Goal: Task Accomplishment & Management: Use online tool/utility

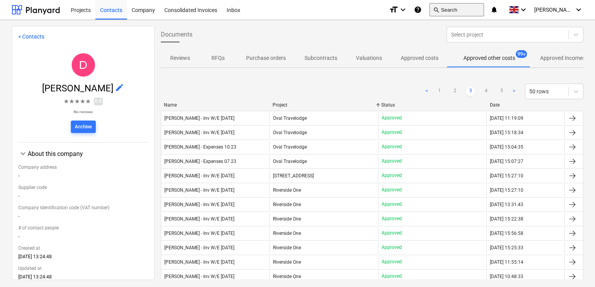
click at [484, 6] on button "search Search" at bounding box center [456, 9] width 54 height 13
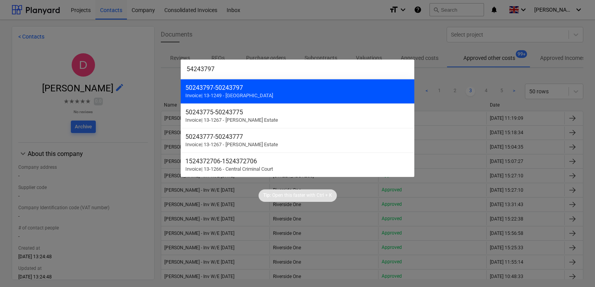
type input "54243797"
click at [252, 95] on span "Invoice | 13-1249 - Riverside One" at bounding box center [229, 96] width 88 height 6
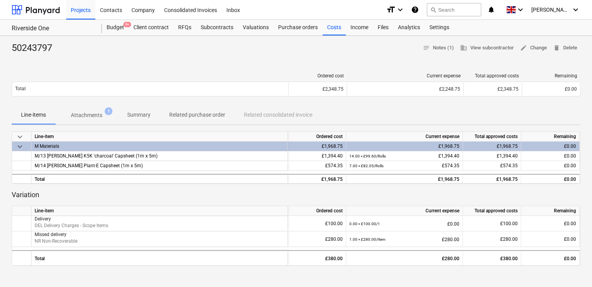
click at [97, 115] on p "Attachments" at bounding box center [87, 115] width 32 height 8
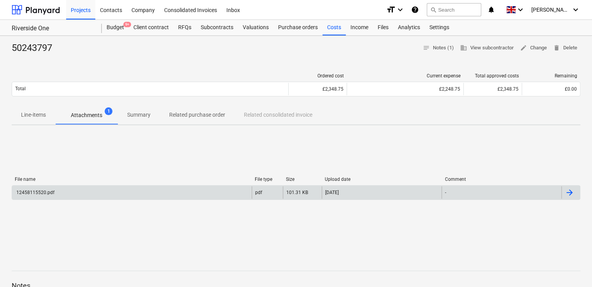
click at [43, 195] on div "12458115520.pdf" at bounding box center [132, 192] width 240 height 12
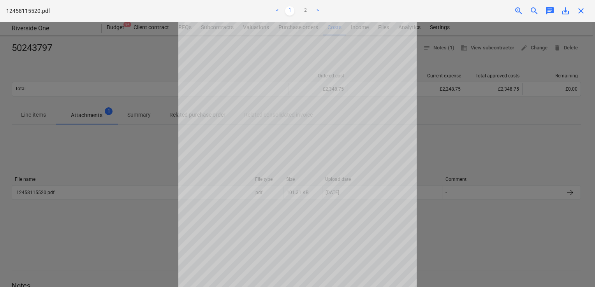
click at [508, 112] on div at bounding box center [297, 154] width 595 height 265
click at [427, 65] on div at bounding box center [297, 154] width 595 height 265
click at [279, 9] on link "<" at bounding box center [276, 10] width 9 height 9
click at [142, 51] on div at bounding box center [297, 154] width 595 height 265
click at [579, 9] on span "close" at bounding box center [580, 10] width 9 height 9
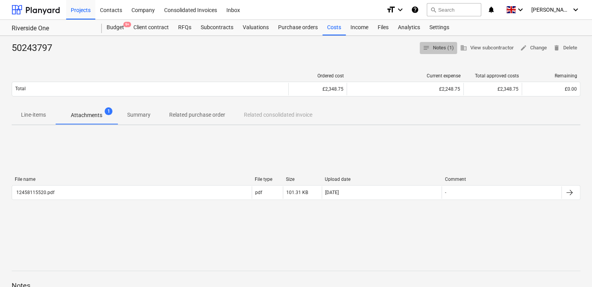
click at [441, 50] on span "notes Notes (1)" at bounding box center [438, 48] width 31 height 9
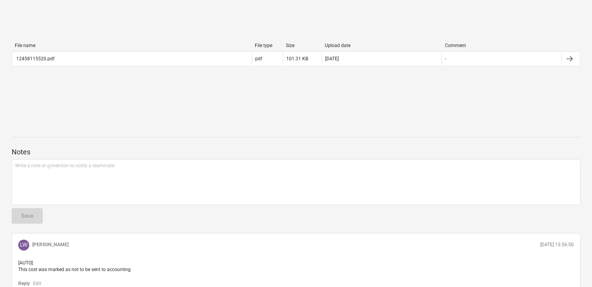
scroll to position [168, 0]
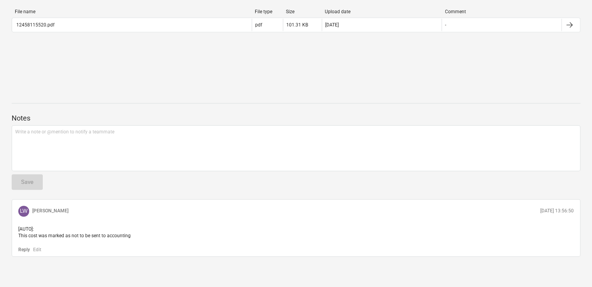
click at [441, 50] on div "File name File type Size Upload date Comment 12458115520.pdf pdf 101.31 KB 05.0…" at bounding box center [296, 22] width 569 height 117
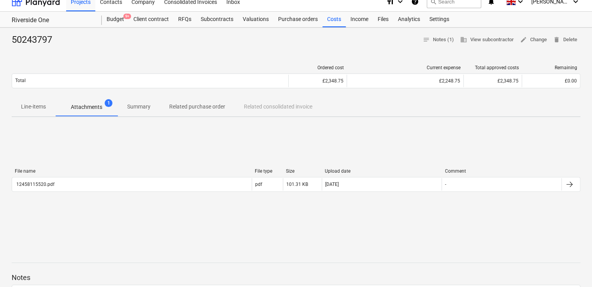
scroll to position [0, 0]
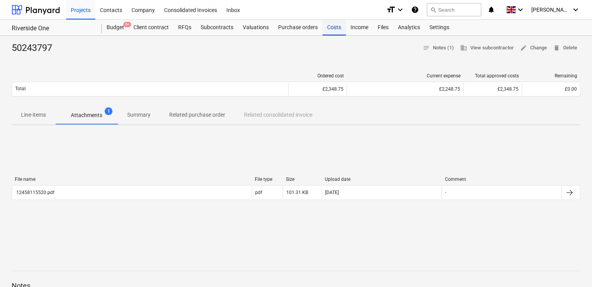
click at [332, 27] on div "Costs" at bounding box center [334, 28] width 23 height 16
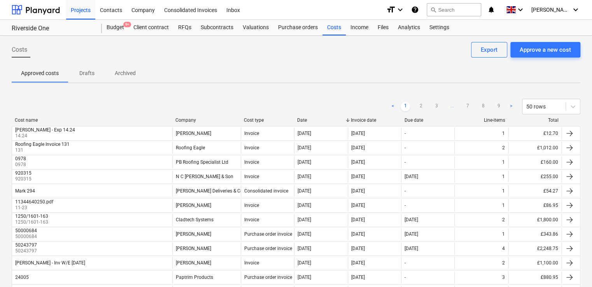
click at [441, 66] on div "Approved costs Drafts Archived" at bounding box center [296, 73] width 569 height 19
click at [380, 27] on div "Files" at bounding box center [383, 28] width 20 height 16
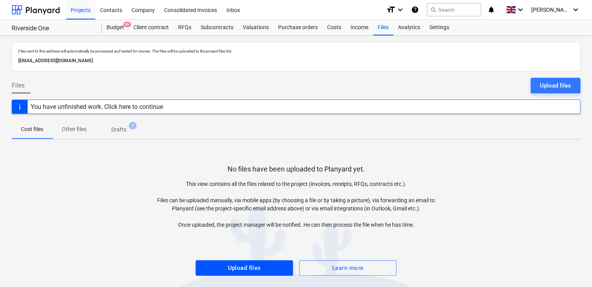
click at [238, 267] on div "Upload files" at bounding box center [244, 268] width 33 height 10
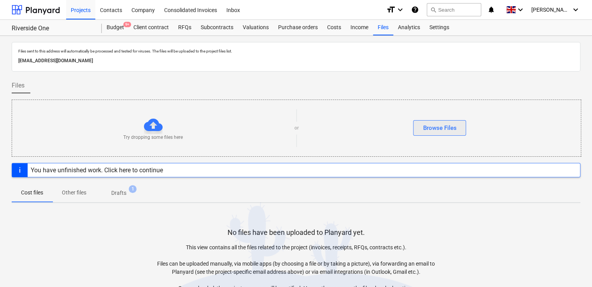
click at [435, 123] on div "Browse Files" at bounding box center [439, 128] width 33 height 10
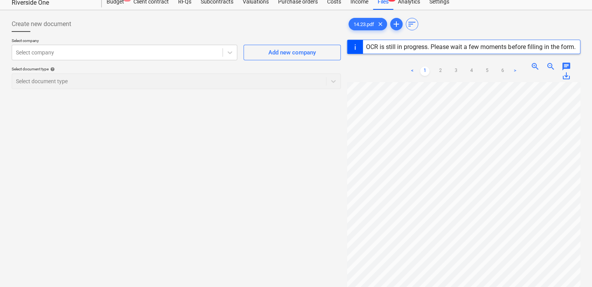
scroll to position [31, 0]
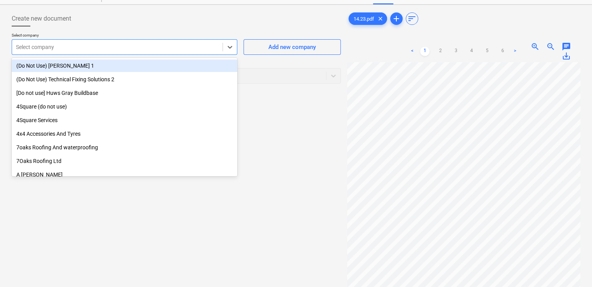
click at [208, 46] on div at bounding box center [117, 47] width 203 height 8
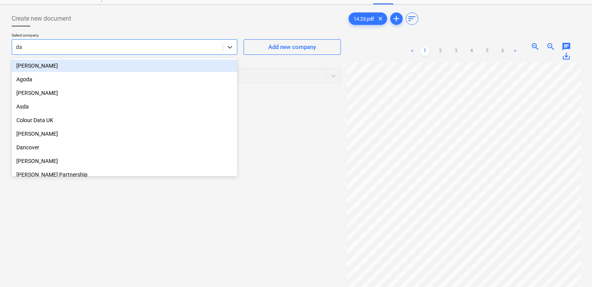
type input "dan"
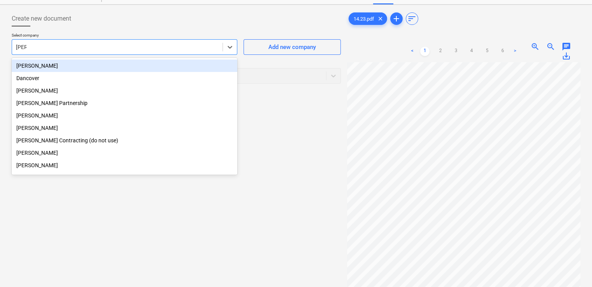
click at [56, 66] on div "[PERSON_NAME]" at bounding box center [125, 66] width 226 height 12
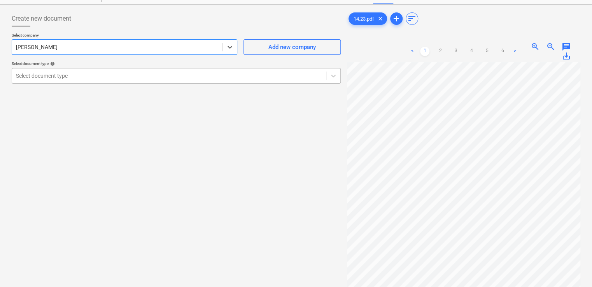
click at [77, 77] on div at bounding box center [169, 76] width 306 height 8
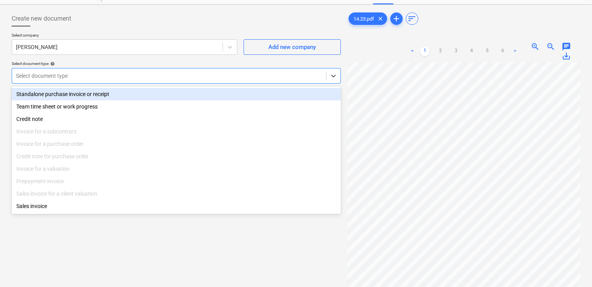
click at [67, 95] on div "Standalone purchase invoice or receipt" at bounding box center [176, 94] width 329 height 12
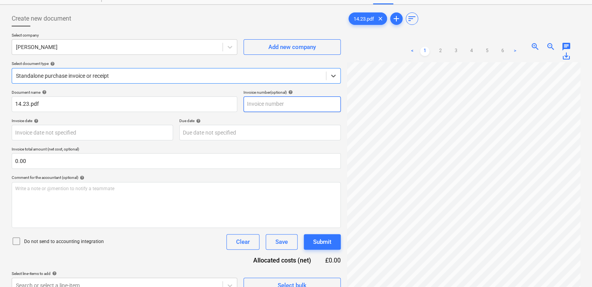
click at [270, 107] on input "text" at bounding box center [292, 105] width 97 height 16
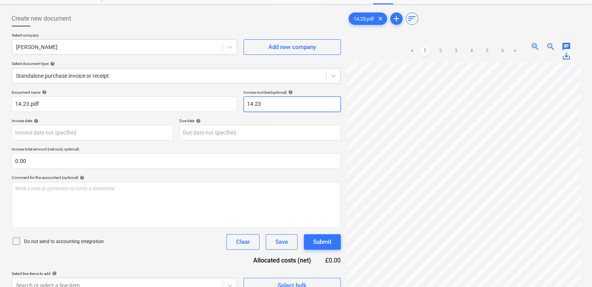
type input "14.23"
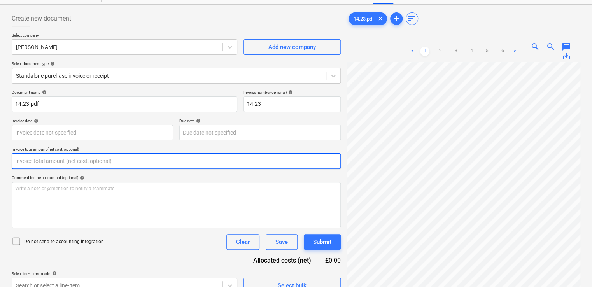
click at [90, 163] on input "text" at bounding box center [176, 161] width 329 height 16
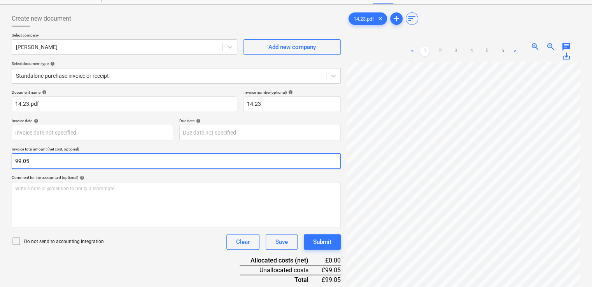
type input "99.05"
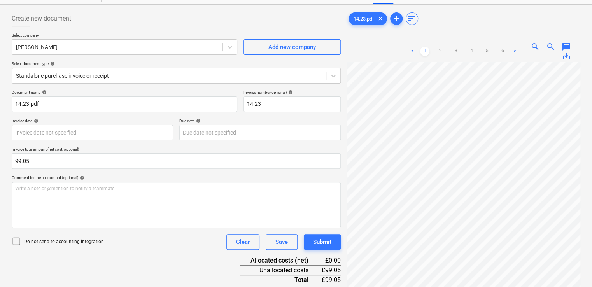
click at [110, 176] on div "Comment for the accountant (optional) help" at bounding box center [176, 177] width 329 height 5
drag, startPoint x: 592, startPoint y: 98, endPoint x: 590, endPoint y: 167, distance: 68.1
click at [590, 167] on div "Create new document Select company Dan Costin Add new company Select document t…" at bounding box center [296, 169] width 592 height 329
click at [14, 240] on icon at bounding box center [16, 241] width 9 height 9
click at [120, 250] on div "Document name help 14.23.pdf Invoice number (optional) help 14.23 Invoice date …" at bounding box center [176, 201] width 329 height 223
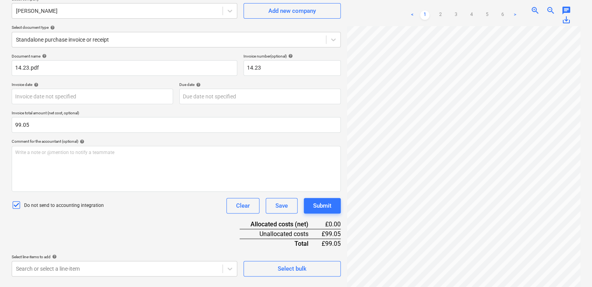
scroll to position [78, 0]
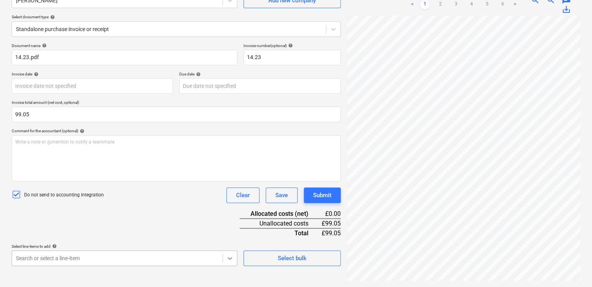
click at [227, 209] on body "Projects Contacts Company Consolidated Invoices Inbox format_size keyboard_arro…" at bounding box center [296, 65] width 592 height 287
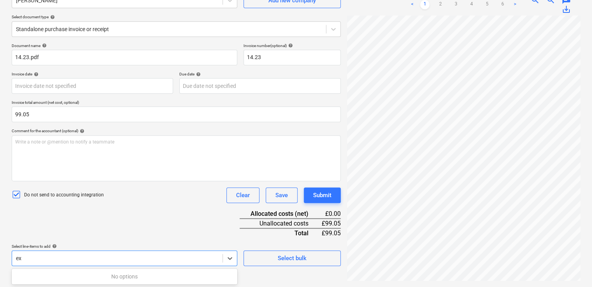
type input "e"
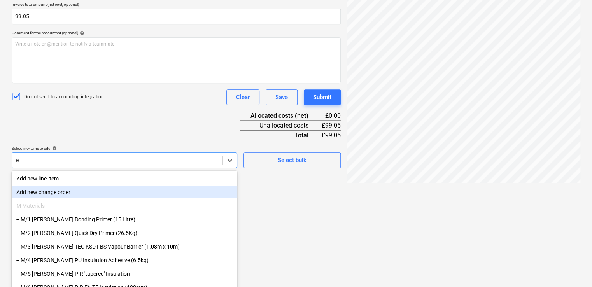
scroll to position [177, 0]
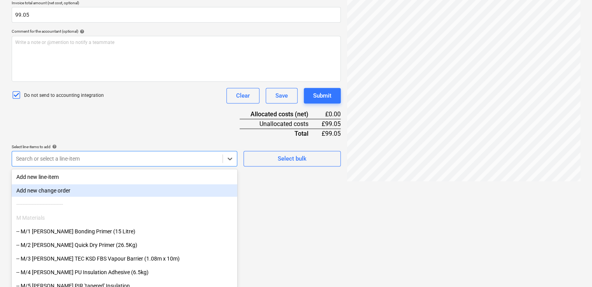
type input "r"
type input "m"
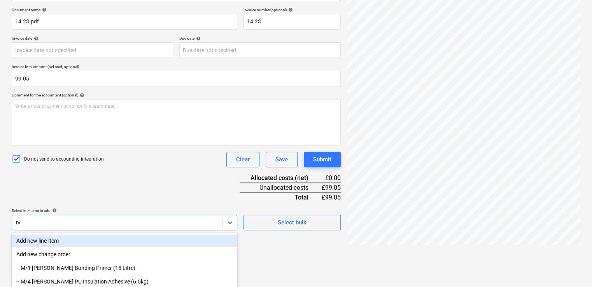
type input "non"
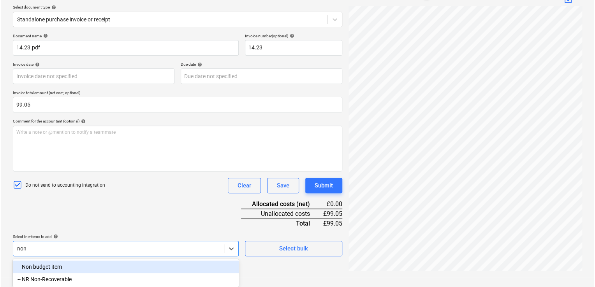
scroll to position [88, 0]
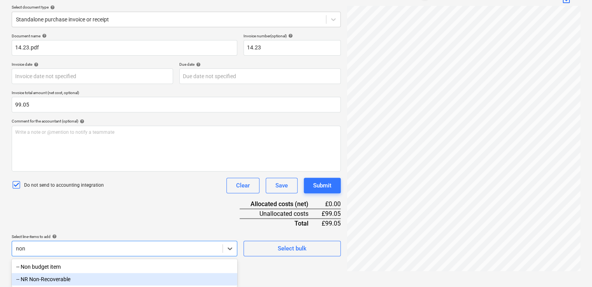
click at [51, 283] on div "-- NR Non-Recoverable" at bounding box center [125, 279] width 226 height 12
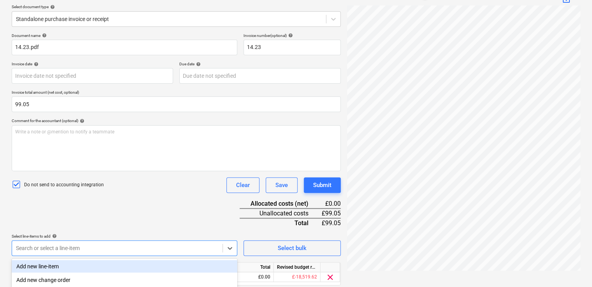
click at [93, 230] on div "Document name help 14.23.pdf Invoice number (optional) help 14.23 Invoice date …" at bounding box center [176, 170] width 329 height 274
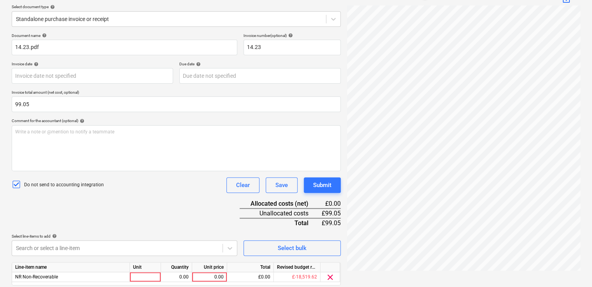
drag, startPoint x: 592, startPoint y: 158, endPoint x: 585, endPoint y: 230, distance: 71.9
click at [585, 230] on div "Create new document Select company Dan Costin Add new company Select document t…" at bounding box center [296, 131] width 592 height 366
click at [147, 278] on div at bounding box center [145, 277] width 31 height 10
type input "1"
type input "item"
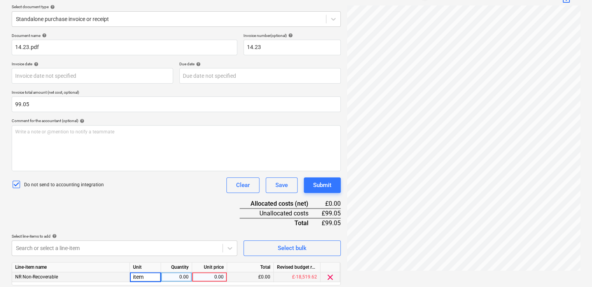
click at [174, 278] on div "0.00" at bounding box center [176, 277] width 25 height 10
type input "1"
click at [198, 278] on div "0.00" at bounding box center [209, 277] width 28 height 10
type input "99.05"
click at [193, 204] on div "Document name help 14.23.pdf Invoice number (optional) help 14.23 Invoice date …" at bounding box center [176, 170] width 329 height 274
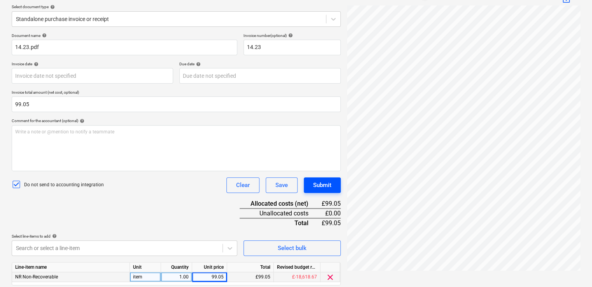
click at [327, 188] on div "Submit" at bounding box center [322, 185] width 18 height 10
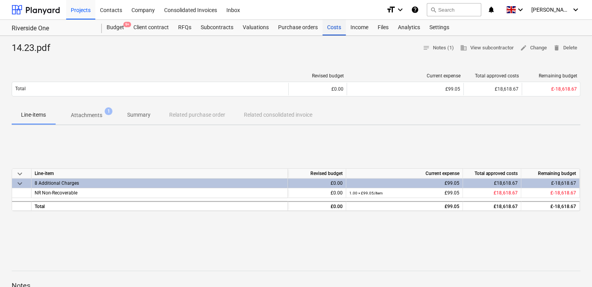
click at [334, 27] on div "Costs" at bounding box center [334, 28] width 23 height 16
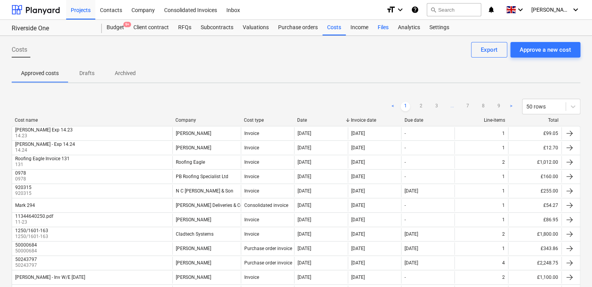
click at [382, 25] on div "Files" at bounding box center [383, 28] width 20 height 16
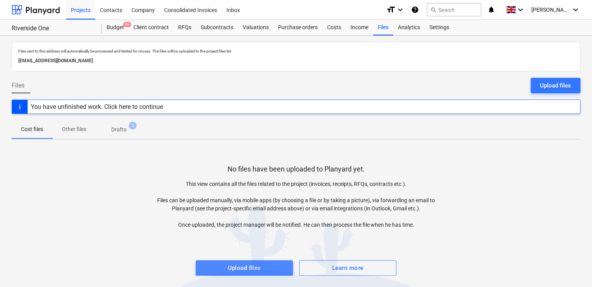
click at [255, 268] on div "Upload files" at bounding box center [244, 268] width 33 height 10
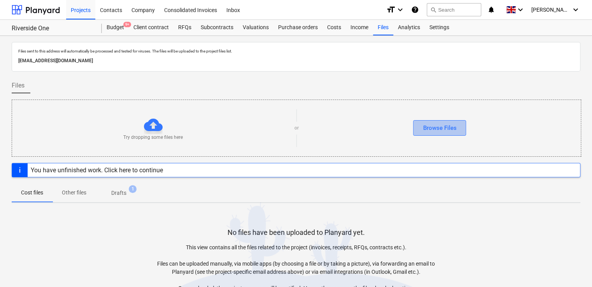
click at [428, 124] on div "Browse Files" at bounding box center [439, 128] width 33 height 10
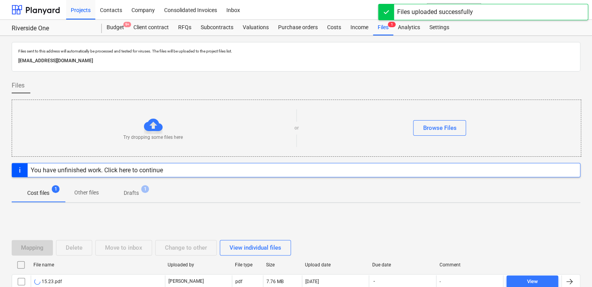
click at [567, 280] on div at bounding box center [569, 281] width 9 height 9
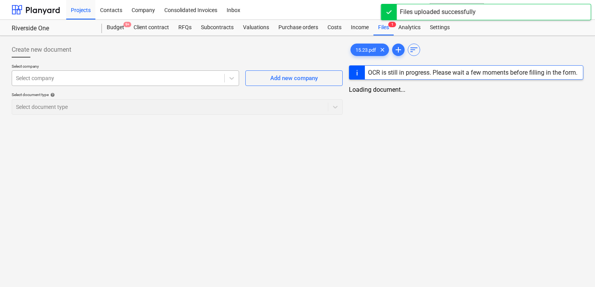
click at [208, 77] on div at bounding box center [118, 78] width 204 height 8
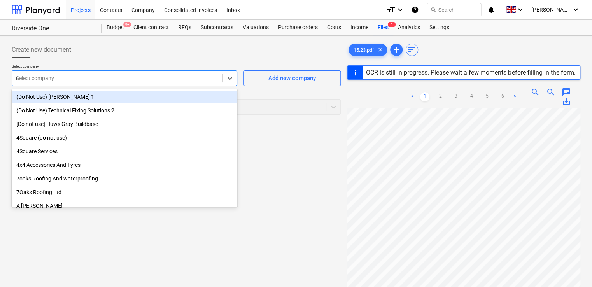
type input "dan"
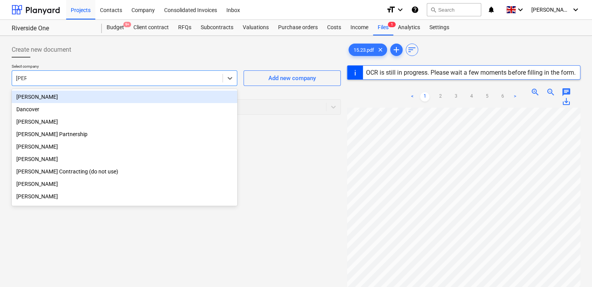
click at [60, 97] on div "[PERSON_NAME]" at bounding box center [125, 97] width 226 height 12
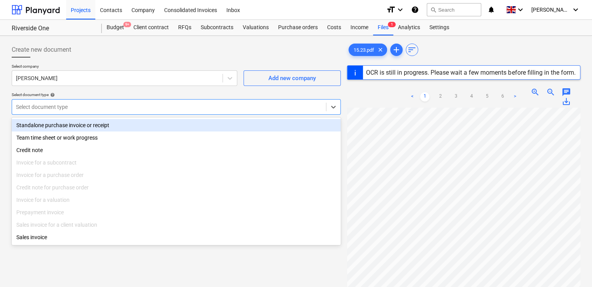
click at [95, 108] on div at bounding box center [169, 107] width 306 height 8
click at [80, 125] on div "Standalone purchase invoice or receipt" at bounding box center [176, 125] width 329 height 12
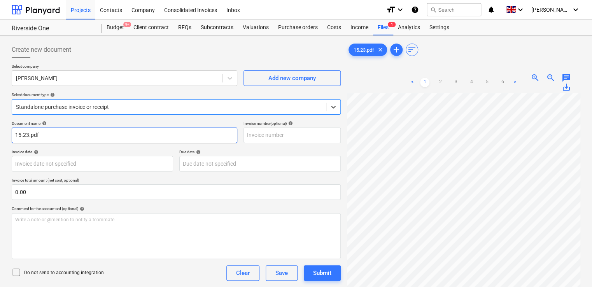
click at [53, 133] on input "15.23.pdf" at bounding box center [125, 136] width 226 height 16
type input "1"
type input "[PERSON_NAME] Exp 15.23"
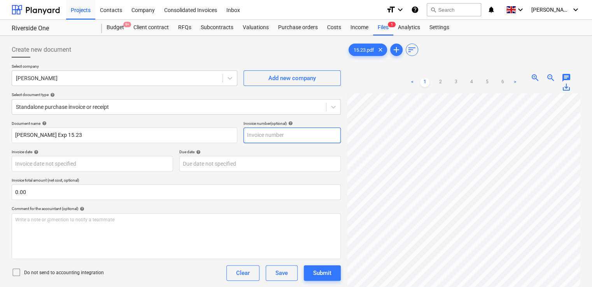
click at [265, 138] on input "text" at bounding box center [292, 136] width 97 height 16
type input "15.23"
click at [267, 145] on div "Document name help Dan Costin Exp 15.23 Invoice number (optional) help 15.23 In…" at bounding box center [176, 223] width 329 height 204
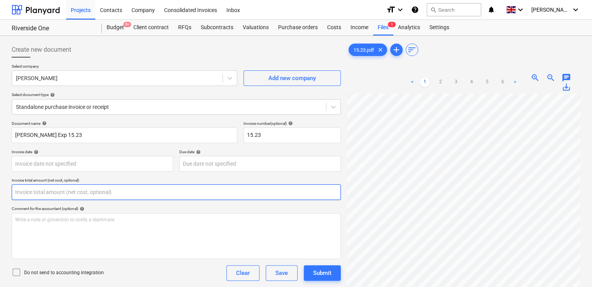
click at [54, 194] on input "text" at bounding box center [176, 192] width 329 height 16
type input "88.37"
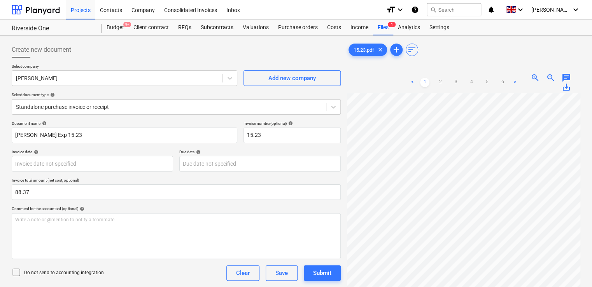
click at [201, 202] on div "Document name help Dan Costin Exp 15.23 Invoice number (optional) help 15.23 In…" at bounding box center [176, 232] width 329 height 223
click at [16, 275] on icon at bounding box center [16, 272] width 7 height 7
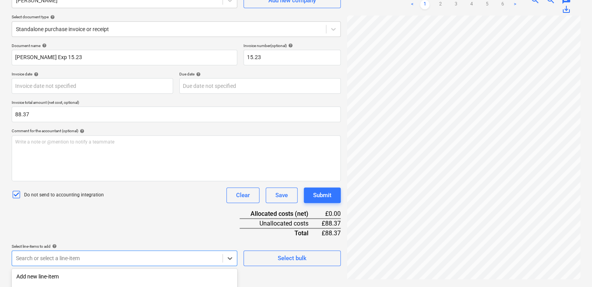
scroll to position [177, 0]
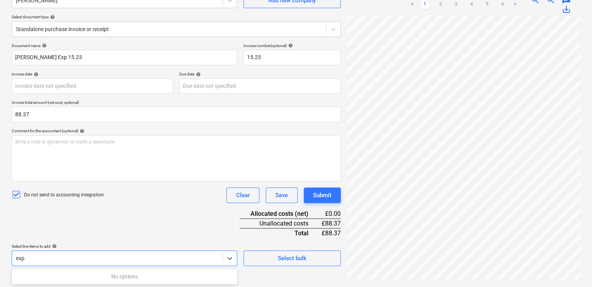
scroll to position [78, 0]
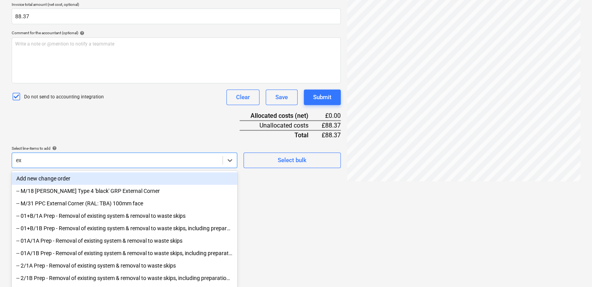
type input "e"
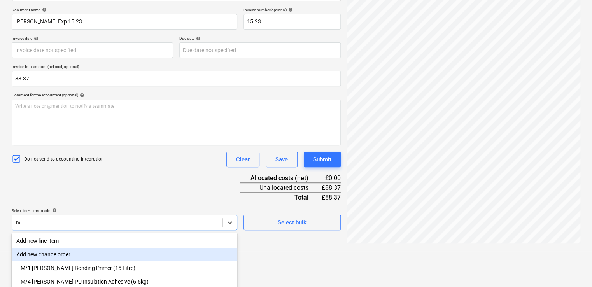
type input "non"
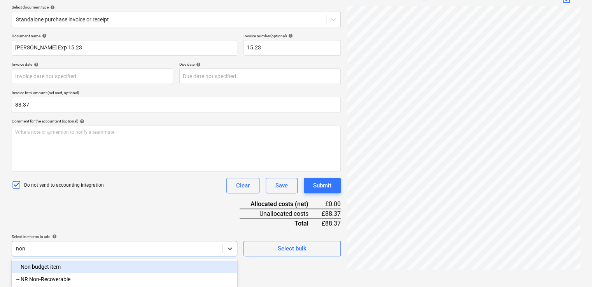
scroll to position [88, 0]
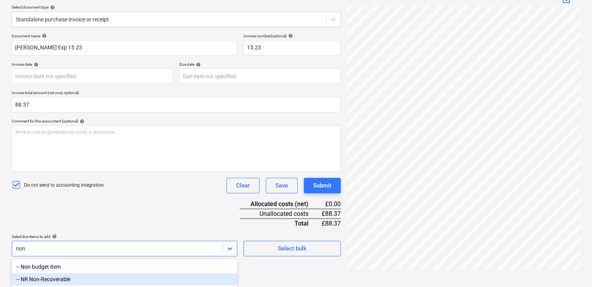
click at [55, 278] on div "-- NR Non-Recoverable" at bounding box center [125, 279] width 226 height 12
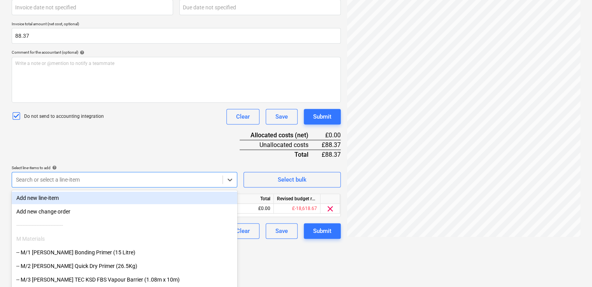
scroll to position [177, 0]
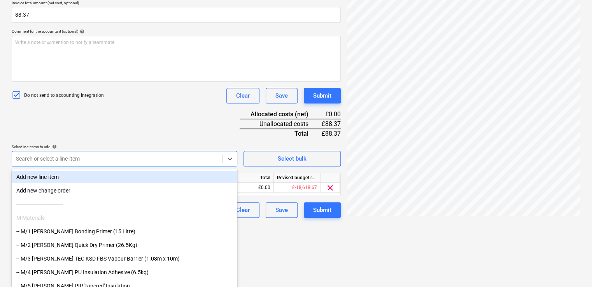
click at [209, 144] on div "Document name help Dan Costin Exp 15.23 Invoice number (optional) help 15.23 In…" at bounding box center [176, 81] width 329 height 274
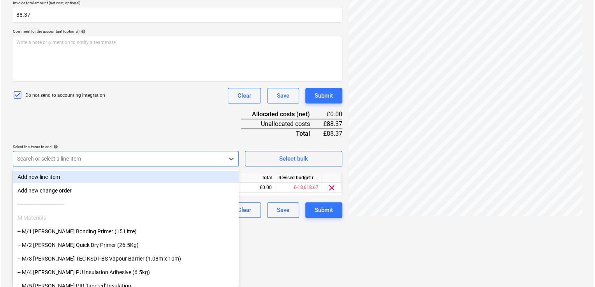
scroll to position [114, 0]
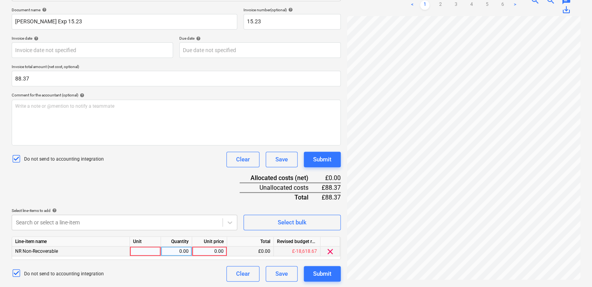
click at [147, 248] on div at bounding box center [145, 252] width 31 height 10
type input "item"
click at [173, 253] on div "0.00" at bounding box center [176, 252] width 25 height 10
type input "1"
click at [210, 251] on div "0.00" at bounding box center [209, 252] width 28 height 10
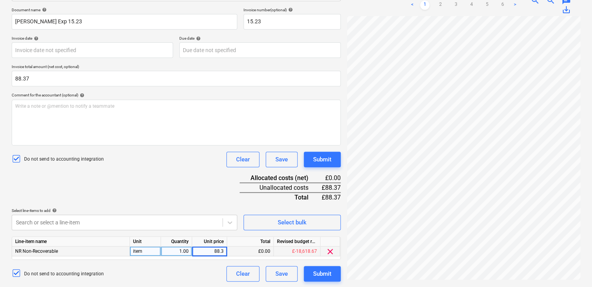
type input "88.37"
click at [210, 200] on div "Document name help Dan Costin Exp 15.23 Invoice number (optional) help 15.23 In…" at bounding box center [176, 144] width 329 height 274
click at [320, 275] on div "Submit" at bounding box center [322, 274] width 18 height 10
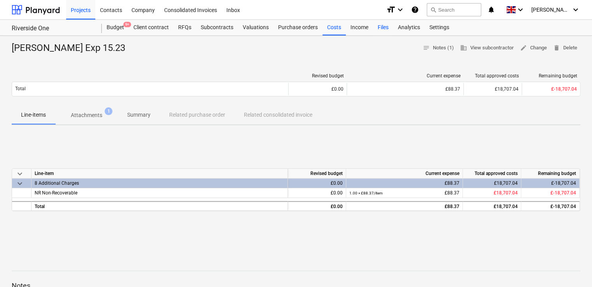
click at [381, 26] on div "Files" at bounding box center [383, 28] width 20 height 16
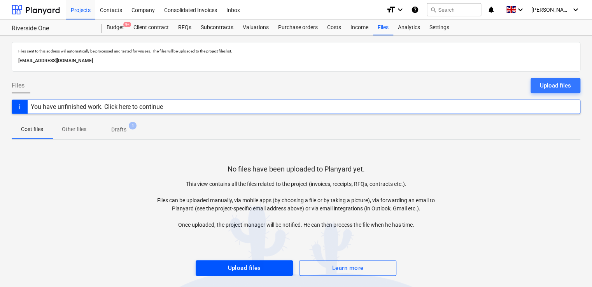
click at [272, 263] on span "Upload files" at bounding box center [244, 268] width 80 height 10
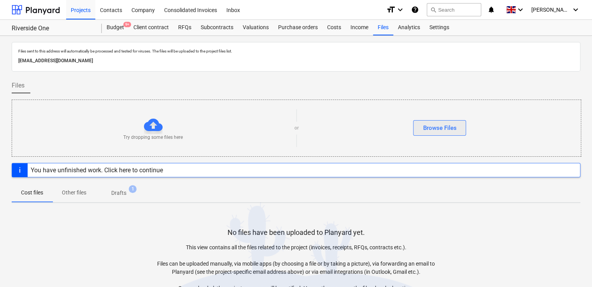
click at [427, 127] on div "Browse Files" at bounding box center [439, 128] width 33 height 10
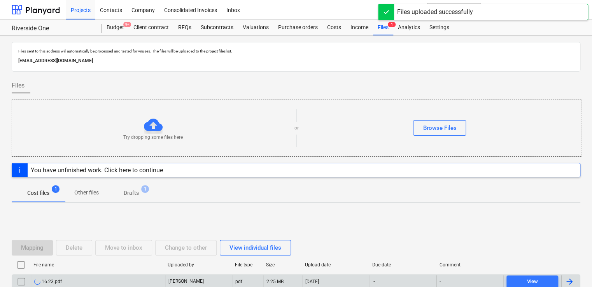
click at [567, 280] on div at bounding box center [569, 281] width 9 height 9
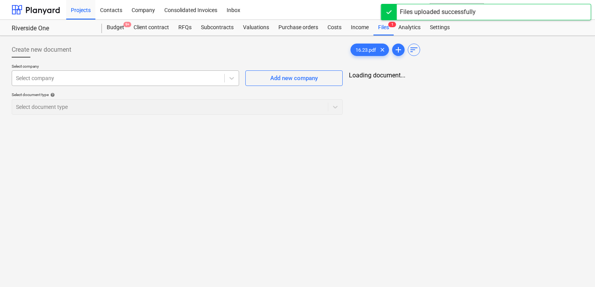
click at [216, 80] on div at bounding box center [118, 78] width 204 height 8
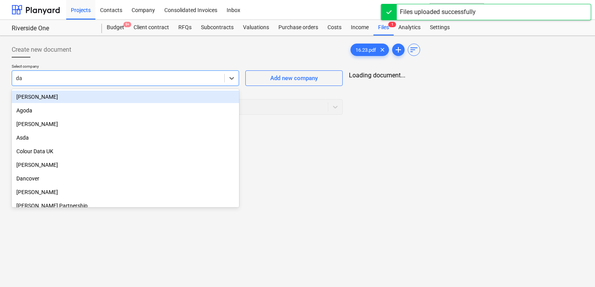
type input "dan"
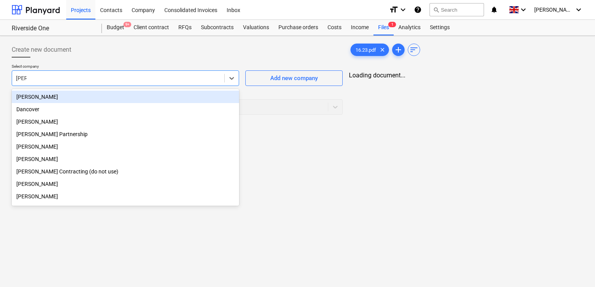
click at [116, 95] on div "[PERSON_NAME]" at bounding box center [125, 97] width 227 height 12
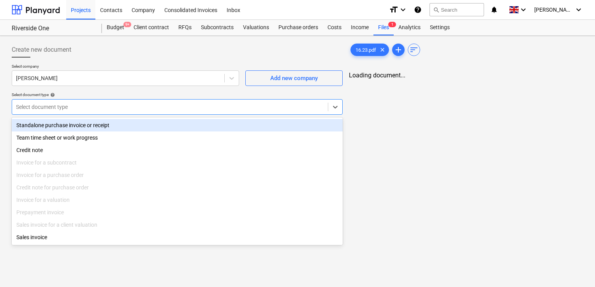
click at [115, 104] on div at bounding box center [170, 107] width 308 height 8
click at [104, 130] on div "Standalone purchase invoice or receipt" at bounding box center [177, 125] width 331 height 12
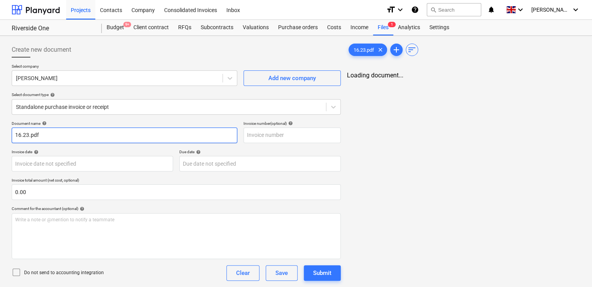
click at [81, 134] on input "16.23.pdf" at bounding box center [125, 136] width 226 height 16
type input "1"
type input "[PERSON_NAME] Exp 16.23"
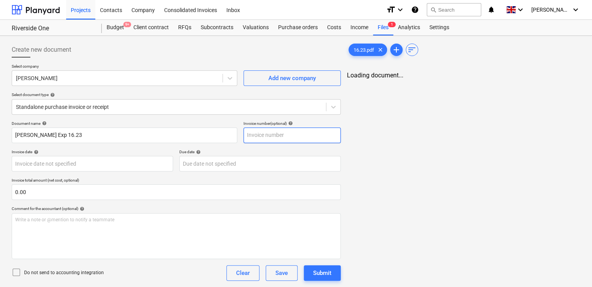
click at [256, 135] on input "text" at bounding box center [292, 136] width 97 height 16
type input "16.23"
click at [425, 143] on div "16.23.pdf clear add sort Loading document..." at bounding box center [464, 183] width 240 height 289
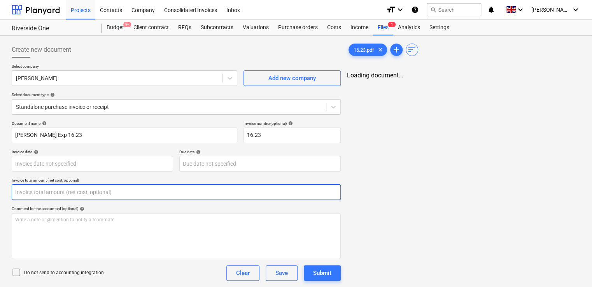
click at [76, 194] on input "text" at bounding box center [176, 192] width 329 height 16
type input "88.54"
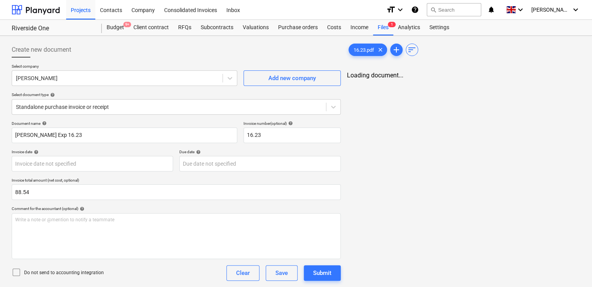
click at [120, 203] on div "Document name help Dan Costin Exp 16.23 Invoice number (optional) help 16.23 In…" at bounding box center [176, 232] width 329 height 223
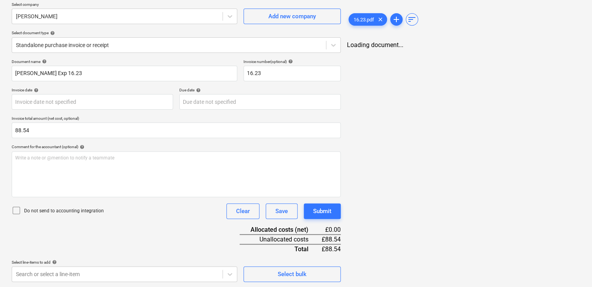
scroll to position [62, 0]
click at [224, 225] on body "Projects Contacts Company Consolidated Invoices Inbox format_size keyboard_arro…" at bounding box center [296, 81] width 592 height 287
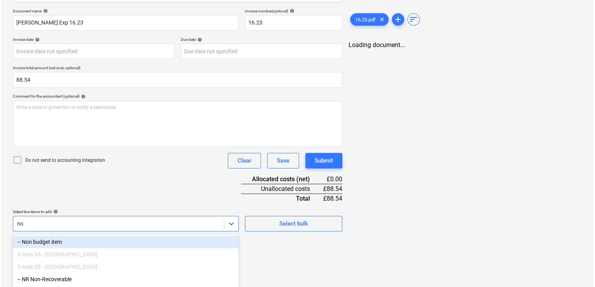
scroll to position [88, 0]
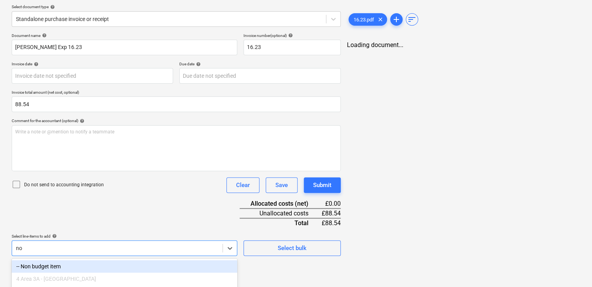
type input "non"
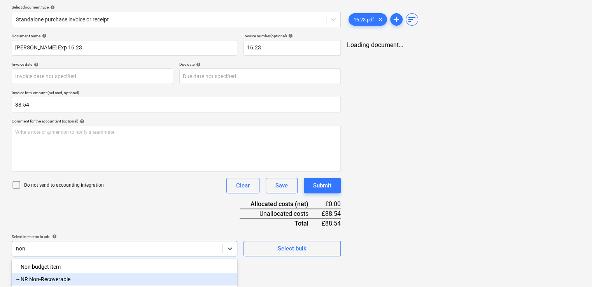
click at [87, 278] on div "-- NR Non-Recoverable" at bounding box center [125, 279] width 226 height 12
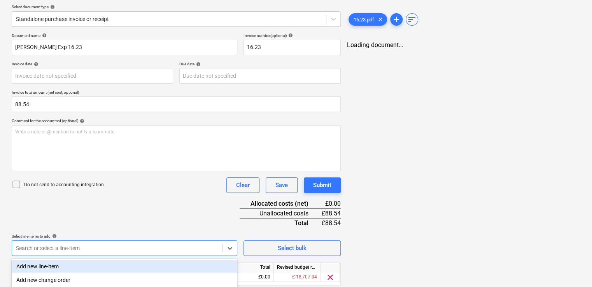
click at [163, 221] on div "Document name help Dan Costin Exp 16.23 Invoice number (optional) help 16.23 In…" at bounding box center [176, 170] width 329 height 274
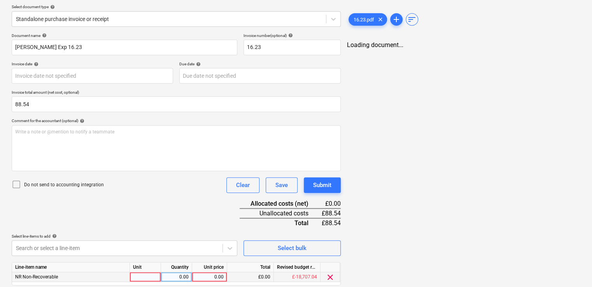
click at [151, 275] on div at bounding box center [145, 277] width 31 height 10
type input "item"
click at [170, 276] on div "0.00" at bounding box center [176, 277] width 25 height 10
type input "1"
click at [209, 277] on div "0.00" at bounding box center [209, 277] width 28 height 10
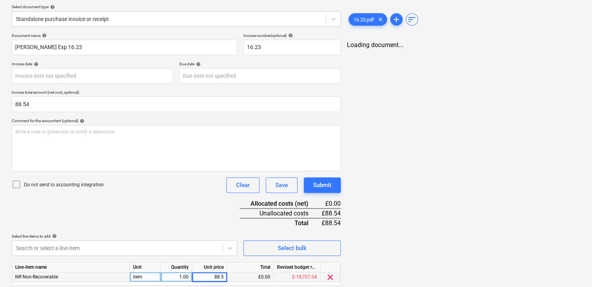
type input "88.54"
click at [191, 211] on div "Document name help Dan Costin Exp 16.23 Invoice number (optional) help 16.23 In…" at bounding box center [176, 170] width 329 height 274
click at [443, 103] on div "16.23.pdf clear add sort Loading document..." at bounding box center [464, 131] width 240 height 360
click at [320, 183] on div "Submit" at bounding box center [322, 185] width 18 height 10
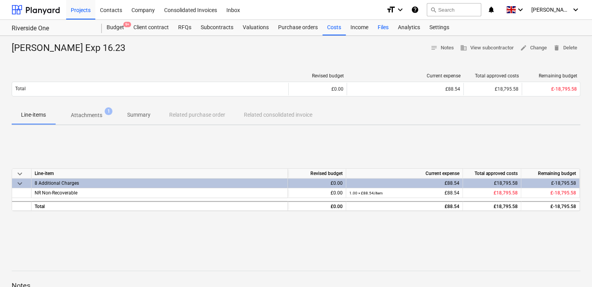
click at [378, 26] on div "Files" at bounding box center [383, 28] width 20 height 16
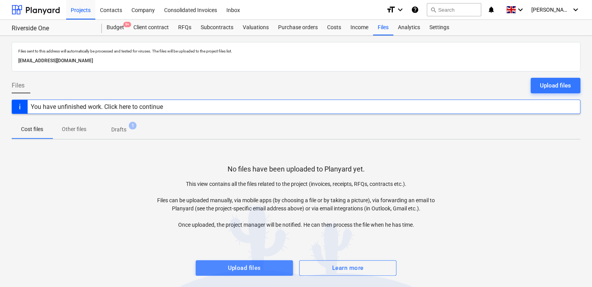
click at [263, 266] on span "Upload files" at bounding box center [244, 268] width 80 height 10
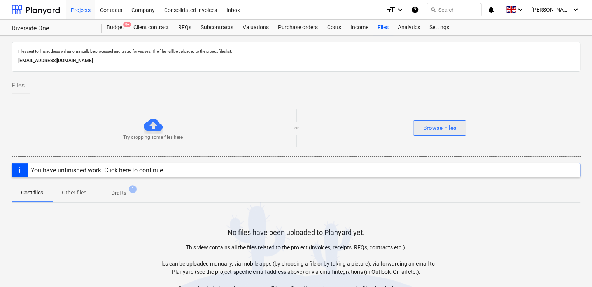
click at [425, 123] on div "Browse Files" at bounding box center [439, 128] width 33 height 10
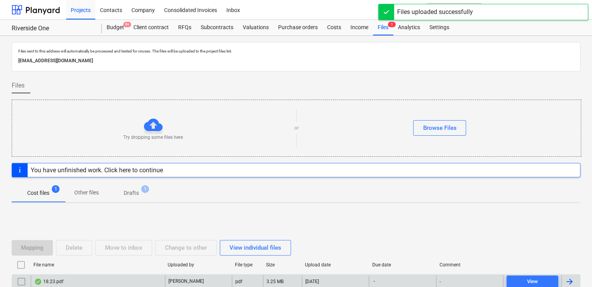
click at [572, 287] on div at bounding box center [571, 282] width 19 height 12
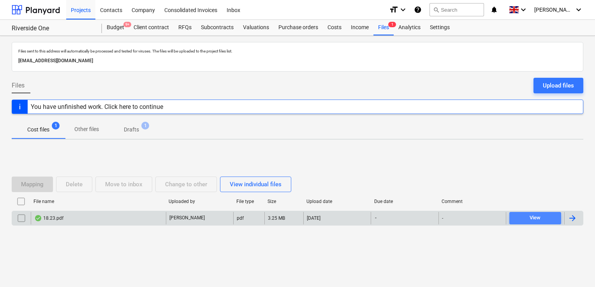
click at [550, 217] on span "View" at bounding box center [535, 218] width 46 height 9
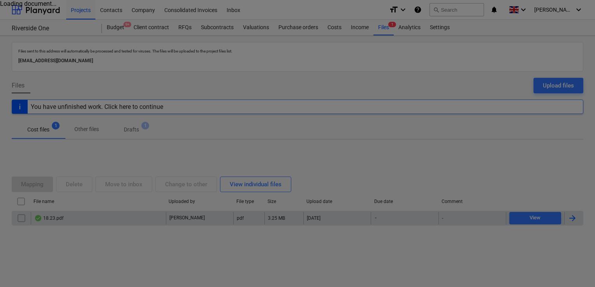
click at [566, 215] on div at bounding box center [297, 143] width 595 height 287
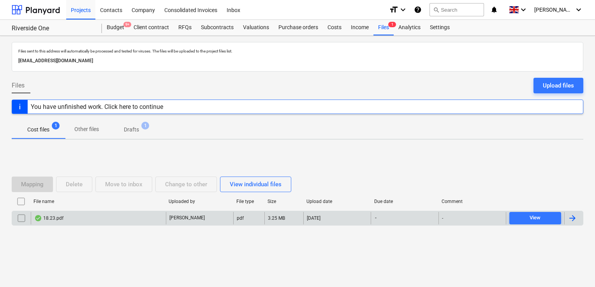
click at [574, 214] on div at bounding box center [571, 218] width 9 height 9
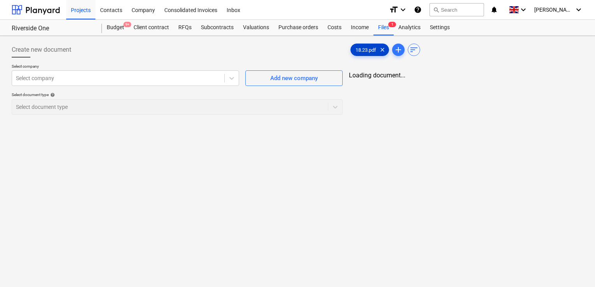
click at [365, 44] on div "18.23.pdf clear" at bounding box center [369, 50] width 39 height 12
click at [383, 47] on span "clear" at bounding box center [382, 49] width 9 height 9
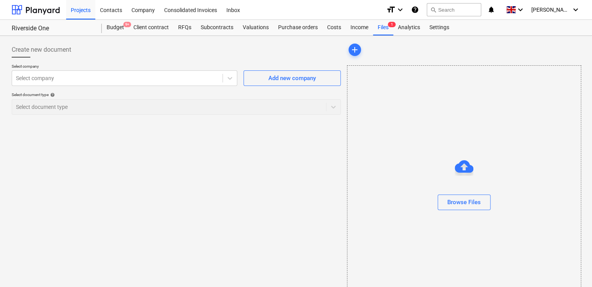
click at [437, 134] on div "Browse Files" at bounding box center [464, 186] width 234 height 243
click at [459, 206] on div "Browse Files" at bounding box center [464, 202] width 33 height 10
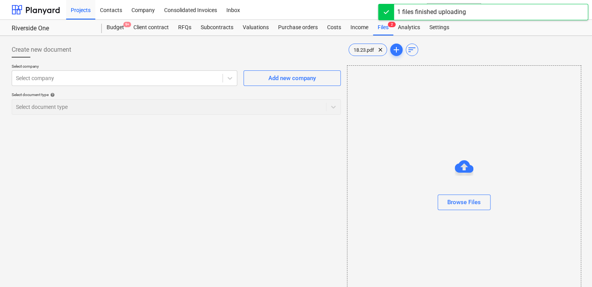
click at [310, 150] on div "Create new document Select company Select company Add new company Select docume…" at bounding box center [176, 175] width 335 height 272
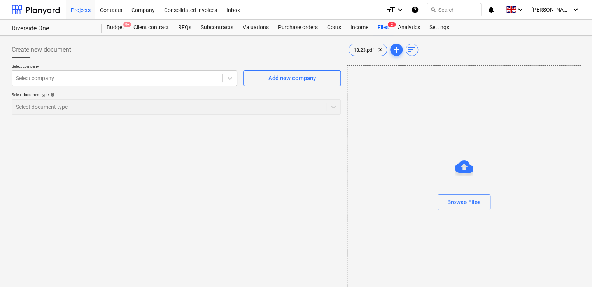
click at [464, 164] on div at bounding box center [464, 166] width 19 height 19
click at [454, 205] on div "Browse Files" at bounding box center [464, 202] width 33 height 10
click at [274, 169] on div "Create new document Select company Select company Add new company Select docume…" at bounding box center [176, 175] width 335 height 272
click at [230, 77] on icon at bounding box center [230, 78] width 8 height 8
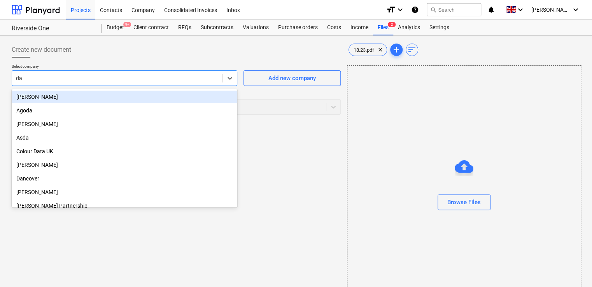
type input "dan"
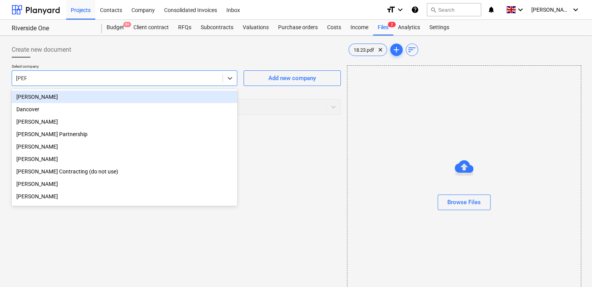
click at [77, 102] on div "[PERSON_NAME]" at bounding box center [125, 97] width 226 height 12
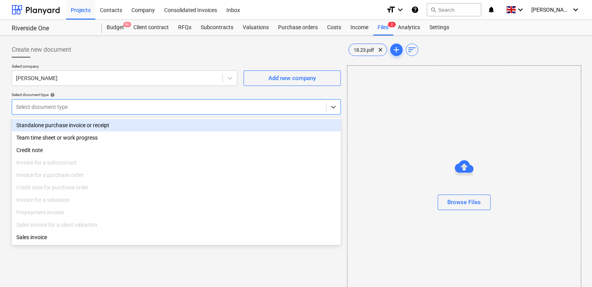
click at [100, 103] on div at bounding box center [169, 107] width 306 height 8
click at [72, 128] on div "Standalone purchase invoice or receipt" at bounding box center [176, 125] width 329 height 12
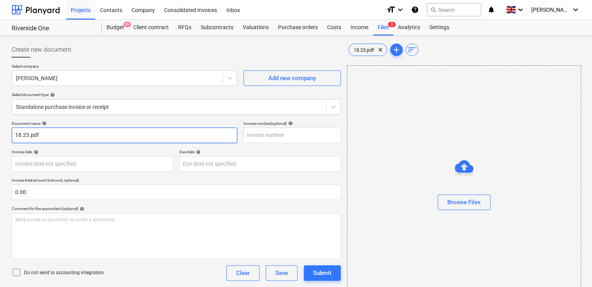
click at [15, 136] on input "18.23.pdf" at bounding box center [125, 136] width 226 height 16
click at [95, 133] on input "Dan Costin Exp 18.23.pdf" at bounding box center [125, 136] width 226 height 16
type input "[PERSON_NAME] Exp 18.23"
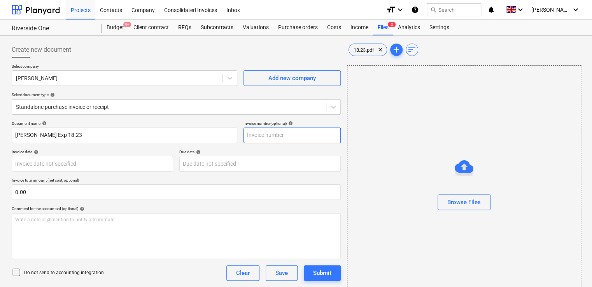
click at [256, 130] on input "text" at bounding box center [292, 136] width 97 height 16
type input "18.23"
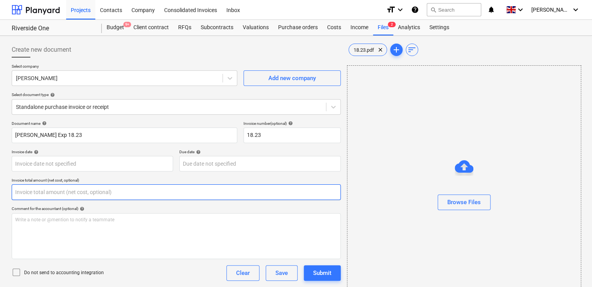
click at [124, 193] on input "text" at bounding box center [176, 192] width 329 height 16
type input "50.20"
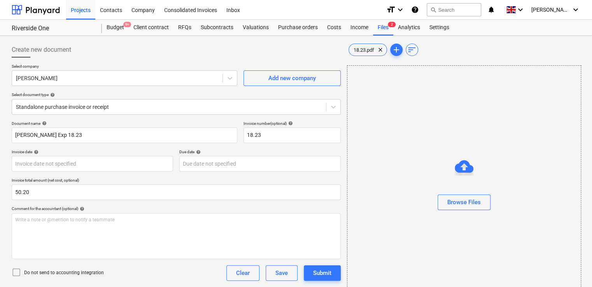
click at [201, 276] on div "Do not send to accounting integration Clear Save Submit" at bounding box center [176, 273] width 329 height 16
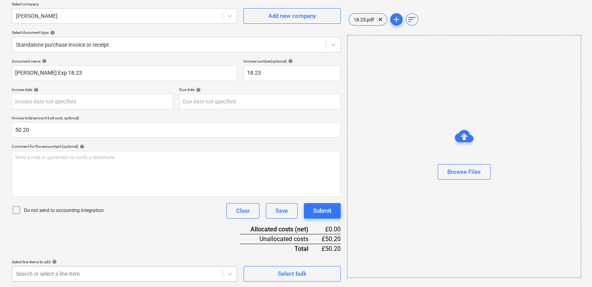
scroll to position [177, 0]
click at [204, 224] on body "Projects Contacts Company Consolidated Invoices Inbox format_size keyboard_arro…" at bounding box center [296, 80] width 592 height 287
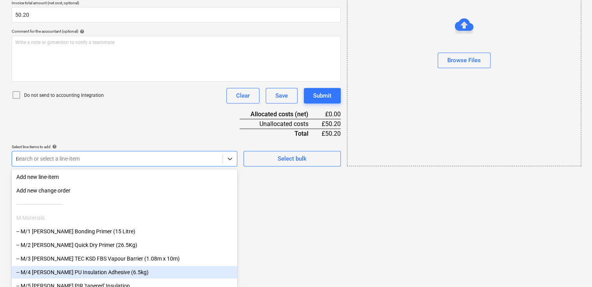
type input "non"
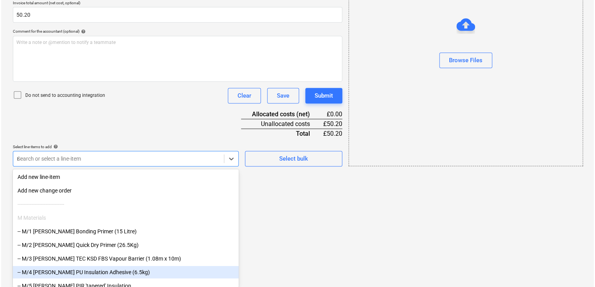
scroll to position [88, 0]
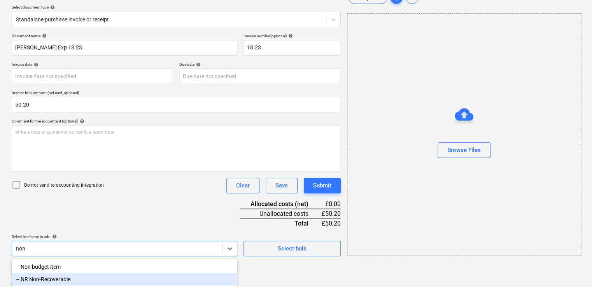
click at [80, 276] on div "-- NR Non-Recoverable" at bounding box center [125, 279] width 226 height 12
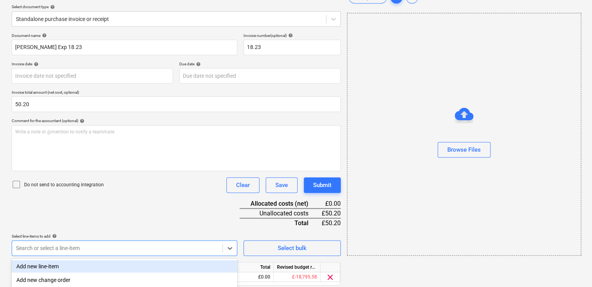
click at [84, 225] on div "Document name help Dan Costin Exp 18.23 Invoice number (optional) help 18.23 In…" at bounding box center [176, 170] width 329 height 274
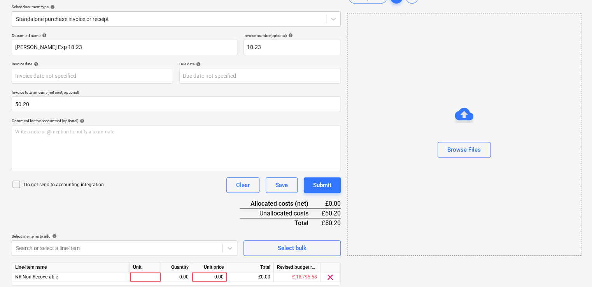
click at [15, 184] on icon at bounding box center [16, 184] width 9 height 9
click at [135, 278] on div at bounding box center [145, 277] width 31 height 10
type input "item"
click at [179, 278] on div "0.00" at bounding box center [176, 277] width 25 height 10
type input "1"
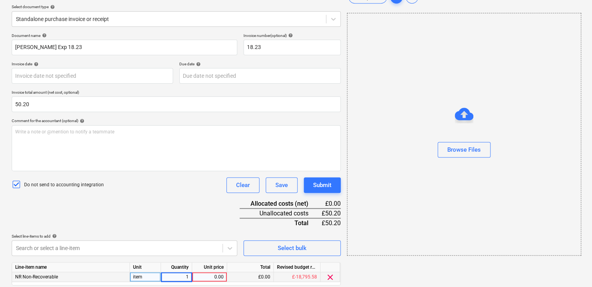
click at [223, 277] on div "0.00" at bounding box center [209, 277] width 28 height 10
type input "50.20"
click at [202, 253] on div "Search or select a line-item" at bounding box center [117, 248] width 211 height 11
click at [323, 184] on div "Submit" at bounding box center [322, 185] width 18 height 10
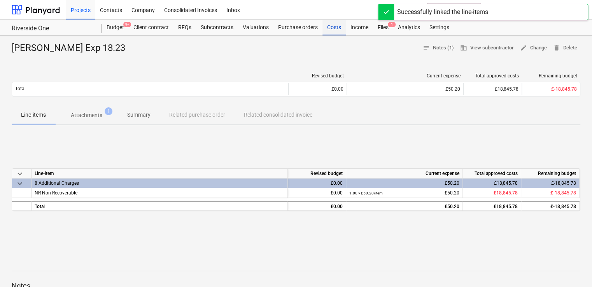
click at [329, 27] on div "Costs" at bounding box center [334, 28] width 23 height 16
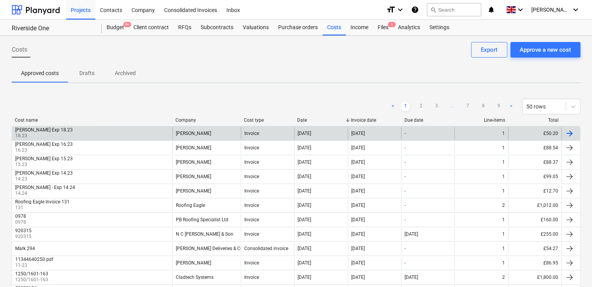
click at [51, 133] on p "18.23" at bounding box center [44, 136] width 59 height 7
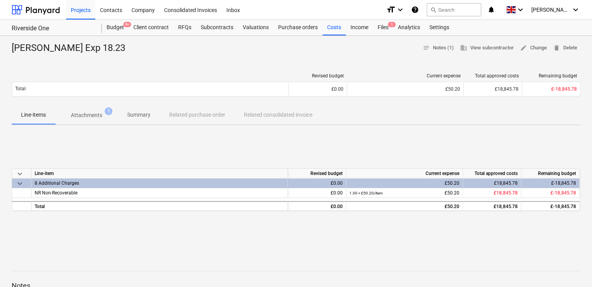
click at [98, 118] on p "Attachments" at bounding box center [87, 115] width 32 height 8
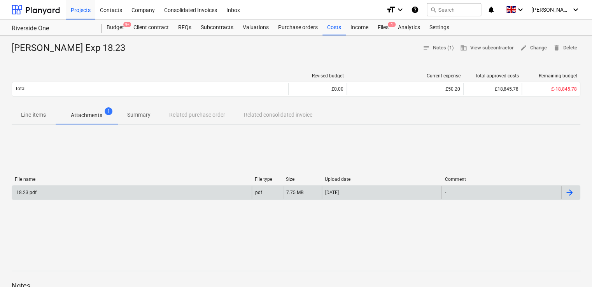
click at [26, 191] on div "18.23.pdf" at bounding box center [25, 192] width 21 height 5
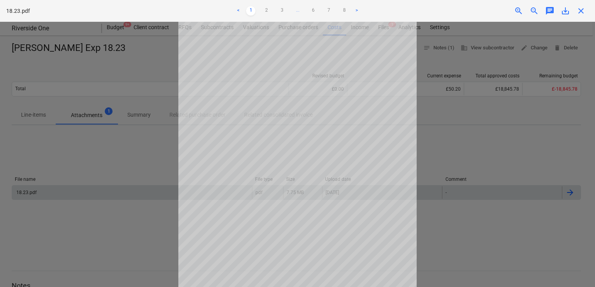
click at [578, 11] on span "close" at bounding box center [580, 10] width 9 height 9
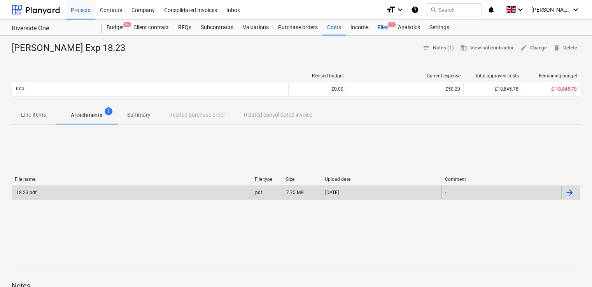
click at [383, 27] on div "Files 1" at bounding box center [383, 28] width 20 height 16
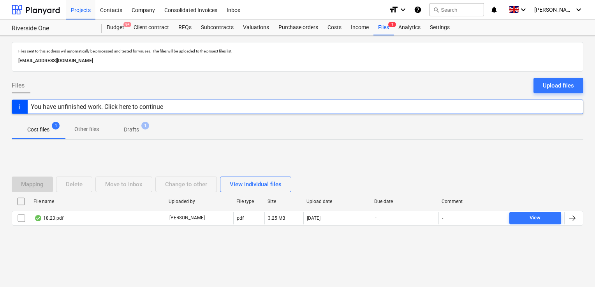
click at [158, 105] on div "You have unfinished work. Click here to continue" at bounding box center [97, 106] width 132 height 7
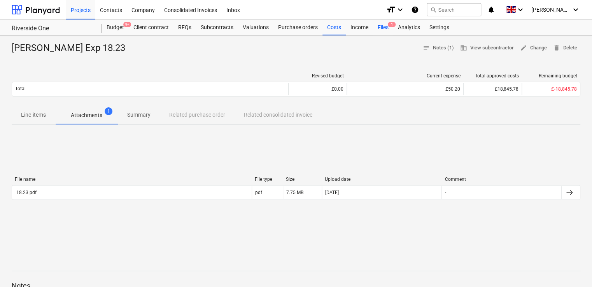
click at [383, 27] on div "Files 1" at bounding box center [383, 28] width 20 height 16
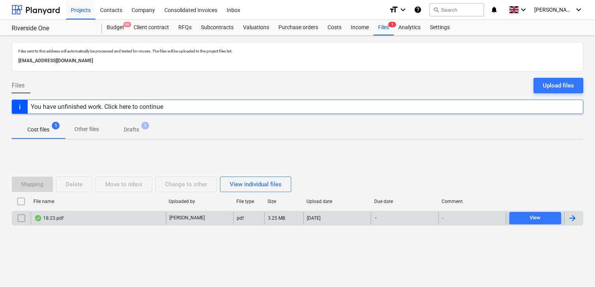
click at [20, 220] on input "checkbox" at bounding box center [21, 218] width 12 height 12
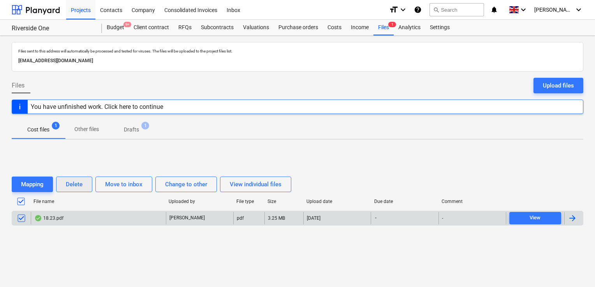
click at [71, 182] on div "Delete" at bounding box center [74, 184] width 17 height 10
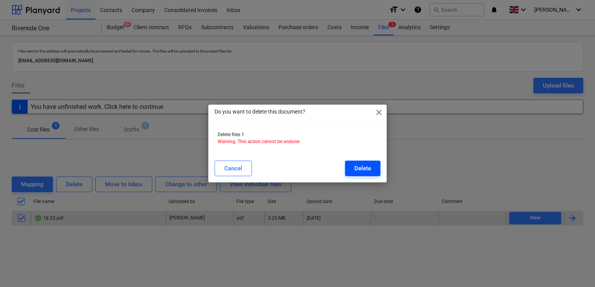
click at [365, 170] on div "Delete" at bounding box center [362, 168] width 17 height 10
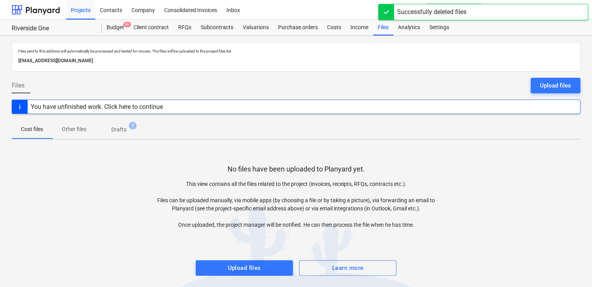
click at [335, 84] on div "Files Upload files" at bounding box center [296, 89] width 569 height 22
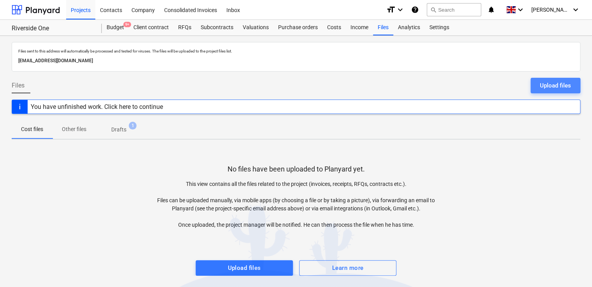
click at [536, 83] on button "Upload files" at bounding box center [556, 86] width 50 height 16
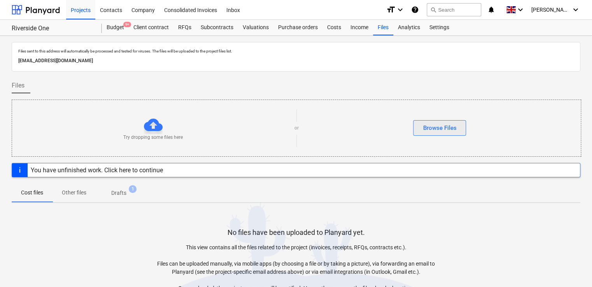
click at [419, 127] on button "Browse Files" at bounding box center [439, 128] width 53 height 16
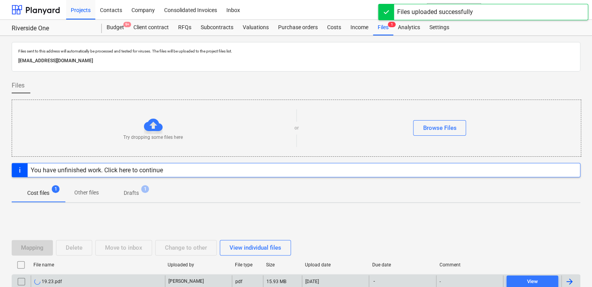
click at [569, 281] on div at bounding box center [569, 281] width 9 height 9
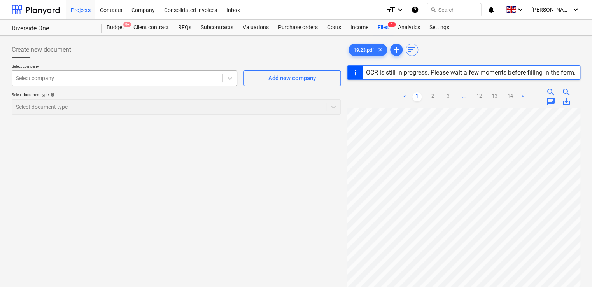
click at [212, 77] on div at bounding box center [117, 78] width 203 height 8
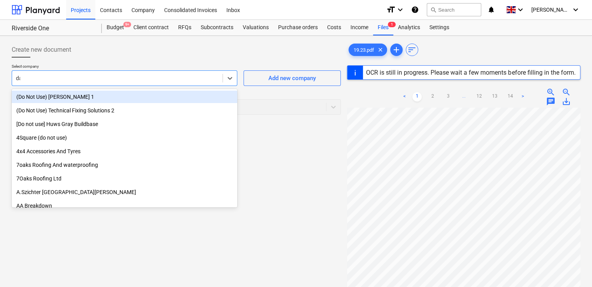
type input "dan"
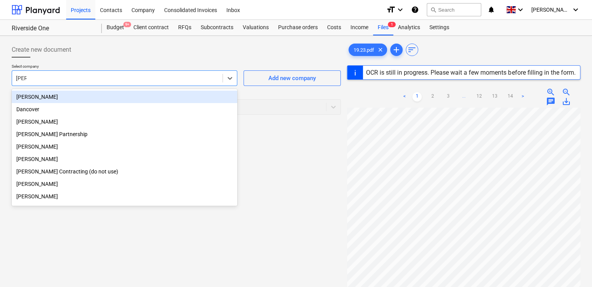
click at [90, 97] on div "[PERSON_NAME]" at bounding box center [125, 97] width 226 height 12
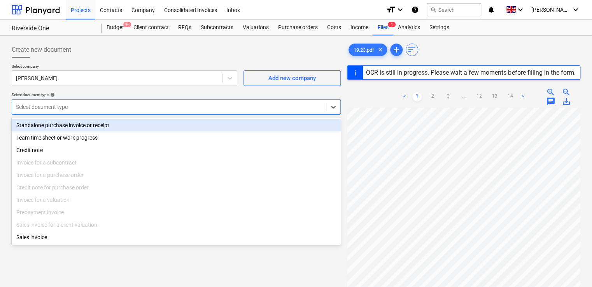
click at [94, 105] on div at bounding box center [169, 107] width 306 height 8
click at [87, 127] on div "Standalone purchase invoice or receipt" at bounding box center [176, 125] width 329 height 12
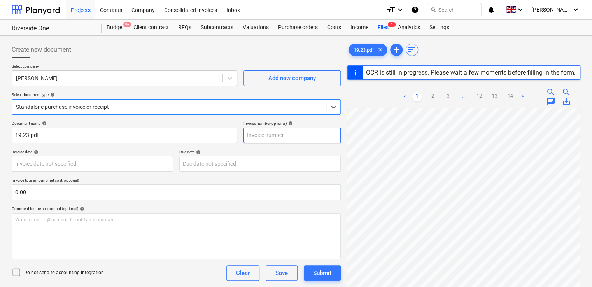
click at [265, 132] on input "text" at bounding box center [292, 136] width 97 height 16
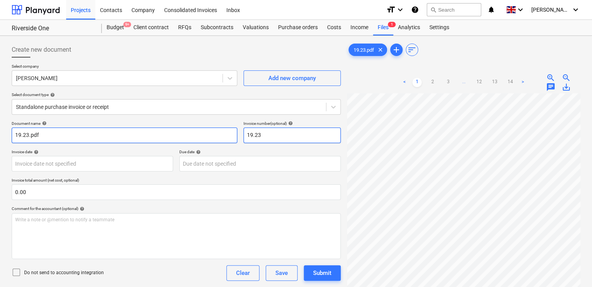
type input "19.23"
click at [44, 135] on input "19.23.pdf" at bounding box center [125, 136] width 226 height 16
click at [15, 134] on input "19.23" at bounding box center [125, 136] width 226 height 16
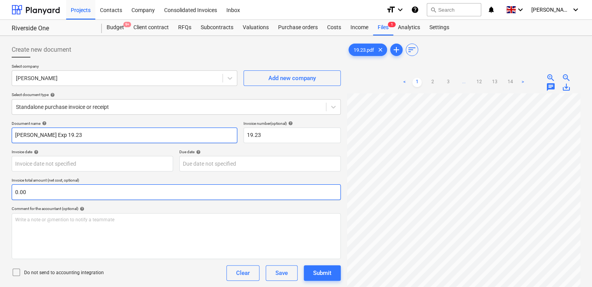
type input "[PERSON_NAME] Exp 19.23"
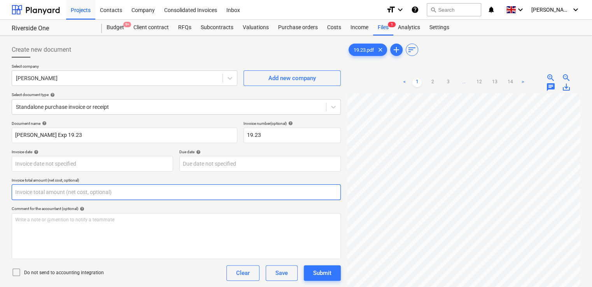
click at [27, 192] on input "text" at bounding box center [176, 192] width 329 height 16
type input "125.27"
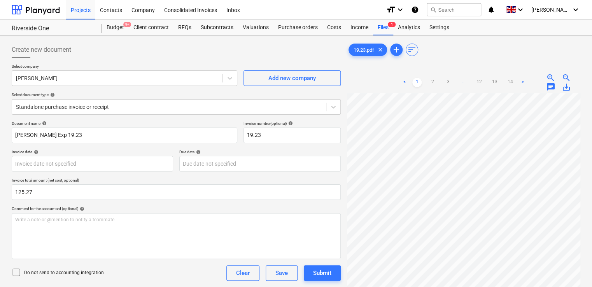
click at [112, 203] on div "Document name help Dan Costin Exp 19.23 Invoice number (optional) help 19.23 In…" at bounding box center [176, 232] width 329 height 223
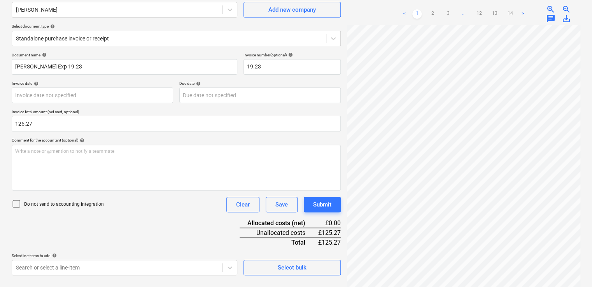
scroll to position [78, 0]
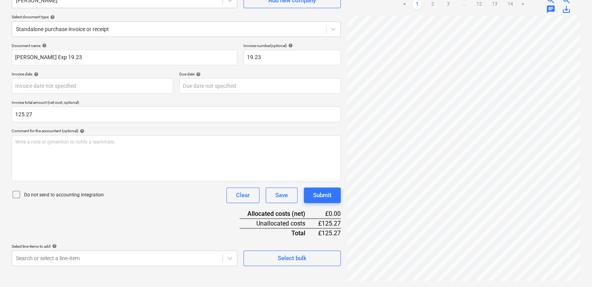
click at [18, 194] on icon at bounding box center [16, 194] width 9 height 9
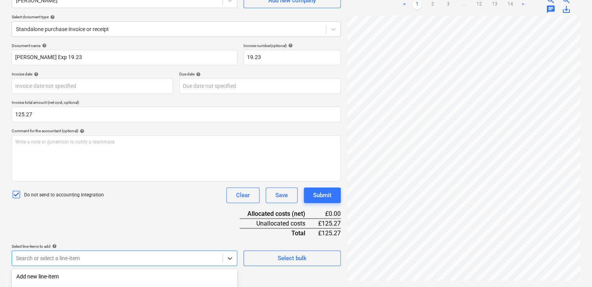
click at [45, 209] on body "Projects Contacts Company Consolidated Invoices Inbox format_size keyboard_arro…" at bounding box center [296, 65] width 592 height 287
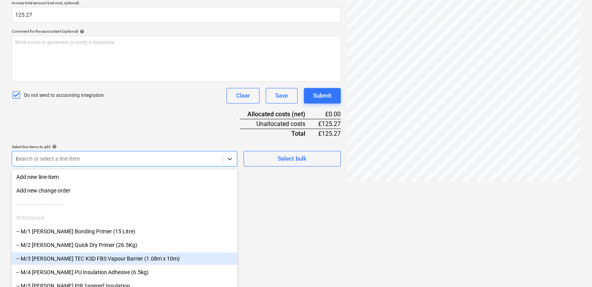
type input "non"
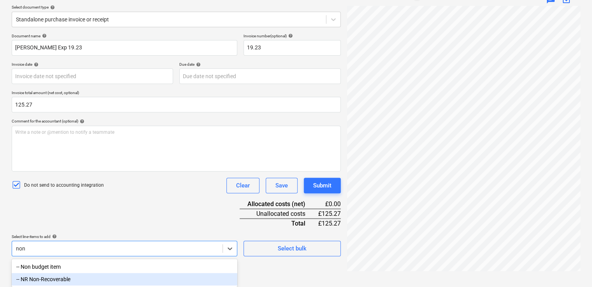
click at [39, 281] on div "-- NR Non-Recoverable" at bounding box center [125, 279] width 226 height 12
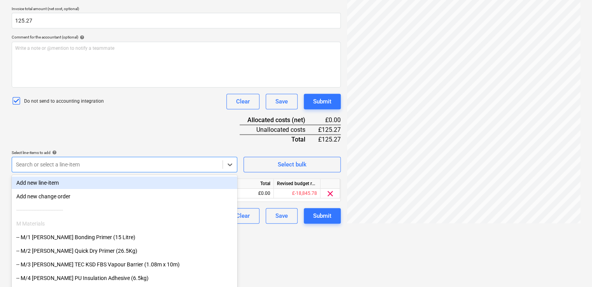
scroll to position [177, 0]
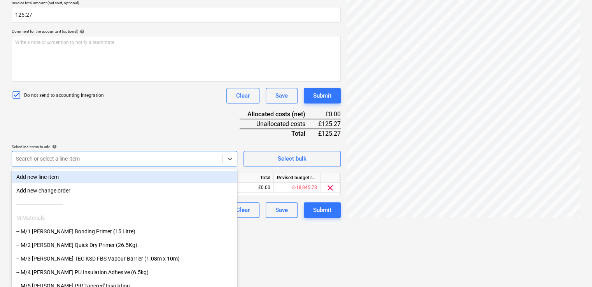
click at [131, 128] on div "Document name help Dan Costin Exp 19.23 Invoice number (optional) help 19.23 In…" at bounding box center [176, 81] width 329 height 274
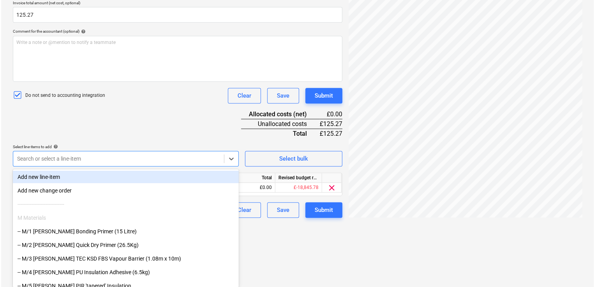
scroll to position [114, 0]
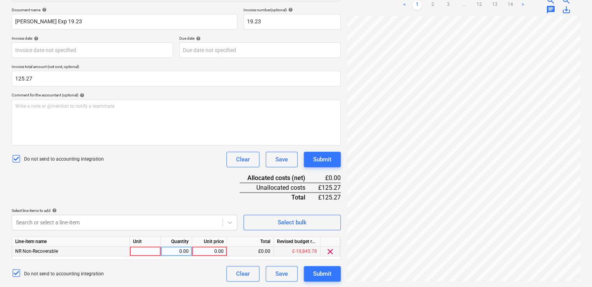
click at [150, 254] on div at bounding box center [145, 252] width 31 height 10
type input "item"
click at [187, 252] on div "0.00" at bounding box center [176, 252] width 25 height 10
type input "1"
click at [219, 250] on div "0.00" at bounding box center [209, 252] width 28 height 10
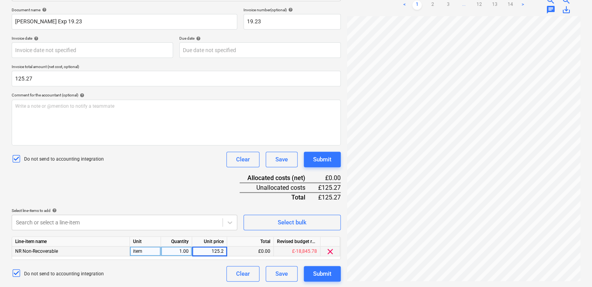
type input "125.27"
click at [170, 206] on div "Document name help Dan Costin Exp 19.23 Invoice number (optional) help 19.23 In…" at bounding box center [176, 144] width 329 height 274
click at [312, 275] on button "Submit" at bounding box center [322, 274] width 37 height 16
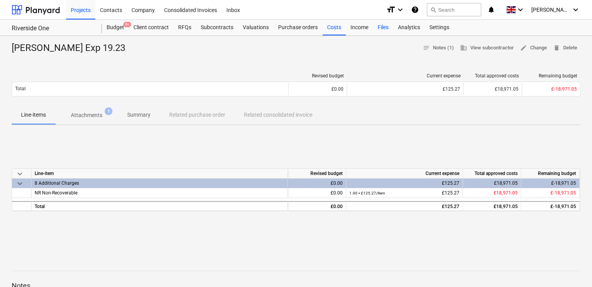
click at [379, 26] on div "Files" at bounding box center [383, 28] width 20 height 16
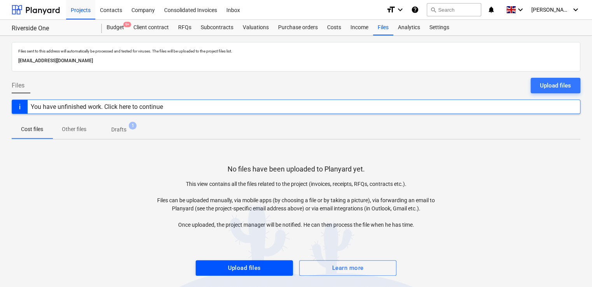
click at [234, 269] on div "Upload files" at bounding box center [244, 268] width 33 height 10
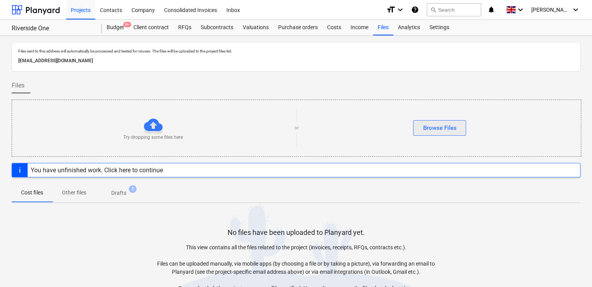
click at [417, 127] on button "Browse Files" at bounding box center [439, 128] width 53 height 16
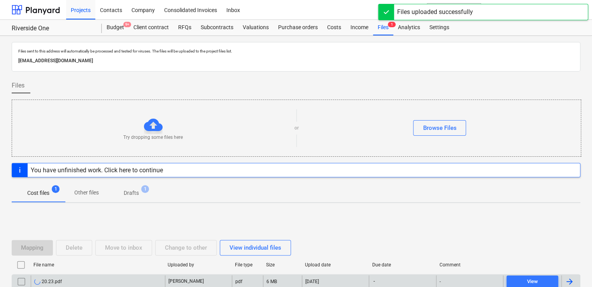
click at [567, 281] on div at bounding box center [569, 281] width 9 height 9
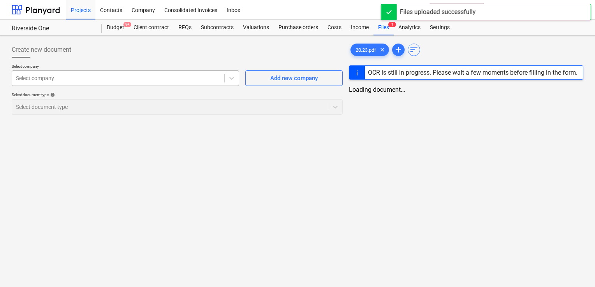
click at [198, 81] on div at bounding box center [118, 78] width 204 height 8
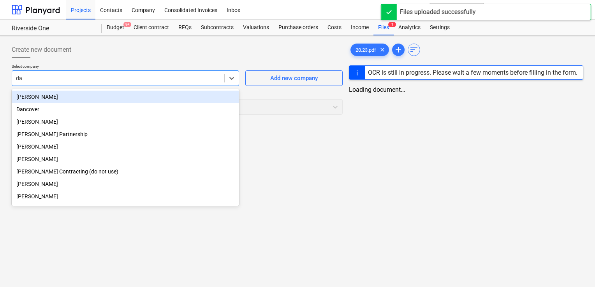
type input "dan"
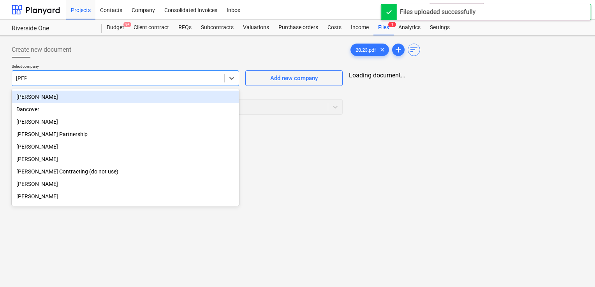
click at [121, 97] on div "[PERSON_NAME]" at bounding box center [125, 97] width 227 height 12
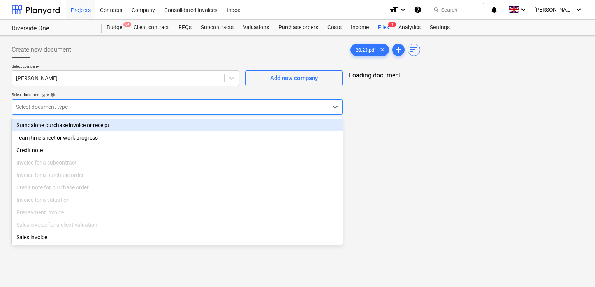
click at [172, 102] on div "Select document type" at bounding box center [170, 107] width 316 height 11
click at [115, 130] on div "Standalone purchase invoice or receipt" at bounding box center [177, 125] width 331 height 12
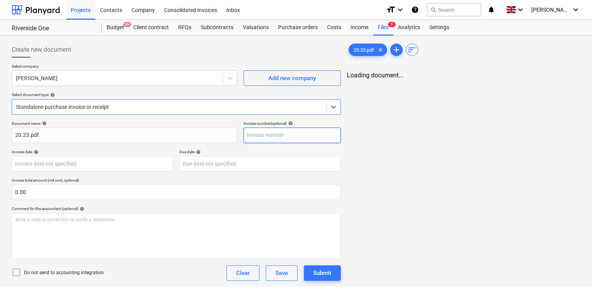
click at [261, 132] on input "text" at bounding box center [292, 136] width 97 height 16
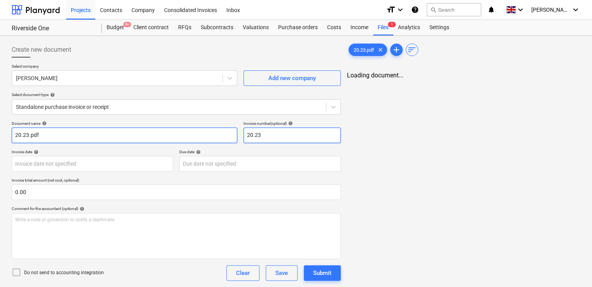
type input "20.23"
click at [169, 141] on input "20.23.pdf" at bounding box center [125, 136] width 226 height 16
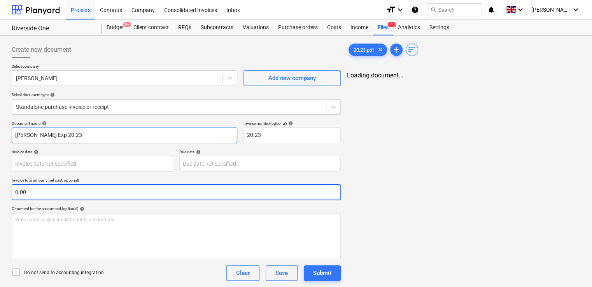
type input "[PERSON_NAME] Exp 20.23"
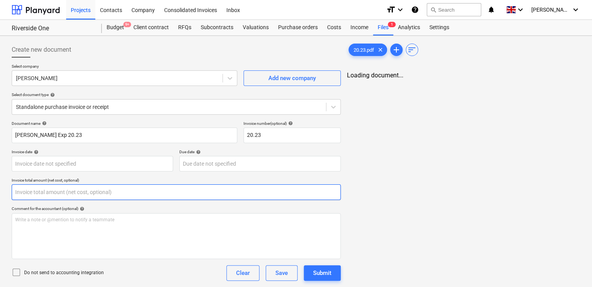
click at [144, 189] on input "text" at bounding box center [176, 192] width 329 height 16
type input "114.56"
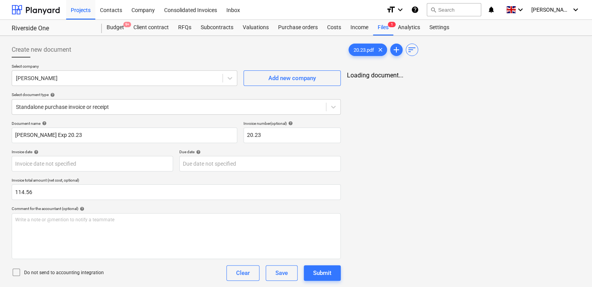
click at [157, 207] on div "Comment for the accountant (optional) help" at bounding box center [176, 208] width 329 height 5
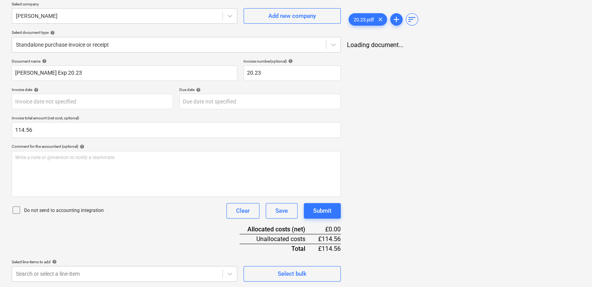
click at [16, 207] on icon at bounding box center [16, 210] width 7 height 7
click at [204, 224] on body "Projects Contacts Company Consolidated Invoices Inbox format_size keyboard_arro…" at bounding box center [296, 80] width 592 height 287
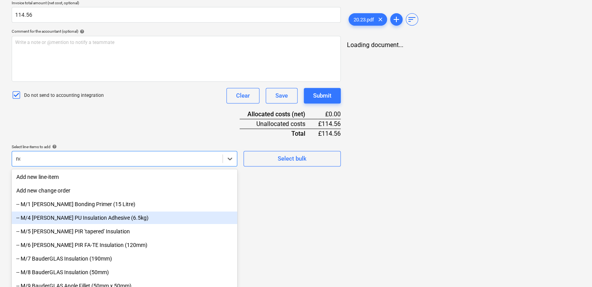
scroll to position [88, 0]
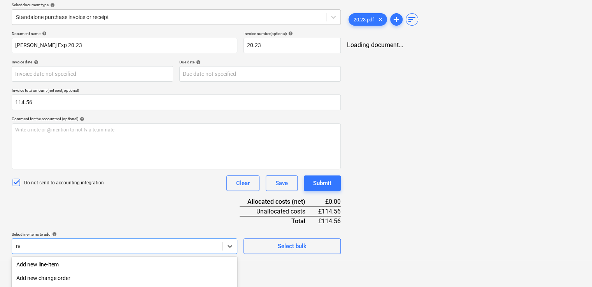
type input "non"
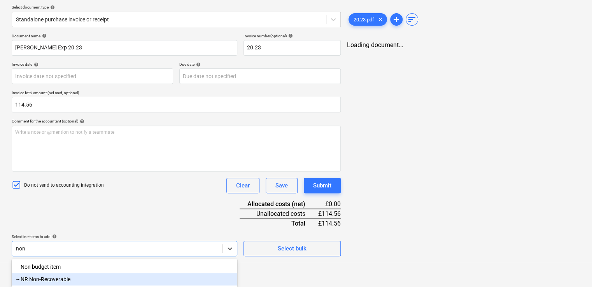
click at [66, 283] on div "-- NR Non-Recoverable" at bounding box center [125, 279] width 226 height 12
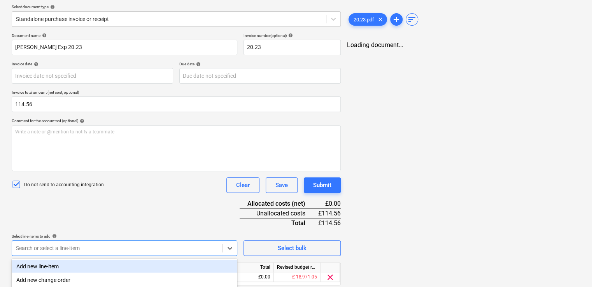
click at [196, 220] on div "Document name help Dan Costin Exp 20.23 Invoice number (optional) help 20.23 In…" at bounding box center [176, 170] width 329 height 274
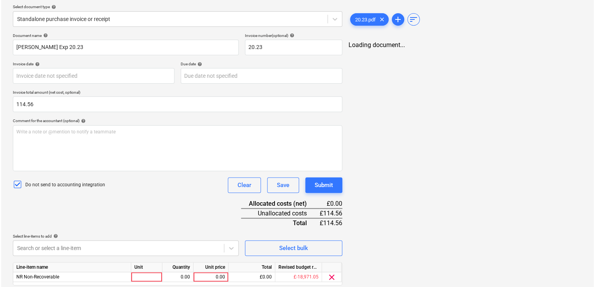
scroll to position [114, 0]
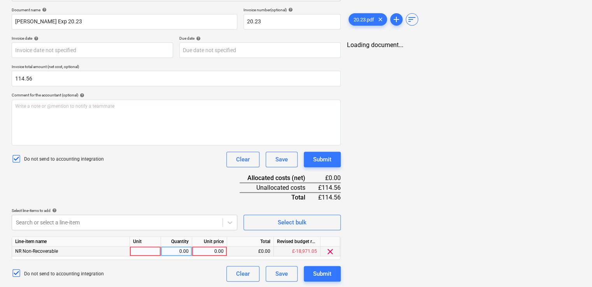
click at [151, 249] on div at bounding box center [145, 252] width 31 height 10
type input "1"
click at [187, 251] on div "0.00" at bounding box center [176, 252] width 25 height 10
click at [152, 250] on div "1" at bounding box center [145, 252] width 31 height 10
type input "item"
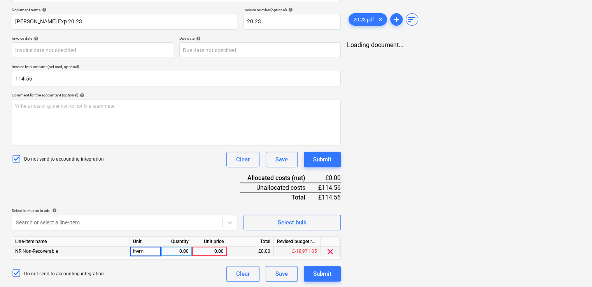
click at [163, 251] on div "0.00" at bounding box center [176, 252] width 31 height 10
type input "1"
click at [198, 251] on div "0.00" at bounding box center [209, 252] width 28 height 10
type input "114.56"
click at [180, 184] on div "Document name help Dan Costin Exp 20.23 Invoice number (optional) help 20.23 In…" at bounding box center [176, 144] width 329 height 274
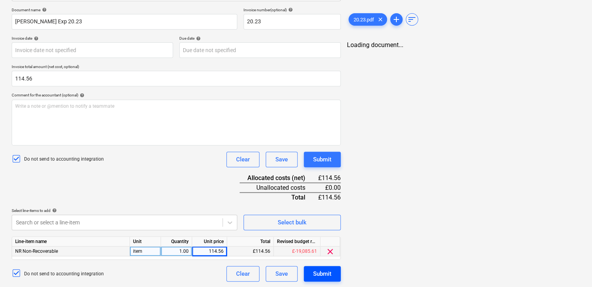
click at [319, 273] on div "Submit" at bounding box center [322, 274] width 18 height 10
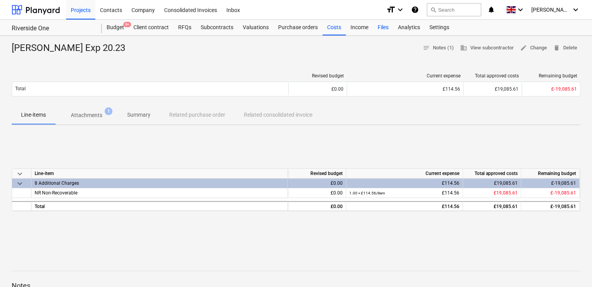
click at [384, 24] on div "Files" at bounding box center [383, 28] width 20 height 16
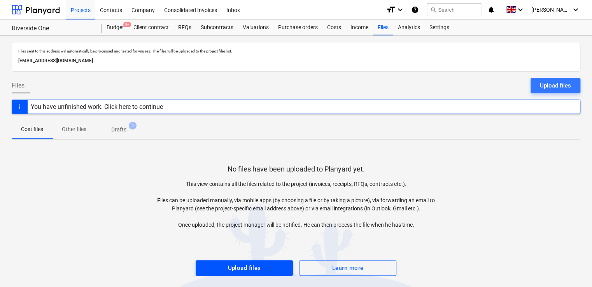
click at [254, 263] on div "Upload files" at bounding box center [244, 268] width 33 height 10
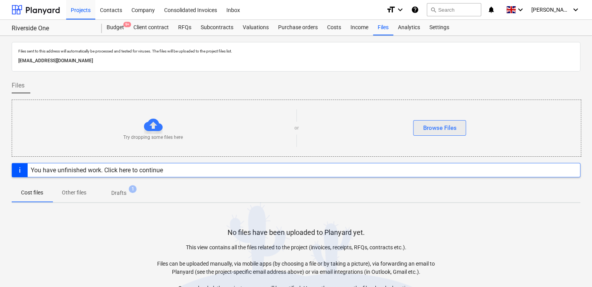
click at [423, 128] on div "Browse Files" at bounding box center [439, 128] width 33 height 10
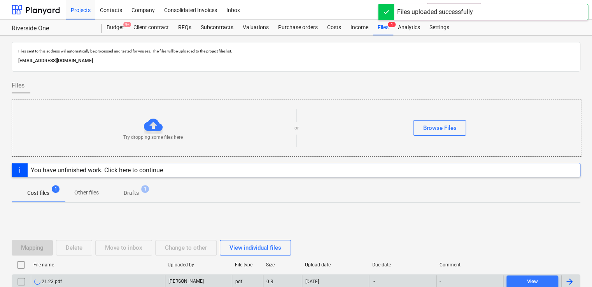
click at [565, 284] on div at bounding box center [569, 281] width 9 height 9
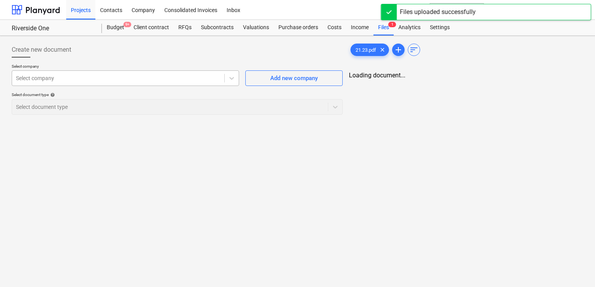
click at [173, 80] on div at bounding box center [118, 78] width 204 height 8
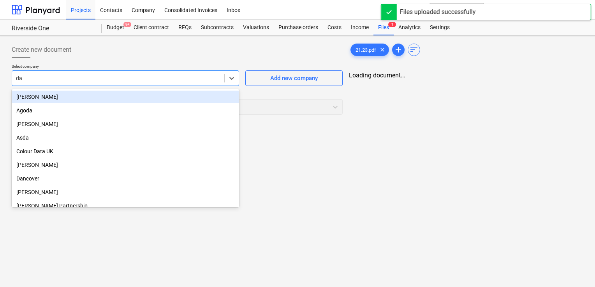
type input "dan"
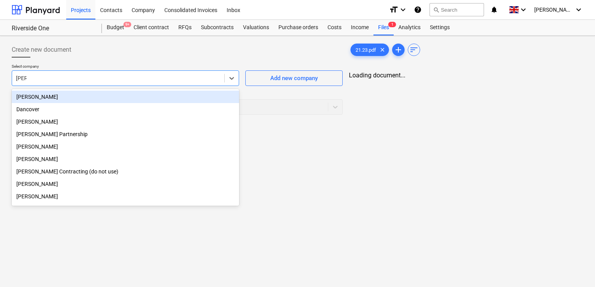
click at [93, 96] on div "Dan Costin" at bounding box center [125, 97] width 227 height 12
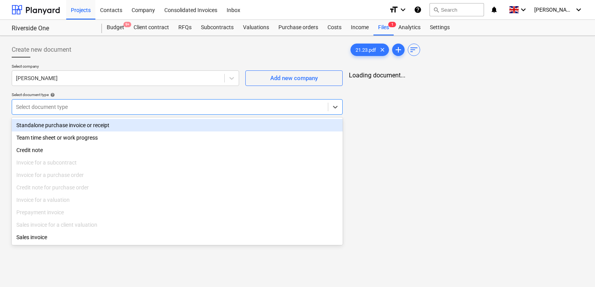
click at [92, 109] on div at bounding box center [170, 107] width 308 height 8
click at [88, 126] on div "Standalone purchase invoice or receipt" at bounding box center [177, 125] width 331 height 12
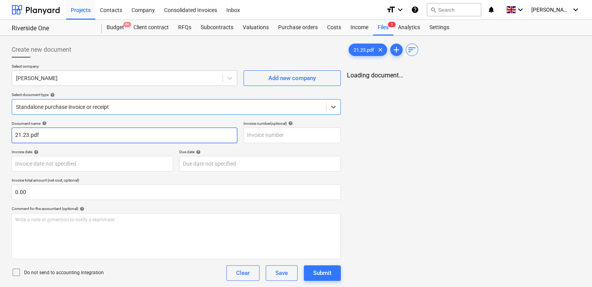
click at [72, 132] on input "21.23.pdf" at bounding box center [125, 136] width 226 height 16
type input "Dan Costin Exp 21.23"
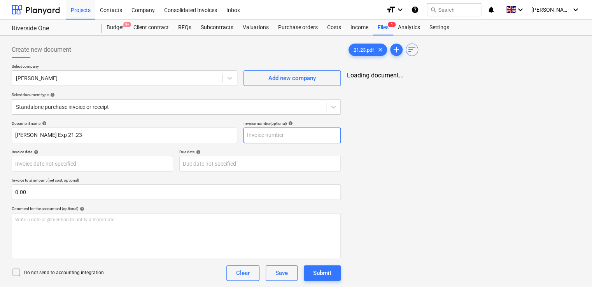
click at [274, 134] on input "text" at bounding box center [292, 136] width 97 height 16
type input "21.23"
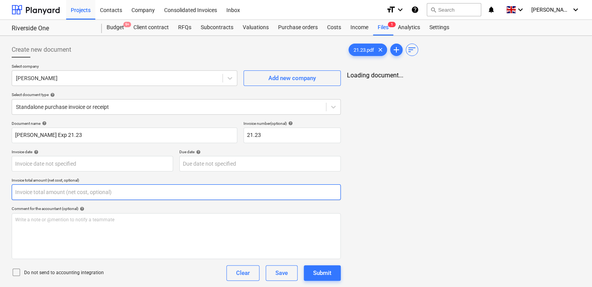
click at [163, 192] on input "text" at bounding box center [176, 192] width 329 height 16
type input "100.00"
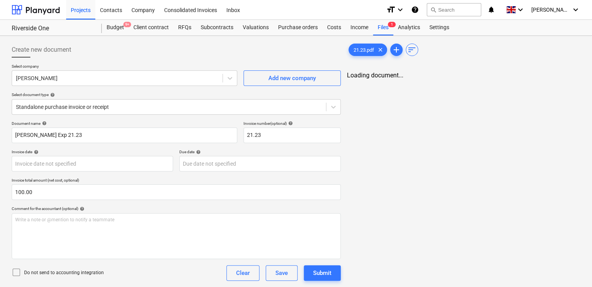
click at [15, 272] on icon at bounding box center [16, 272] width 9 height 9
click at [169, 274] on div "Do not send to accounting integration Clear Save Submit" at bounding box center [176, 273] width 329 height 16
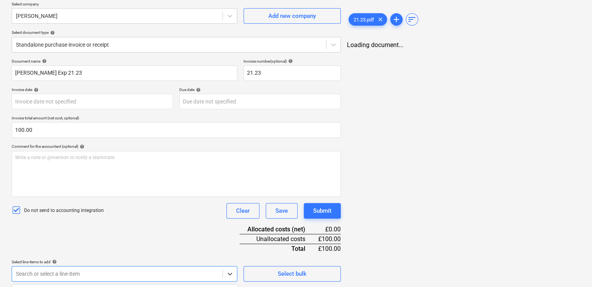
scroll to position [177, 0]
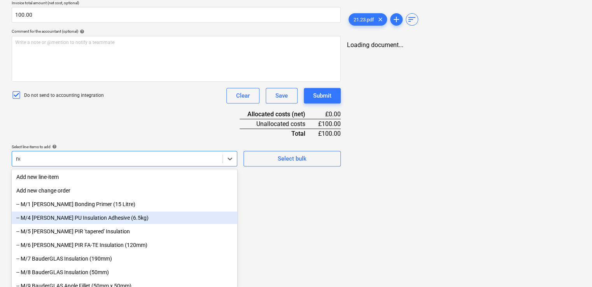
type input "non"
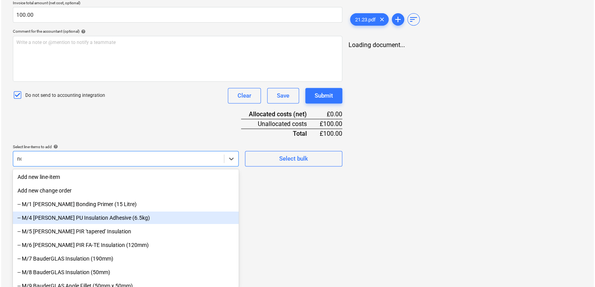
scroll to position [88, 0]
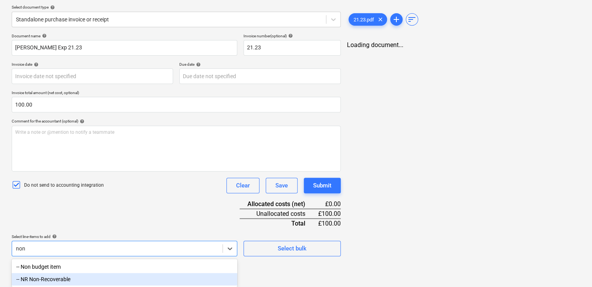
click at [79, 281] on div "-- NR Non-Recoverable" at bounding box center [125, 279] width 226 height 12
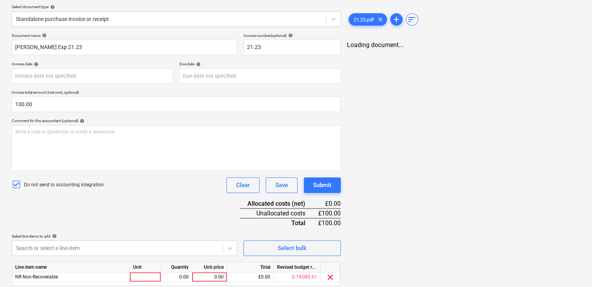
click at [190, 222] on div "Document name help Dan Costin Exp 21.23 Invoice number (optional) help 21.23 In…" at bounding box center [176, 170] width 329 height 274
click at [145, 277] on div at bounding box center [145, 277] width 31 height 10
type input "item"
click at [168, 279] on div "0.00" at bounding box center [176, 277] width 25 height 10
type input "1"
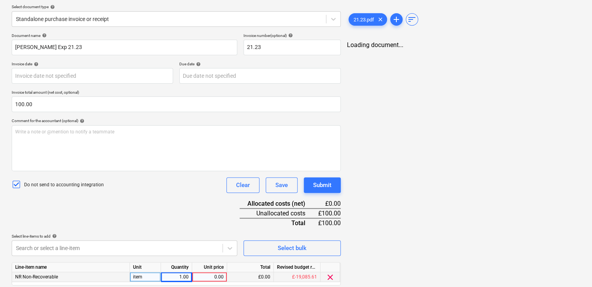
click at [209, 279] on div "0.00" at bounding box center [209, 277] width 28 height 10
type input "100"
click at [217, 227] on div "Document name help Dan Costin Exp 21.23 Invoice number (optional) help 21.23 In…" at bounding box center [176, 170] width 329 height 274
click at [313, 185] on div "Submit" at bounding box center [322, 185] width 18 height 10
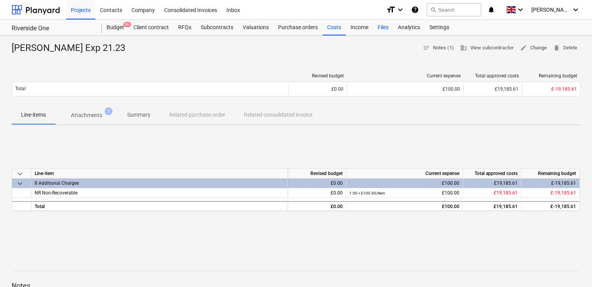
click at [381, 27] on div "Files" at bounding box center [383, 28] width 20 height 16
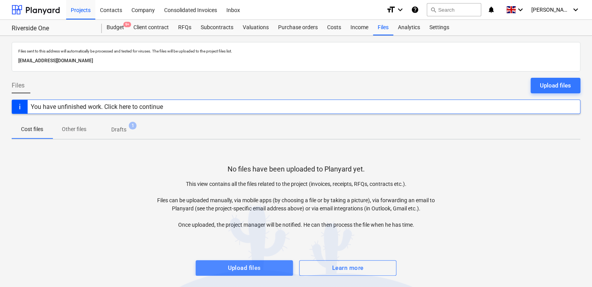
click at [252, 265] on div "Upload files" at bounding box center [244, 268] width 33 height 10
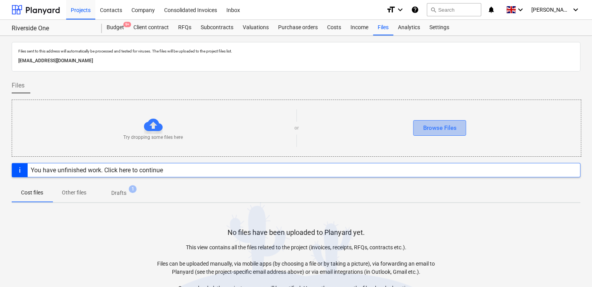
click at [454, 131] on div "Browse Files" at bounding box center [439, 128] width 33 height 10
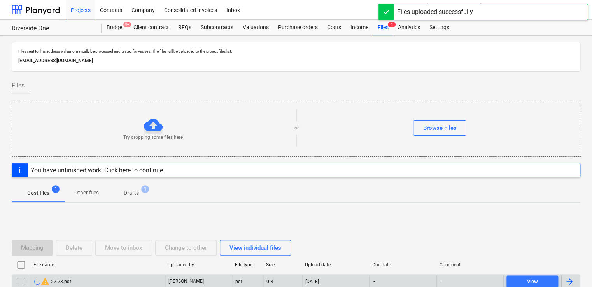
click at [570, 283] on div at bounding box center [569, 281] width 9 height 9
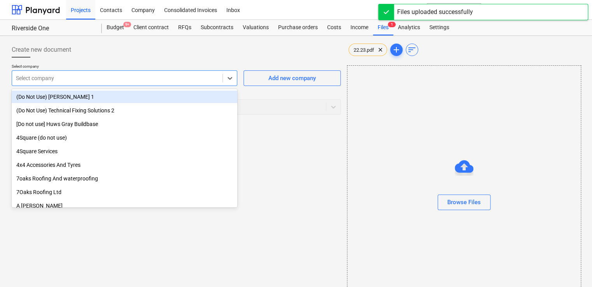
click at [204, 79] on div at bounding box center [117, 78] width 203 height 8
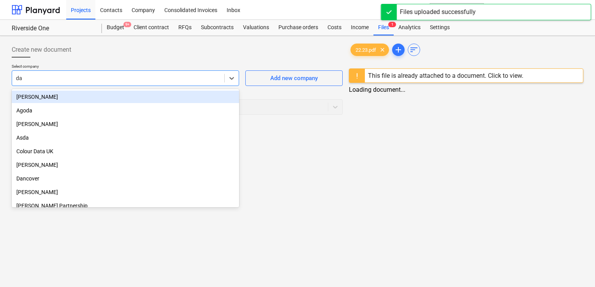
type input "dan"
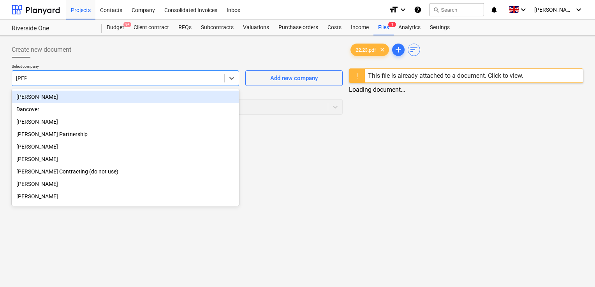
click at [139, 101] on div "Dan Costin" at bounding box center [125, 97] width 227 height 12
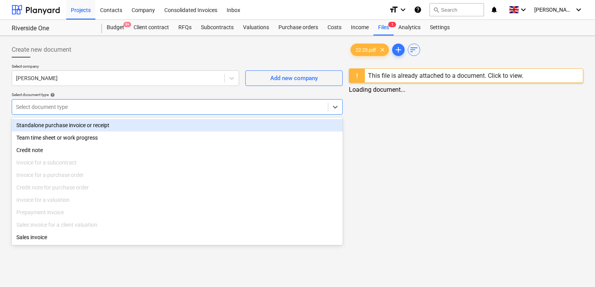
click at [185, 102] on div "Select document type" at bounding box center [170, 107] width 316 height 11
click at [140, 129] on div "Standalone purchase invoice or receipt" at bounding box center [177, 125] width 331 height 12
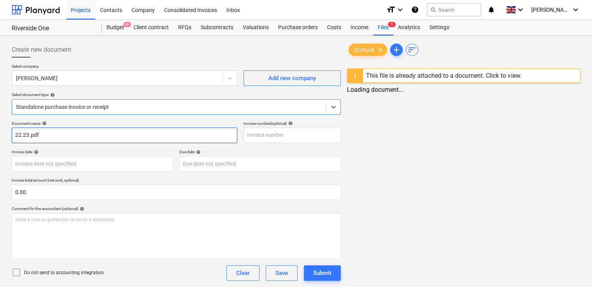
click at [74, 136] on input "22.23.pdf" at bounding box center [125, 136] width 226 height 16
type input "Dan Costin Exp 22.23"
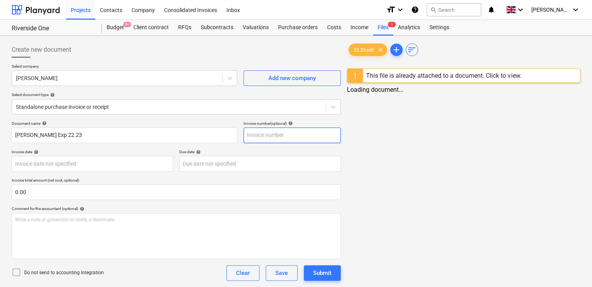
click at [251, 134] on input "text" at bounding box center [292, 136] width 97 height 16
type input "22.23"
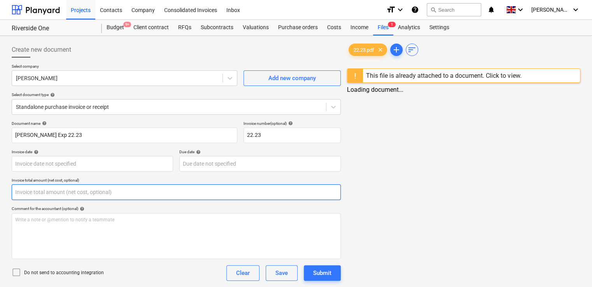
click at [111, 195] on input "text" at bounding box center [176, 192] width 329 height 16
click at [25, 191] on input "10853" at bounding box center [176, 192] width 329 height 16
type input "108.53"
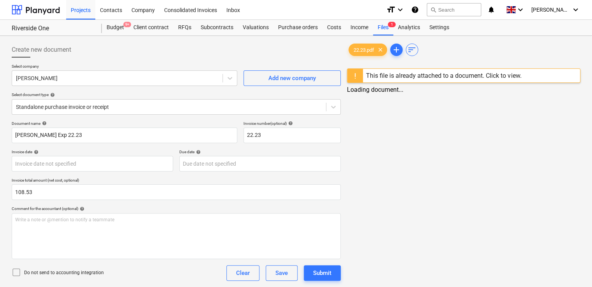
click at [128, 206] on div "Comment for the accountant (optional) help" at bounding box center [176, 208] width 329 height 5
click at [15, 274] on icon at bounding box center [16, 272] width 9 height 9
click at [391, 231] on div "22.23.pdf clear add sort This file is already attached to a document. Click to …" at bounding box center [464, 193] width 240 height 308
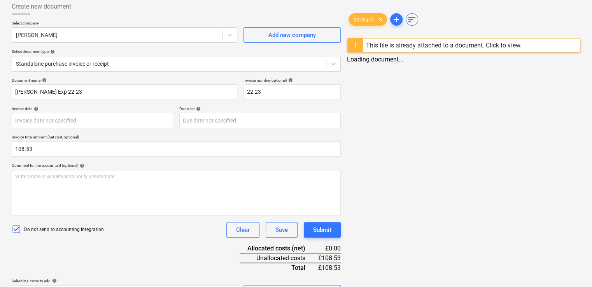
scroll to position [62, 0]
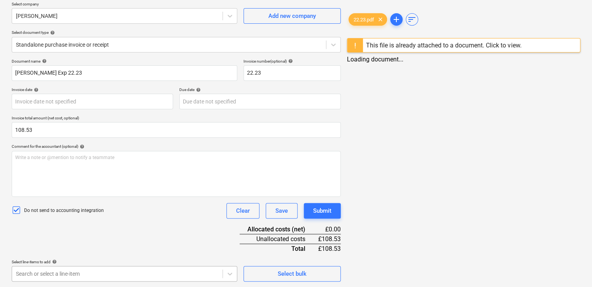
click at [196, 225] on body "Projects Contacts Company Consolidated Invoices Inbox format_size keyboard_arro…" at bounding box center [296, 81] width 592 height 287
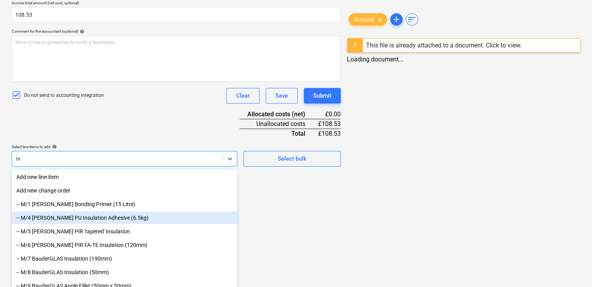
type input "non"
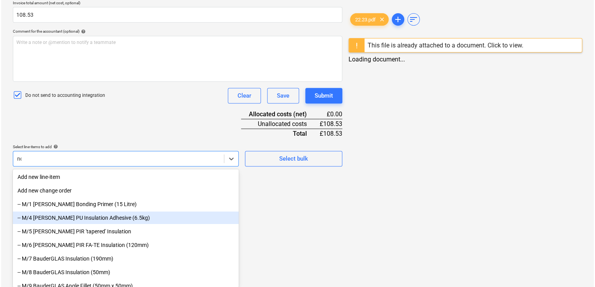
scroll to position [88, 0]
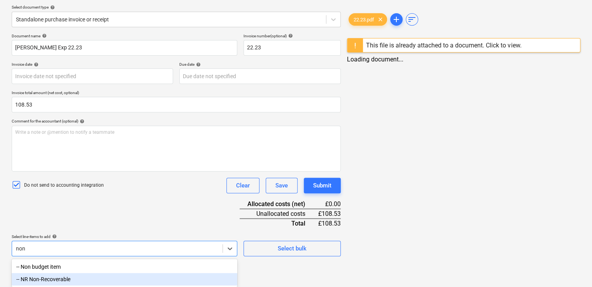
click at [97, 283] on div "-- NR Non-Recoverable" at bounding box center [125, 279] width 226 height 12
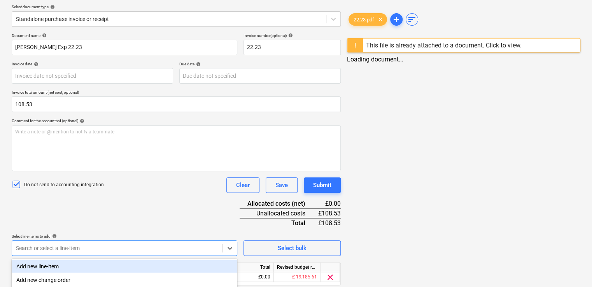
click at [177, 216] on div "Document name help Dan Costin Exp 22.23 Invoice number (optional) help 22.23 In…" at bounding box center [176, 170] width 329 height 274
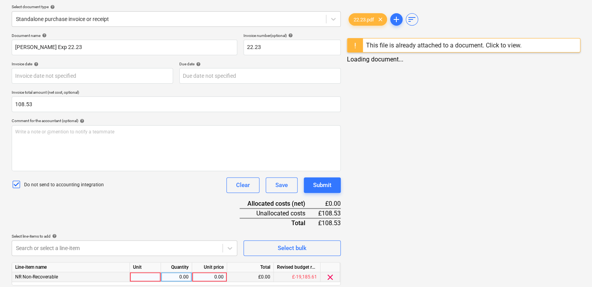
click at [144, 278] on div at bounding box center [145, 277] width 31 height 10
type input "item"
click at [169, 276] on div "0.00" at bounding box center [176, 277] width 25 height 10
type input "1"
click at [211, 276] on div "0.00" at bounding box center [209, 277] width 28 height 10
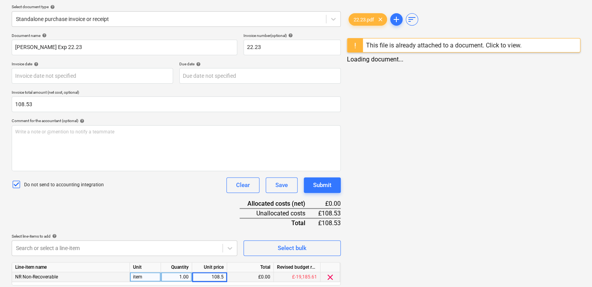
type input "108.53"
click at [195, 234] on div "Select line-items to add help" at bounding box center [125, 236] width 226 height 5
click at [318, 186] on div "Submit" at bounding box center [322, 185] width 18 height 10
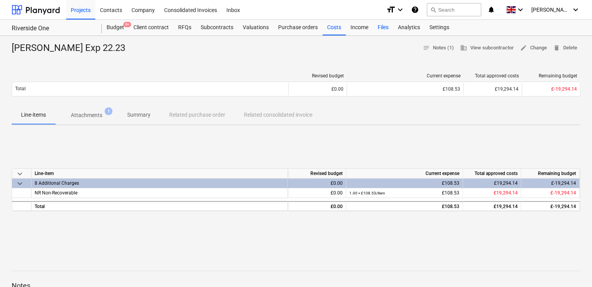
click at [384, 30] on div "Files" at bounding box center [383, 28] width 20 height 16
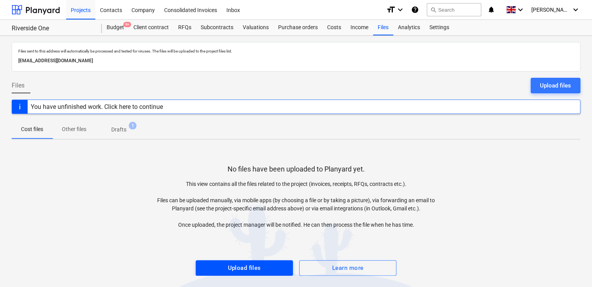
click at [257, 266] on div "Upload files" at bounding box center [244, 268] width 33 height 10
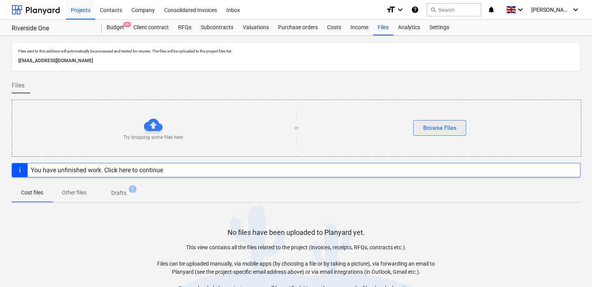
click at [437, 123] on div "Browse Files" at bounding box center [439, 128] width 33 height 10
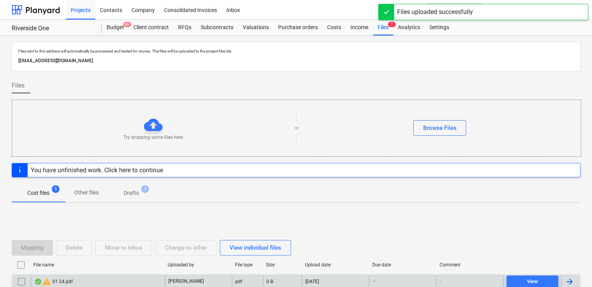
click at [568, 281] on div at bounding box center [569, 281] width 9 height 9
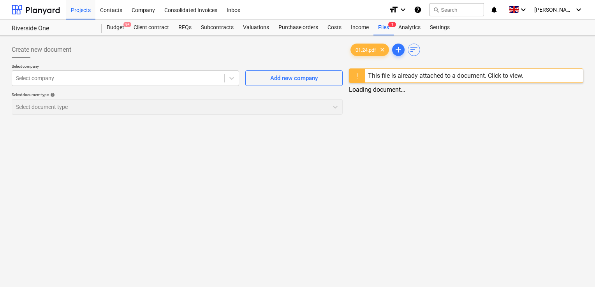
click at [500, 72] on div "This file is already attached to a document. Click to view." at bounding box center [445, 75] width 155 height 7
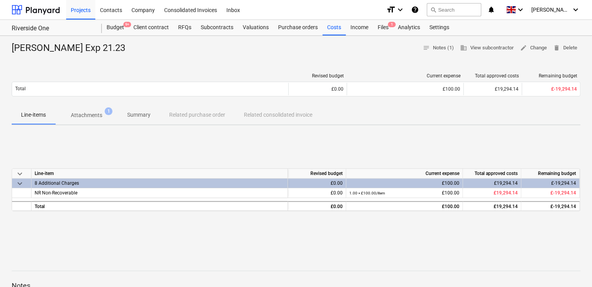
click at [95, 116] on p "Attachments" at bounding box center [87, 115] width 32 height 8
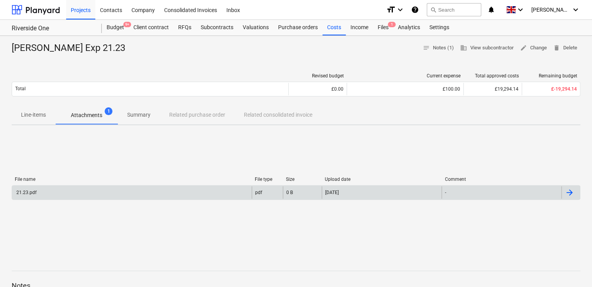
click at [25, 191] on div "21.23.pdf" at bounding box center [25, 192] width 21 height 5
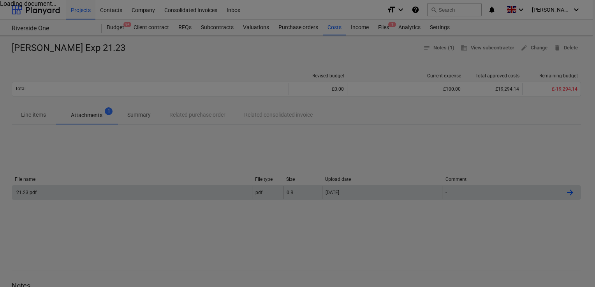
click at [25, 191] on div at bounding box center [297, 143] width 595 height 287
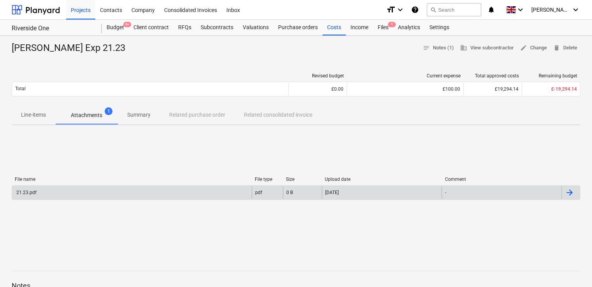
click at [25, 191] on div "21.23.pdf" at bounding box center [25, 192] width 21 height 5
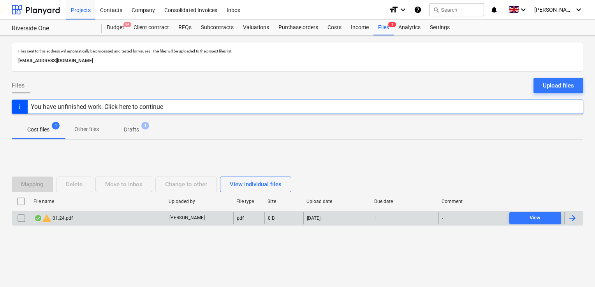
click at [67, 216] on div "warning 01.24.pdf" at bounding box center [53, 218] width 39 height 9
click at [24, 216] on input "checkbox" at bounding box center [21, 218] width 12 height 12
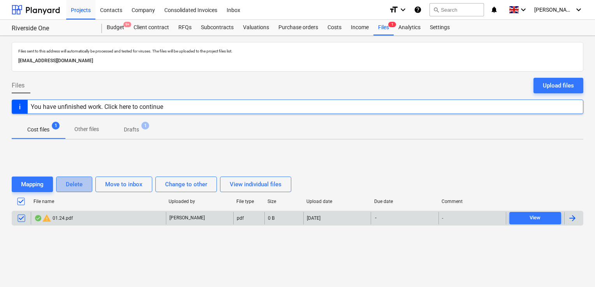
click at [62, 188] on button "Delete" at bounding box center [74, 185] width 36 height 16
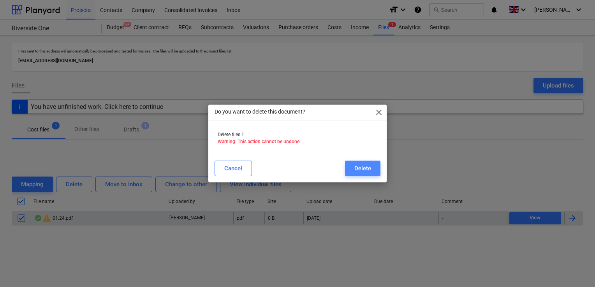
click at [366, 161] on button "Delete" at bounding box center [362, 169] width 35 height 16
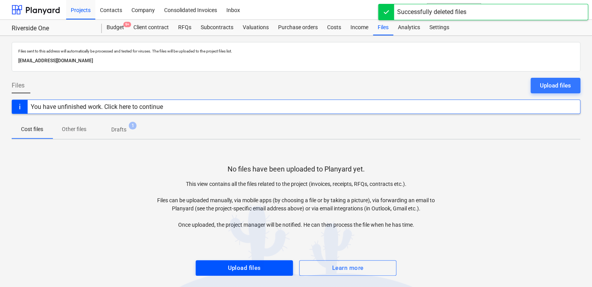
click at [254, 265] on div "Upload files" at bounding box center [244, 268] width 33 height 10
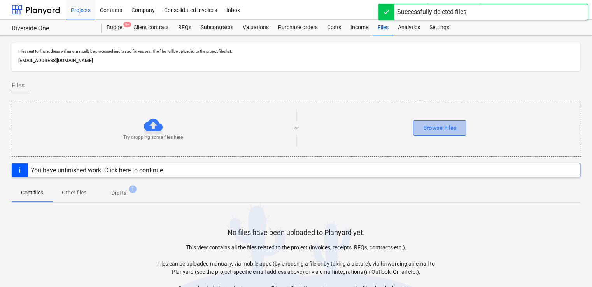
click at [443, 128] on div "Browse Files" at bounding box center [439, 128] width 33 height 10
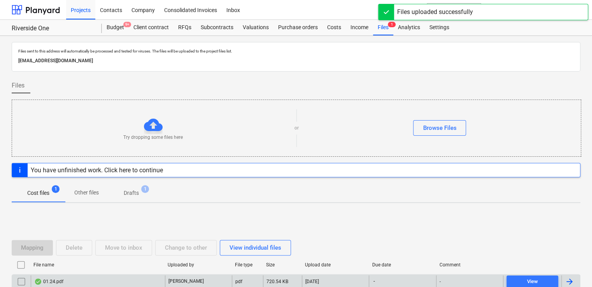
click at [574, 280] on div at bounding box center [569, 281] width 9 height 9
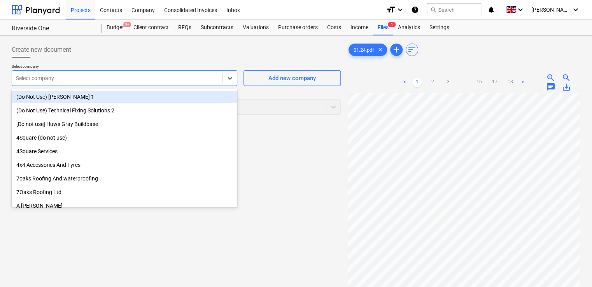
click at [195, 81] on div at bounding box center [117, 78] width 203 height 8
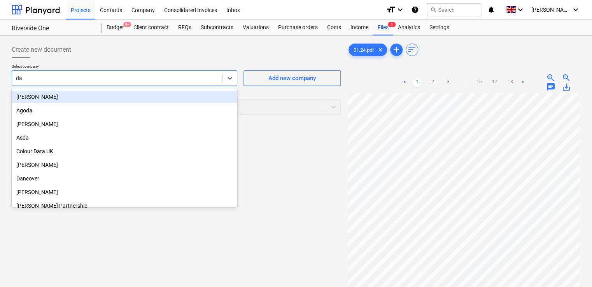
type input "dan"
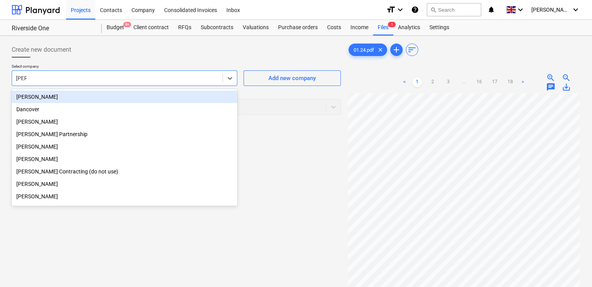
click at [121, 99] on div "Dan Costin" at bounding box center [125, 97] width 226 height 12
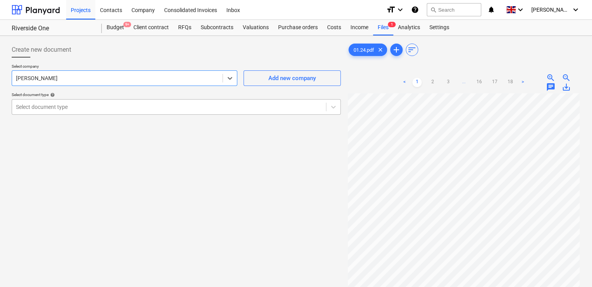
click at [120, 108] on div at bounding box center [169, 107] width 306 height 8
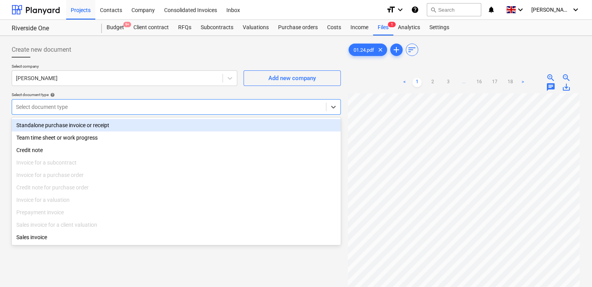
click at [103, 124] on div "Standalone purchase invoice or receipt" at bounding box center [176, 125] width 329 height 12
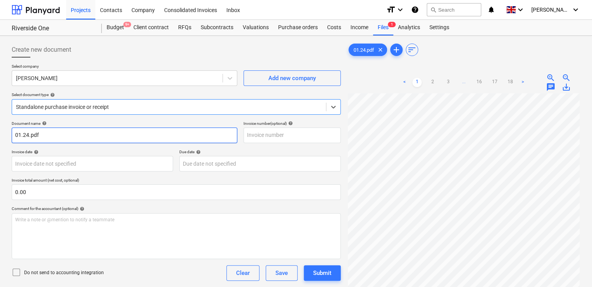
click at [47, 135] on input "01.24.pdf" at bounding box center [125, 136] width 226 height 16
type input "Dan Costin Exp 01.24"
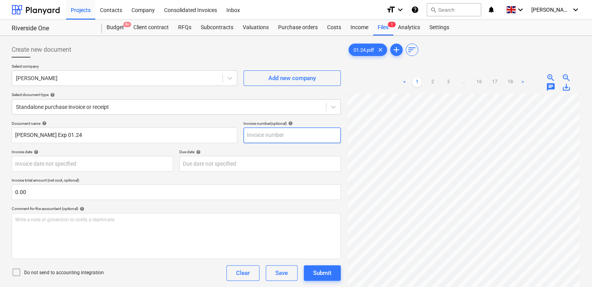
click at [265, 138] on input "text" at bounding box center [292, 136] width 97 height 16
type input "01.24"
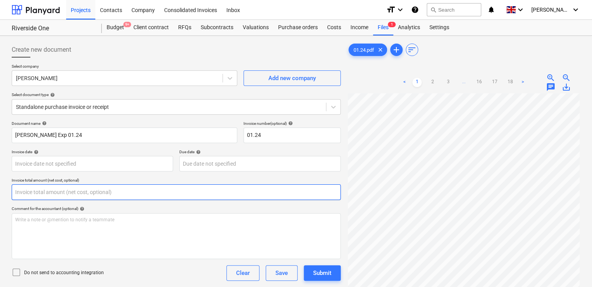
click at [98, 191] on input "text" at bounding box center [176, 192] width 329 height 16
type input "174.38"
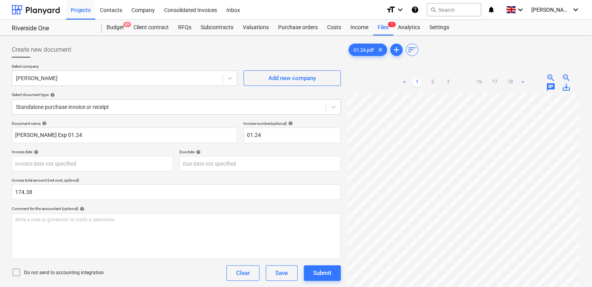
click at [126, 209] on div "Comment for the accountant (optional) help" at bounding box center [176, 208] width 329 height 5
click at [18, 271] on icon at bounding box center [16, 272] width 9 height 9
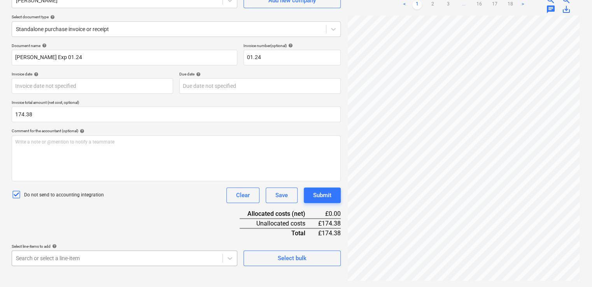
scroll to position [177, 0]
click at [199, 209] on body "Projects Contacts Company Consolidated Invoices Inbox format_size keyboard_arro…" at bounding box center [296, 65] width 592 height 287
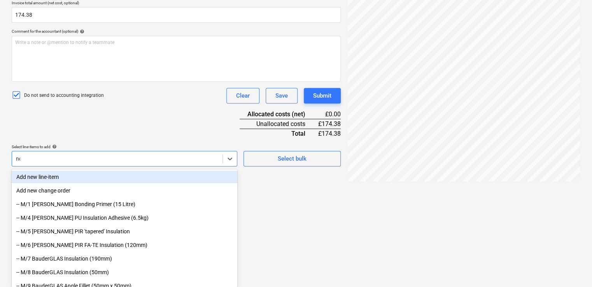
type input "non"
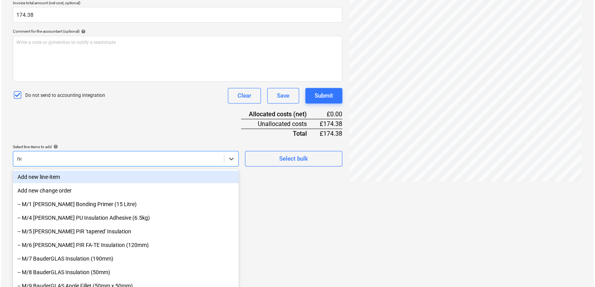
scroll to position [88, 0]
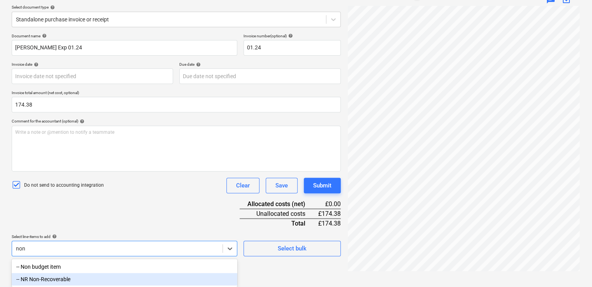
click at [116, 278] on div "-- NR Non-Recoverable" at bounding box center [125, 279] width 226 height 12
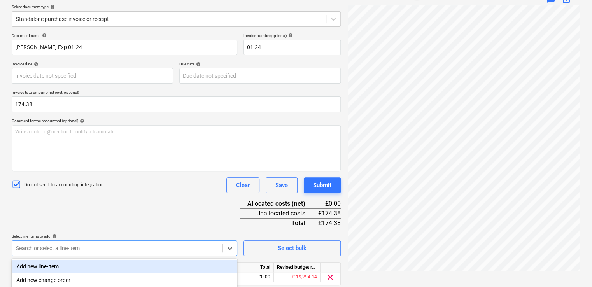
click at [207, 204] on div "Document name help Dan Costin Exp 01.24 Invoice number (optional) help 01.24 In…" at bounding box center [176, 170] width 329 height 274
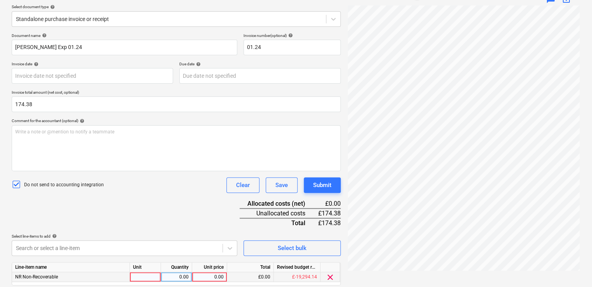
click at [153, 276] on div at bounding box center [145, 277] width 31 height 10
type input "item"
click at [174, 278] on div "0.00" at bounding box center [176, 277] width 25 height 10
type input "1"
click at [203, 276] on div "0.00" at bounding box center [209, 277] width 28 height 10
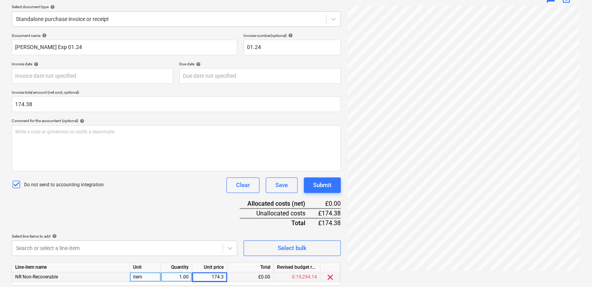
type input "174.38"
click at [194, 221] on div "Document name help Dan Costin Exp 01.24 Invoice number (optional) help 01.24 In…" at bounding box center [176, 170] width 329 height 274
click at [318, 184] on div "Submit" at bounding box center [322, 185] width 18 height 10
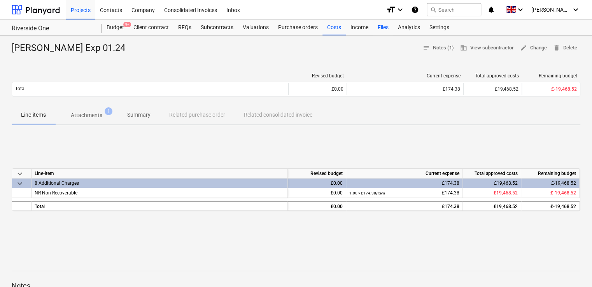
click at [380, 28] on div "Files" at bounding box center [383, 28] width 20 height 16
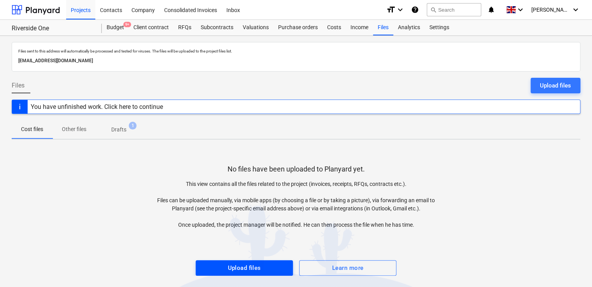
click at [233, 263] on div "Upload files" at bounding box center [244, 268] width 33 height 10
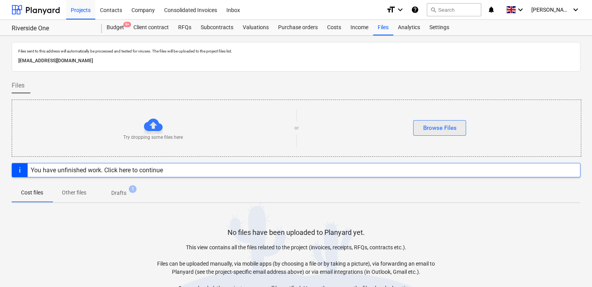
click at [448, 125] on div "Browse Files" at bounding box center [439, 128] width 33 height 10
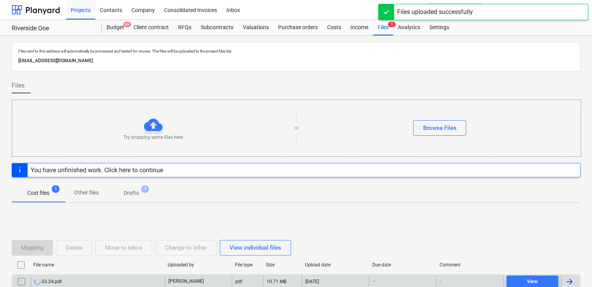
click at [571, 279] on div at bounding box center [569, 281] width 9 height 9
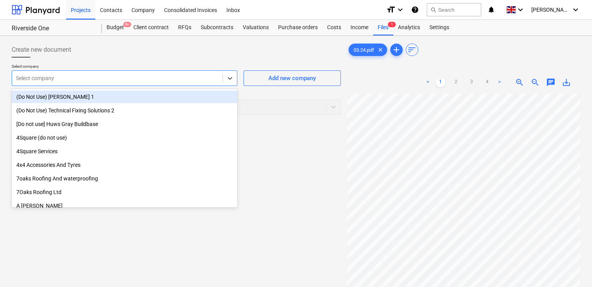
click at [221, 80] on div "Select company" at bounding box center [117, 78] width 211 height 11
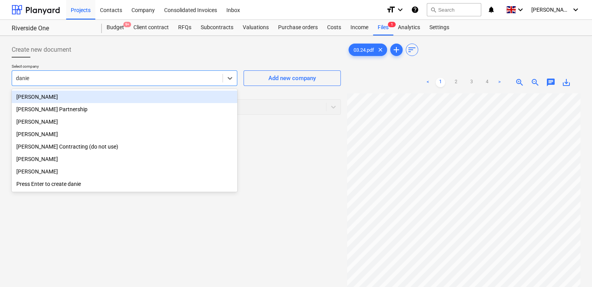
type input "dani"
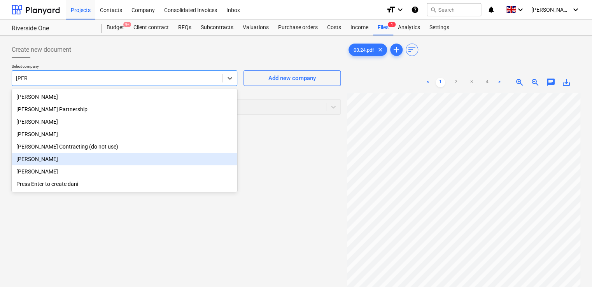
click at [31, 160] on div "Daniel Kubiak" at bounding box center [125, 159] width 226 height 12
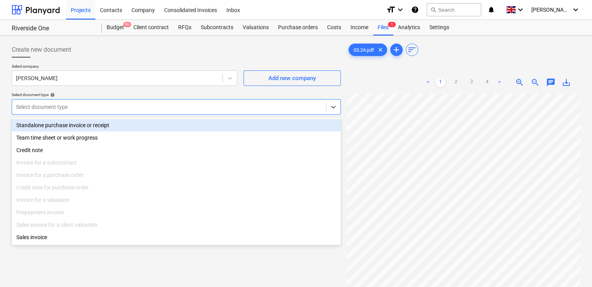
click at [95, 109] on div at bounding box center [169, 107] width 306 height 8
click at [79, 125] on div "Standalone purchase invoice or receipt" at bounding box center [176, 125] width 329 height 12
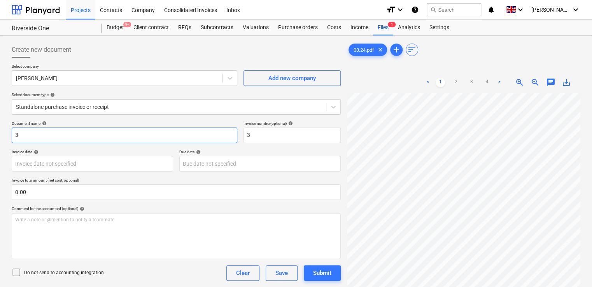
click at [14, 134] on input "3" at bounding box center [125, 136] width 226 height 16
click at [22, 134] on input "03" at bounding box center [125, 136] width 226 height 16
type input "03.24"
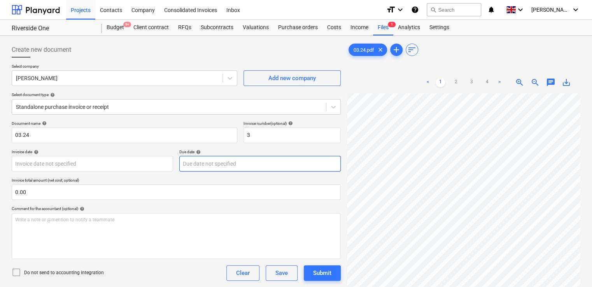
click at [202, 169] on body "Projects Contacts Company Consolidated Invoices Inbox format_size keyboard_arro…" at bounding box center [296, 143] width 592 height 287
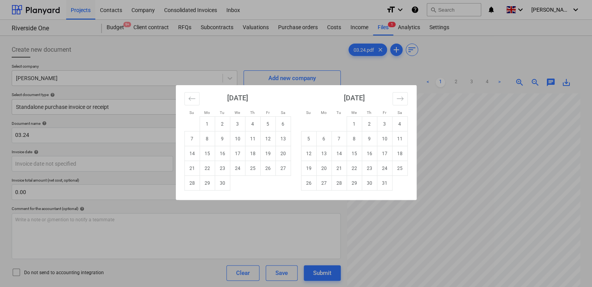
click at [193, 218] on div "Su Mo Tu We Th Fr Sa Su Mo Tu We Th Fr Sa August 2025 1 2 3 4 5 6 7 8 9 10 11 1…" at bounding box center [296, 143] width 592 height 287
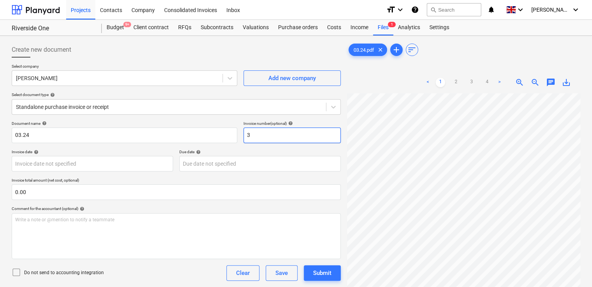
click at [264, 138] on input "3" at bounding box center [292, 136] width 97 height 16
type input "03.24"
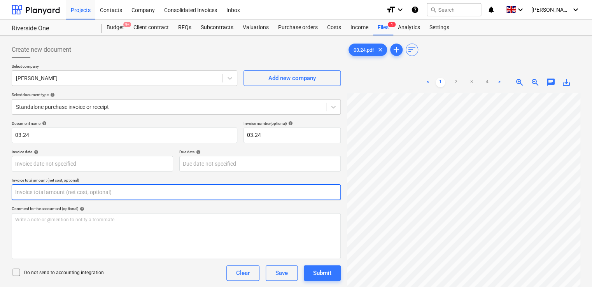
click at [135, 196] on input "text" at bounding box center [176, 192] width 329 height 16
type input "235.00"
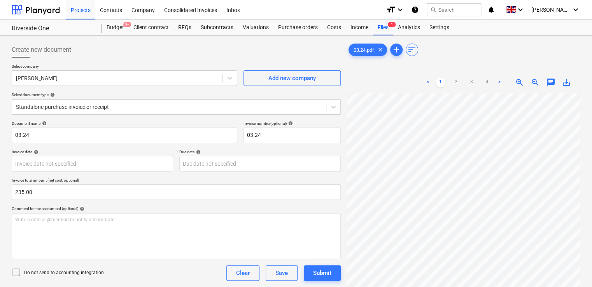
click at [147, 205] on div "Document name help 03.24 Invoice number (optional) help 03.24 Invoice date help…" at bounding box center [176, 232] width 329 height 223
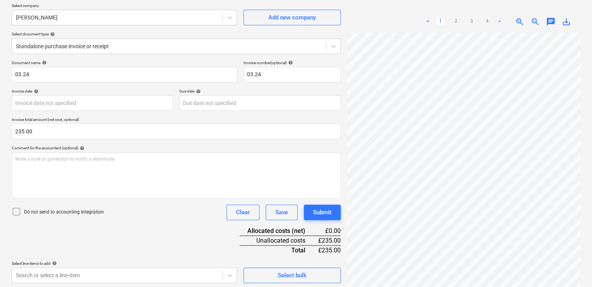
scroll to position [78, 0]
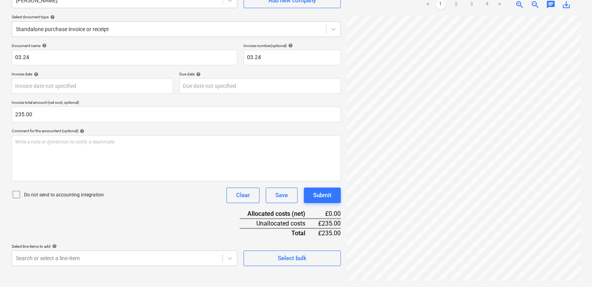
click at [13, 194] on icon at bounding box center [16, 194] width 9 height 9
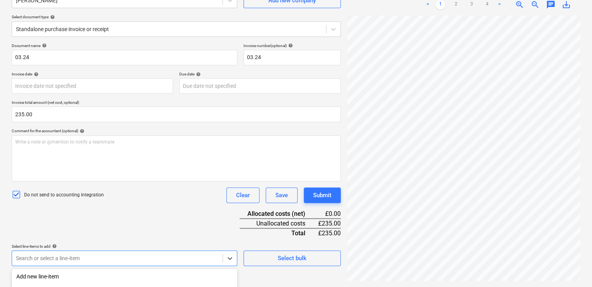
click at [221, 209] on body "Projects Contacts Company Consolidated Invoices Inbox format_size keyboard_arro…" at bounding box center [296, 65] width 592 height 287
type input "e"
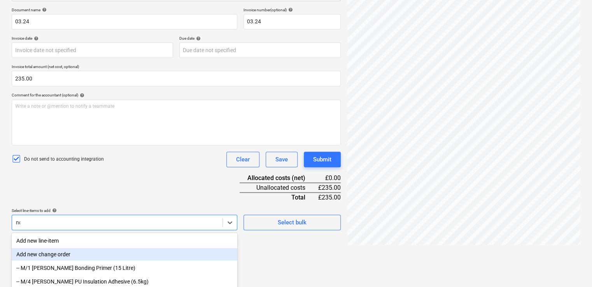
type input "non"
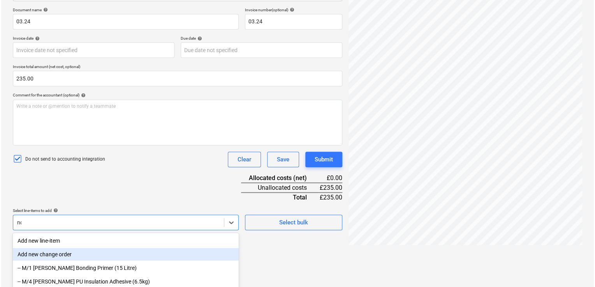
scroll to position [88, 0]
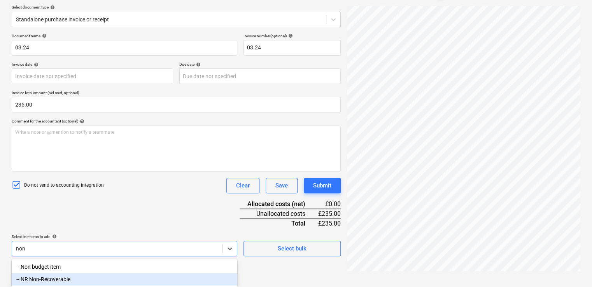
click at [96, 281] on div "-- NR Non-Recoverable" at bounding box center [125, 279] width 226 height 12
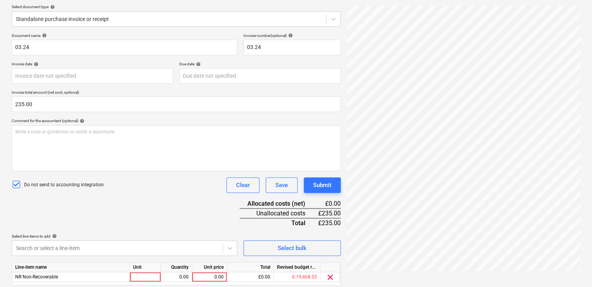
click at [195, 231] on div "Document name help 03.24 Invoice number (optional) help 03.24 Invoice date help…" at bounding box center [176, 170] width 329 height 274
click at [151, 273] on div at bounding box center [145, 277] width 31 height 10
type input "item"
click at [171, 275] on div "0.00" at bounding box center [176, 277] width 25 height 10
type input "1"
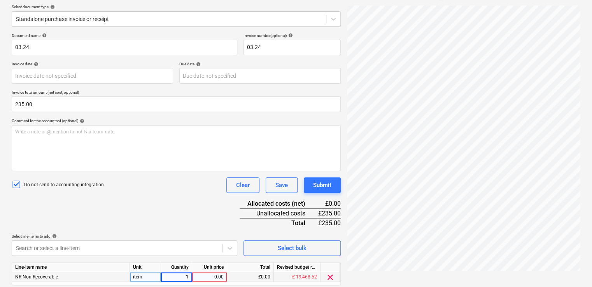
click at [215, 274] on div "0.00" at bounding box center [209, 277] width 28 height 10
type input "235.00"
click at [215, 184] on div "Do not send to accounting integration Clear Save Submit" at bounding box center [176, 185] width 329 height 16
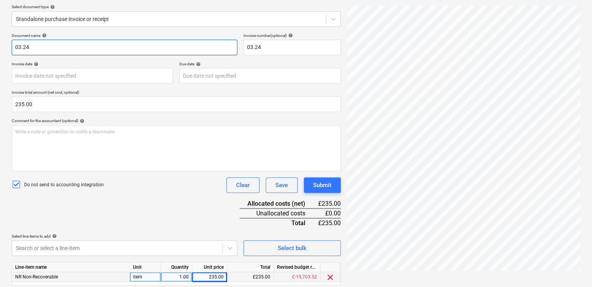
click at [15, 47] on input "03.24" at bounding box center [125, 48] width 226 height 16
type input "Daniel Kubiak Exp 03.24"
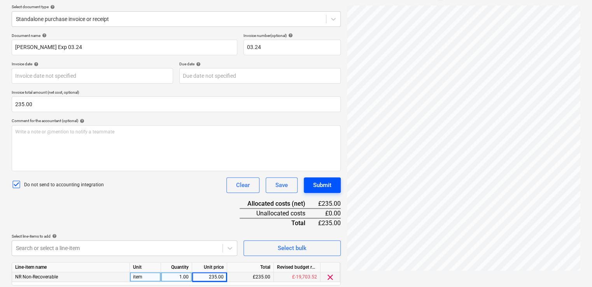
click at [315, 186] on div "Submit" at bounding box center [322, 185] width 18 height 10
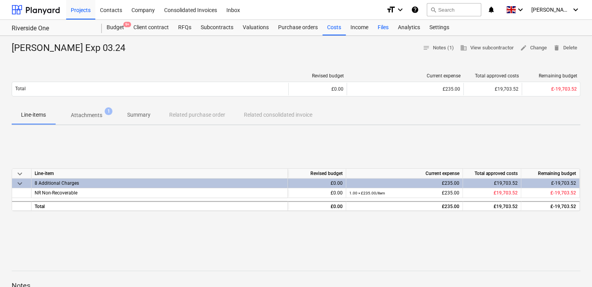
click at [383, 25] on div "Files" at bounding box center [383, 28] width 20 height 16
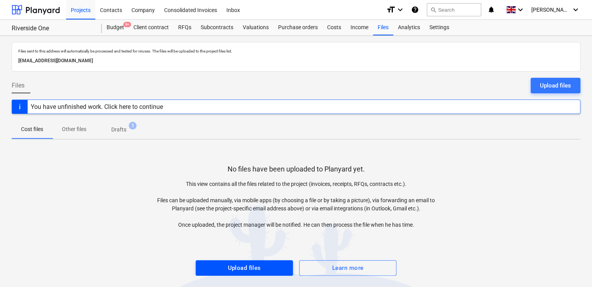
click at [264, 269] on span "Upload files" at bounding box center [244, 268] width 80 height 10
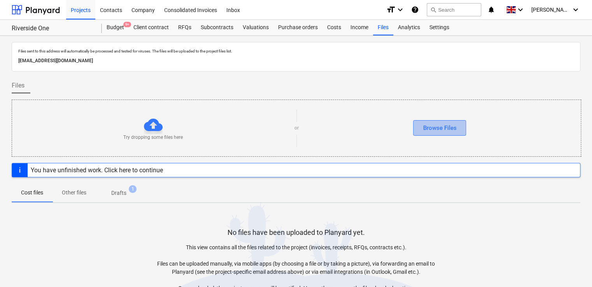
click at [423, 126] on div "Browse Files" at bounding box center [439, 128] width 33 height 10
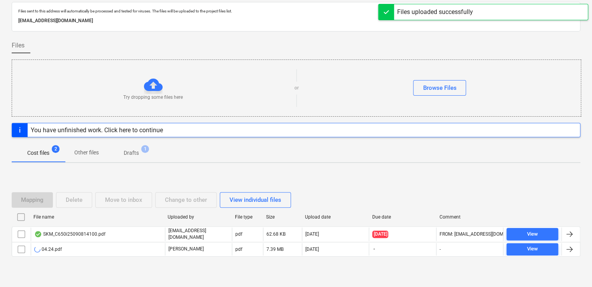
scroll to position [44, 0]
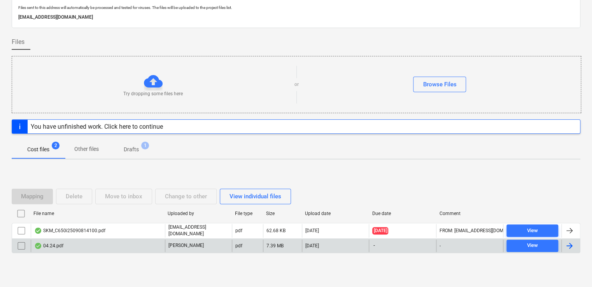
click at [574, 241] on div at bounding box center [571, 246] width 19 height 12
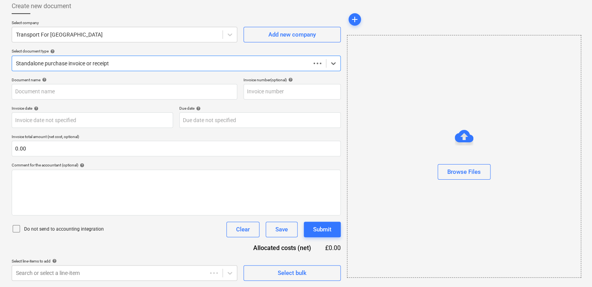
scroll to position [43, 0]
type input "4"
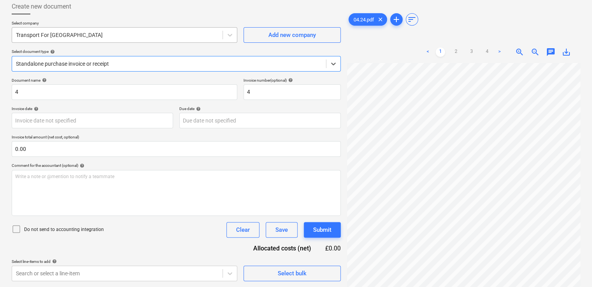
click at [93, 33] on div at bounding box center [117, 35] width 203 height 8
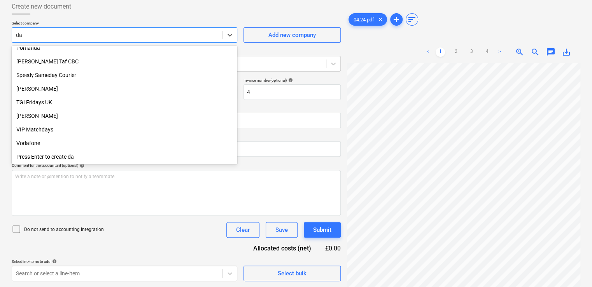
scroll to position [551, 0]
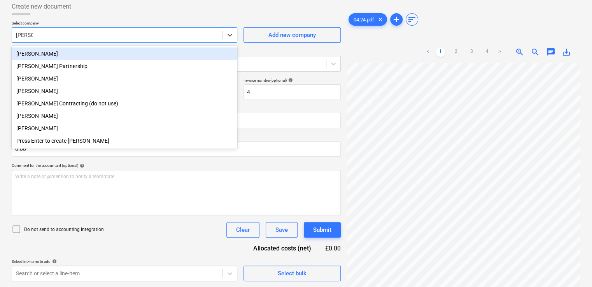
type input "daniel k"
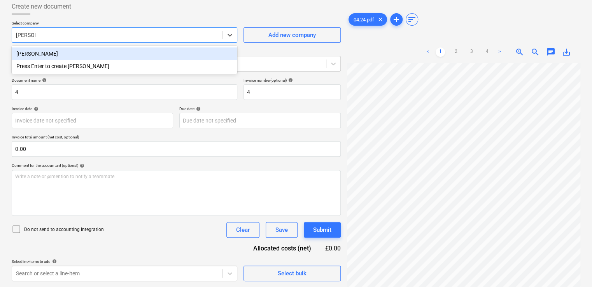
click at [40, 55] on div "Daniel Kubiak" at bounding box center [125, 53] width 226 height 12
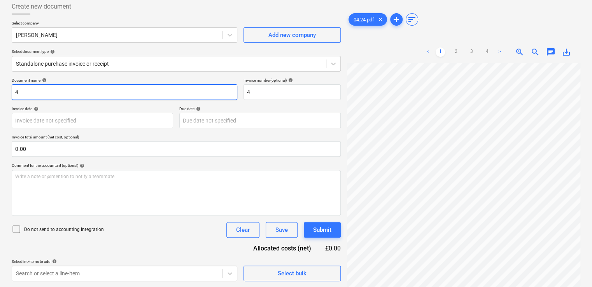
click at [202, 95] on input "4" at bounding box center [125, 92] width 226 height 16
type input "Daniel Kubiak Exp 04.24"
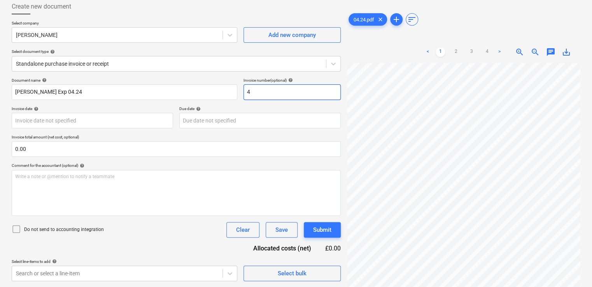
click at [274, 96] on input "4" at bounding box center [292, 92] width 97 height 16
type input "04.24"
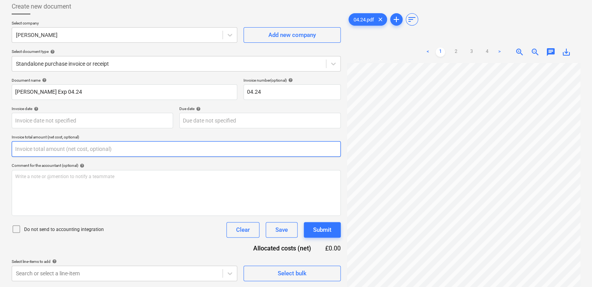
click at [169, 145] on input "text" at bounding box center [176, 149] width 329 height 16
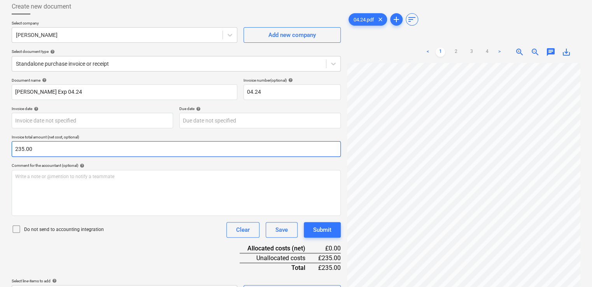
type input "235.00"
click at [16, 228] on icon at bounding box center [16, 229] width 9 height 9
click at [156, 265] on div "Document name help Daniel Kubiak Exp 04.24 Invoice number (optional) help 04.24…" at bounding box center [176, 189] width 329 height 223
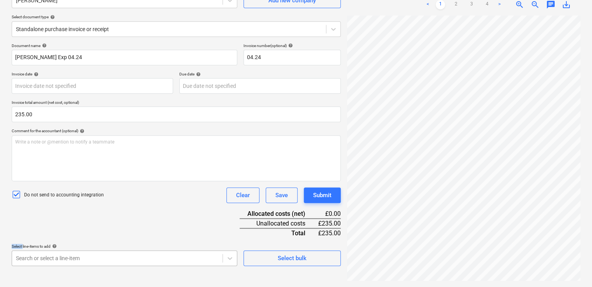
click at [137, 209] on body "Projects Contacts Company Consolidated Invoices Inbox 1 format_size keyboard_ar…" at bounding box center [296, 65] width 592 height 287
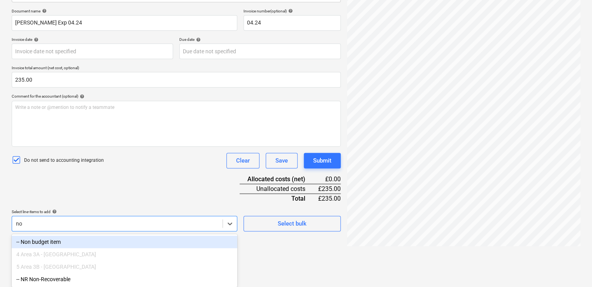
type input "non"
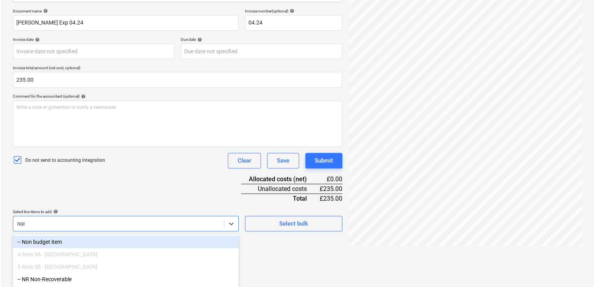
scroll to position [88, 0]
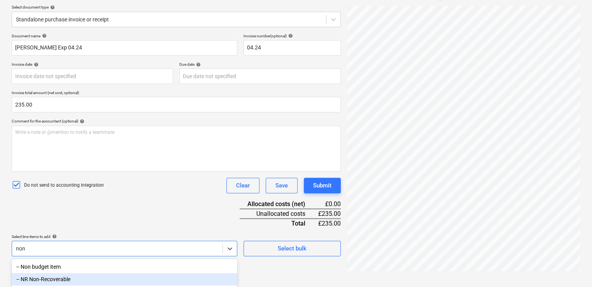
click at [72, 279] on div "-- NR Non-Recoverable" at bounding box center [125, 279] width 226 height 12
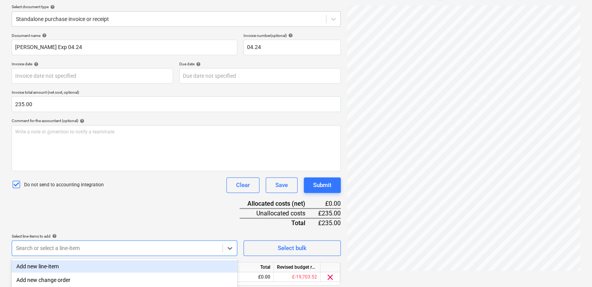
click at [199, 220] on div "Document name help Daniel Kubiak Exp 04.24 Invoice number (optional) help 04.24…" at bounding box center [176, 170] width 329 height 274
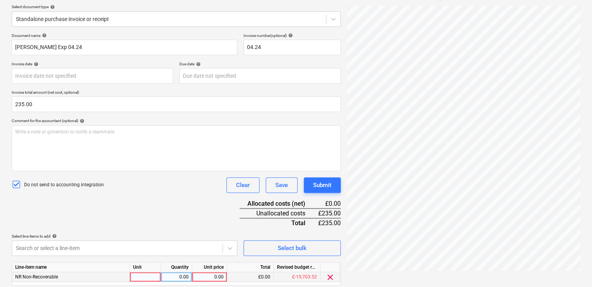
click at [148, 275] on div at bounding box center [145, 277] width 31 height 10
type input "item"
click at [167, 279] on div "0.00" at bounding box center [176, 277] width 25 height 10
type input "1"
click at [223, 277] on div "0.00" at bounding box center [209, 277] width 28 height 10
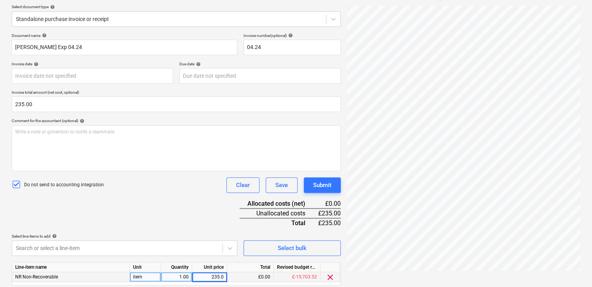
type input "235.00"
click at [206, 202] on div "Document name help Daniel Kubiak Exp 04.24 Invoice number (optional) help 04.24…" at bounding box center [176, 170] width 329 height 274
click at [316, 184] on div "Submit" at bounding box center [322, 185] width 18 height 10
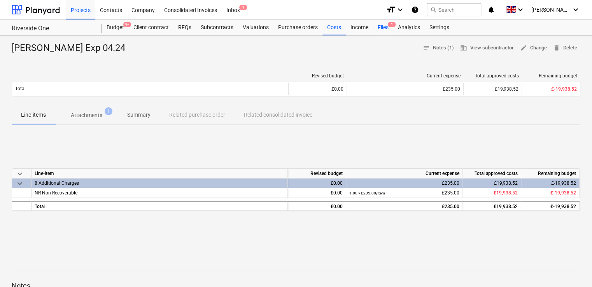
click at [386, 26] on div "Files 1" at bounding box center [383, 28] width 20 height 16
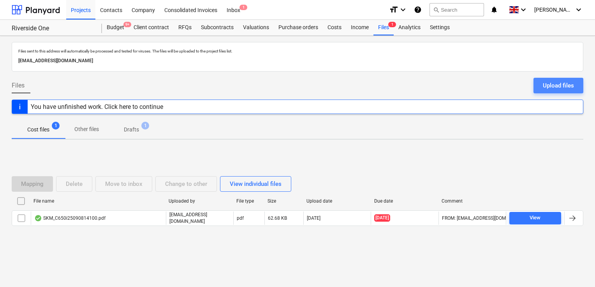
click at [559, 86] on div "Upload files" at bounding box center [558, 86] width 31 height 10
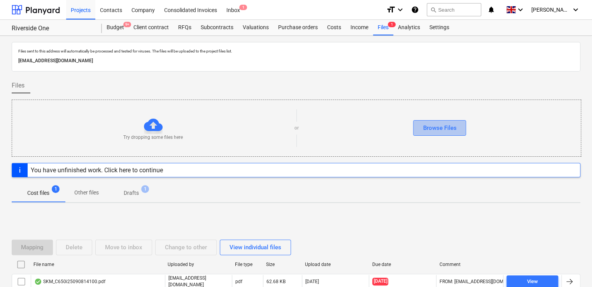
click at [441, 130] on div "Browse Files" at bounding box center [439, 128] width 33 height 10
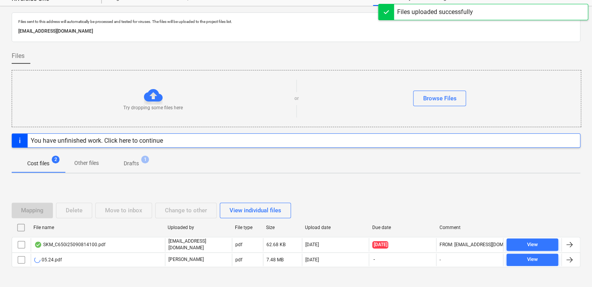
scroll to position [30, 0]
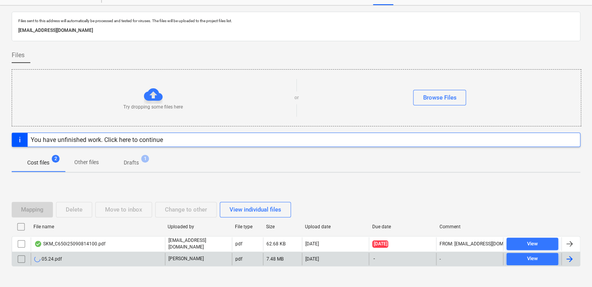
click at [567, 255] on div at bounding box center [569, 259] width 9 height 9
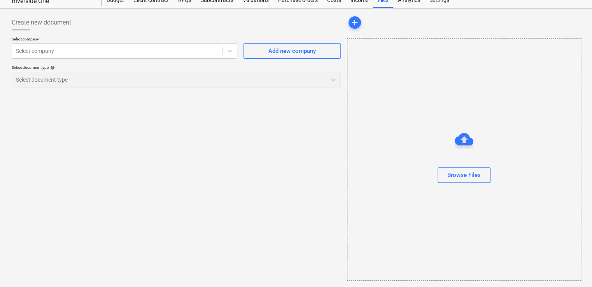
scroll to position [27, 0]
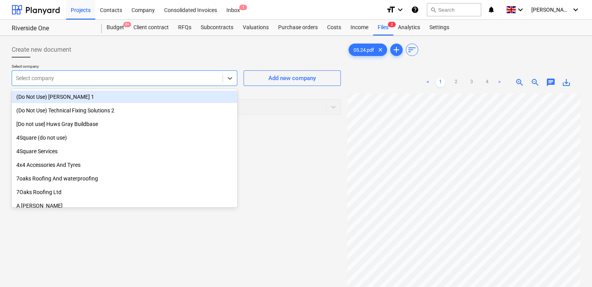
click at [212, 81] on div at bounding box center [117, 78] width 203 height 8
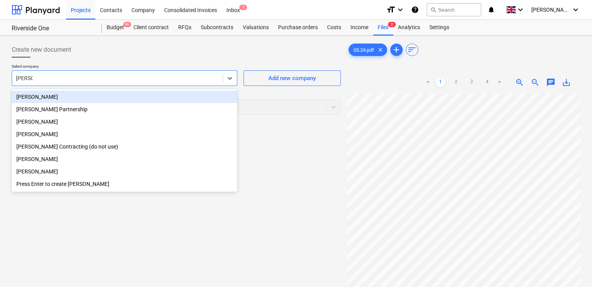
type input "daniel k"
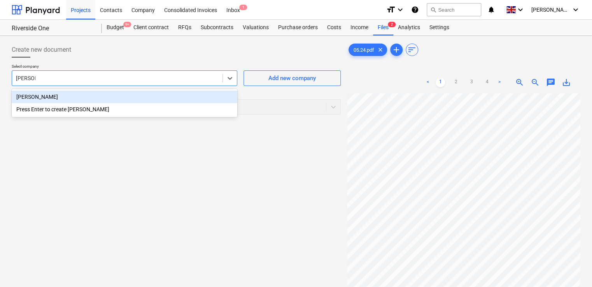
click at [83, 96] on div "Daniel Kubiak" at bounding box center [125, 97] width 226 height 12
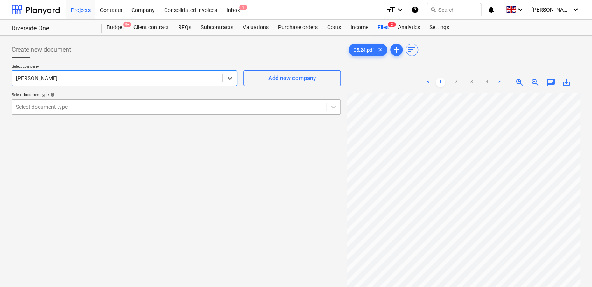
click at [98, 106] on div at bounding box center [169, 107] width 306 height 8
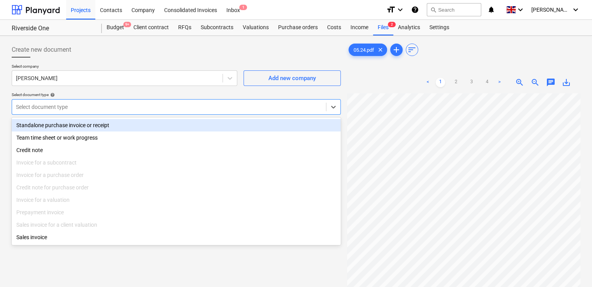
click at [84, 124] on div "Standalone purchase invoice or receipt" at bounding box center [176, 125] width 329 height 12
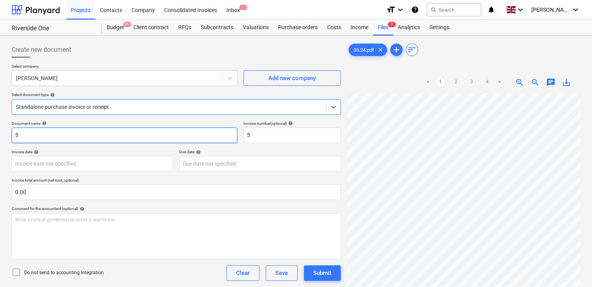
click at [111, 138] on input "5" at bounding box center [125, 136] width 226 height 16
type input "Daniel Kubiak Exp 05.24"
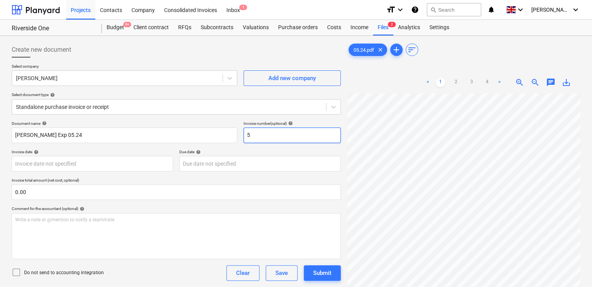
click at [254, 135] on input "5" at bounding box center [292, 136] width 97 height 16
type input "05.24"
click at [257, 150] on div "Due date help" at bounding box center [260, 151] width 162 height 5
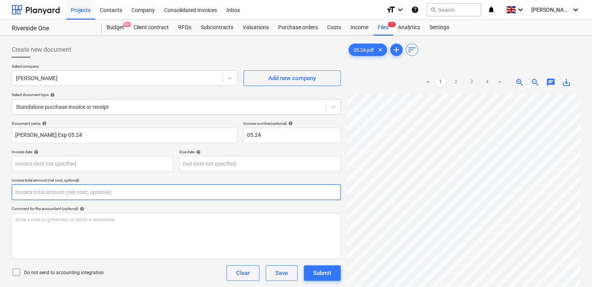
click at [40, 194] on input "text" at bounding box center [176, 192] width 329 height 16
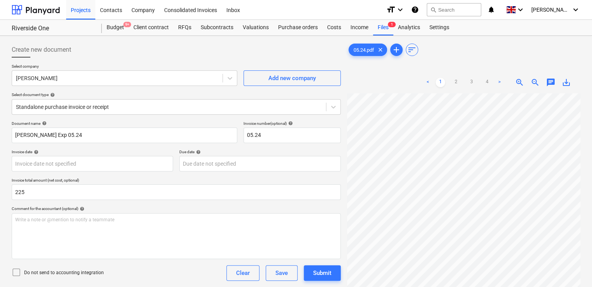
type input "225.00"
click at [16, 270] on icon at bounding box center [16, 272] width 9 height 9
click at [130, 271] on div "Do not send to accounting integration Clear Save Submit" at bounding box center [176, 273] width 329 height 16
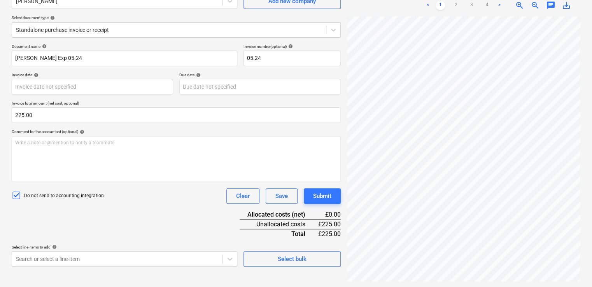
scroll to position [78, 0]
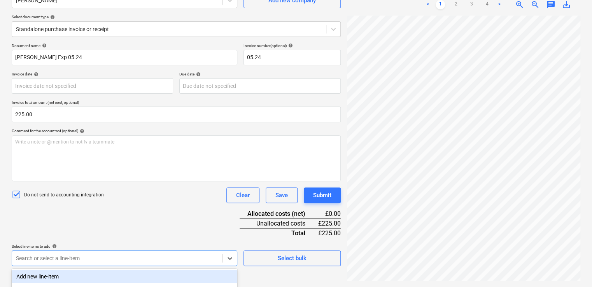
click at [135, 209] on body "Projects Contacts Company Consolidated Invoices Inbox format_size keyboard_arro…" at bounding box center [296, 65] width 592 height 287
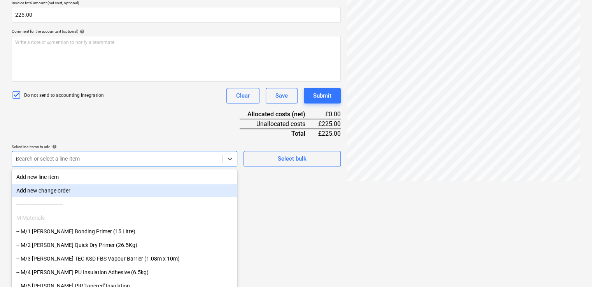
type input "non"
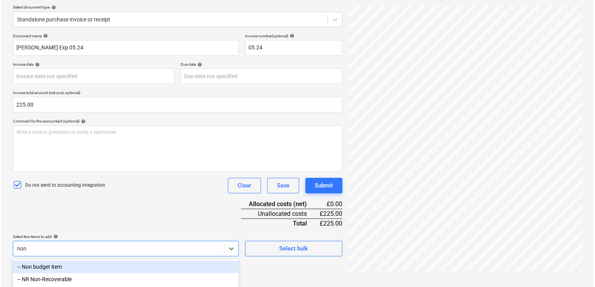
scroll to position [88, 0]
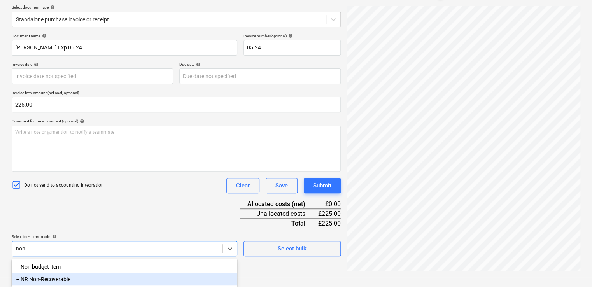
click at [46, 281] on div "-- NR Non-Recoverable" at bounding box center [125, 279] width 226 height 12
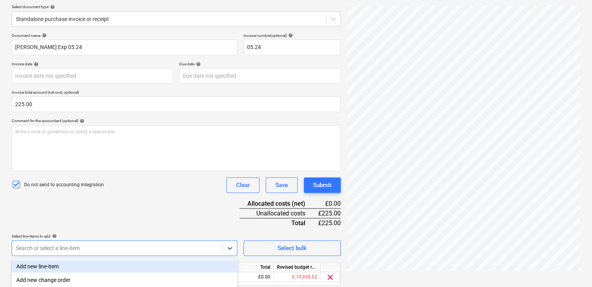
click at [107, 223] on div "Document name help Daniel Kubiak Exp 05.24 Invoice number (optional) help 05.24…" at bounding box center [176, 170] width 329 height 274
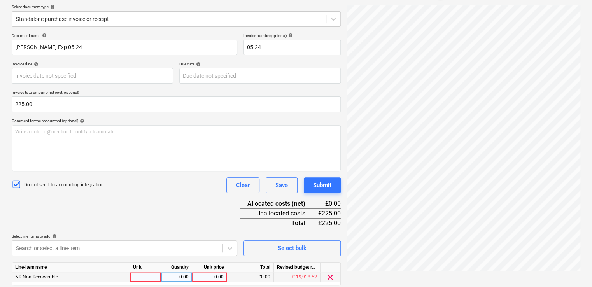
click at [146, 276] on div at bounding box center [145, 277] width 31 height 10
type input "item"
click at [173, 276] on div "0.00" at bounding box center [176, 277] width 25 height 10
type input "1"
click at [209, 276] on div "0.00" at bounding box center [209, 277] width 28 height 10
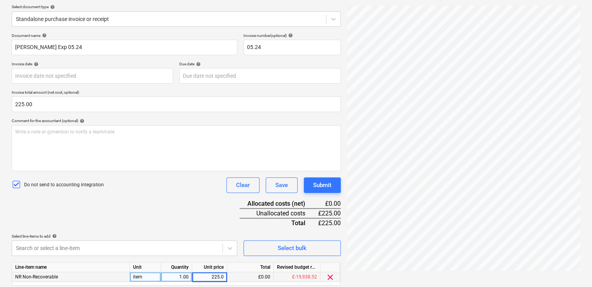
type input "225.00"
click at [209, 278] on input "225.00" at bounding box center [209, 276] width 35 height 9
click at [204, 218] on div "Document name help Daniel Kubiak Exp 05.24 Invoice number (optional) help 05.24…" at bounding box center [176, 170] width 329 height 274
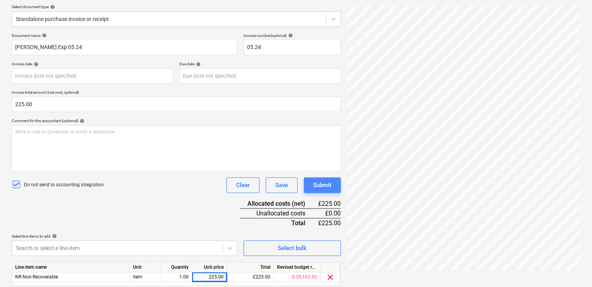
click at [325, 186] on div "Submit" at bounding box center [322, 185] width 18 height 10
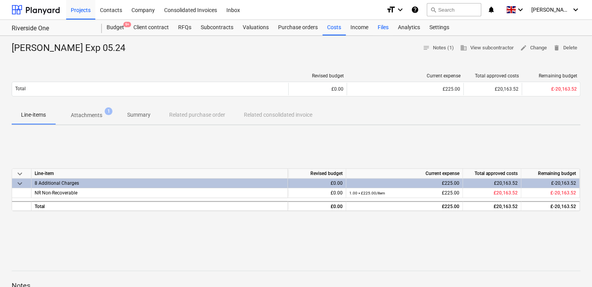
click at [381, 30] on div "Files" at bounding box center [383, 28] width 20 height 16
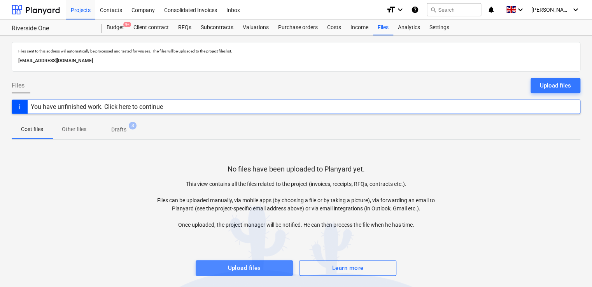
click at [254, 265] on div "Upload files" at bounding box center [244, 268] width 33 height 10
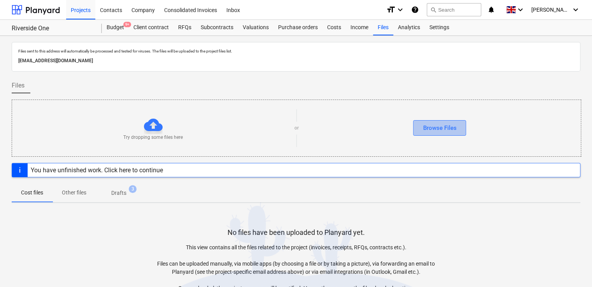
click at [444, 122] on button "Browse Files" at bounding box center [439, 128] width 53 height 16
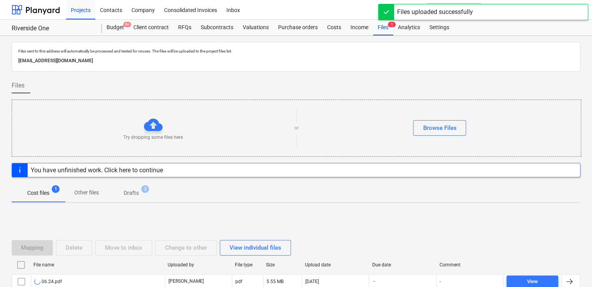
drag, startPoint x: 590, startPoint y: 211, endPoint x: 590, endPoint y: 232, distance: 20.6
click at [590, 232] on div "Files sent to this address will automatically be processed and tested for virus…" at bounding box center [296, 187] width 592 height 303
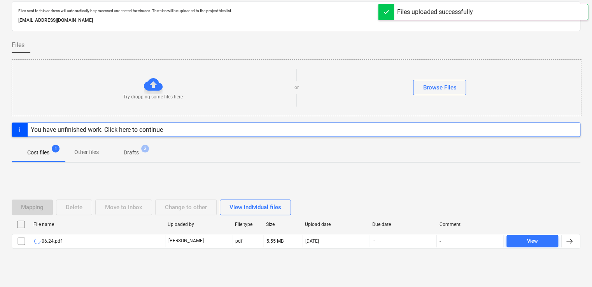
scroll to position [42, 0]
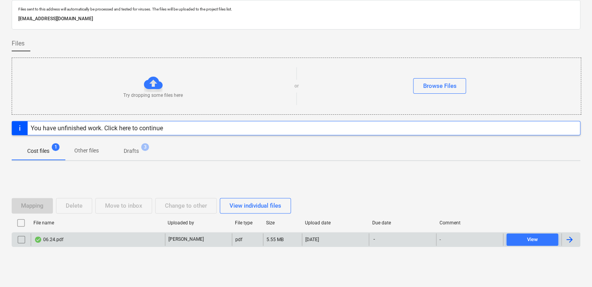
click at [569, 239] on div at bounding box center [569, 239] width 9 height 9
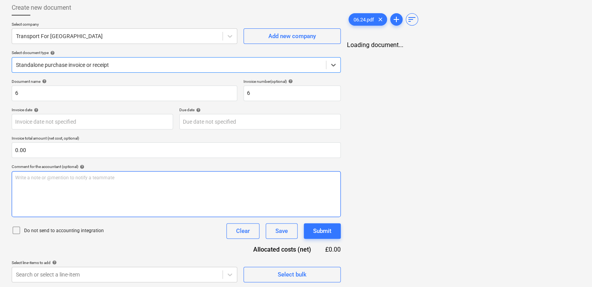
type input "6"
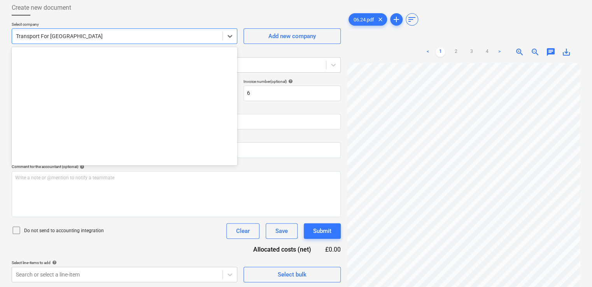
click at [193, 36] on div at bounding box center [117, 36] width 203 height 8
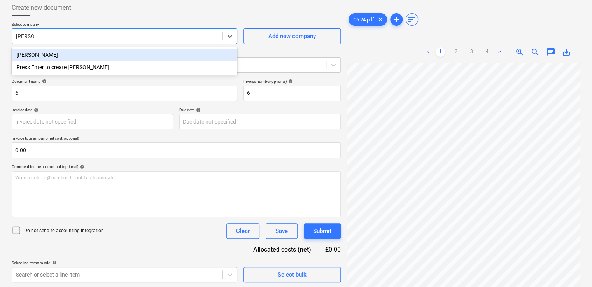
type input "daniel ku"
click at [112, 52] on div "Daniel Kubiak" at bounding box center [125, 55] width 226 height 12
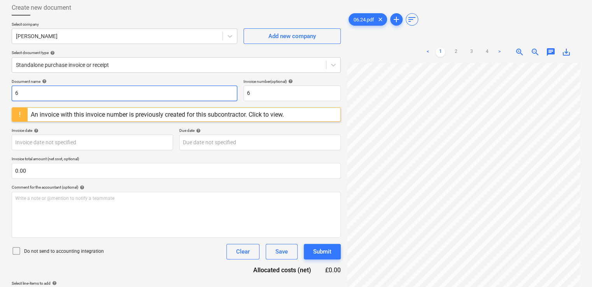
click at [114, 92] on input "6" at bounding box center [125, 94] width 226 height 16
type input "Daniel Kubiak Exp 06.24"
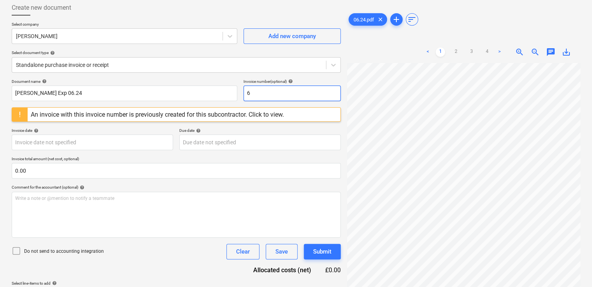
click at [273, 93] on input "6" at bounding box center [292, 94] width 97 height 16
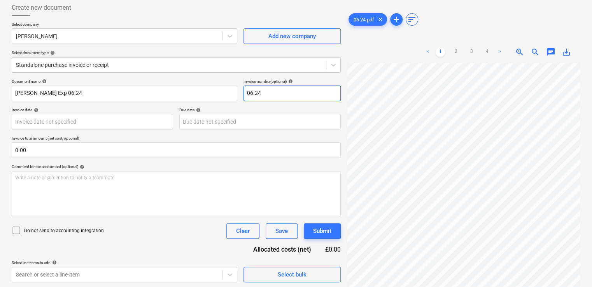
type input "06.24"
click at [183, 170] on p "Comment for the accountant (optional) help" at bounding box center [176, 167] width 329 height 7
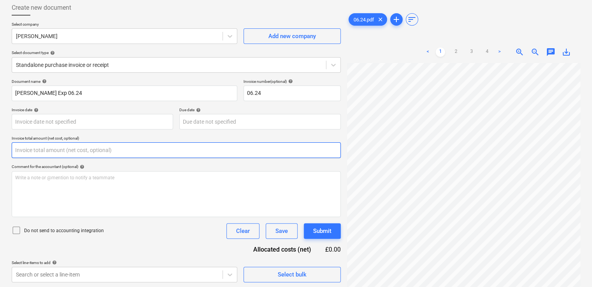
click at [116, 152] on input "text" at bounding box center [176, 150] width 329 height 16
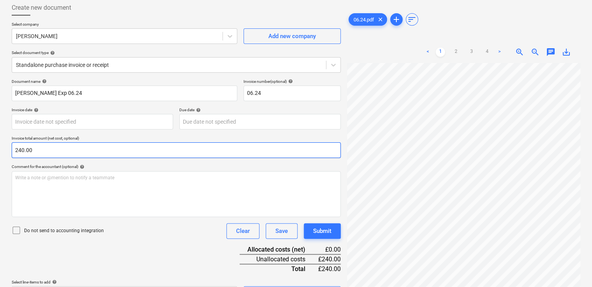
type input "240.00"
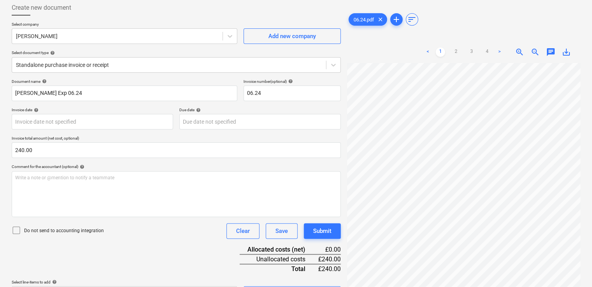
click at [14, 231] on icon at bounding box center [16, 230] width 9 height 9
click at [171, 242] on div "Document name help Daniel Kubiak Exp 06.24 Invoice number (optional) help 06.24…" at bounding box center [176, 190] width 329 height 223
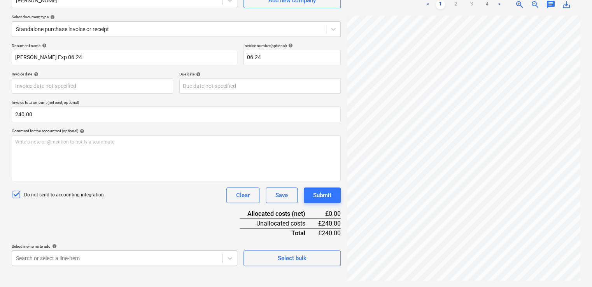
click at [154, 209] on body "Projects Contacts Company Consolidated Invoices Inbox format_size keyboard_arro…" at bounding box center [296, 65] width 592 height 287
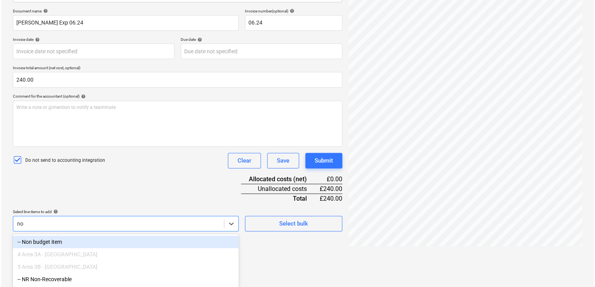
scroll to position [88, 0]
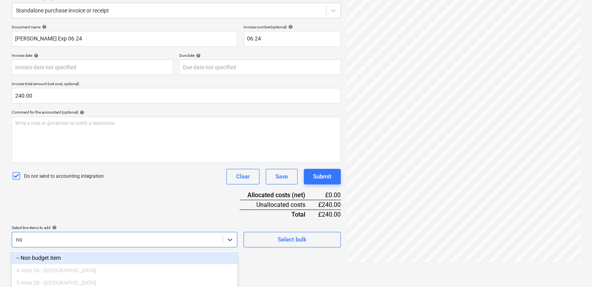
type input "non"
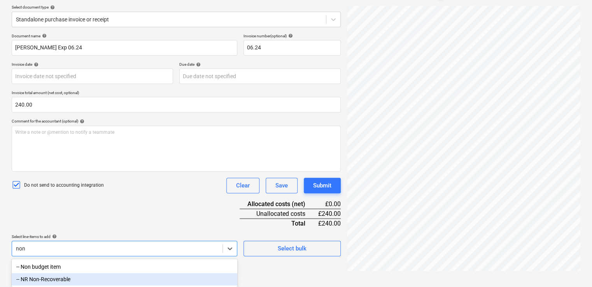
click at [77, 280] on div "-- NR Non-Recoverable" at bounding box center [125, 279] width 226 height 12
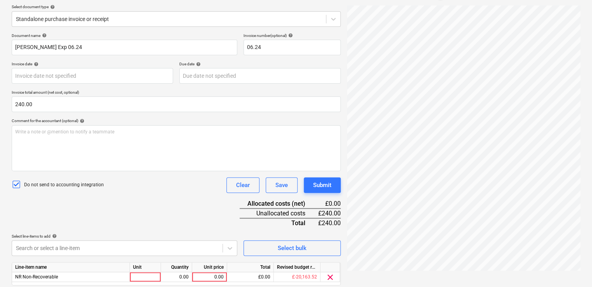
click at [154, 199] on div "Document name help Daniel Kubiak Exp 06.24 Invoice number (optional) help 06.24…" at bounding box center [176, 170] width 329 height 274
click at [146, 278] on div at bounding box center [145, 277] width 31 height 10
type input "item"
click at [168, 279] on div "0.00" at bounding box center [176, 277] width 25 height 10
type input "1"
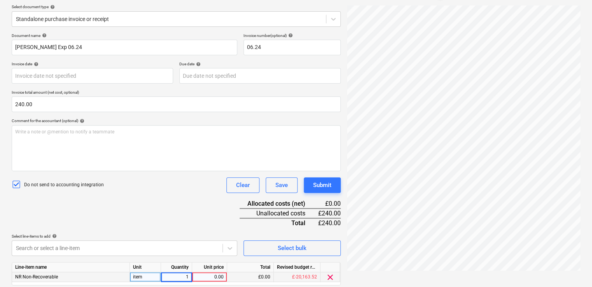
click at [211, 272] on div "0.00" at bounding box center [209, 277] width 28 height 10
type input "240.00"
click at [198, 216] on div "Document name help Daniel Kubiak Exp 06.24 Invoice number (optional) help 06.24…" at bounding box center [176, 170] width 329 height 274
click at [319, 181] on div "Submit" at bounding box center [322, 185] width 18 height 10
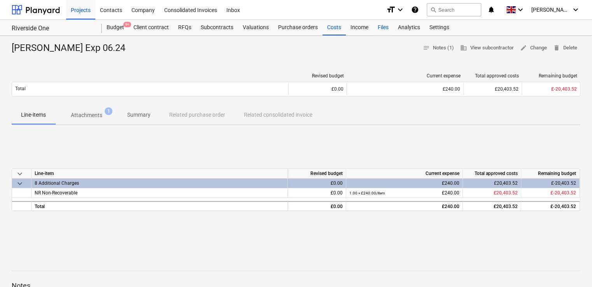
click at [389, 29] on div "Files" at bounding box center [383, 28] width 20 height 16
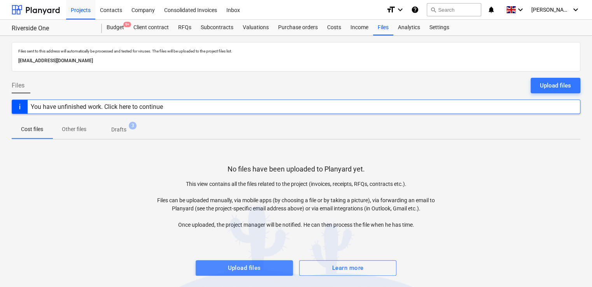
click at [273, 265] on span "Upload files" at bounding box center [244, 268] width 80 height 10
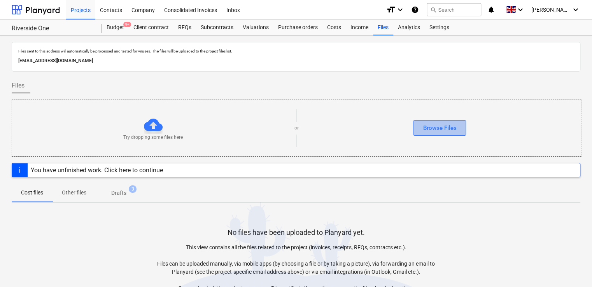
click at [435, 126] on div "Browse Files" at bounding box center [439, 128] width 33 height 10
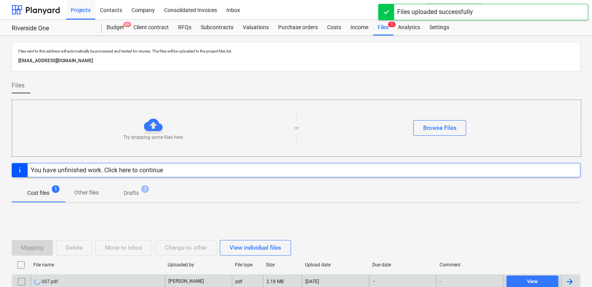
click at [570, 281] on div at bounding box center [569, 281] width 9 height 9
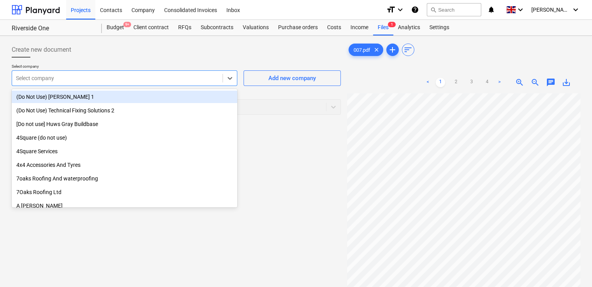
click at [195, 77] on div at bounding box center [117, 78] width 203 height 8
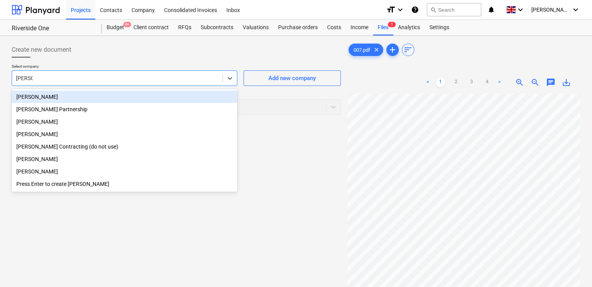
type input "daniel k"
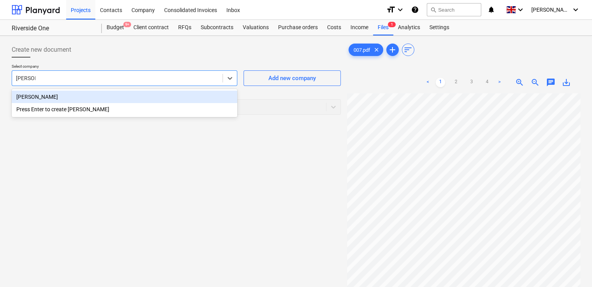
click at [104, 91] on div "Daniel Kubiak" at bounding box center [125, 97] width 226 height 12
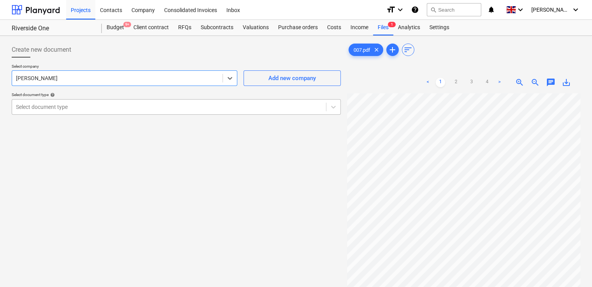
click at [128, 104] on div at bounding box center [169, 107] width 306 height 8
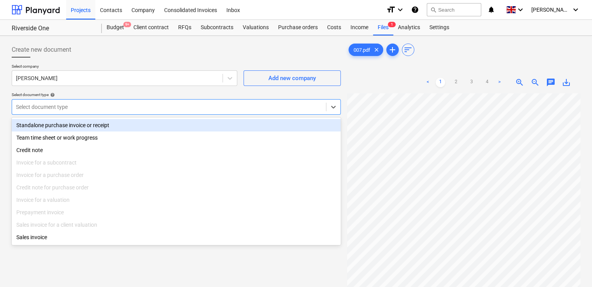
click at [112, 122] on div "Standalone purchase invoice or receipt" at bounding box center [176, 125] width 329 height 12
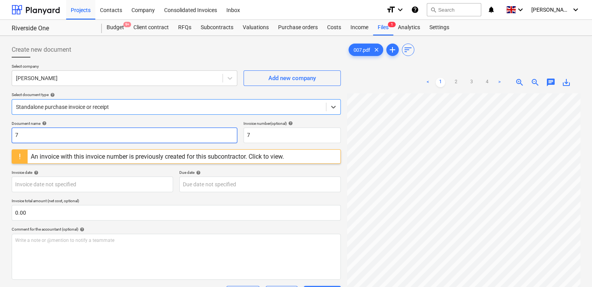
click at [128, 134] on input "7" at bounding box center [125, 136] width 226 height 16
type input "Daniel Kubiak Exp 007"
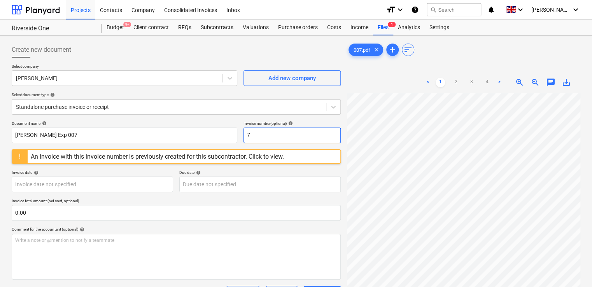
click at [247, 134] on input "7" at bounding box center [292, 136] width 97 height 16
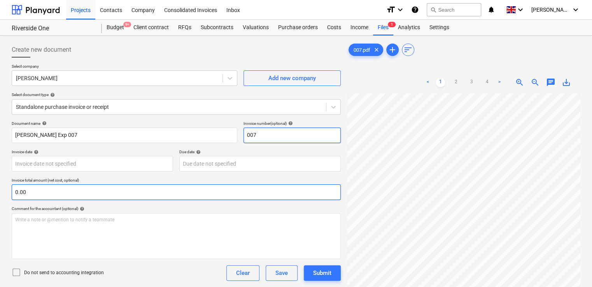
type input "007"
click at [134, 195] on input "text" at bounding box center [176, 192] width 329 height 16
type input "250.00"
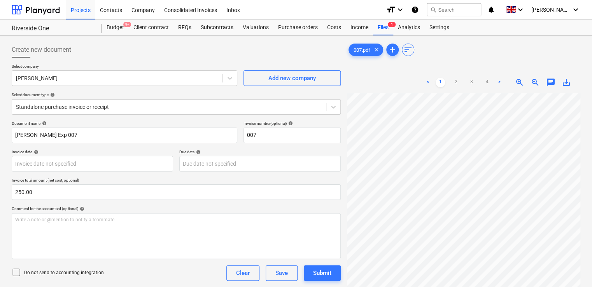
click at [146, 206] on div "Comment for the accountant (optional) help" at bounding box center [176, 208] width 329 height 5
click at [19, 272] on icon at bounding box center [16, 272] width 9 height 9
click at [149, 269] on div "Do not send to accounting integration Clear Save Submit" at bounding box center [176, 273] width 329 height 16
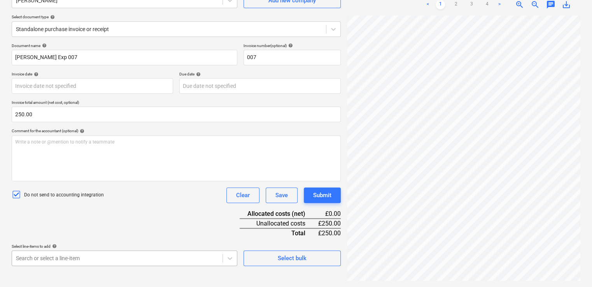
click at [146, 209] on body "Projects Contacts Company Consolidated Invoices Inbox format_size keyboard_arro…" at bounding box center [296, 65] width 592 height 287
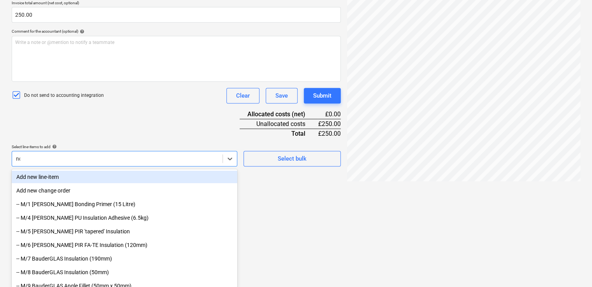
type input "non"
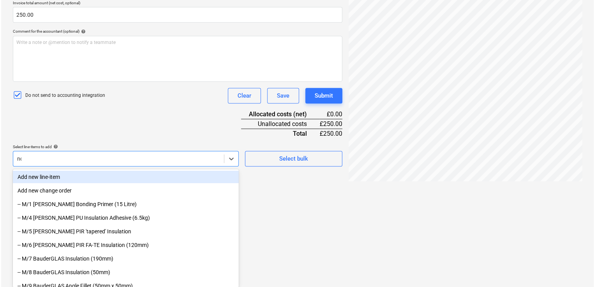
scroll to position [88, 0]
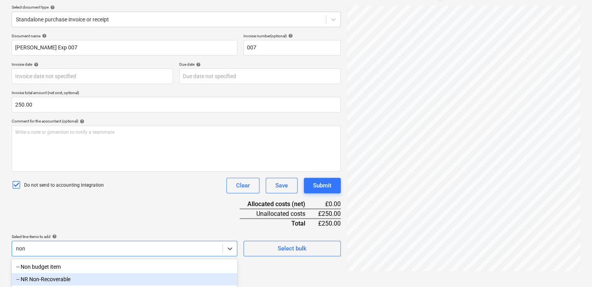
click at [106, 283] on div "-- NR Non-Recoverable" at bounding box center [125, 279] width 226 height 12
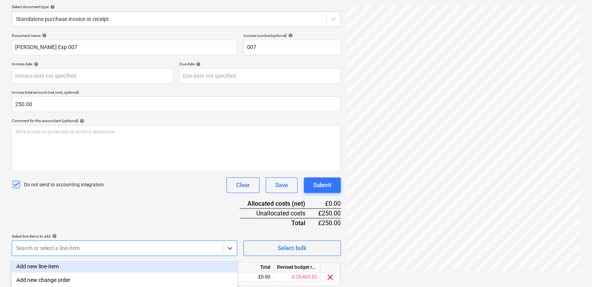
click at [148, 217] on div "Document name help Daniel Kubiak Exp 007 Invoice number (optional) help 007 Inv…" at bounding box center [176, 170] width 329 height 274
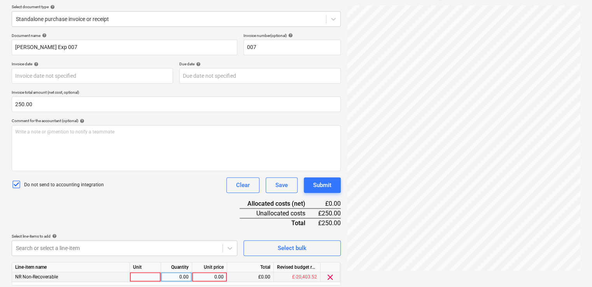
click at [145, 276] on div at bounding box center [145, 277] width 31 height 10
type input "item"
click at [181, 279] on div "0.00" at bounding box center [176, 277] width 25 height 10
type input "1"
click at [219, 274] on div "0.00" at bounding box center [209, 277] width 28 height 10
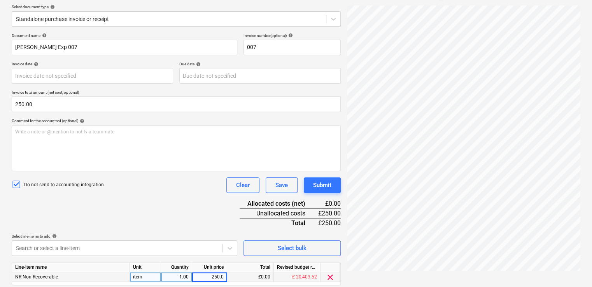
type input "250.00"
click at [171, 181] on div "Do not send to accounting integration Clear Save Submit" at bounding box center [176, 185] width 329 height 16
click at [314, 181] on div "Submit" at bounding box center [322, 185] width 18 height 10
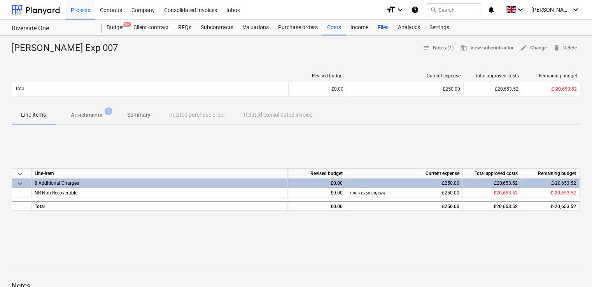
click at [386, 33] on div "Files" at bounding box center [383, 28] width 20 height 16
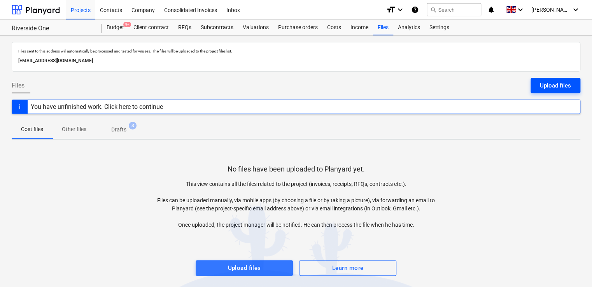
click at [549, 85] on div "Upload files" at bounding box center [555, 86] width 31 height 10
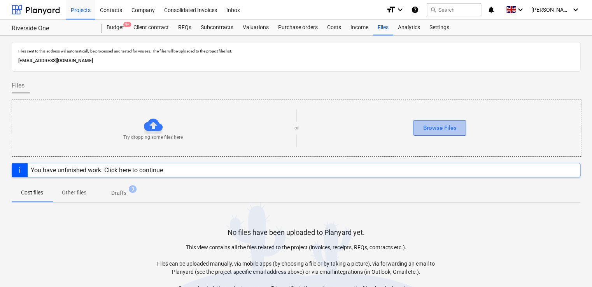
click at [420, 132] on button "Browse Files" at bounding box center [439, 128] width 53 height 16
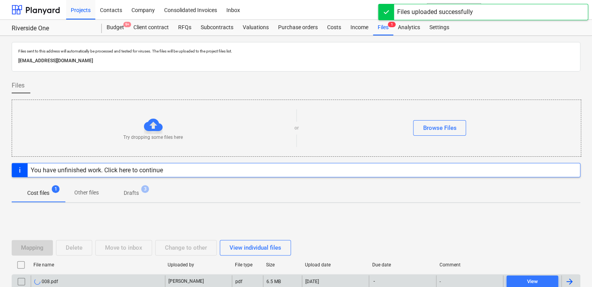
click at [571, 278] on div at bounding box center [569, 281] width 9 height 9
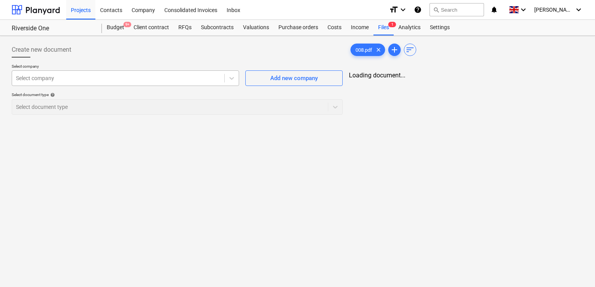
click at [182, 79] on div at bounding box center [118, 78] width 204 height 8
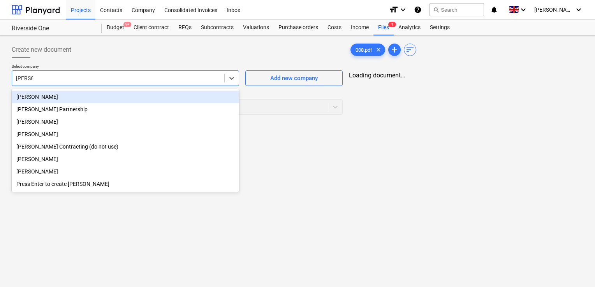
type input "daniel k"
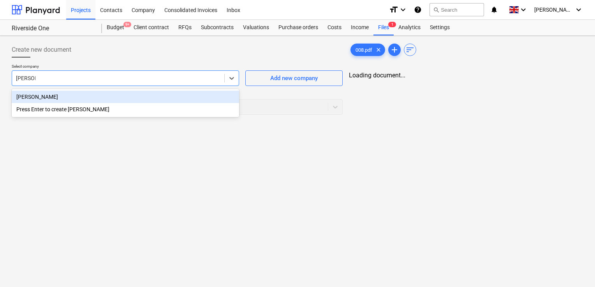
click at [90, 93] on div "Daniel Kubiak" at bounding box center [125, 97] width 227 height 12
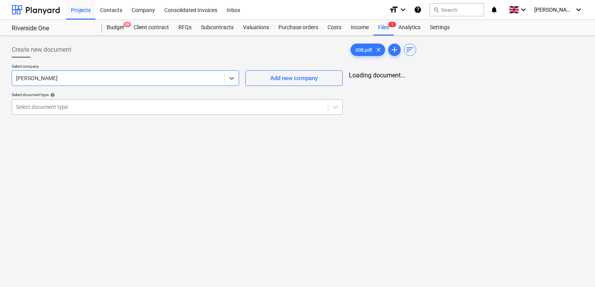
click at [94, 104] on div at bounding box center [170, 107] width 308 height 8
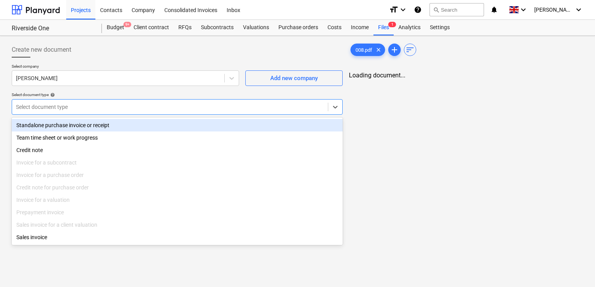
click at [82, 127] on div "Standalone purchase invoice or receipt" at bounding box center [177, 125] width 331 height 12
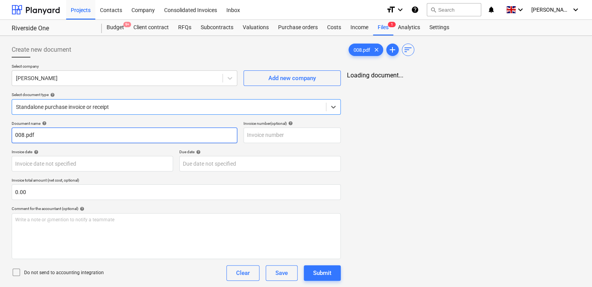
click at [38, 133] on input "008.pdf" at bounding box center [125, 136] width 226 height 16
click at [13, 134] on input "008" at bounding box center [125, 136] width 226 height 16
type input "Daniel Kubiak Exp 008"
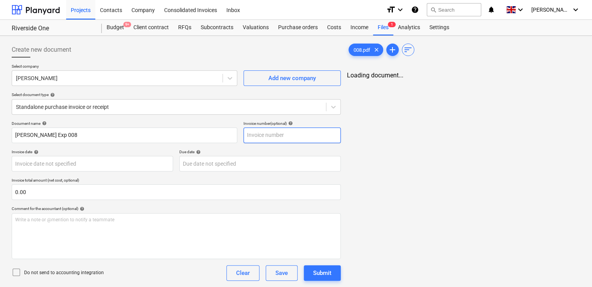
click at [282, 132] on input "text" at bounding box center [292, 136] width 97 height 16
type input "008"
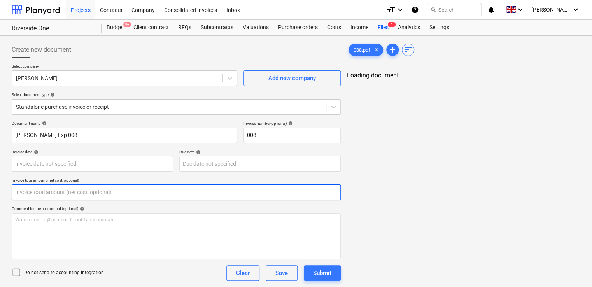
click at [86, 191] on input "text" at bounding box center [176, 192] width 329 height 16
type input "235.00"
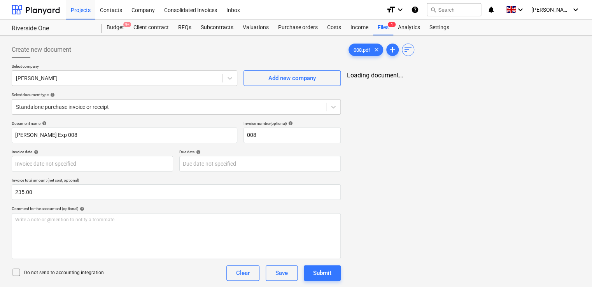
click at [443, 112] on div "008.pdf clear add sort Loading document..." at bounding box center [464, 193] width 240 height 308
click at [379, 47] on span "clear" at bounding box center [376, 49] width 9 height 9
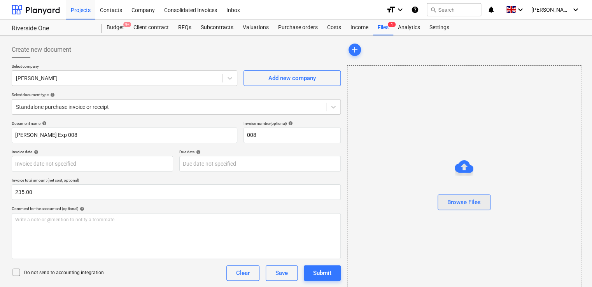
click at [461, 207] on button "Browse Files" at bounding box center [464, 203] width 53 height 16
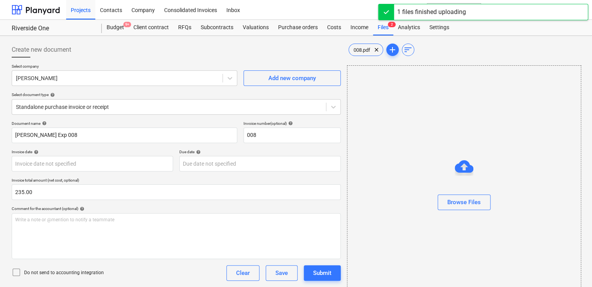
click at [15, 272] on icon at bounding box center [16, 272] width 9 height 9
click at [124, 273] on div "Do not send to accounting integration Clear Save Submit" at bounding box center [176, 273] width 329 height 16
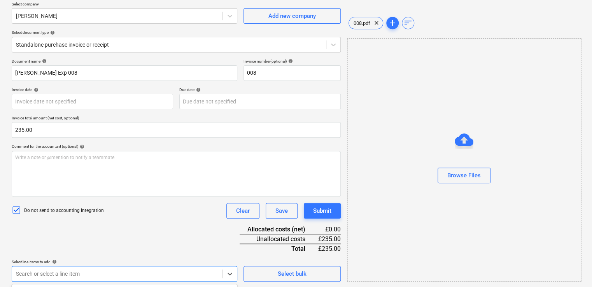
scroll to position [177, 0]
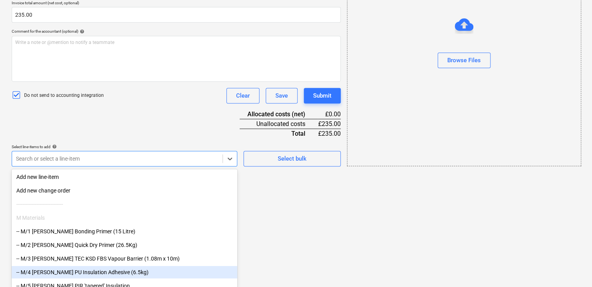
type input "non"
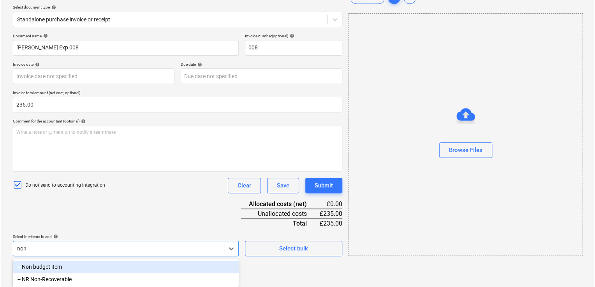
scroll to position [88, 0]
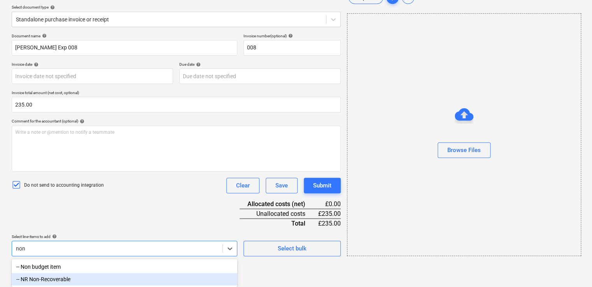
click at [89, 283] on div "-- NR Non-Recoverable" at bounding box center [125, 279] width 226 height 12
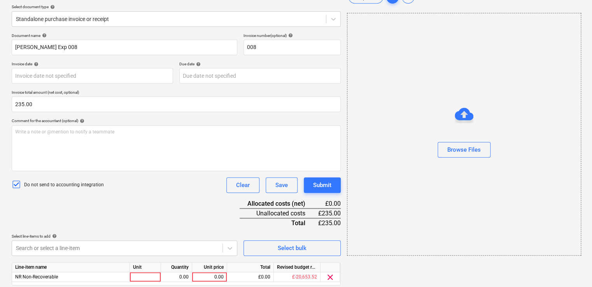
click at [188, 218] on div "Document name help Daniel Kubiak Exp 008 Invoice number (optional) help 008 Inv…" at bounding box center [176, 170] width 329 height 274
click at [142, 279] on div at bounding box center [145, 277] width 31 height 10
type input "item"
click at [179, 274] on div "0.00" at bounding box center [176, 277] width 25 height 10
type input "1"
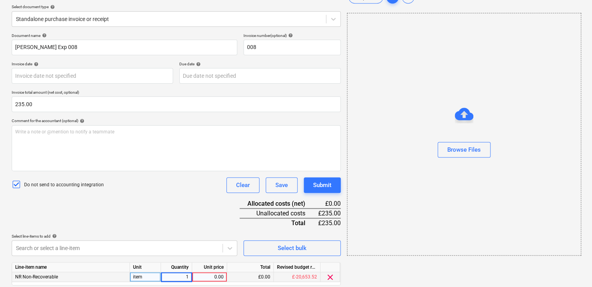
click at [199, 276] on div "0.00" at bounding box center [209, 277] width 28 height 10
type input "235.00"
click at [192, 213] on div "Document name help Daniel Kubiak Exp 008 Invoice number (optional) help 008 Inv…" at bounding box center [176, 170] width 329 height 274
click at [327, 182] on div "Submit" at bounding box center [322, 185] width 18 height 10
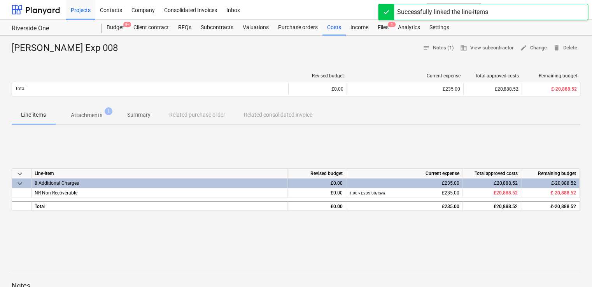
click at [327, 182] on div "£0.00" at bounding box center [317, 184] width 58 height 10
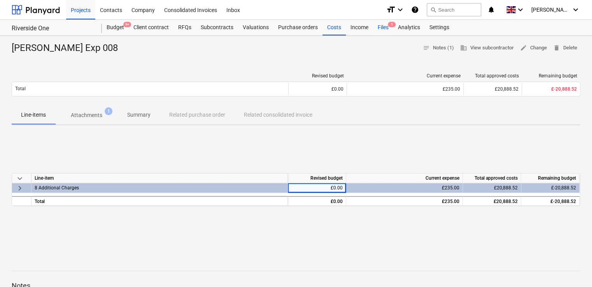
click at [381, 28] on div "Files 1" at bounding box center [383, 28] width 20 height 16
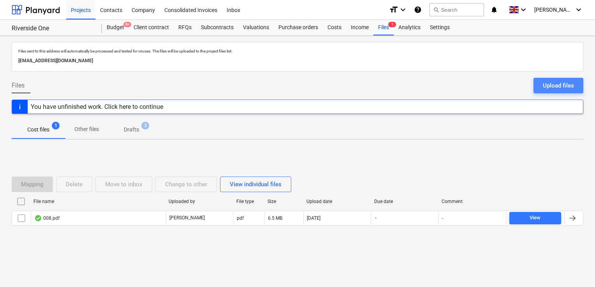
click at [557, 88] on div "Upload files" at bounding box center [558, 86] width 31 height 10
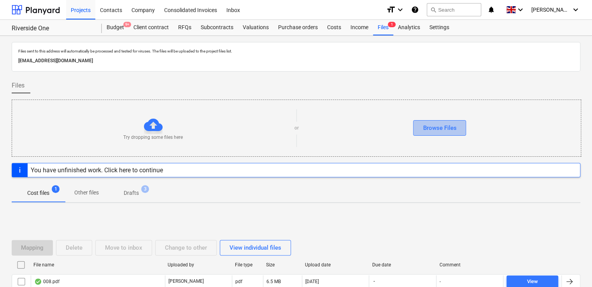
click at [453, 130] on div "Browse Files" at bounding box center [439, 128] width 33 height 10
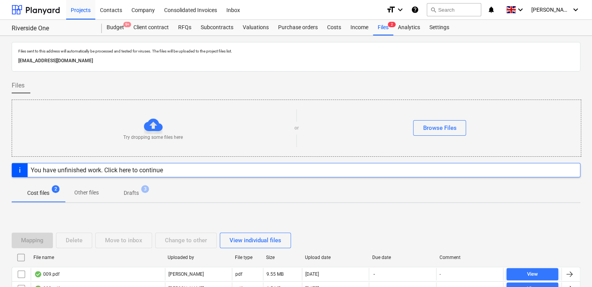
click at [566, 273] on div at bounding box center [569, 274] width 9 height 9
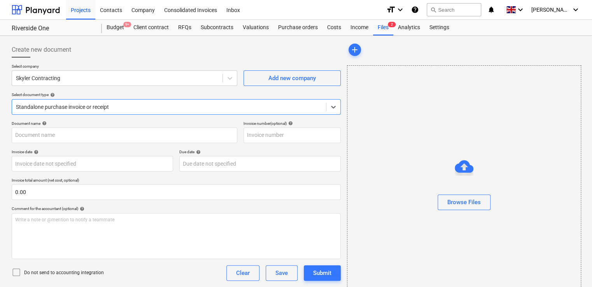
type input "9"
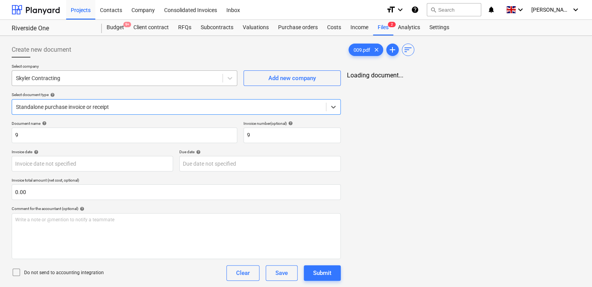
click at [143, 74] on div at bounding box center [117, 78] width 203 height 8
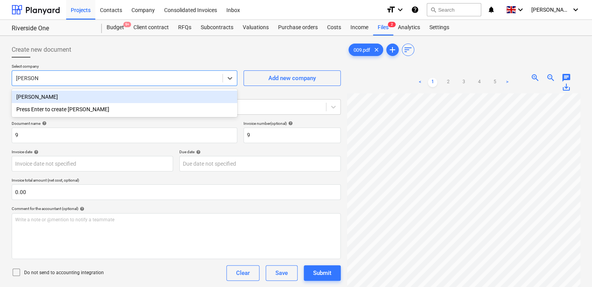
type input "daniel kub"
click at [97, 93] on div "Daniel Kubiak" at bounding box center [125, 97] width 226 height 12
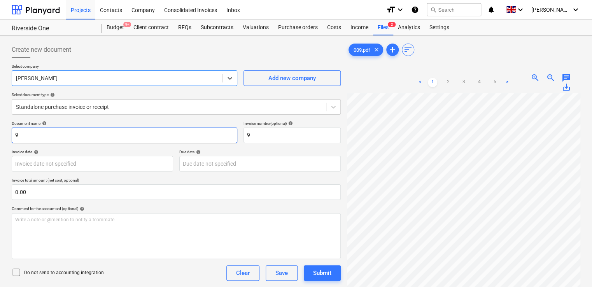
click at [14, 135] on input "9" at bounding box center [125, 136] width 226 height 16
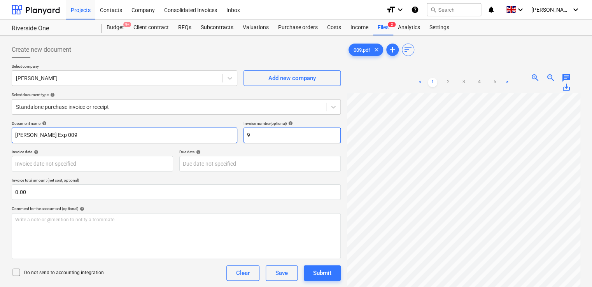
type input "Daniel Kubiak Exp 009"
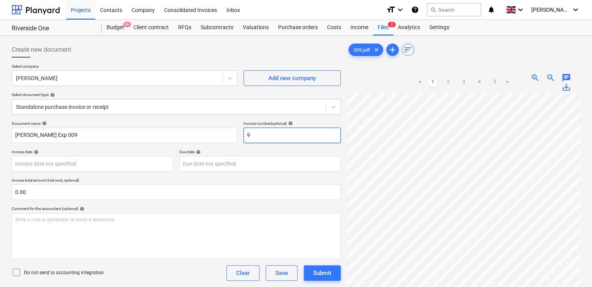
click at [247, 135] on input "9" at bounding box center [292, 136] width 97 height 16
type input "009"
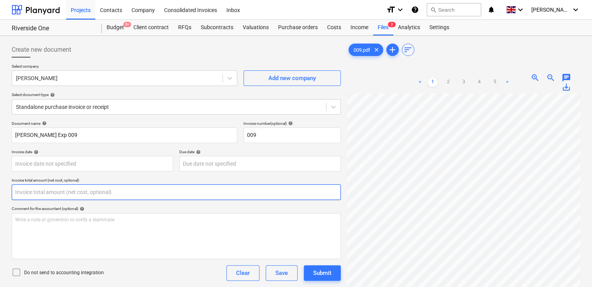
click at [52, 188] on input "text" at bounding box center [176, 192] width 329 height 16
type input "1"
type input "250.00"
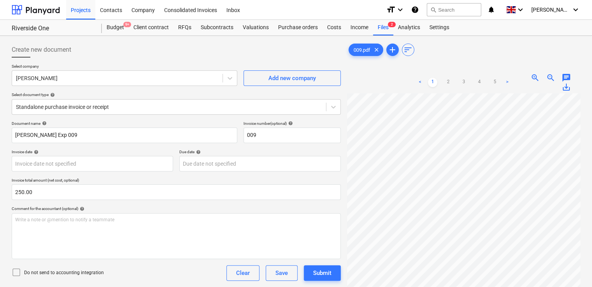
click at [17, 269] on icon at bounding box center [16, 272] width 9 height 9
click at [139, 272] on div "Do not send to accounting integration Clear Save Submit" at bounding box center [176, 273] width 329 height 16
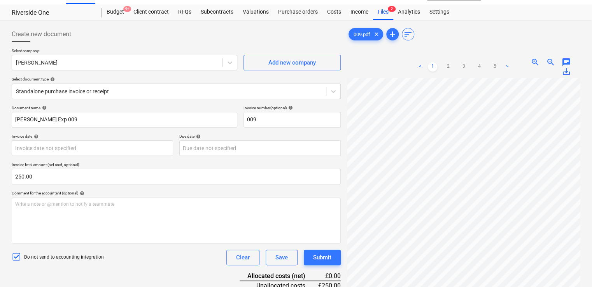
scroll to position [78, 0]
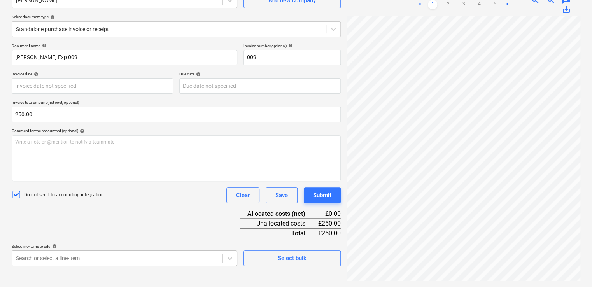
click at [126, 209] on body "Projects Contacts Company Consolidated Invoices Inbox format_size keyboard_arro…" at bounding box center [296, 65] width 592 height 287
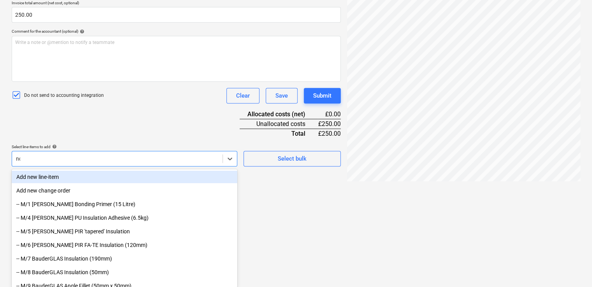
type input "non"
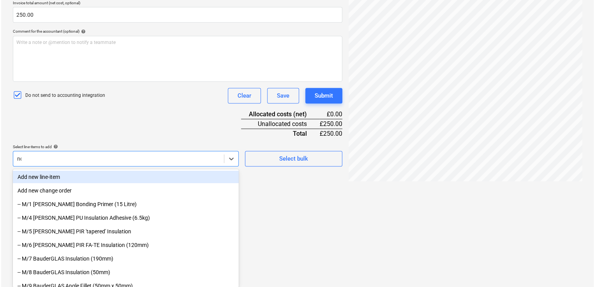
scroll to position [88, 0]
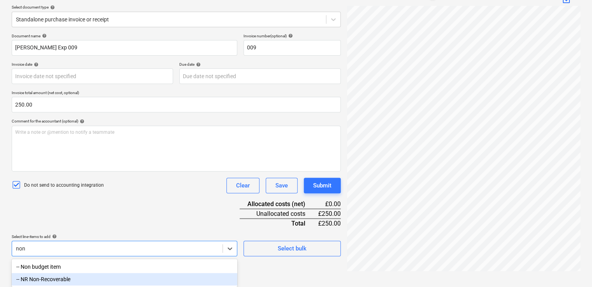
click at [71, 278] on div "-- NR Non-Recoverable" at bounding box center [125, 279] width 226 height 12
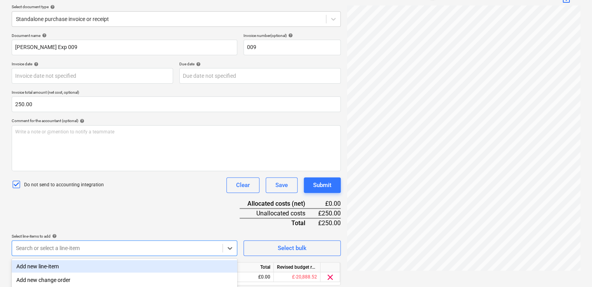
click at [192, 221] on div "Document name help Daniel Kubiak Exp 009 Invoice number (optional) help 009 Inv…" at bounding box center [176, 170] width 329 height 274
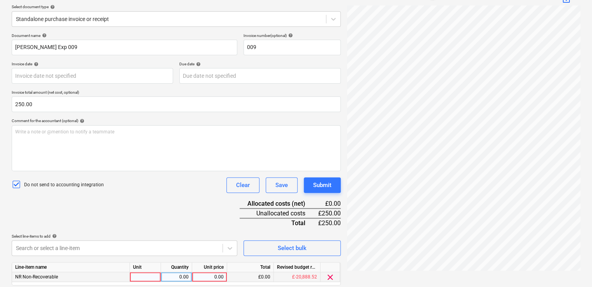
click at [138, 275] on div at bounding box center [145, 277] width 31 height 10
type input "1"
click at [181, 276] on div "0.00" at bounding box center [176, 277] width 25 height 10
click at [133, 281] on div "1" at bounding box center [145, 277] width 31 height 10
type input "item"
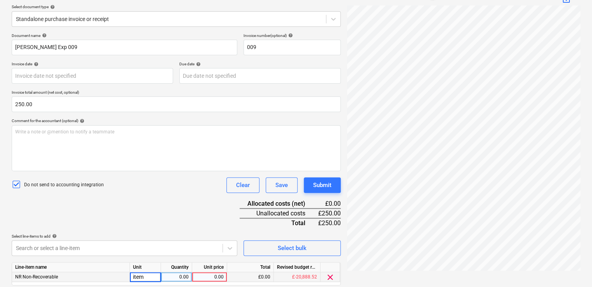
click at [175, 276] on div "0.00" at bounding box center [176, 277] width 25 height 10
type input "1"
click at [204, 278] on div "0.00" at bounding box center [209, 277] width 28 height 10
type input "250.00"
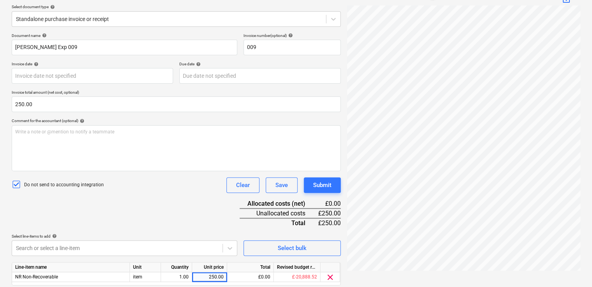
click at [209, 232] on div "Document name help Daniel Kubiak Exp 009 Invoice number (optional) help 009 Inv…" at bounding box center [176, 170] width 329 height 274
click at [323, 183] on div "Submit" at bounding box center [322, 185] width 18 height 10
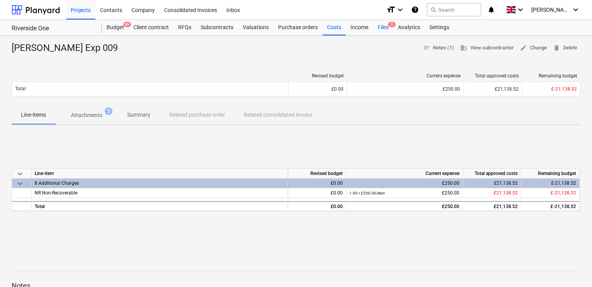
click at [384, 26] on div "Files 1" at bounding box center [383, 28] width 20 height 16
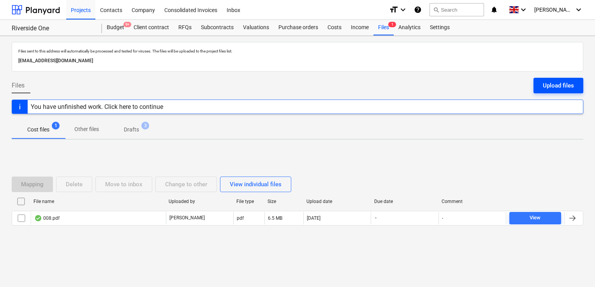
click at [550, 86] on div "Upload files" at bounding box center [558, 86] width 31 height 10
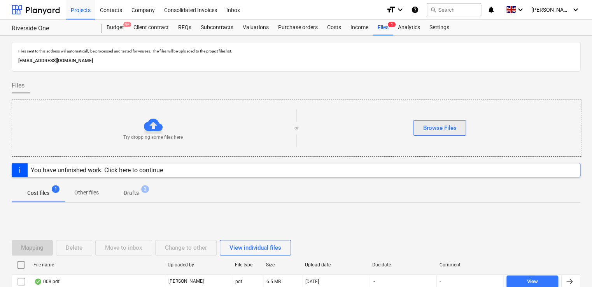
click at [434, 133] on button "Browse Files" at bounding box center [439, 128] width 53 height 16
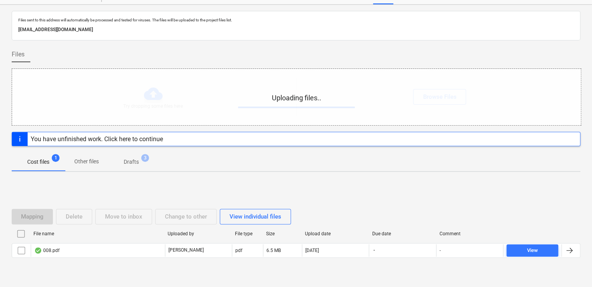
scroll to position [50, 0]
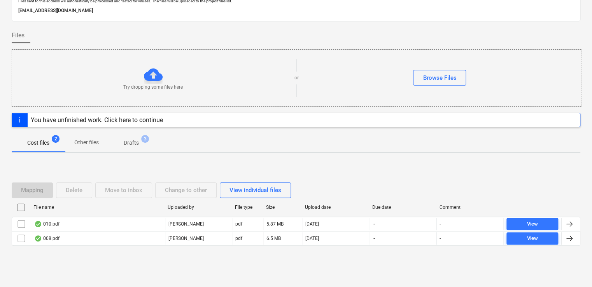
click at [572, 223] on div at bounding box center [569, 224] width 9 height 9
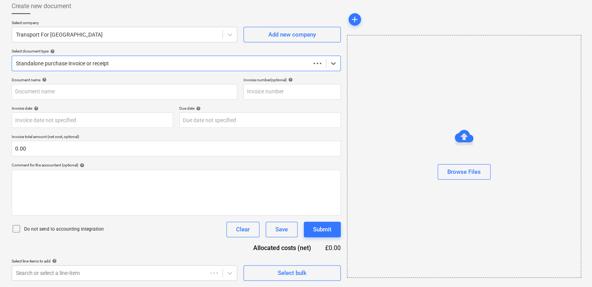
scroll to position [43, 0]
type input "10"
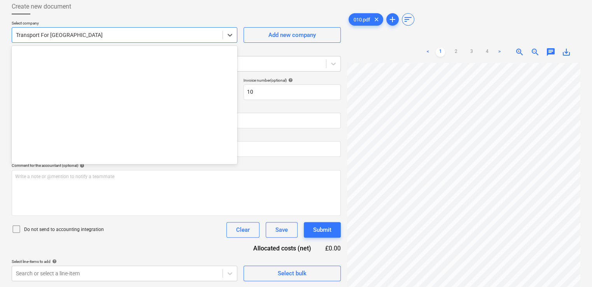
click at [145, 33] on div at bounding box center [117, 35] width 203 height 8
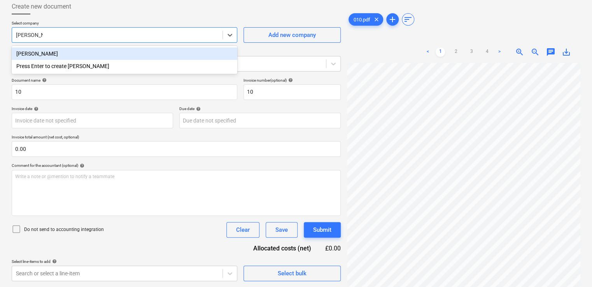
type input "daniel kubiak"
click at [70, 56] on div "Daniel Kubiak" at bounding box center [125, 53] width 226 height 12
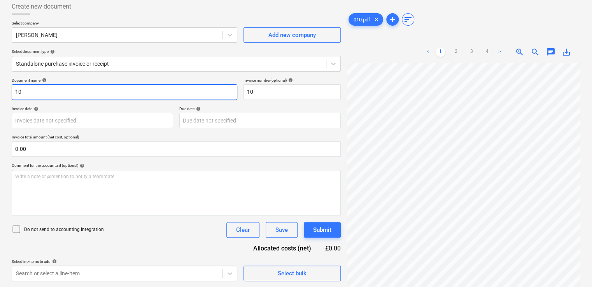
click at [49, 86] on input "10" at bounding box center [125, 92] width 226 height 16
type input "1"
type input "Daniel Kubiak Exp 010"
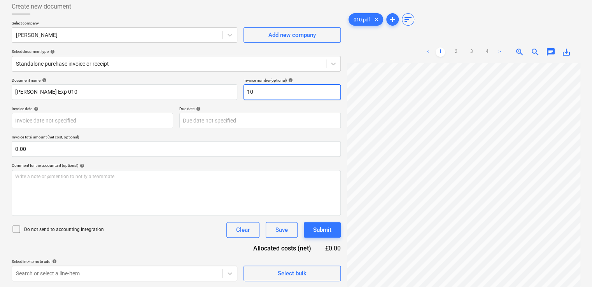
click at [248, 93] on input "10" at bounding box center [292, 92] width 97 height 16
type input "010"
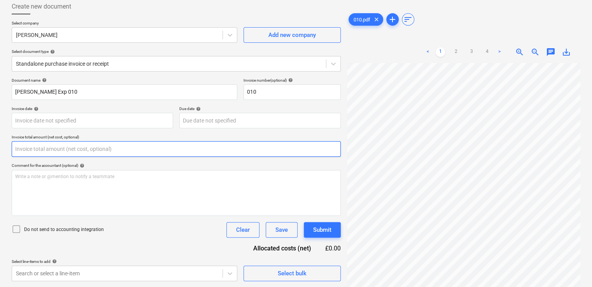
click at [87, 152] on input "text" at bounding box center [176, 149] width 329 height 16
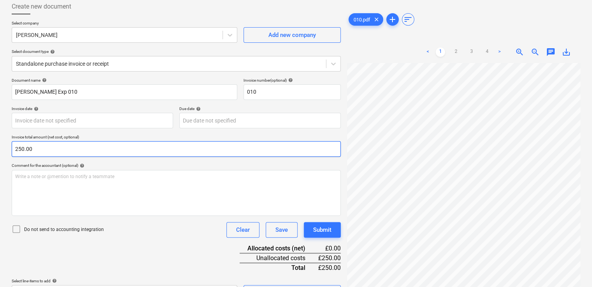
type input "250.00"
click at [17, 227] on icon at bounding box center [16, 229] width 9 height 9
click at [141, 250] on div "Document name help Daniel Kubiak Exp 010 Invoice number (optional) help 010 Inv…" at bounding box center [176, 189] width 329 height 223
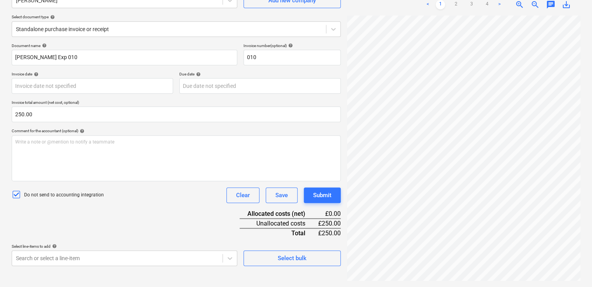
click at [141, 209] on body "Projects Contacts Company Consolidated Invoices Inbox format_size keyboard_arro…" at bounding box center [296, 65] width 592 height 287
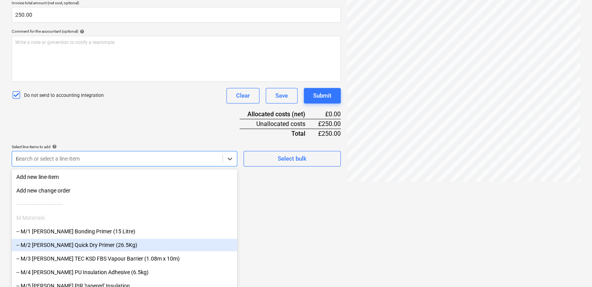
type input "non"
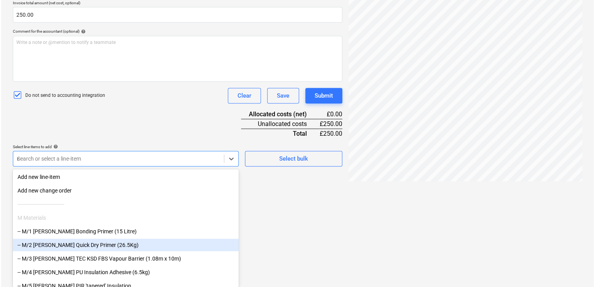
scroll to position [88, 0]
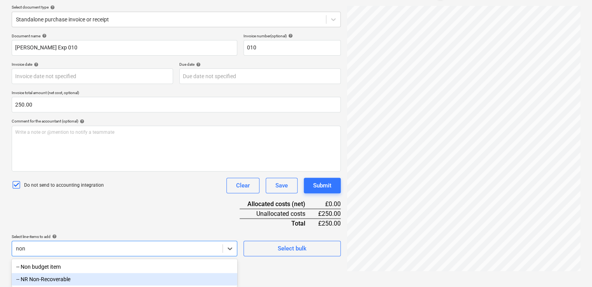
click at [84, 279] on div "-- NR Non-Recoverable" at bounding box center [125, 279] width 226 height 12
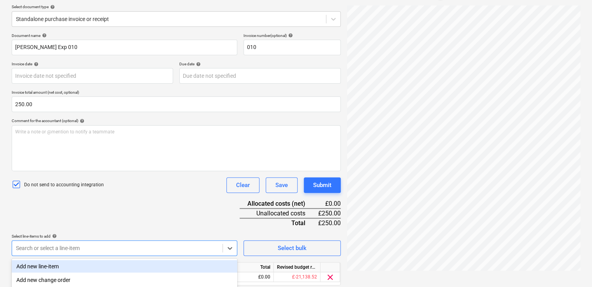
click at [150, 210] on div "Document name help Daniel Kubiak Exp 010 Invoice number (optional) help 010 Inv…" at bounding box center [176, 170] width 329 height 274
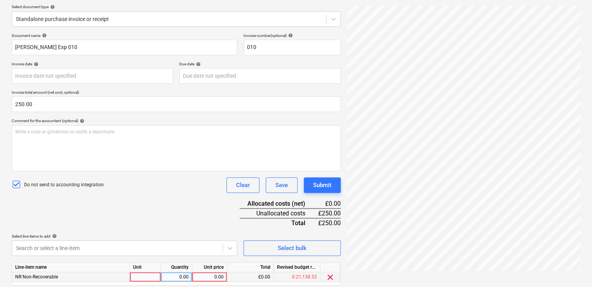
click at [146, 276] on div at bounding box center [145, 277] width 31 height 10
type input "item"
type input "250.00"
click at [178, 211] on div "Document name help Daniel Kubiak Exp 010 Invoice number (optional) help 010 Inv…" at bounding box center [176, 170] width 329 height 274
click at [332, 184] on button "Submit" at bounding box center [322, 185] width 37 height 16
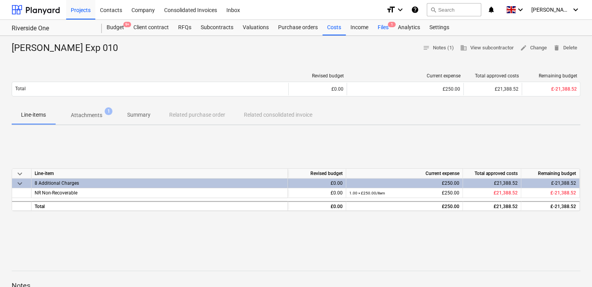
click at [384, 29] on div "Files 1" at bounding box center [383, 28] width 20 height 16
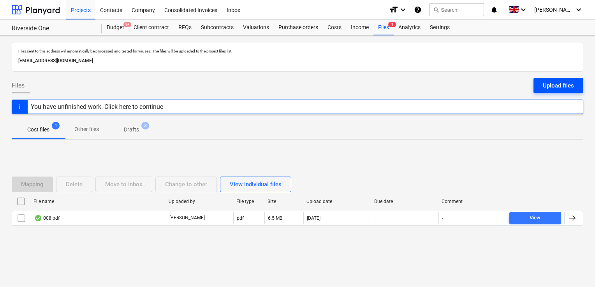
click at [535, 83] on button "Upload files" at bounding box center [558, 86] width 50 height 16
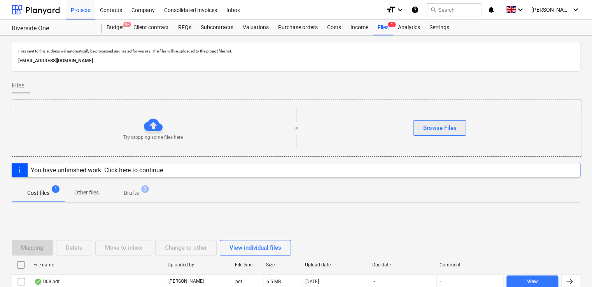
click at [441, 133] on button "Browse Files" at bounding box center [439, 128] width 53 height 16
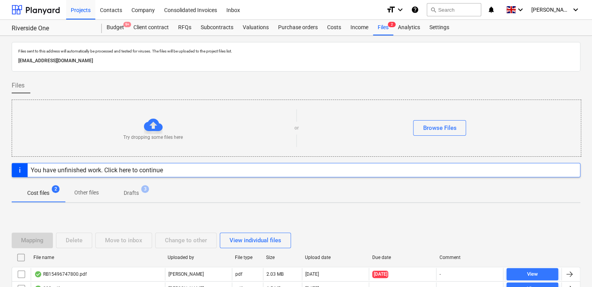
click at [571, 276] on div at bounding box center [569, 274] width 9 height 9
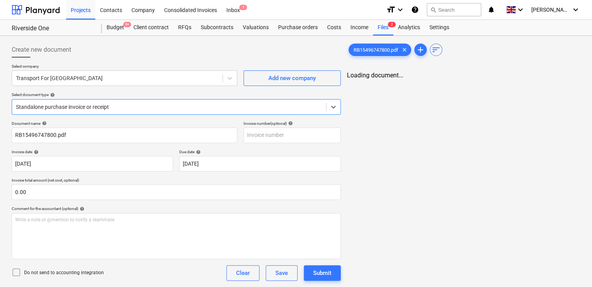
type input "RB15496747800.pdf"
type input "04 Nov 2024"
click at [93, 78] on div at bounding box center [117, 78] width 203 height 8
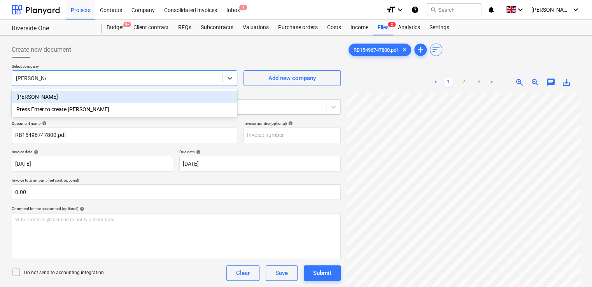
type input "daniel kubiak"
click at [55, 95] on div "Daniel Kubiak" at bounding box center [125, 97] width 226 height 12
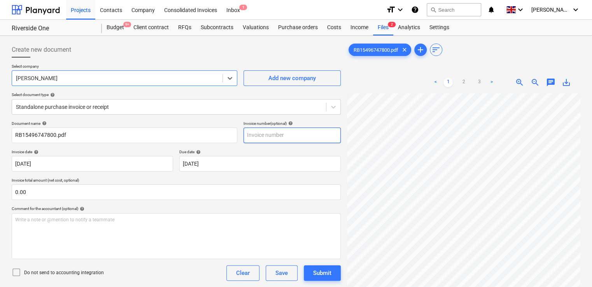
click at [254, 135] on input "text" at bounding box center [292, 136] width 97 height 16
paste input "RB15496747800"
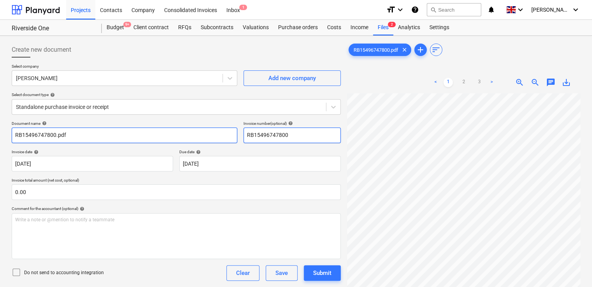
type input "RB15496747800"
click at [72, 140] on input "RB15496747800.pdf" at bounding box center [125, 136] width 226 height 16
click at [16, 135] on input "RB15496747800" at bounding box center [125, 136] width 226 height 16
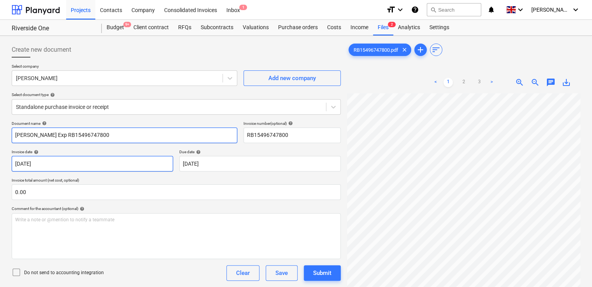
type input "Daniel Kubiak Exp RB15496747800"
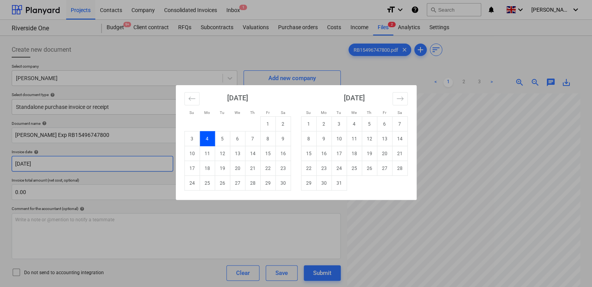
drag, startPoint x: 58, startPoint y: 163, endPoint x: 20, endPoint y: 165, distance: 37.8
click at [20, 165] on body "Projects Contacts Company Consolidated Invoices Inbox 1 format_size keyboard_ar…" at bounding box center [296, 143] width 592 height 287
click at [38, 193] on div "Su Mo Tu We Th Fr Sa Su Mo Tu We Th Fr Sa October 2024 1 2 3 4 5 6 7 8 9 10 11 …" at bounding box center [296, 143] width 592 height 287
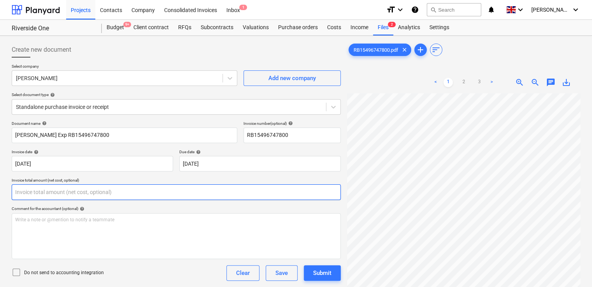
click at [45, 188] on input "text" at bounding box center [176, 192] width 329 height 16
type input "175.00"
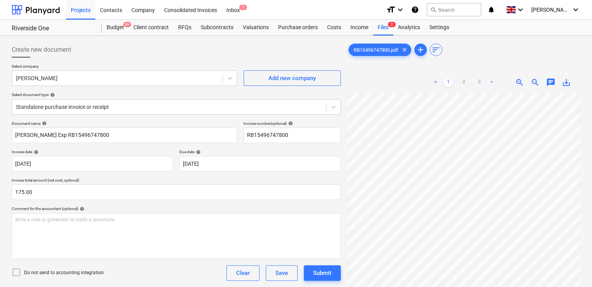
click at [16, 270] on icon at bounding box center [16, 272] width 9 height 9
click at [110, 274] on div "Do not send to accounting integration Clear Save Submit" at bounding box center [176, 273] width 329 height 16
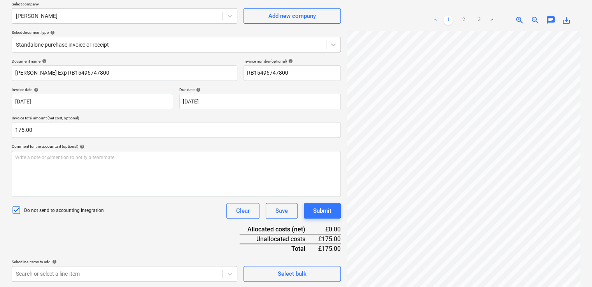
scroll to position [78, 0]
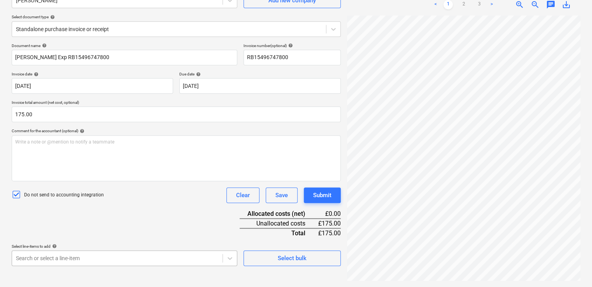
click at [114, 209] on body "Projects Contacts Company Consolidated Invoices Inbox 1 format_size keyboard_ar…" at bounding box center [296, 65] width 592 height 287
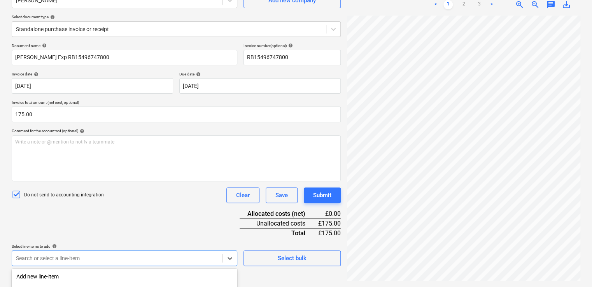
scroll to position [177, 0]
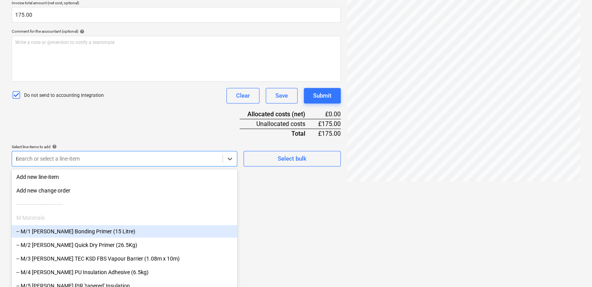
type input "non"
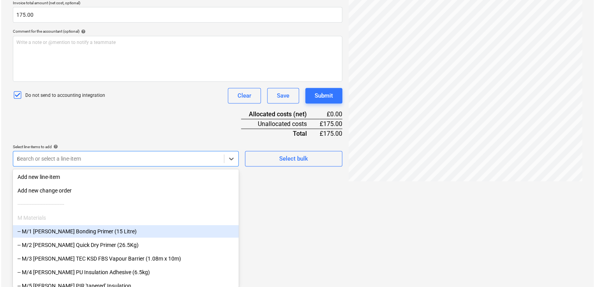
scroll to position [88, 0]
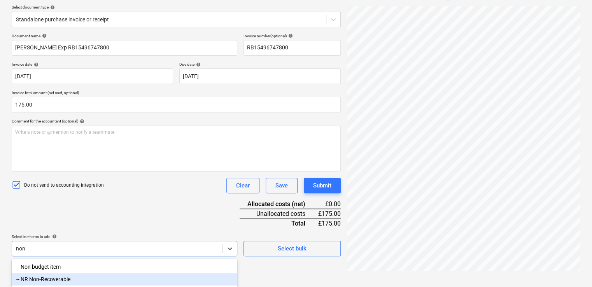
click at [46, 276] on div "-- NR Non-Recoverable" at bounding box center [125, 279] width 226 height 12
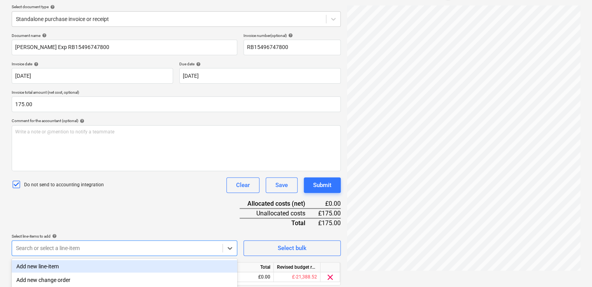
click at [129, 216] on div "Document name help Daniel Kubiak Exp RB15496747800 Invoice number (optional) he…" at bounding box center [176, 170] width 329 height 274
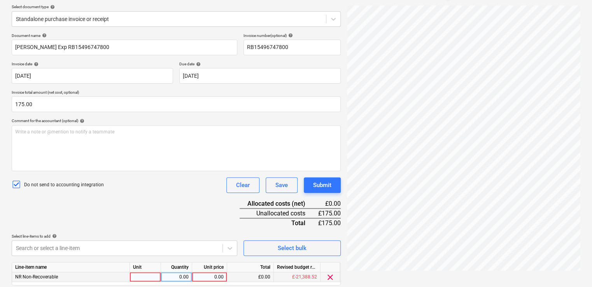
click at [153, 276] on div at bounding box center [145, 277] width 31 height 10
click at [167, 221] on div "Document name help Daniel Kubiak Exp RB15496747800 Invoice number (optional) he…" at bounding box center [176, 170] width 329 height 274
click at [190, 216] on div "Document name help Daniel Kubiak Exp RB15496747800 Invoice number (optional) he…" at bounding box center [176, 170] width 329 height 274
click at [178, 274] on div "0.00" at bounding box center [176, 277] width 25 height 10
click at [191, 206] on div "Document name help Daniel Kubiak Exp RB15496747800 Invoice number (optional) he…" at bounding box center [176, 170] width 329 height 274
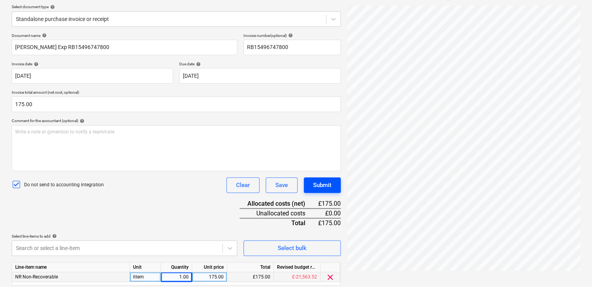
click at [322, 178] on button "Submit" at bounding box center [322, 185] width 37 height 16
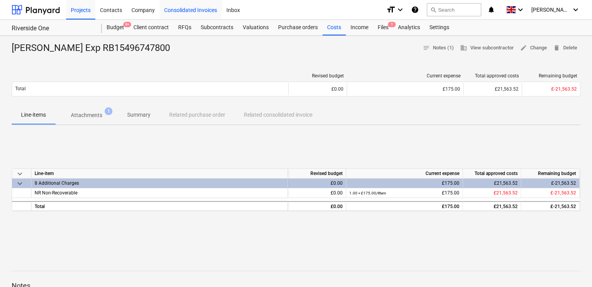
click at [190, 12] on div "Consolidated Invoices" at bounding box center [191, 10] width 62 height 20
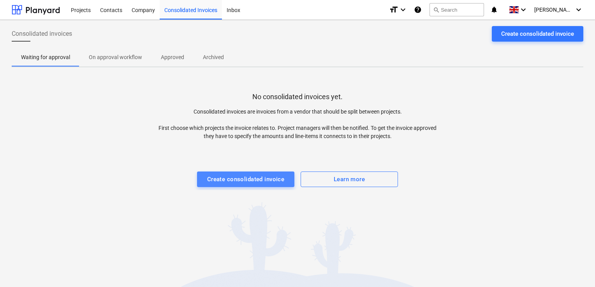
click at [230, 176] on div "Create consolidated invoice" at bounding box center [245, 179] width 77 height 10
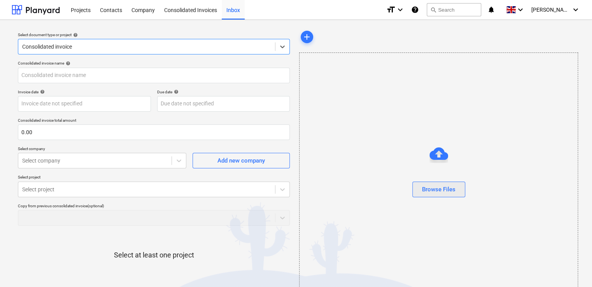
click at [437, 186] on div "Browse Files" at bounding box center [438, 189] width 33 height 10
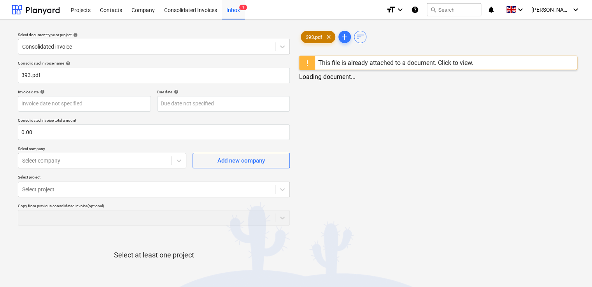
click at [314, 38] on span "393.pdf" at bounding box center [314, 37] width 26 height 6
click at [363, 60] on div "This file is already attached to a document. Click to view." at bounding box center [395, 62] width 155 height 7
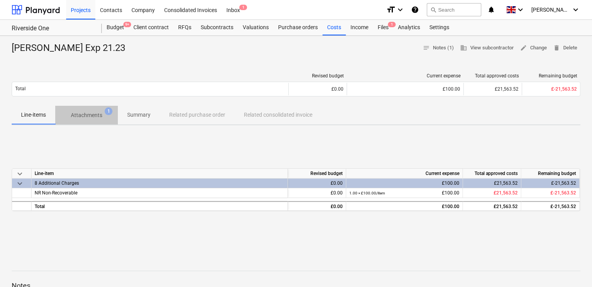
click at [102, 115] on span "Attachments 1" at bounding box center [87, 115] width 44 height 8
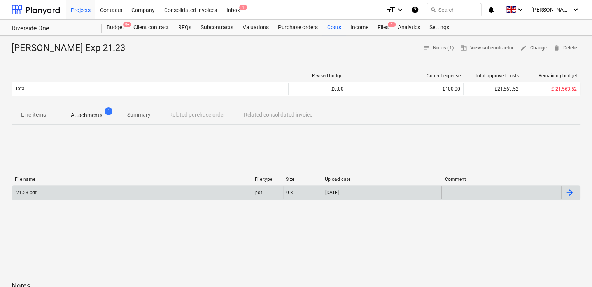
click at [25, 195] on div "21.23.pdf" at bounding box center [25, 192] width 21 height 5
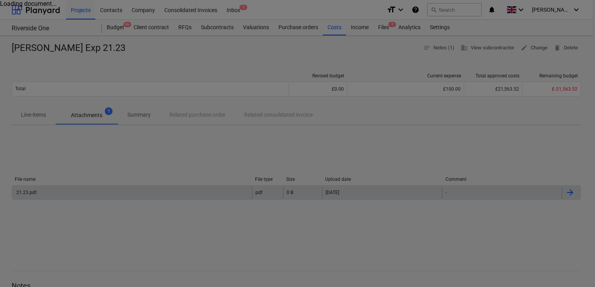
click at [25, 195] on div at bounding box center [297, 143] width 595 height 287
click at [26, 194] on div at bounding box center [297, 143] width 595 height 287
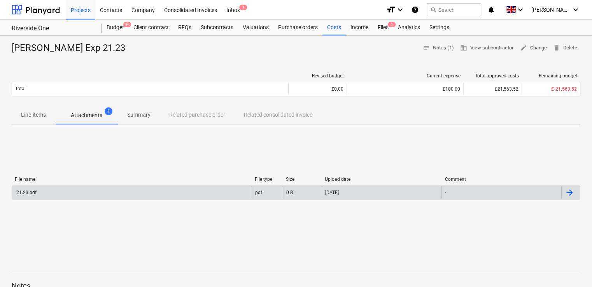
click at [26, 194] on div "21.23.pdf" at bounding box center [25, 192] width 21 height 5
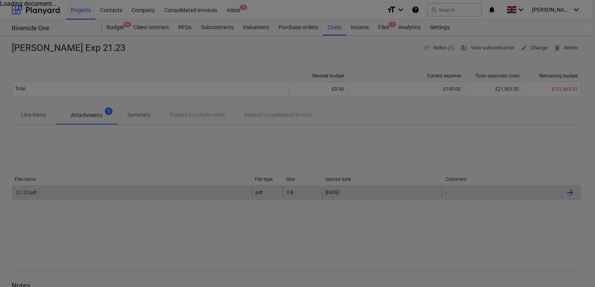
click at [301, 34] on div at bounding box center [297, 143] width 595 height 287
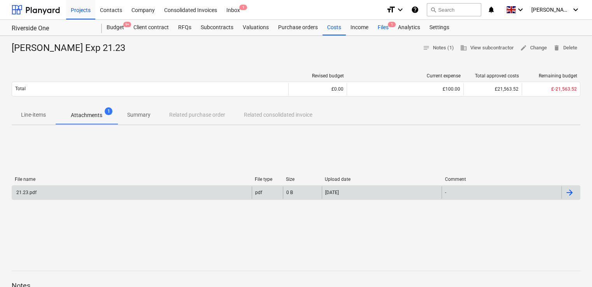
click at [384, 26] on div "Files 1" at bounding box center [383, 28] width 20 height 16
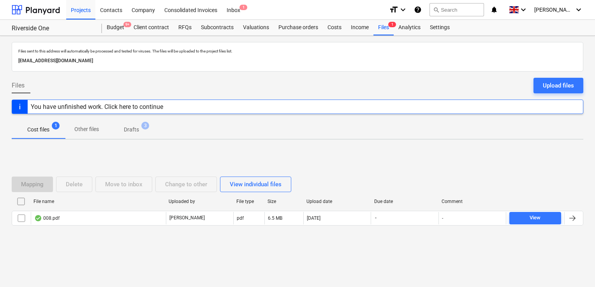
click at [135, 126] on p "Drafts" at bounding box center [131, 130] width 15 height 8
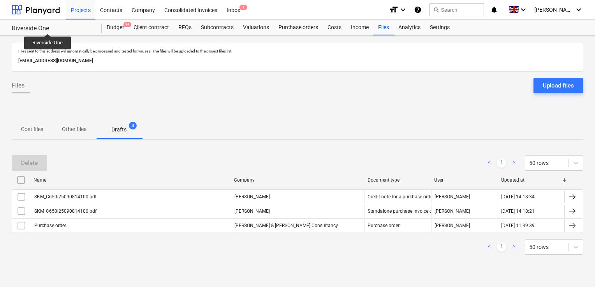
click at [48, 27] on div "Riverside One" at bounding box center [52, 29] width 81 height 8
click at [328, 31] on div "Costs" at bounding box center [334, 28] width 23 height 16
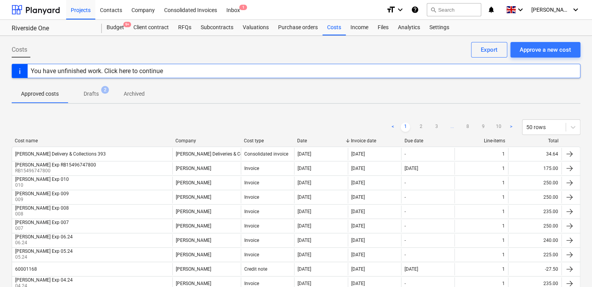
click at [330, 83] on div at bounding box center [296, 81] width 569 height 6
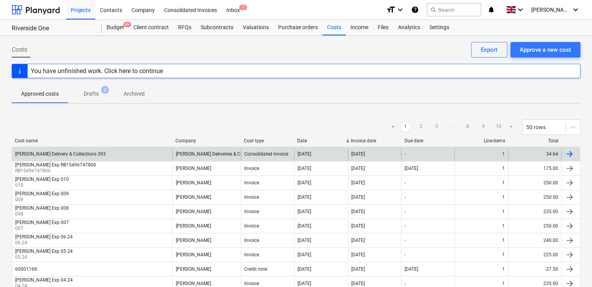
click at [565, 156] on div at bounding box center [569, 153] width 9 height 9
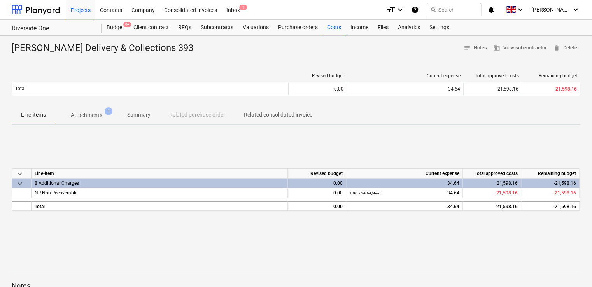
click at [252, 150] on div "keyboard_arrow_down Line-item Revised budget Current expense Total approved cos…" at bounding box center [296, 190] width 569 height 117
click at [473, 9] on button "search Search" at bounding box center [454, 9] width 54 height 13
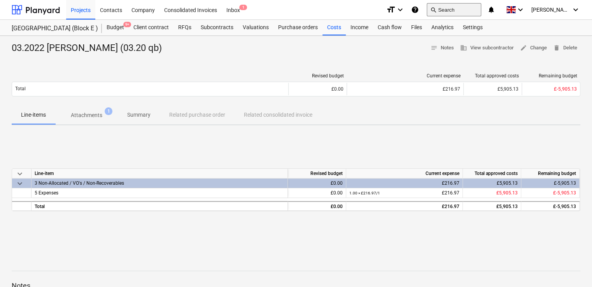
click at [458, 7] on button "search Search" at bounding box center [454, 9] width 54 height 13
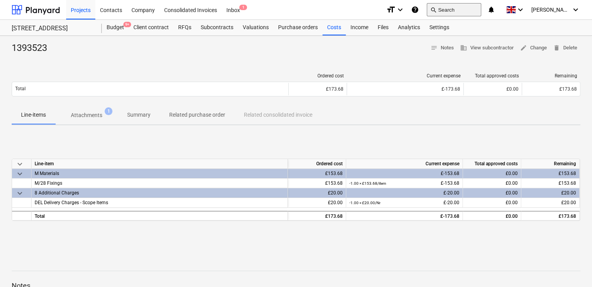
click at [458, 7] on button "search Search" at bounding box center [454, 9] width 54 height 13
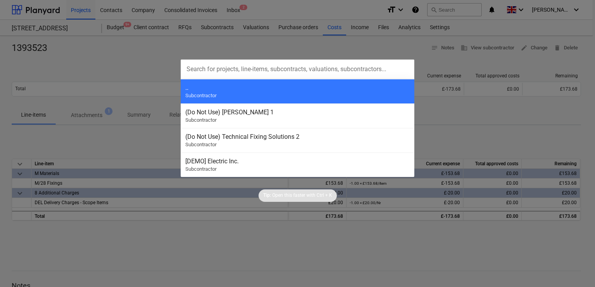
click at [445, 124] on div at bounding box center [297, 143] width 595 height 287
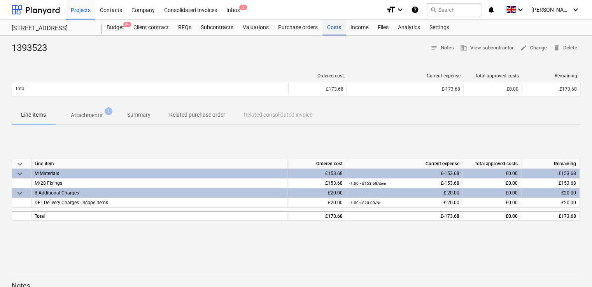
click at [332, 29] on div "Costs" at bounding box center [334, 28] width 23 height 16
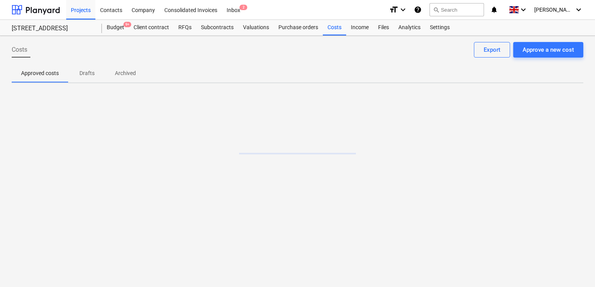
click at [118, 70] on p "Archived" at bounding box center [125, 73] width 21 height 8
click at [42, 6] on div at bounding box center [36, 9] width 48 height 19
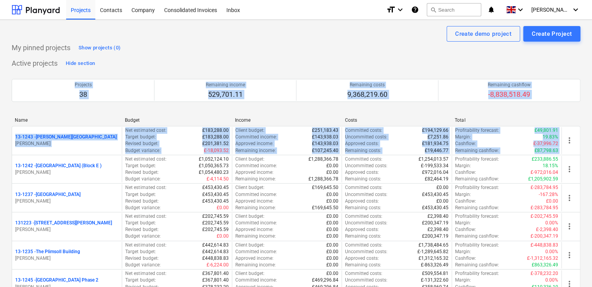
drag, startPoint x: 591, startPoint y: 57, endPoint x: 594, endPoint y: 138, distance: 80.6
click at [592, 138] on html "Projects Contacts Company Consolidated Invoices Inbox format_size keyboard_arro…" at bounding box center [296, 143] width 592 height 287
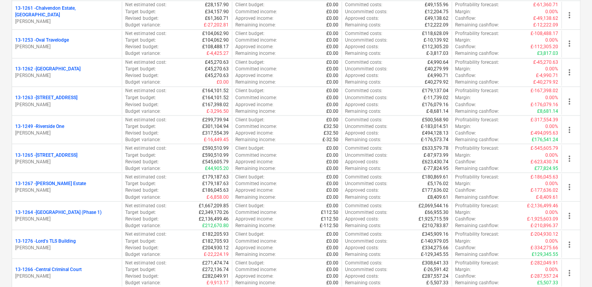
scroll to position [592, 0]
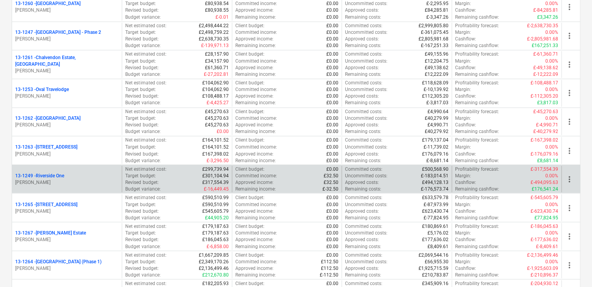
click at [66, 179] on p "[PERSON_NAME]" at bounding box center [67, 182] width 104 height 7
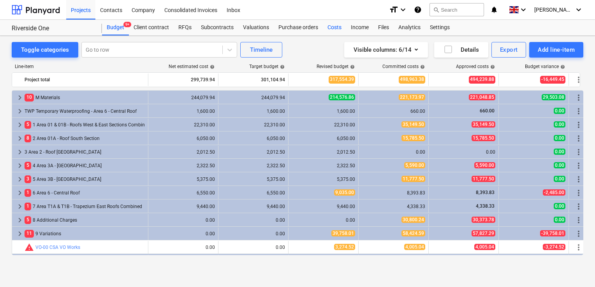
click at [333, 28] on div "Costs" at bounding box center [334, 28] width 23 height 16
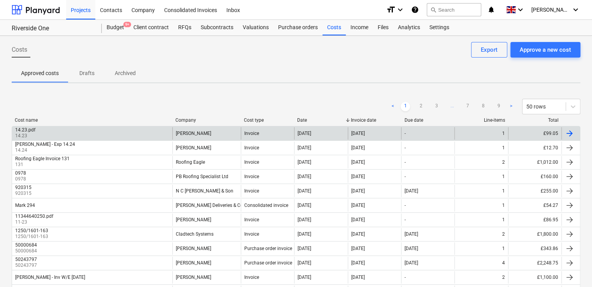
click at [569, 133] on div at bounding box center [569, 133] width 9 height 9
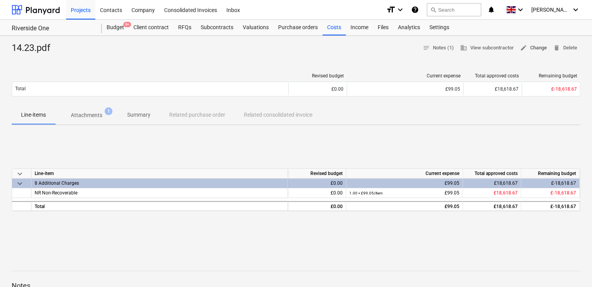
click at [529, 48] on span "edit Change" at bounding box center [533, 48] width 27 height 9
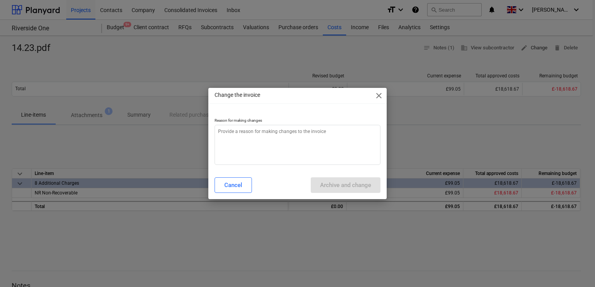
type textarea "x"
click at [306, 142] on textarea at bounding box center [297, 145] width 166 height 40
type textarea "."
type textarea "x"
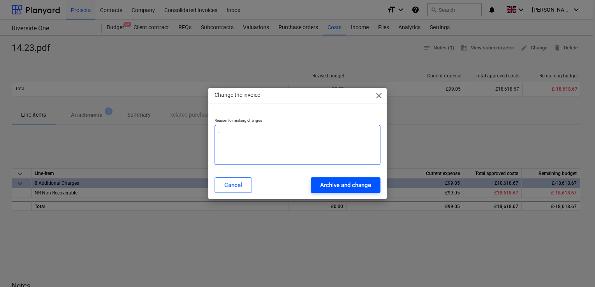
type textarea "."
click at [343, 184] on div "Archive and change" at bounding box center [345, 185] width 51 height 10
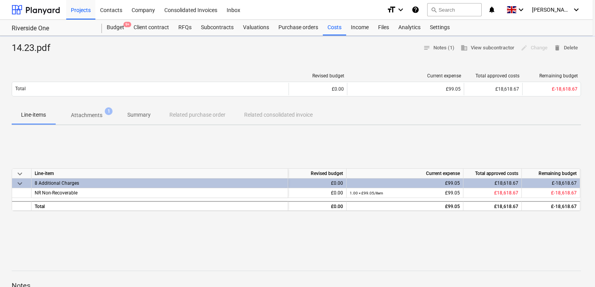
type textarea "x"
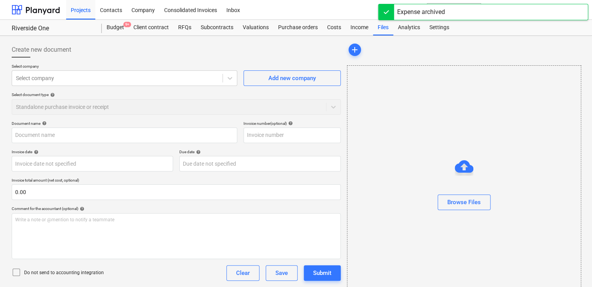
type input "14.23.pdf"
type input "14.23"
type input "[DATE]"
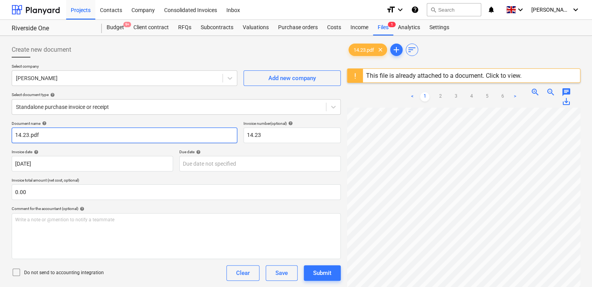
drag, startPoint x: 51, startPoint y: 135, endPoint x: -2, endPoint y: 133, distance: 52.2
click at [0, 133] on html "Projects Contacts Company Consolidated Invoices Inbox format_size keyboard_arro…" at bounding box center [296, 143] width 592 height 287
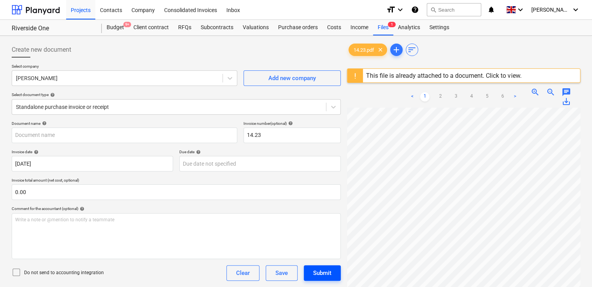
click at [314, 270] on div "Submit" at bounding box center [322, 273] width 18 height 10
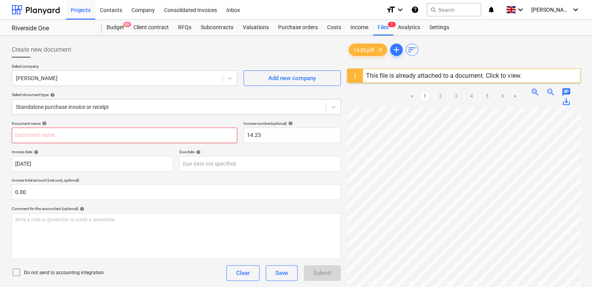
click at [35, 138] on input "text" at bounding box center [125, 136] width 226 height 16
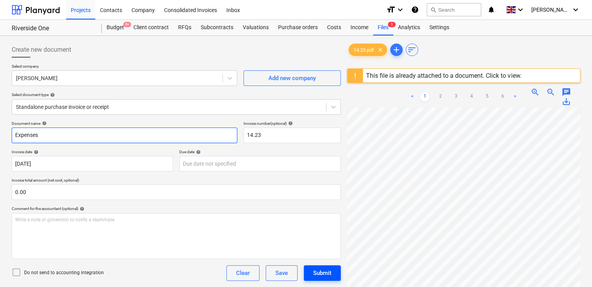
type input "Expenses"
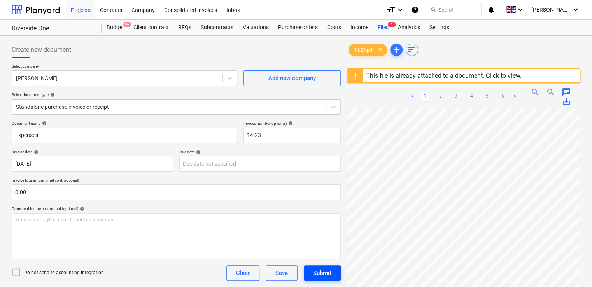
click at [309, 276] on button "Submit" at bounding box center [322, 273] width 37 height 16
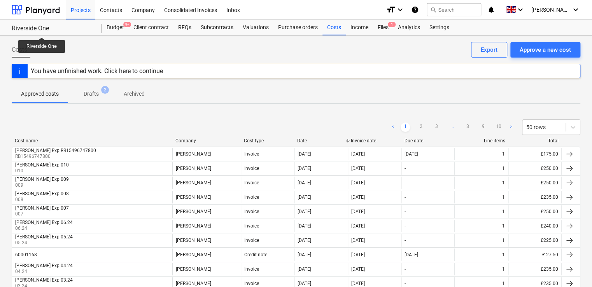
click at [42, 30] on div "Riverside One" at bounding box center [52, 29] width 81 height 8
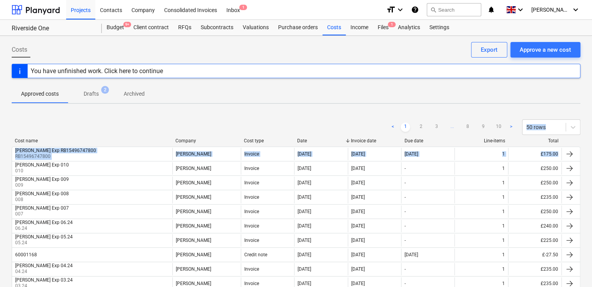
drag, startPoint x: 592, startPoint y: 74, endPoint x: 596, endPoint y: 155, distance: 81.5
click at [592, 155] on html "Projects Contacts Company Consolidated Invoices Inbox 1 format_size keyboard_ar…" at bounding box center [296, 143] width 592 height 287
drag, startPoint x: 596, startPoint y: 155, endPoint x: 588, endPoint y: 67, distance: 88.7
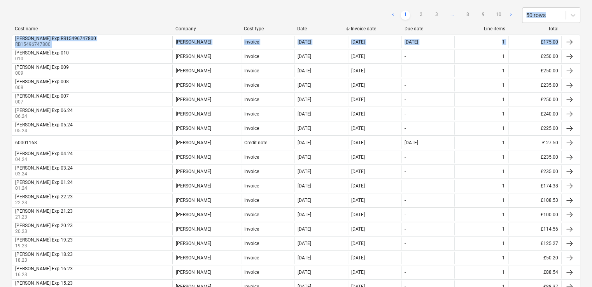
scroll to position [114, 0]
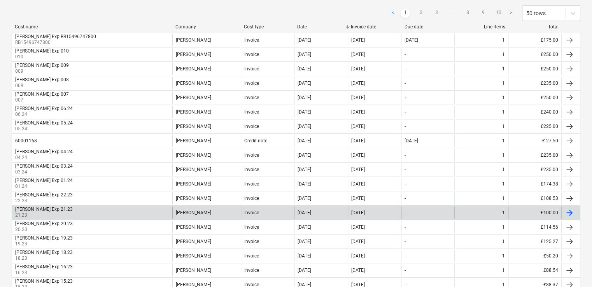
click at [62, 207] on div "Dan Costin Exp 21.23 21.23" at bounding box center [92, 213] width 160 height 12
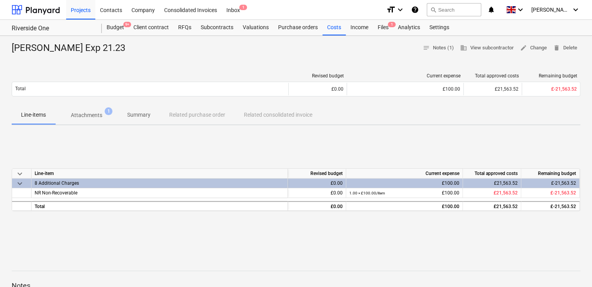
click at [84, 118] on p "Attachments" at bounding box center [87, 115] width 32 height 8
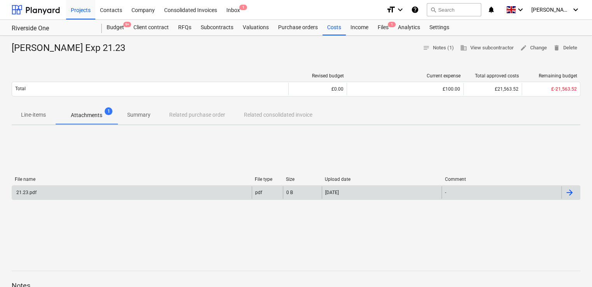
click at [33, 190] on div "21.23.pdf" at bounding box center [25, 192] width 21 height 5
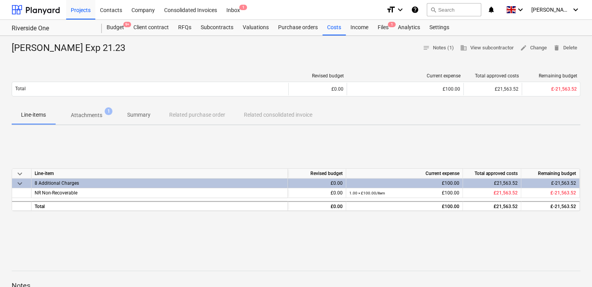
scroll to position [114, 0]
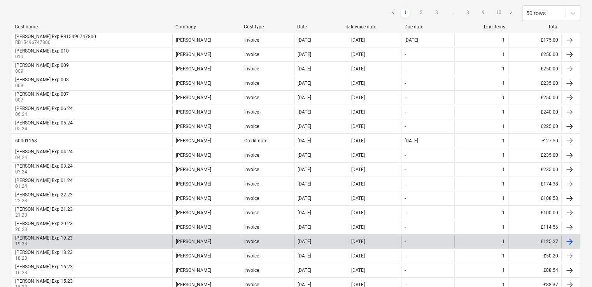
click at [42, 236] on div "[PERSON_NAME] Exp 19.23" at bounding box center [44, 237] width 58 height 5
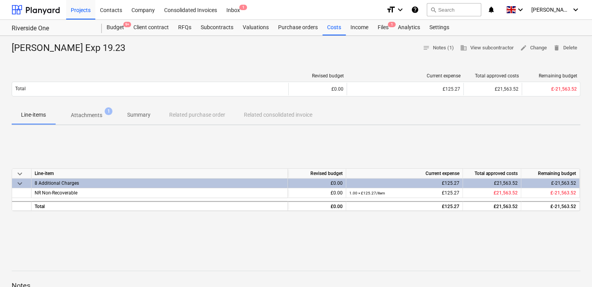
click at [85, 118] on p "Attachments" at bounding box center [87, 115] width 32 height 8
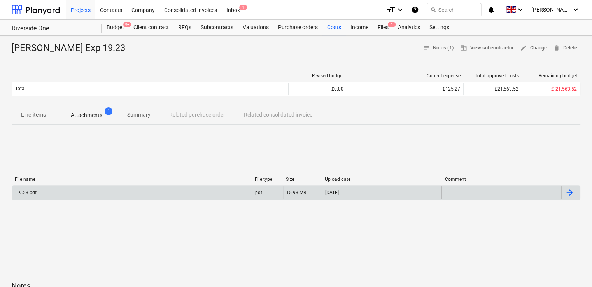
click at [25, 196] on div "19.23.pdf" at bounding box center [132, 192] width 240 height 12
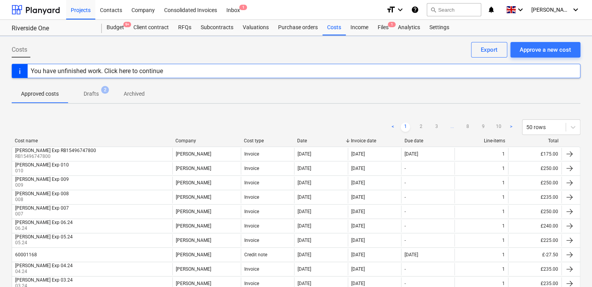
scroll to position [114, 0]
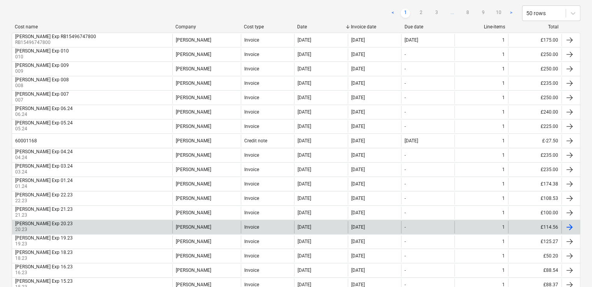
click at [44, 221] on div "[PERSON_NAME] Exp 20.23" at bounding box center [44, 223] width 58 height 5
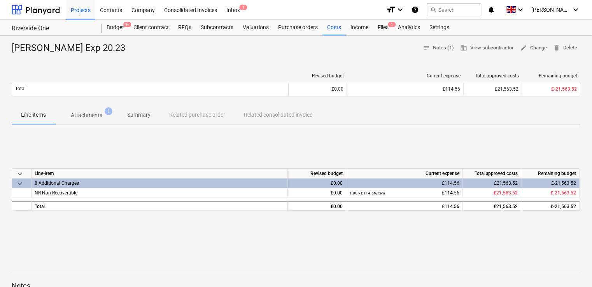
click at [84, 118] on p "Attachments" at bounding box center [87, 115] width 32 height 8
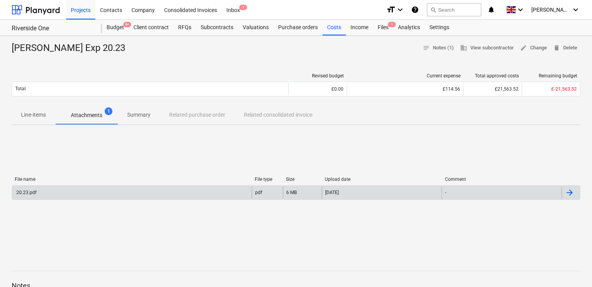
click at [28, 190] on div "20.23.pdf" at bounding box center [25, 192] width 21 height 5
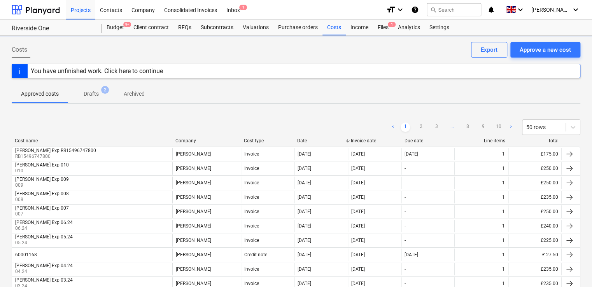
scroll to position [114, 0]
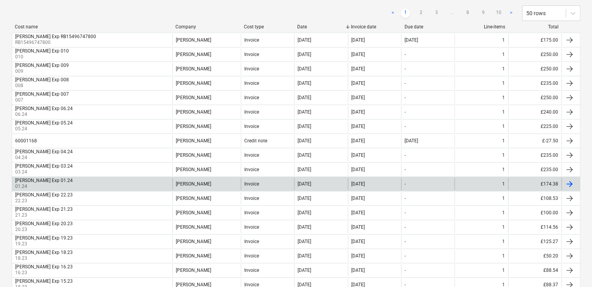
click at [46, 183] on p "01.24" at bounding box center [44, 186] width 59 height 7
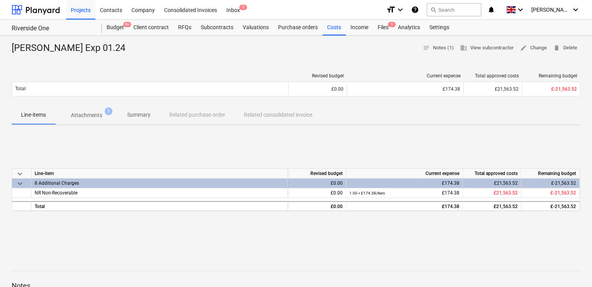
click at [87, 119] on p "Attachments" at bounding box center [87, 115] width 32 height 8
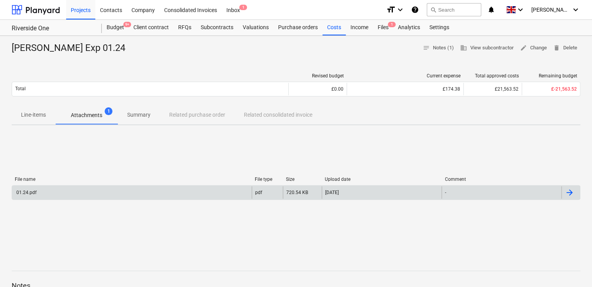
click at [32, 189] on div "01.24.pdf" at bounding box center [132, 192] width 240 height 12
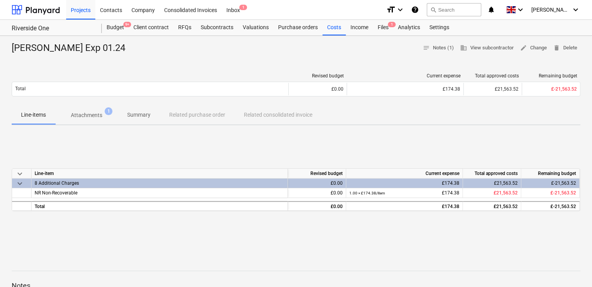
scroll to position [114, 0]
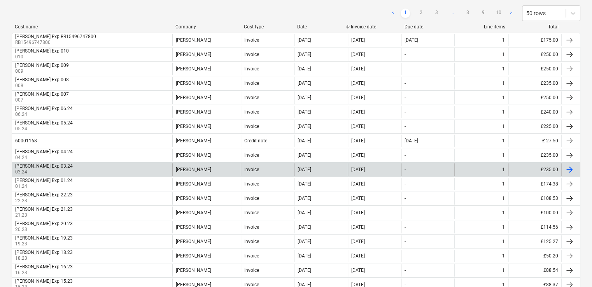
click at [46, 171] on p "03.24" at bounding box center [44, 172] width 59 height 7
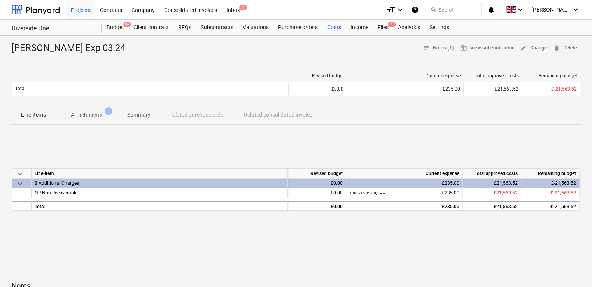
click at [88, 117] on p "Attachments" at bounding box center [87, 115] width 32 height 8
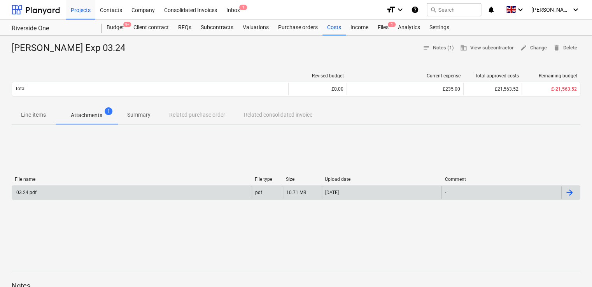
click at [27, 192] on div "03.24.pdf" at bounding box center [25, 192] width 21 height 5
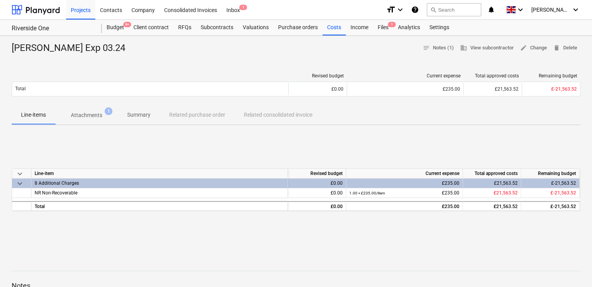
scroll to position [114, 0]
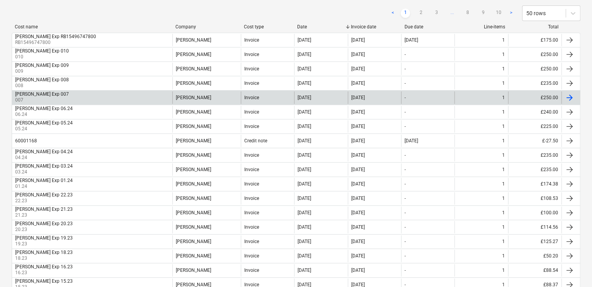
click at [42, 94] on div "Daniel Kubiak Exp 007" at bounding box center [42, 93] width 54 height 5
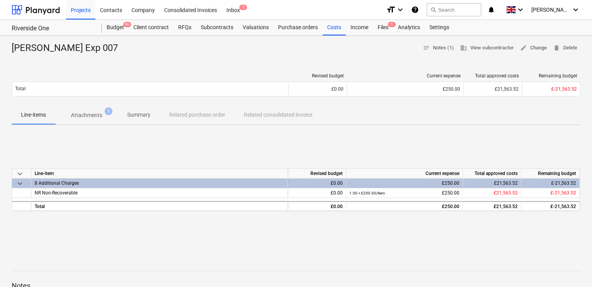
click at [95, 114] on p "Attachments" at bounding box center [87, 115] width 32 height 8
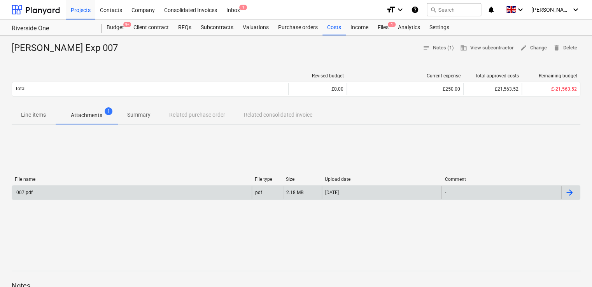
click at [25, 192] on div "007.pdf" at bounding box center [24, 192] width 18 height 5
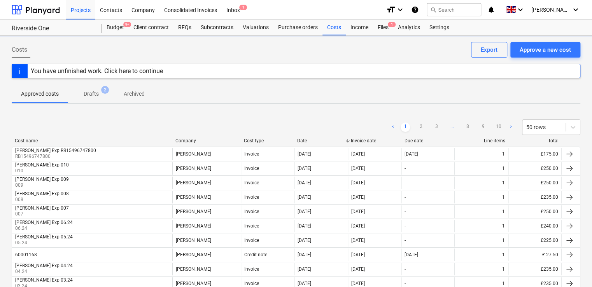
scroll to position [114, 0]
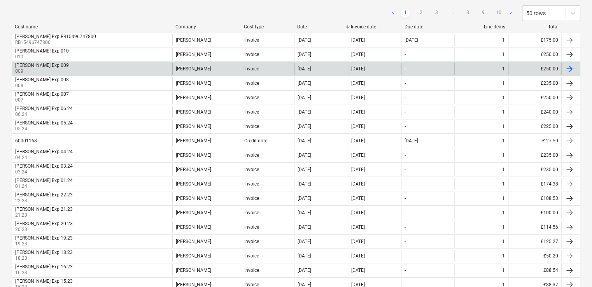
click at [31, 64] on div "Daniel Kubiak Exp 009" at bounding box center [42, 65] width 54 height 5
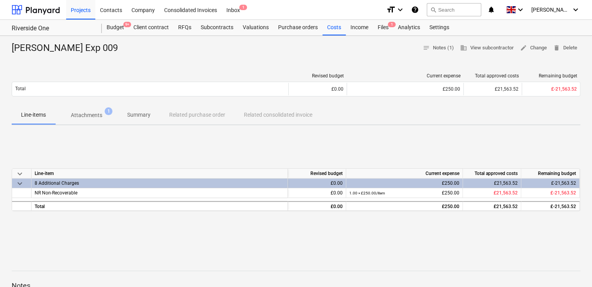
click at [77, 118] on p "Attachments" at bounding box center [87, 115] width 32 height 8
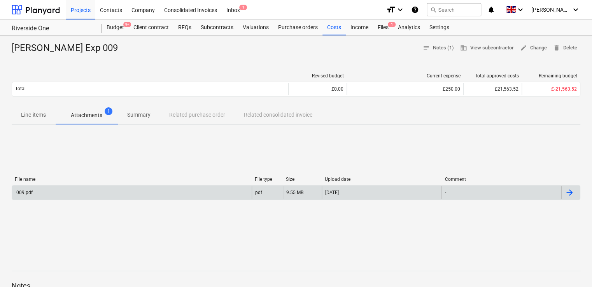
click at [26, 191] on div "009.pdf" at bounding box center [24, 192] width 18 height 5
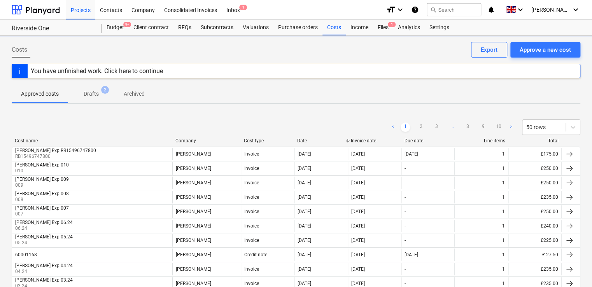
scroll to position [114, 0]
click at [386, 26] on div "Files 1" at bounding box center [383, 28] width 20 height 16
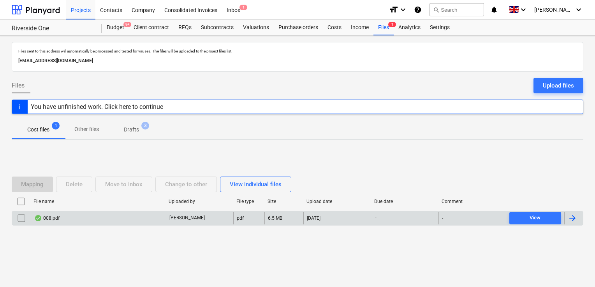
click at [20, 218] on input "checkbox" at bounding box center [21, 218] width 12 height 12
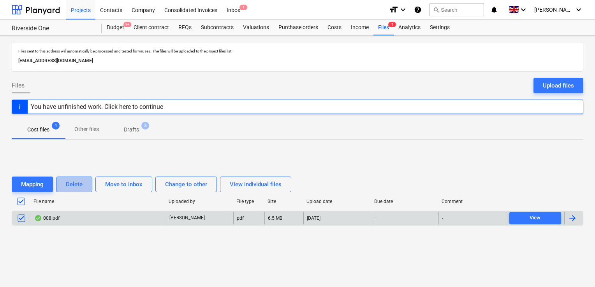
click at [76, 184] on div "Delete" at bounding box center [74, 184] width 17 height 10
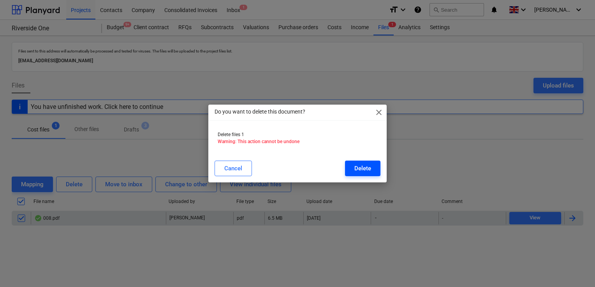
click at [366, 171] on div "Delete" at bounding box center [362, 168] width 17 height 10
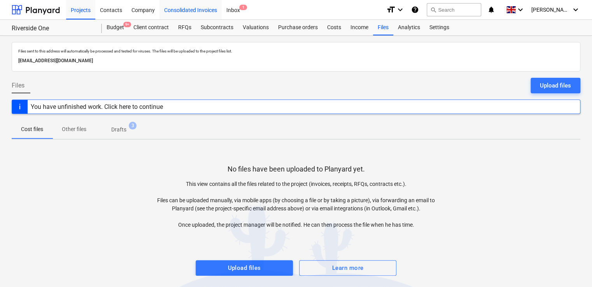
click at [176, 11] on div "Consolidated Invoices" at bounding box center [191, 10] width 62 height 20
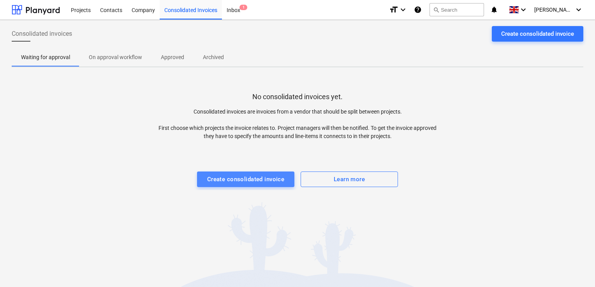
click at [234, 181] on div "Create consolidated invoice" at bounding box center [245, 179] width 77 height 10
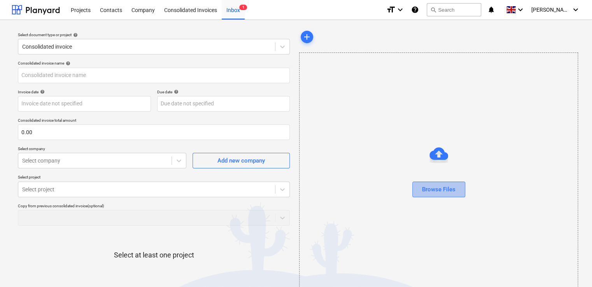
click at [445, 191] on div "Browse Files" at bounding box center [438, 189] width 33 height 10
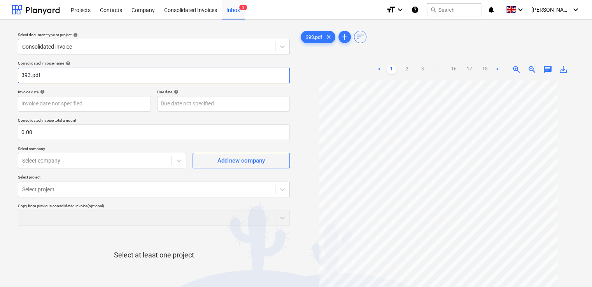
click at [21, 75] on input "393.pdf" at bounding box center [154, 76] width 272 height 16
click at [132, 72] on input "Mark Poole Delivery & Collections 393.pdf" at bounding box center [154, 76] width 272 height 16
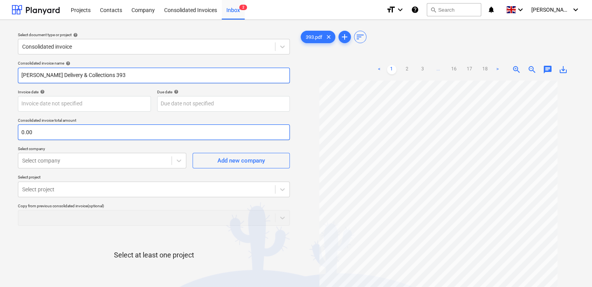
type input "Mark Poole Delivery & Collections 393"
click at [60, 134] on input "text" at bounding box center [154, 133] width 272 height 16
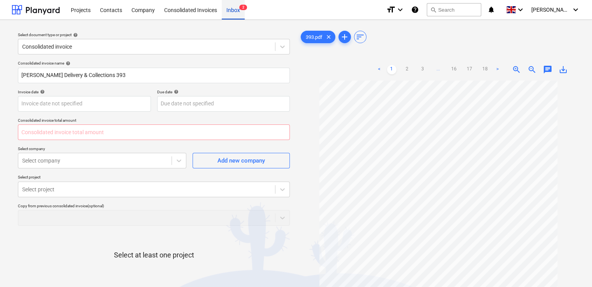
type input "0.00"
type input "1,378.87"
click at [123, 147] on p "Select company" at bounding box center [102, 149] width 169 height 7
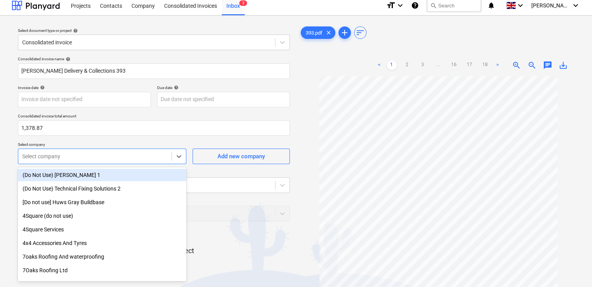
click at [157, 159] on div at bounding box center [95, 157] width 146 height 8
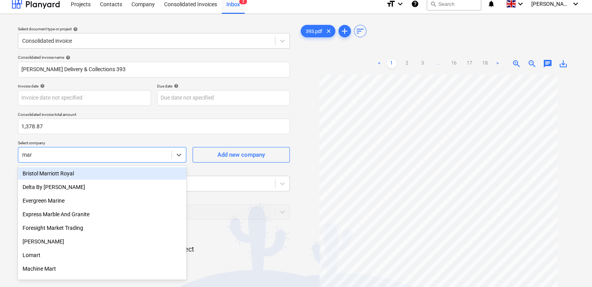
type input "mark"
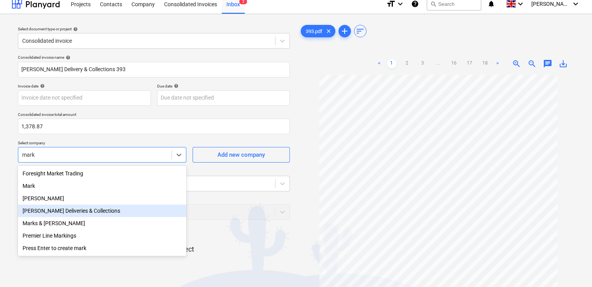
click at [77, 217] on div "[PERSON_NAME] Deliveries & Collections" at bounding box center [102, 211] width 169 height 12
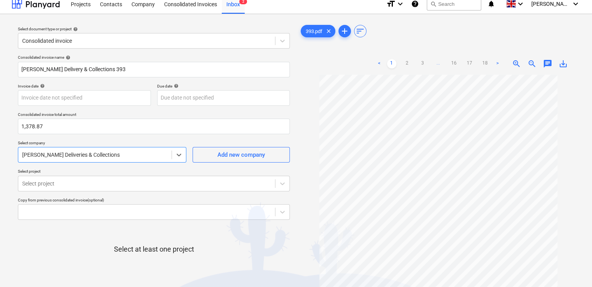
click at [165, 168] on div "Consolidated invoice name help Mark Poole Delivery & Collections 393 Invoice da…" at bounding box center [154, 187] width 278 height 271
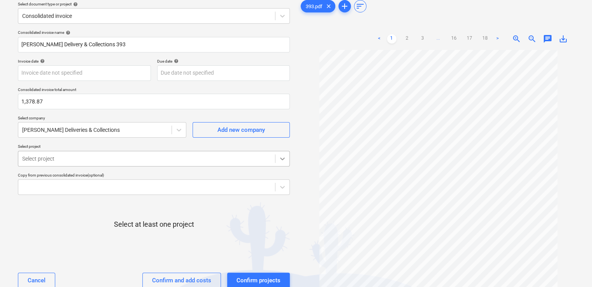
click at [284, 185] on body "Projects Contacts Company Consolidated Invoices Inbox 2 format_size keyboard_ar…" at bounding box center [296, 112] width 592 height 287
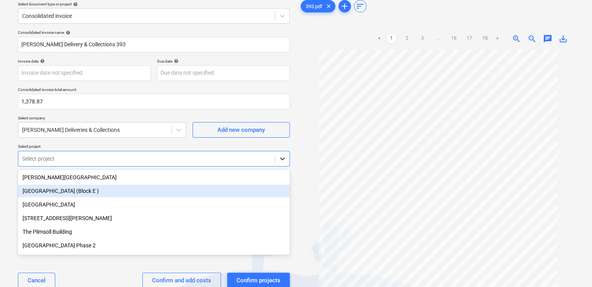
scroll to position [34, 0]
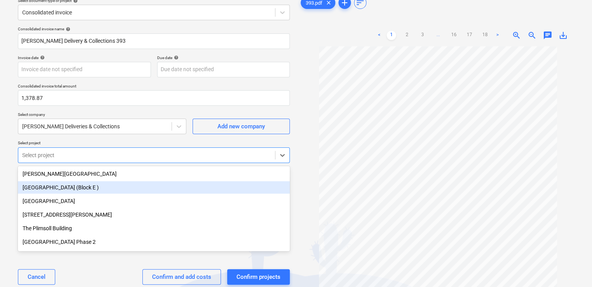
click at [95, 152] on div at bounding box center [146, 155] width 249 height 8
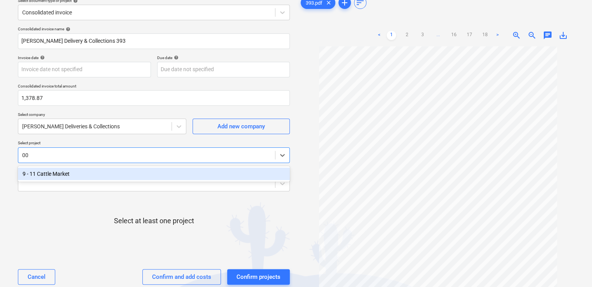
type input "0"
type input "edd"
click at [55, 174] on div "[GEOGRAPHIC_DATA], [GEOGRAPHIC_DATA]" at bounding box center [154, 174] width 272 height 12
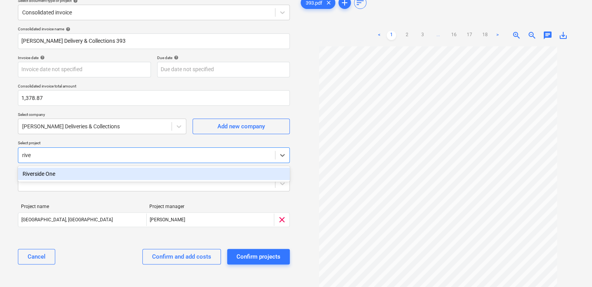
type input "river"
click at [46, 176] on div "Riverside One" at bounding box center [154, 174] width 272 height 12
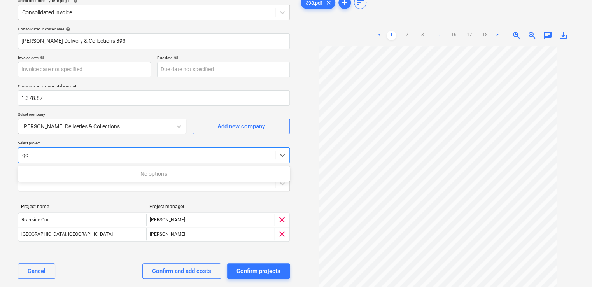
type input "g"
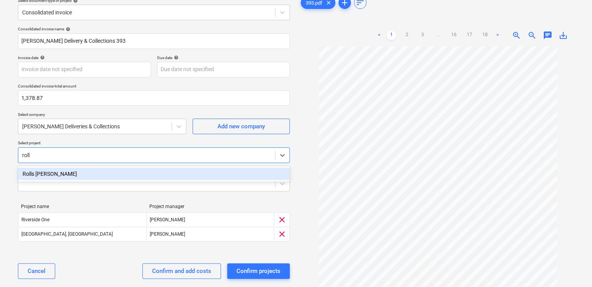
type input "rolls"
click at [40, 170] on div "Rolls [PERSON_NAME]" at bounding box center [154, 174] width 272 height 12
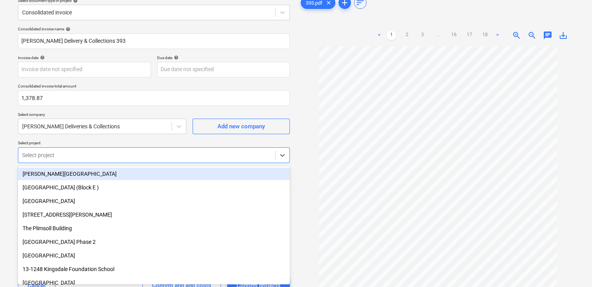
click at [77, 143] on p "Select project" at bounding box center [154, 144] width 272 height 7
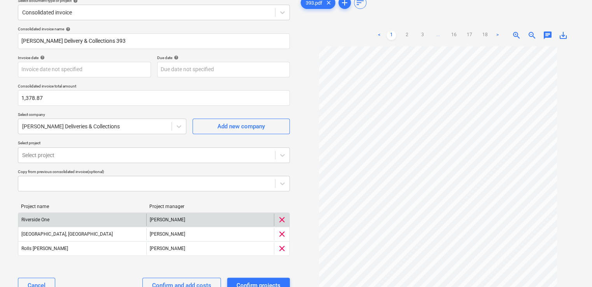
click at [90, 222] on div "Riverside One" at bounding box center [82, 220] width 128 height 12
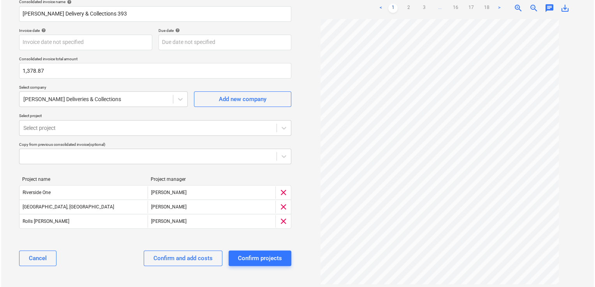
scroll to position [68, 0]
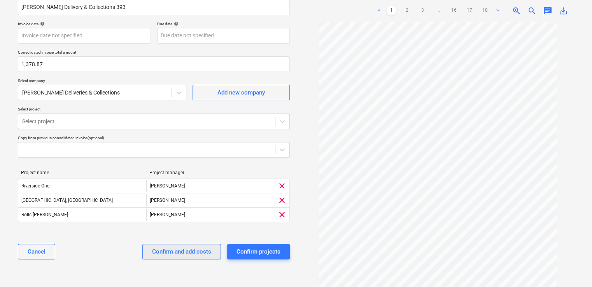
click at [176, 249] on div "Confirm and add costs" at bounding box center [181, 252] width 59 height 10
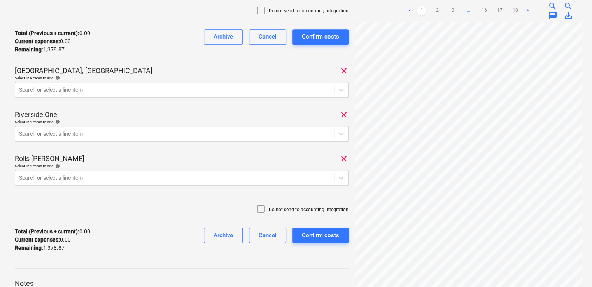
scroll to position [168, 0]
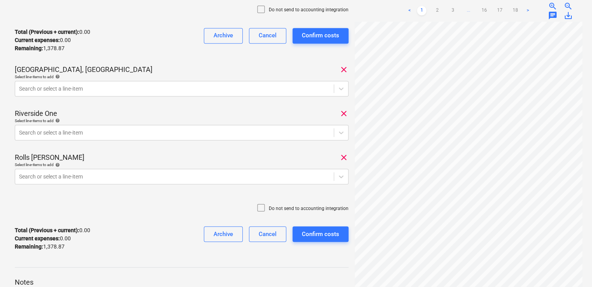
click at [259, 207] on icon at bounding box center [260, 207] width 9 height 9
drag, startPoint x: 592, startPoint y: 193, endPoint x: 584, endPoint y: 151, distance: 43.1
click at [584, 151] on div "Mark Poole Delivery & Collections 393 Consolidated invoice total amount 1,378.8…" at bounding box center [296, 111] width 592 height 518
click at [305, 86] on div at bounding box center [174, 89] width 311 height 8
click at [98, 89] on div at bounding box center [174, 89] width 311 height 8
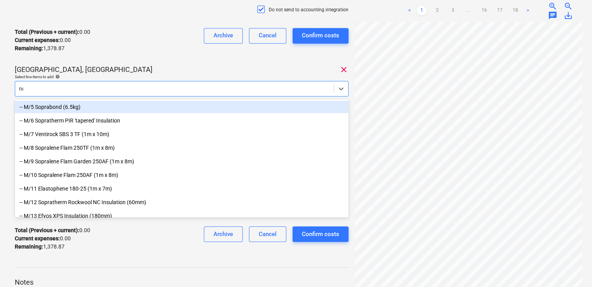
type input "non"
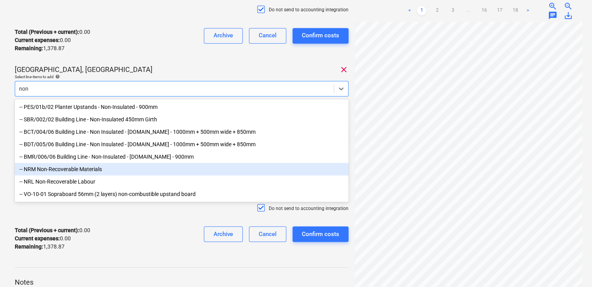
click at [75, 170] on div "-- NRM Non-Recoverable Materials" at bounding box center [182, 169] width 334 height 12
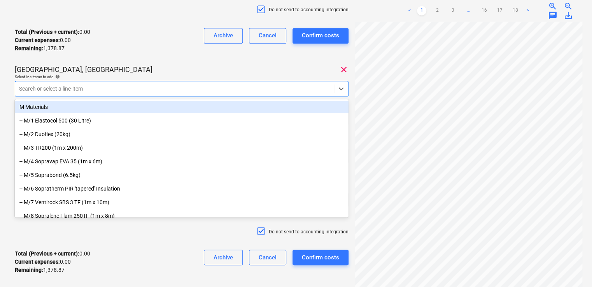
click at [137, 53] on div "Total (Previous + current) : 0.00 Current expenses : 0.00 Remaining : 1,378.87 …" at bounding box center [182, 40] width 334 height 37
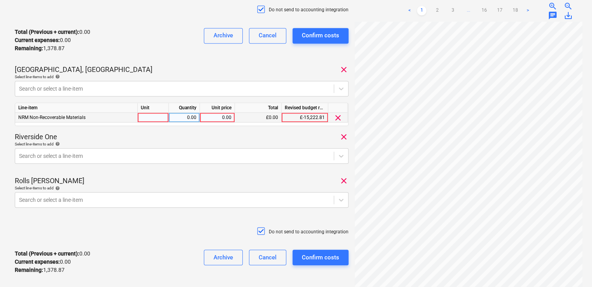
click at [153, 117] on div at bounding box center [153, 118] width 31 height 10
type input "item"
click at [181, 119] on div "0.00" at bounding box center [184, 118] width 25 height 10
type input "1"
click at [211, 116] on div "0.00" at bounding box center [217, 118] width 28 height 10
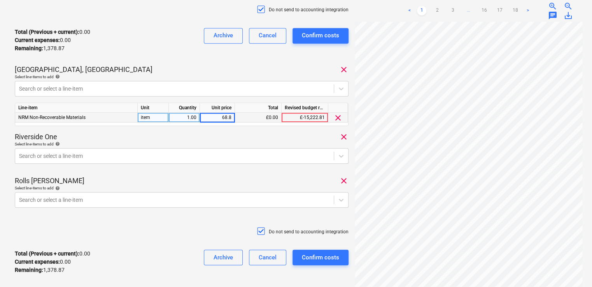
type input "68.82"
click at [247, 137] on div "Riverside One clear" at bounding box center [182, 136] width 334 height 9
click at [163, 162] on div "Search or select a line-item" at bounding box center [182, 156] width 334 height 16
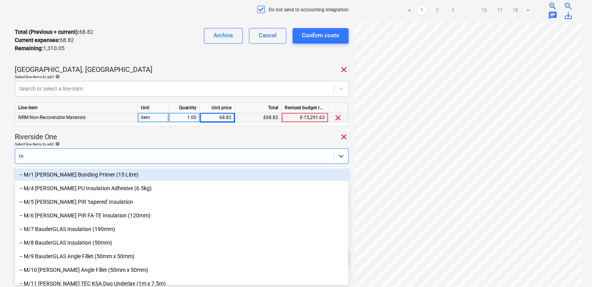
type input "non"
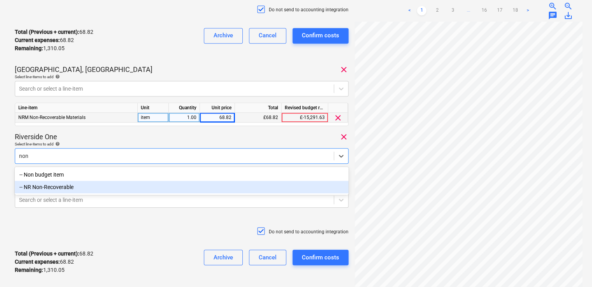
click at [65, 191] on div "-- NR Non-Recoverable" at bounding box center [182, 187] width 334 height 12
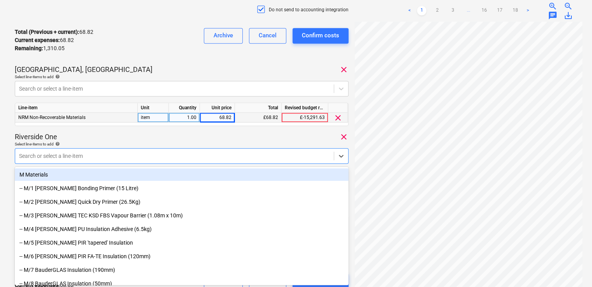
click at [160, 143] on div "Select line-items to add help" at bounding box center [182, 144] width 334 height 5
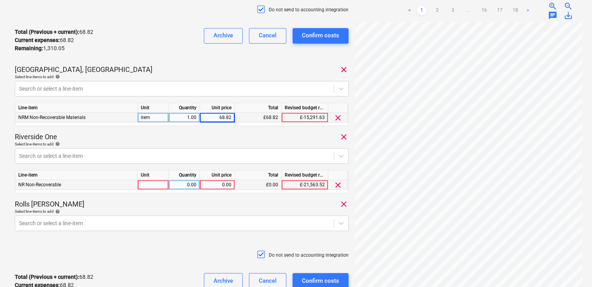
click at [156, 183] on div at bounding box center [153, 185] width 31 height 10
type input "1"
type input "item"
click at [209, 187] on div "0.00" at bounding box center [217, 185] width 28 height 10
type input "34.64"
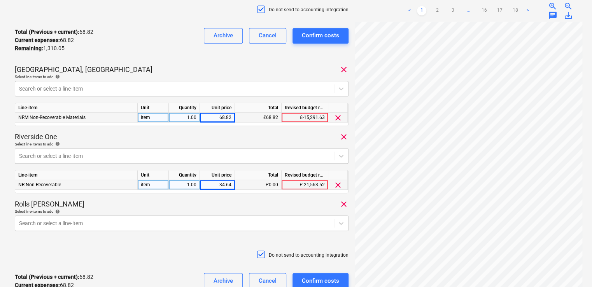
click at [259, 206] on div "Rolls Royce Chichester clear" at bounding box center [182, 204] width 334 height 9
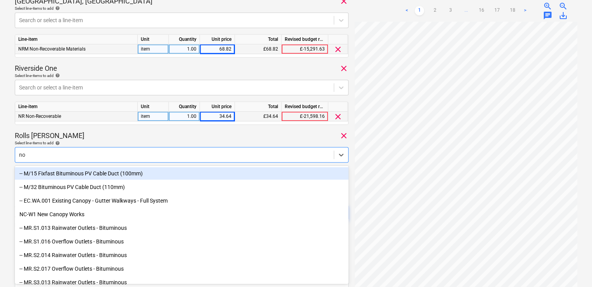
type input "non"
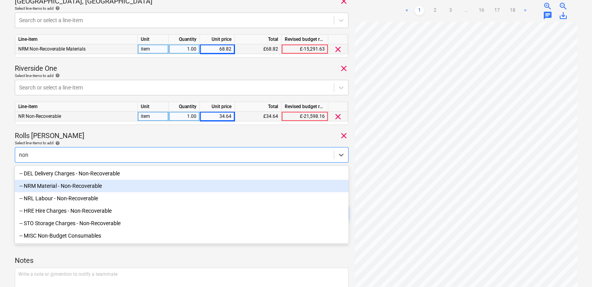
click at [74, 186] on div "-- NRM Material - Non-Recoverable" at bounding box center [182, 186] width 334 height 12
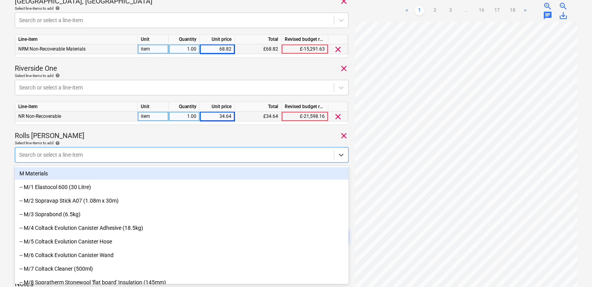
click at [114, 136] on div "Rolls Royce Chichester clear" at bounding box center [182, 135] width 334 height 9
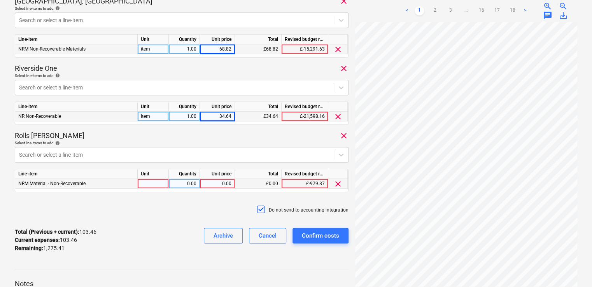
click at [156, 183] on div at bounding box center [153, 184] width 31 height 10
type input "item"
type input "138.99"
click at [153, 211] on div "Do not send to accounting integration" at bounding box center [182, 209] width 334 height 23
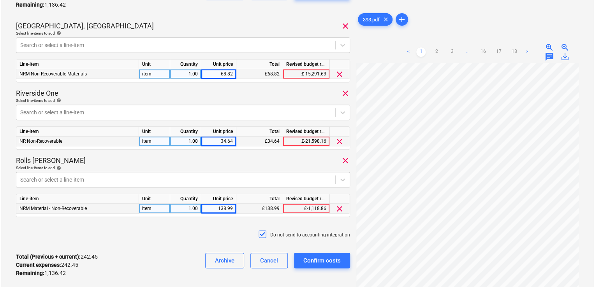
scroll to position [207, 0]
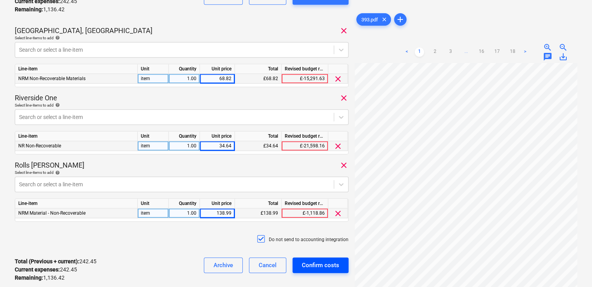
click at [314, 268] on div "Confirm costs" at bounding box center [320, 265] width 37 height 10
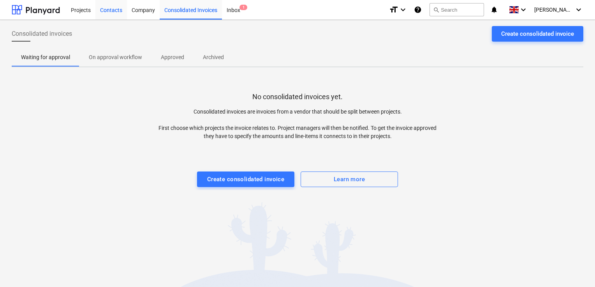
click at [112, 13] on div "Contacts" at bounding box center [111, 10] width 32 height 20
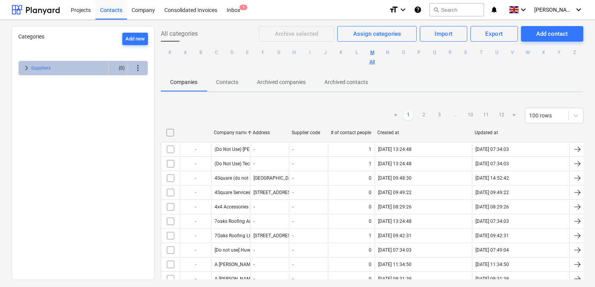
click at [377, 53] on button "M" at bounding box center [371, 52] width 9 height 9
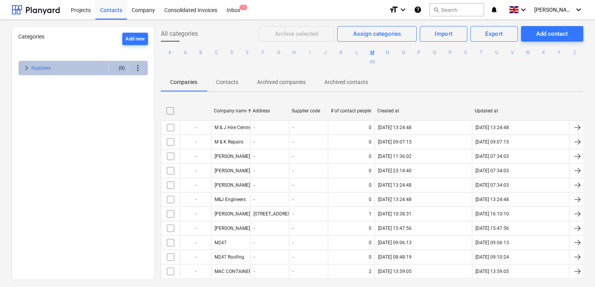
click at [234, 112] on div "Company name" at bounding box center [230, 110] width 33 height 5
checkbox input "false"
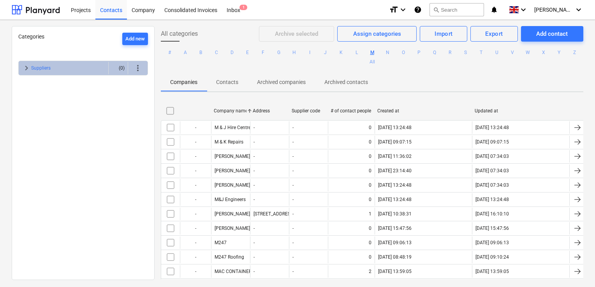
checkbox input "false"
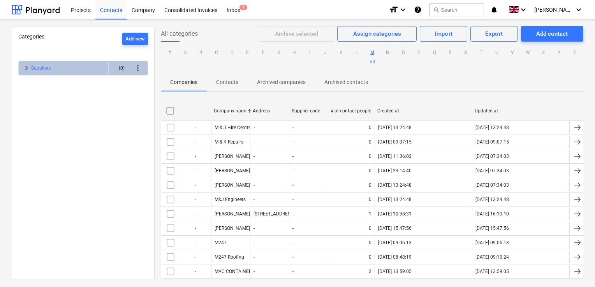
checkbox input "false"
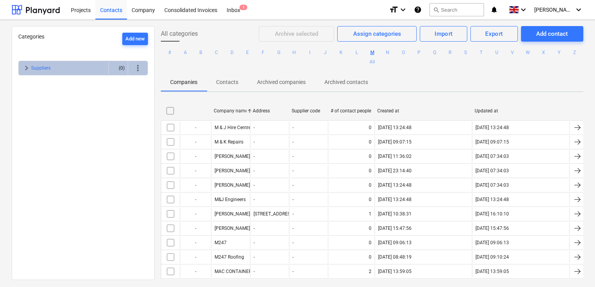
checkbox input "false"
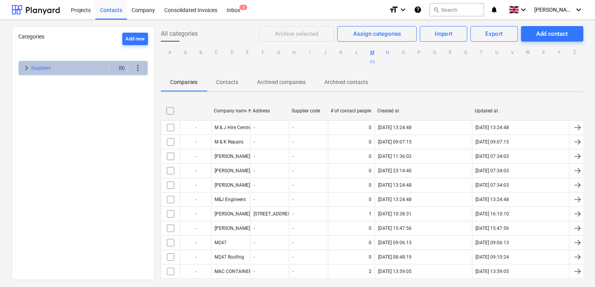
checkbox input "false"
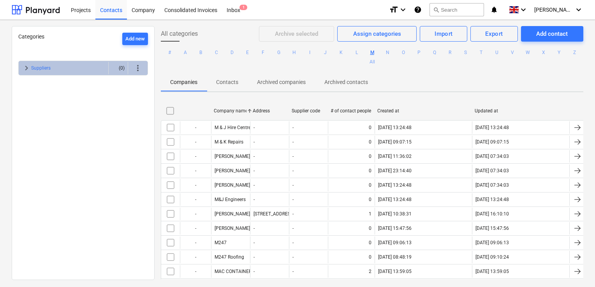
checkbox input "false"
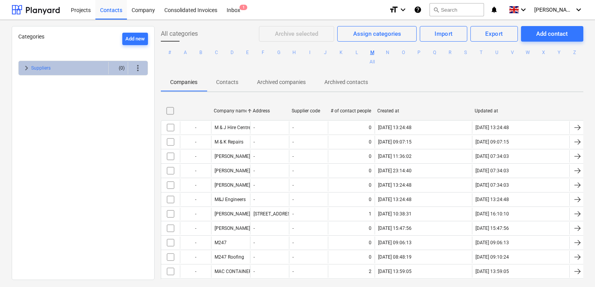
checkbox input "false"
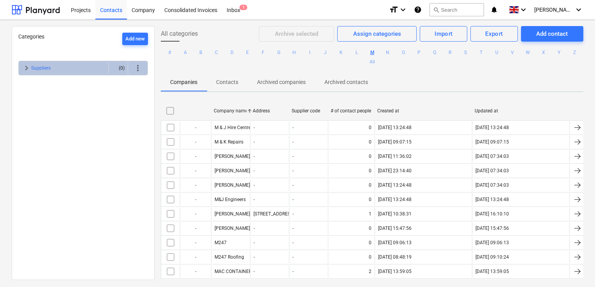
checkbox input "false"
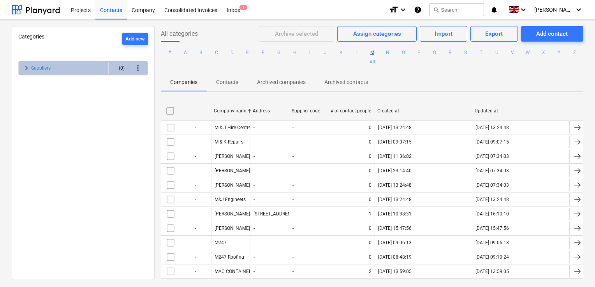
checkbox input "false"
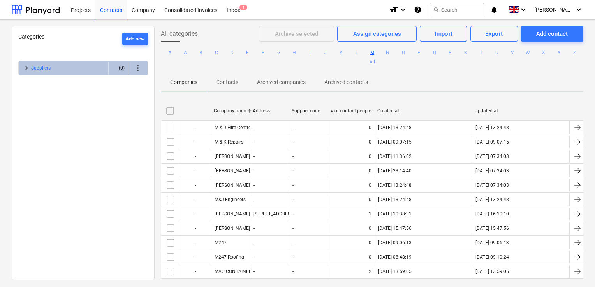
checkbox input "false"
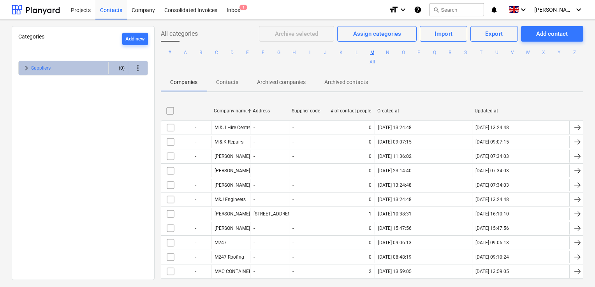
checkbox input "false"
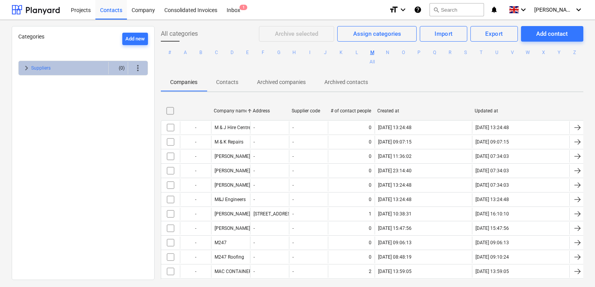
checkbox input "false"
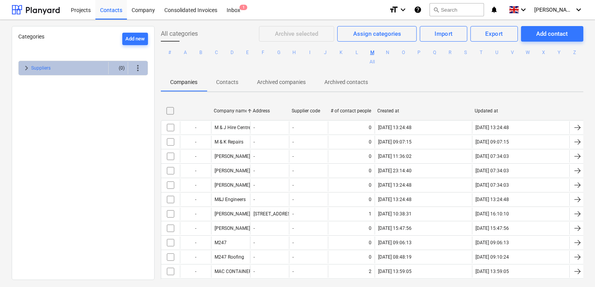
checkbox input "false"
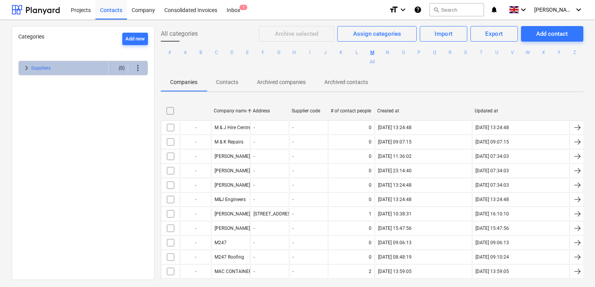
checkbox input "false"
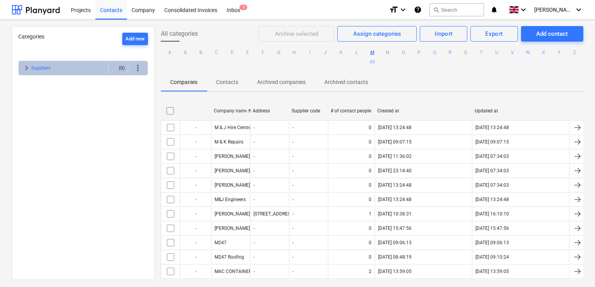
checkbox input "false"
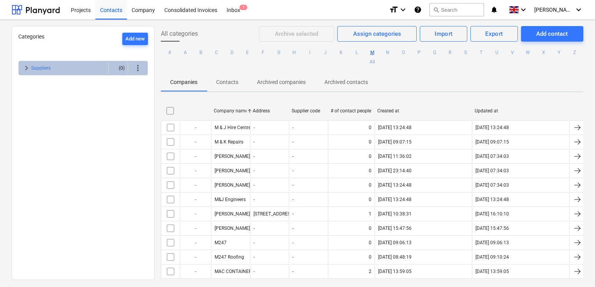
checkbox input "false"
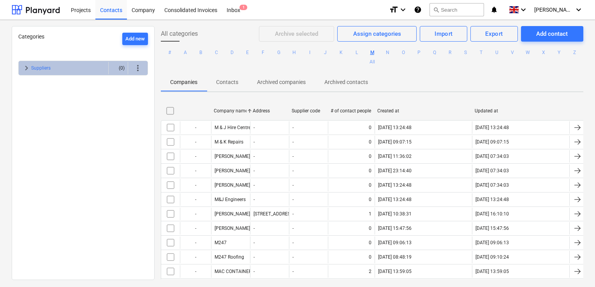
checkbox input "false"
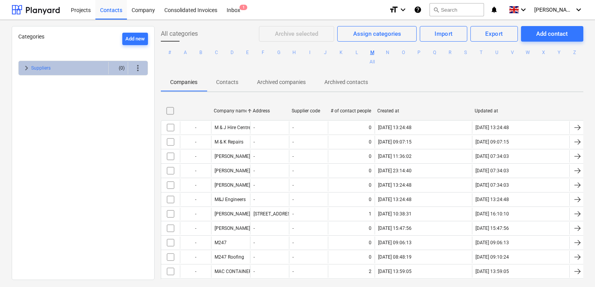
checkbox input "false"
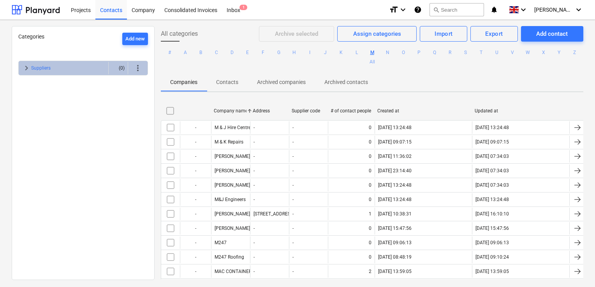
checkbox input "false"
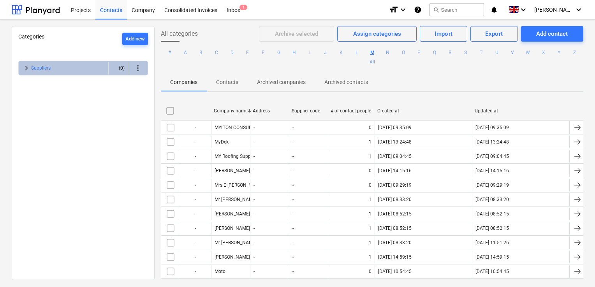
click at [234, 112] on div "Company name" at bounding box center [230, 110] width 33 height 5
checkbox input "false"
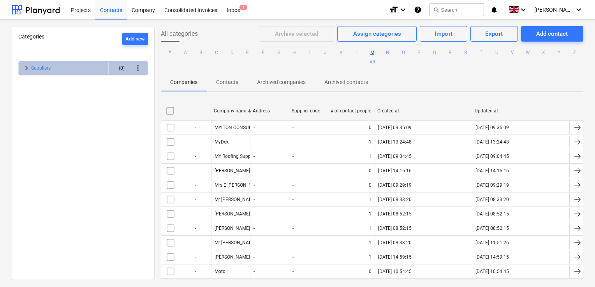
checkbox input "false"
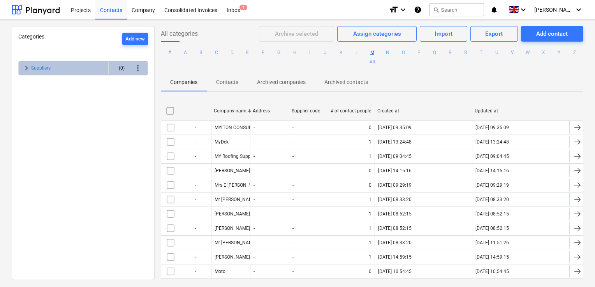
checkbox input "false"
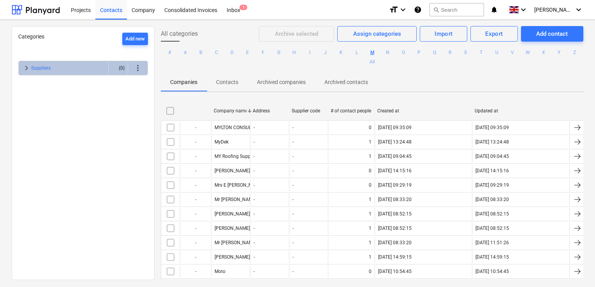
checkbox input "false"
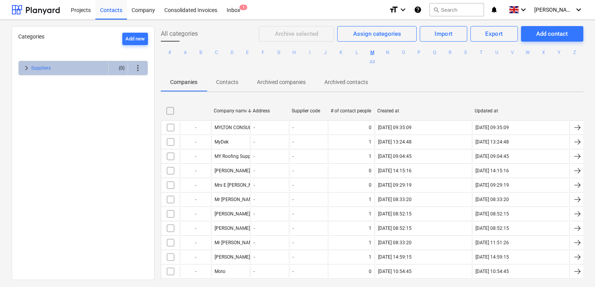
checkbox input "false"
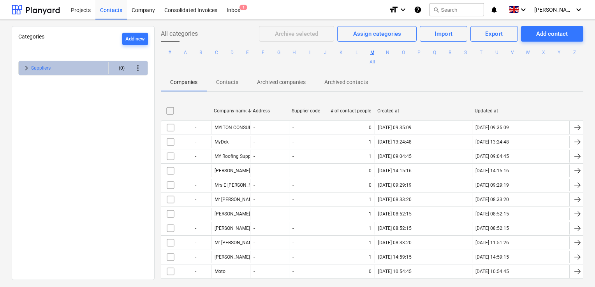
checkbox input "false"
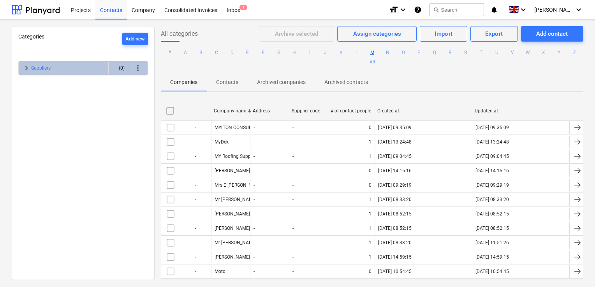
checkbox input "false"
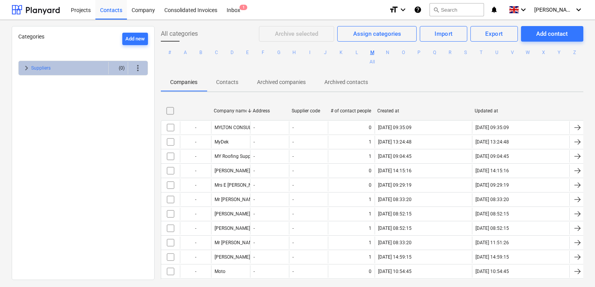
checkbox input "false"
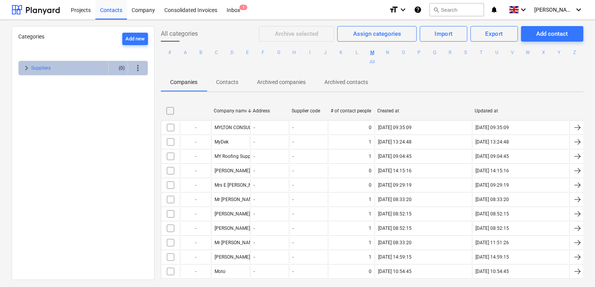
checkbox input "false"
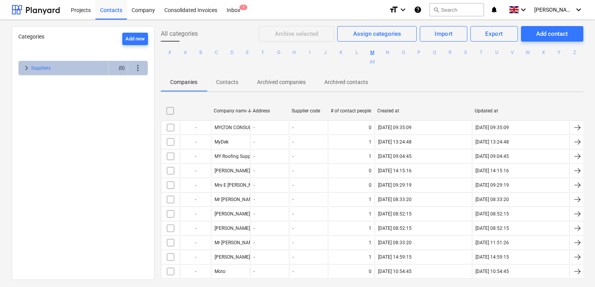
checkbox input "false"
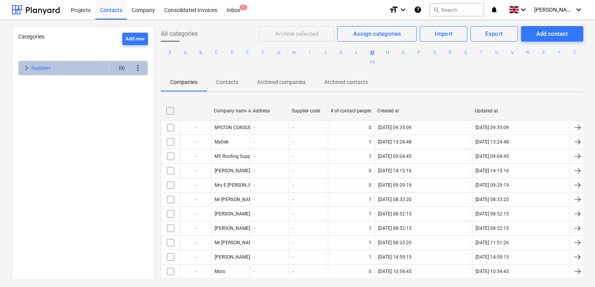
checkbox input "false"
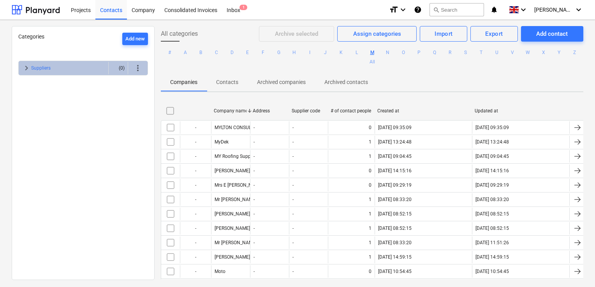
checkbox input "false"
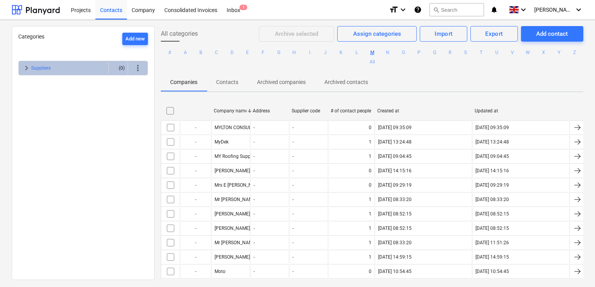
checkbox input "false"
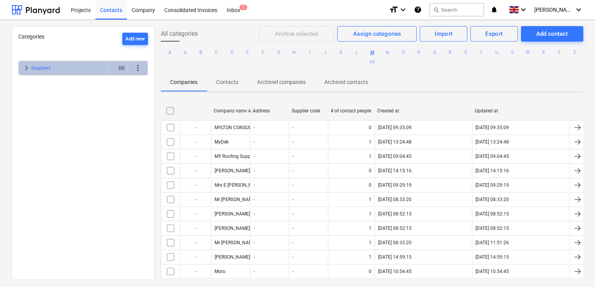
checkbox input "false"
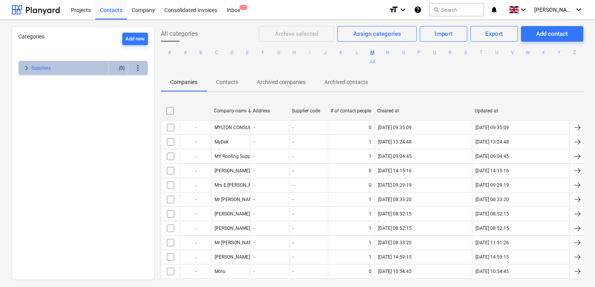
checkbox input "false"
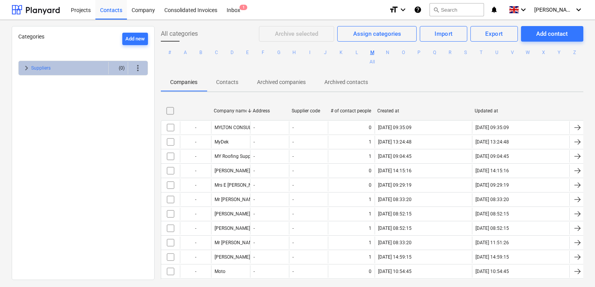
checkbox input "false"
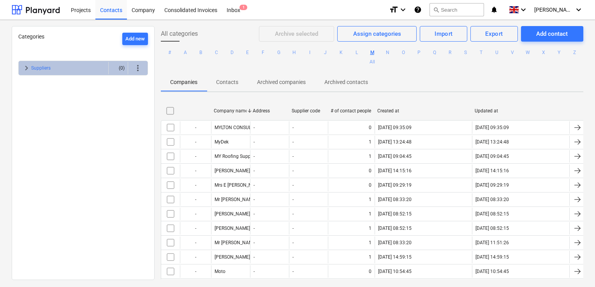
checkbox input "false"
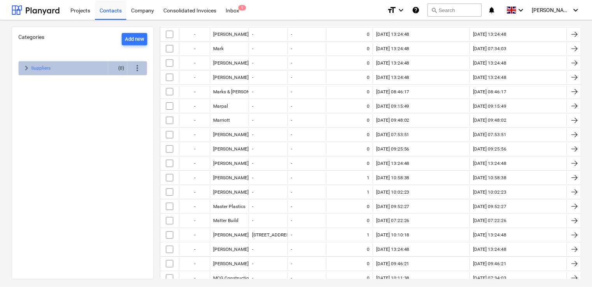
scroll to position [551, 0]
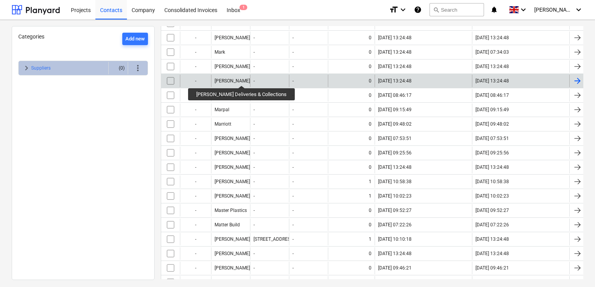
click at [236, 79] on div "Mark Poole Deliveries & Collections" at bounding box center [256, 80] width 85 height 5
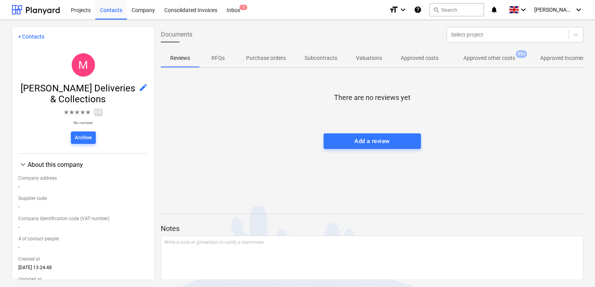
click at [406, 58] on p "Approved costs" at bounding box center [419, 58] width 38 height 8
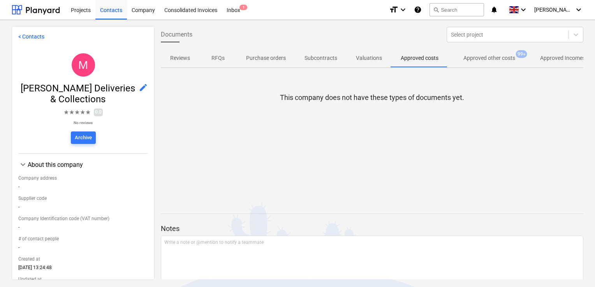
click at [469, 57] on p "Approved other costs" at bounding box center [489, 58] width 52 height 8
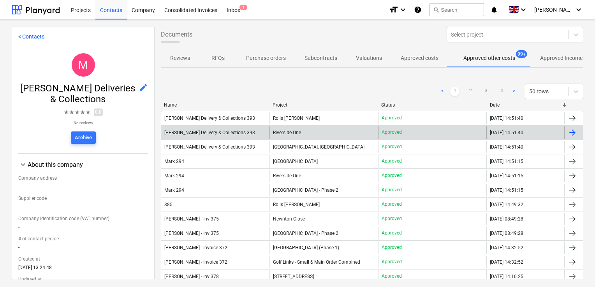
click at [576, 130] on div at bounding box center [573, 132] width 19 height 12
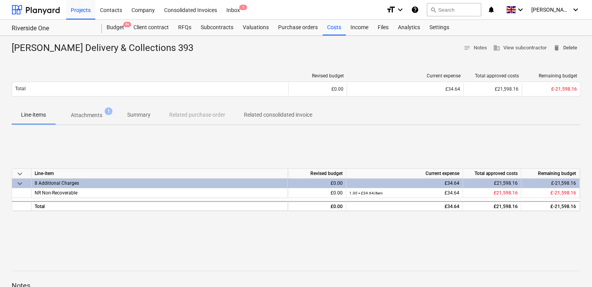
click at [567, 48] on span "delete Delete" at bounding box center [565, 48] width 24 height 9
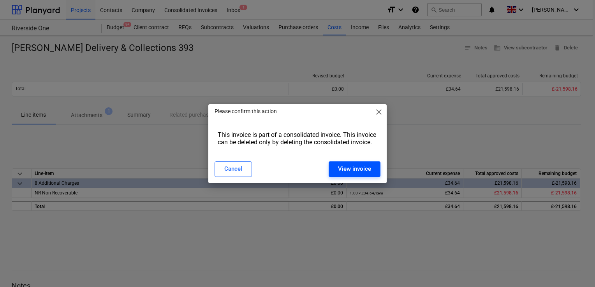
click at [349, 167] on div "View invoice" at bounding box center [354, 169] width 33 height 10
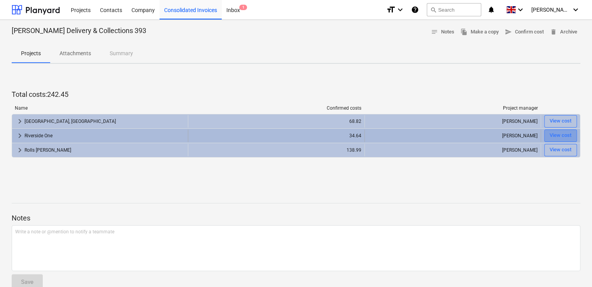
click at [562, 132] on div "View cost" at bounding box center [561, 135] width 22 height 9
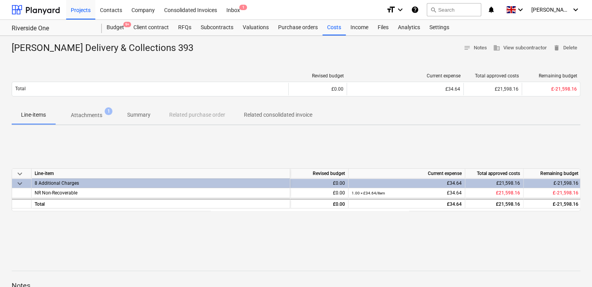
click at [455, 182] on div "£34.64" at bounding box center [407, 184] width 110 height 10
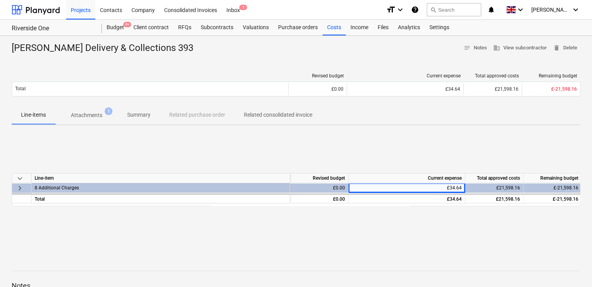
click at [462, 188] on div "£34.64" at bounding box center [407, 188] width 117 height 10
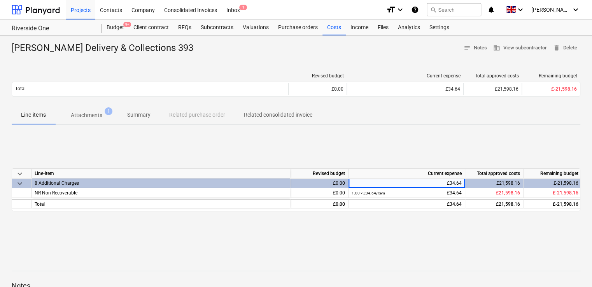
click at [462, 184] on div "£34.64" at bounding box center [407, 184] width 117 height 10
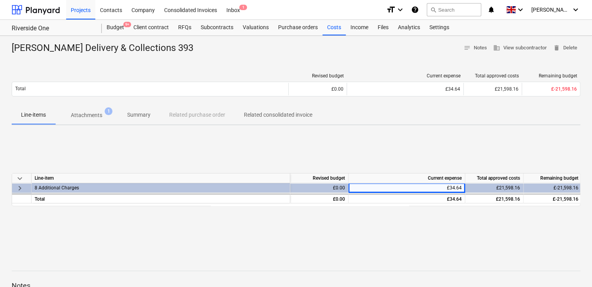
click at [462, 184] on div "£34.64" at bounding box center [407, 188] width 117 height 10
click at [461, 189] on div "£34.64" at bounding box center [407, 188] width 110 height 10
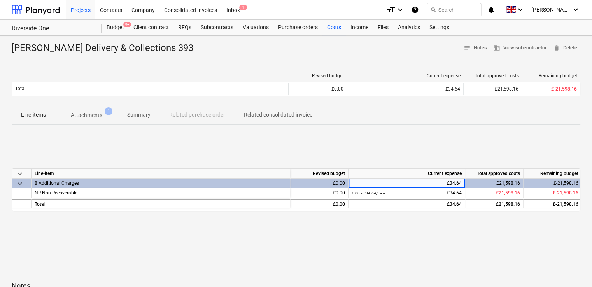
click at [461, 185] on div "£34.64" at bounding box center [407, 184] width 110 height 10
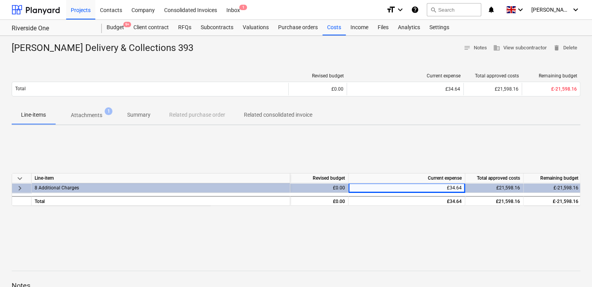
click at [461, 185] on div "£34.64" at bounding box center [407, 188] width 110 height 10
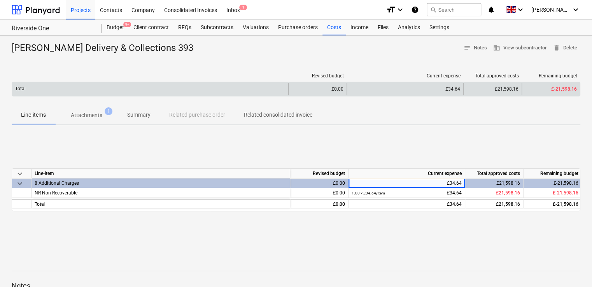
click at [440, 85] on div "£34.64" at bounding box center [405, 89] width 117 height 12
drag, startPoint x: 440, startPoint y: 85, endPoint x: 418, endPoint y: 83, distance: 21.5
click at [418, 83] on div "£34.64" at bounding box center [405, 89] width 117 height 12
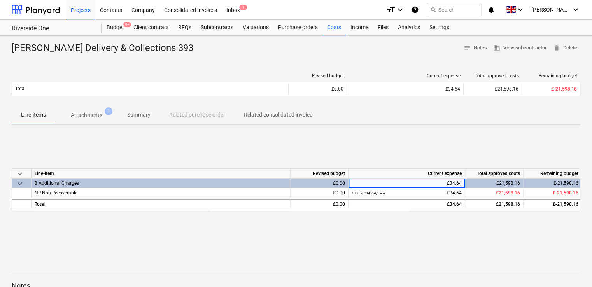
click at [416, 69] on div "Revised budget Current expense Total approved costs Remaining budget Total £0.0…" at bounding box center [296, 86] width 569 height 39
click at [463, 12] on button "search Search" at bounding box center [454, 9] width 54 height 13
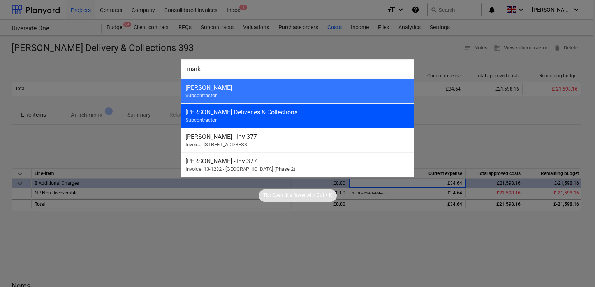
click at [251, 112] on div "Mark Poole Deliveries & Collections" at bounding box center [297, 112] width 224 height 7
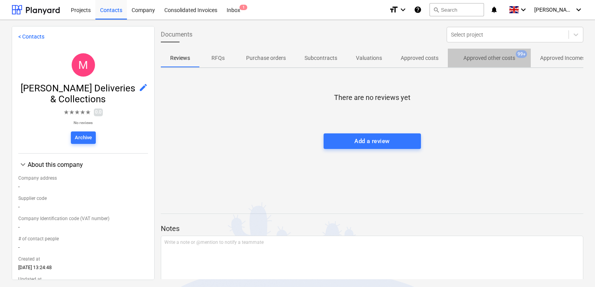
click at [481, 61] on p "Approved other costs" at bounding box center [489, 58] width 52 height 8
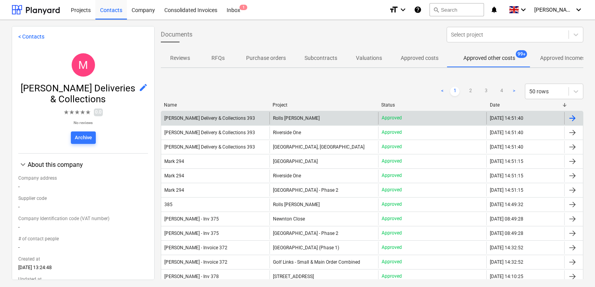
click at [439, 118] on div "Approved" at bounding box center [432, 118] width 108 height 12
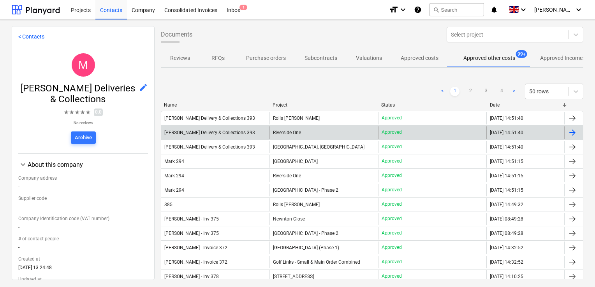
click at [574, 132] on div at bounding box center [573, 132] width 19 height 12
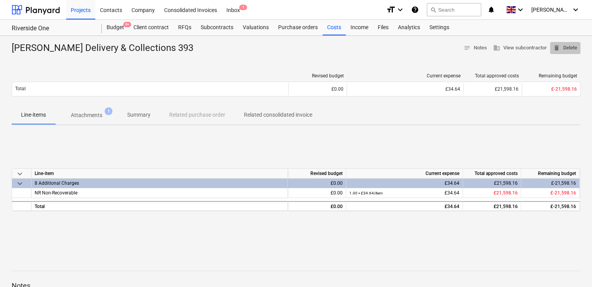
click at [569, 49] on span "delete Delete" at bounding box center [565, 48] width 24 height 9
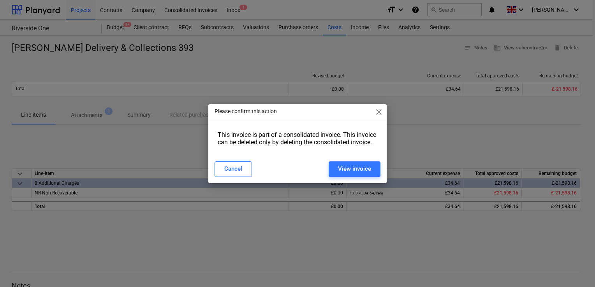
click at [302, 152] on div "This invoice is part of a consolidated invoice. This invoice can be deleted onl…" at bounding box center [297, 141] width 178 height 27
click at [339, 167] on div "View invoice" at bounding box center [354, 169] width 33 height 10
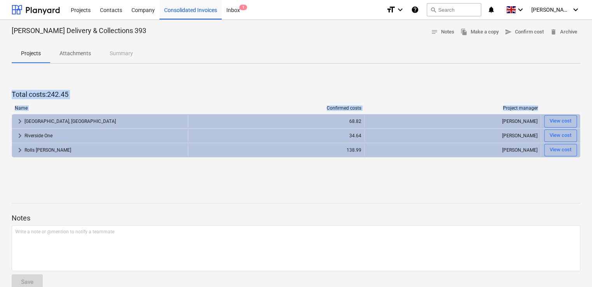
drag, startPoint x: 592, startPoint y: 111, endPoint x: 596, endPoint y: 53, distance: 58.5
click at [592, 53] on html "Projects Contacts Company Consolidated Invoices Inbox 1 format_size keyboard_ar…" at bounding box center [296, 143] width 592 height 287
click at [474, 83] on div "Total costs : 242.45 Name Confirmed costs Project manager keyboard_arrow_right …" at bounding box center [296, 128] width 569 height 117
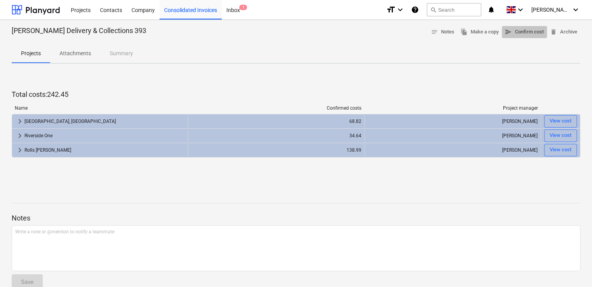
click at [515, 32] on span "send Confirm cost" at bounding box center [524, 32] width 39 height 9
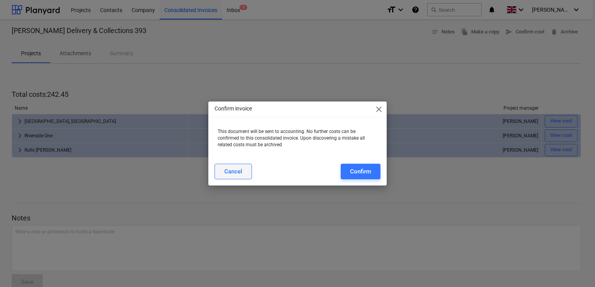
click at [232, 175] on div "Cancel" at bounding box center [233, 172] width 18 height 10
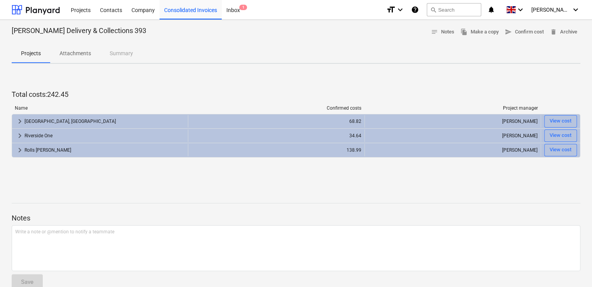
click at [81, 54] on p "Attachments" at bounding box center [76, 53] width 32 height 8
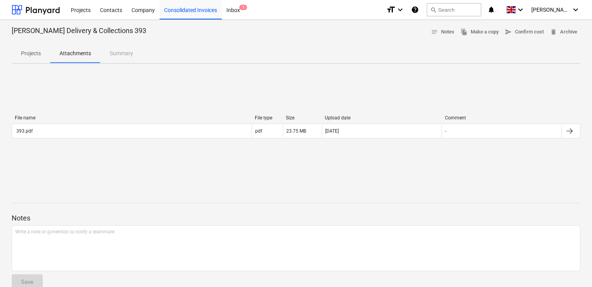
click at [33, 55] on p "Projects" at bounding box center [31, 53] width 20 height 8
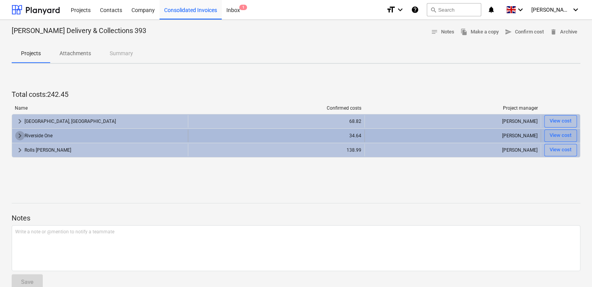
click at [20, 137] on span "keyboard_arrow_right" at bounding box center [19, 135] width 9 height 9
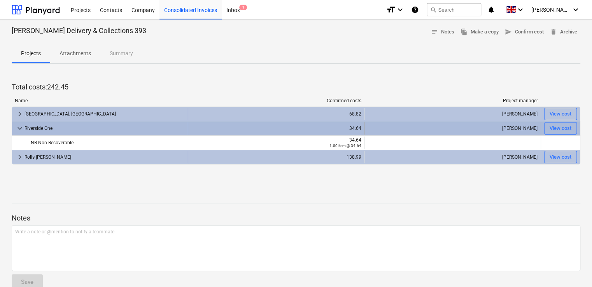
click at [19, 128] on span "keyboard_arrow_down" at bounding box center [19, 128] width 9 height 9
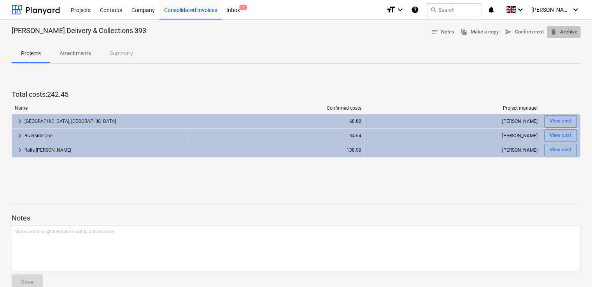
click at [562, 29] on span "delete Archive" at bounding box center [563, 32] width 27 height 9
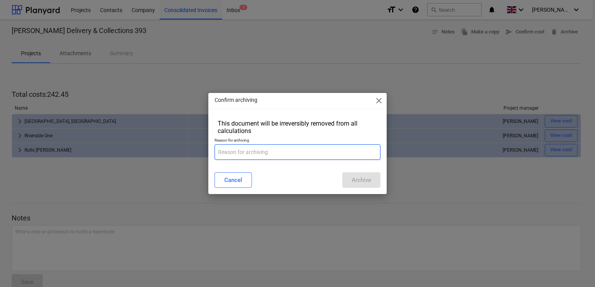
click at [249, 151] on input "text" at bounding box center [297, 152] width 166 height 16
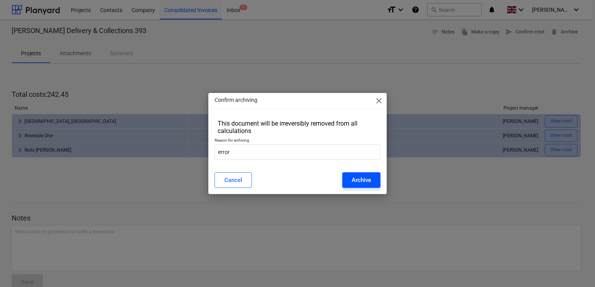
click at [357, 178] on div "Archive" at bounding box center [360, 180] width 19 height 10
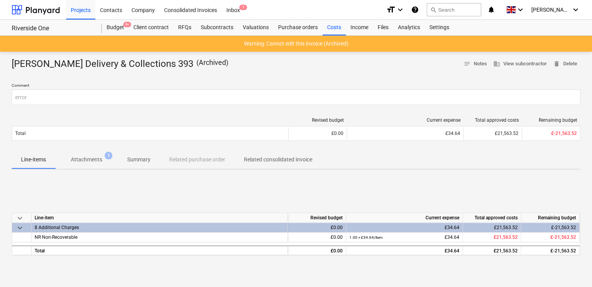
click at [35, 38] on div "Warning: Cannot edit this invoice (Archived)" at bounding box center [296, 44] width 592 height 16
click at [333, 23] on div "Costs" at bounding box center [334, 28] width 23 height 16
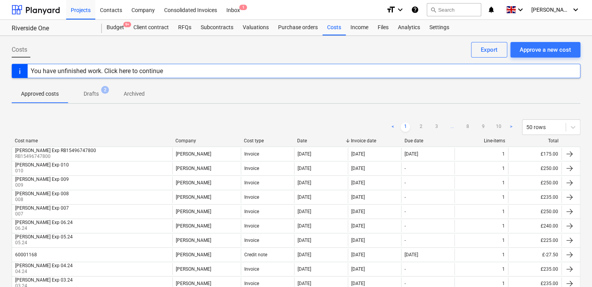
click at [148, 69] on div "You have unfinished work. Click here to continue" at bounding box center [97, 70] width 132 height 7
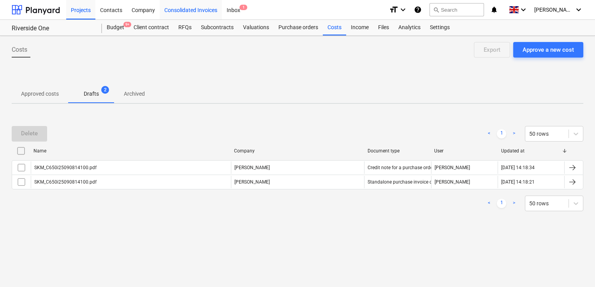
click at [202, 11] on div "Consolidated Invoices" at bounding box center [191, 10] width 62 height 20
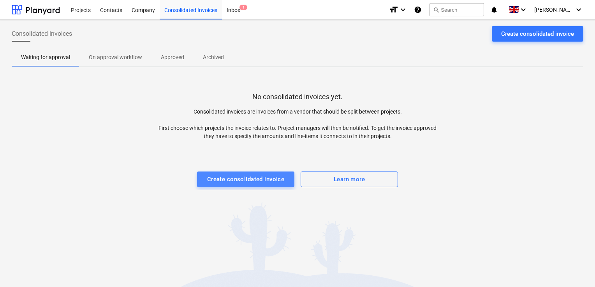
click at [283, 182] on div "Create consolidated invoice" at bounding box center [245, 179] width 77 height 10
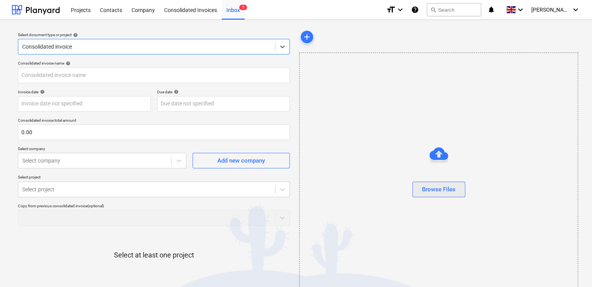
click at [431, 190] on div "Browse Files" at bounding box center [438, 189] width 33 height 10
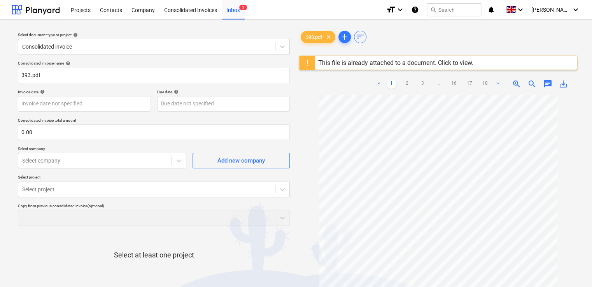
click at [406, 44] on div "393.pdf clear add sort" at bounding box center [438, 37] width 278 height 16
click at [439, 61] on div "This file is already attached to a document. Click to view." at bounding box center [395, 62] width 155 height 7
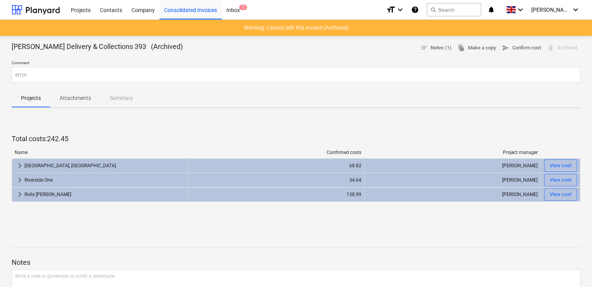
click at [181, 138] on p "Total costs : 242.45" at bounding box center [296, 138] width 569 height 9
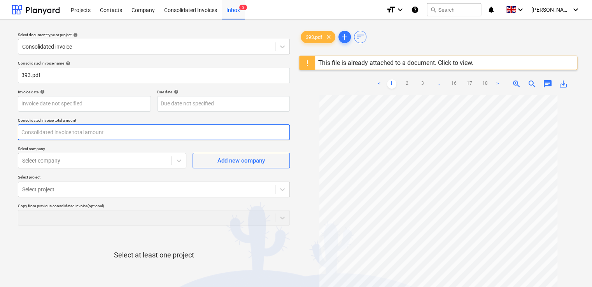
click at [60, 133] on input "text" at bounding box center [154, 133] width 272 height 16
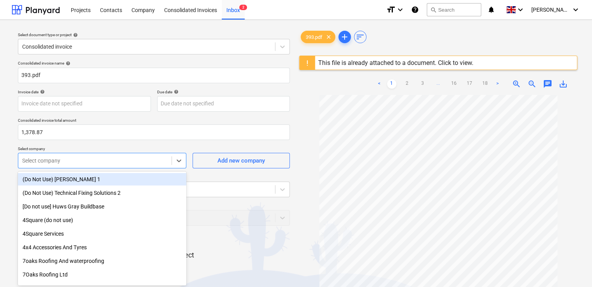
click at [106, 158] on div at bounding box center [95, 161] width 146 height 8
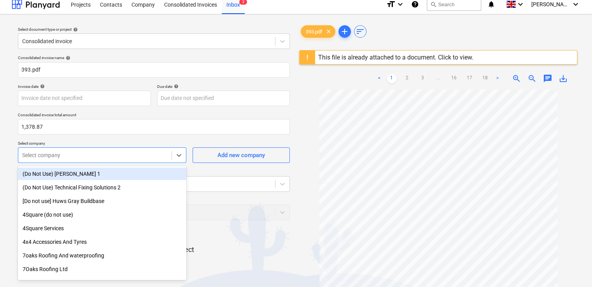
scroll to position [6, 0]
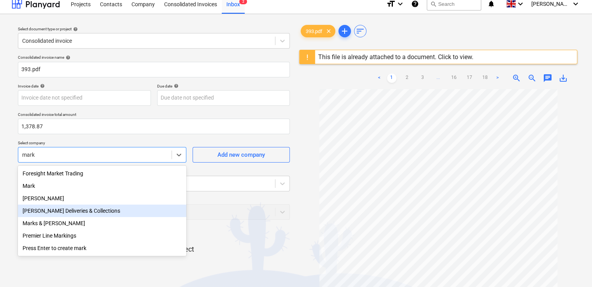
click at [93, 208] on div "Mark Poole Deliveries & Collections" at bounding box center [102, 211] width 169 height 12
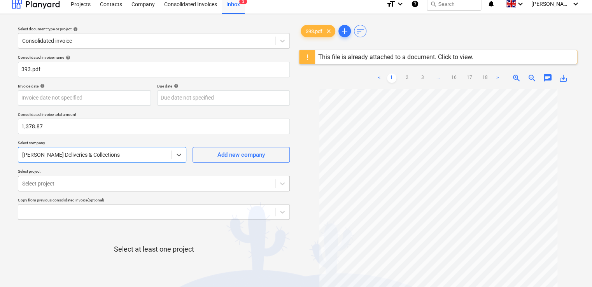
click at [98, 178] on body "Projects Contacts Company Consolidated Invoices Inbox 2 format_size keyboard_ar…" at bounding box center [296, 137] width 592 height 287
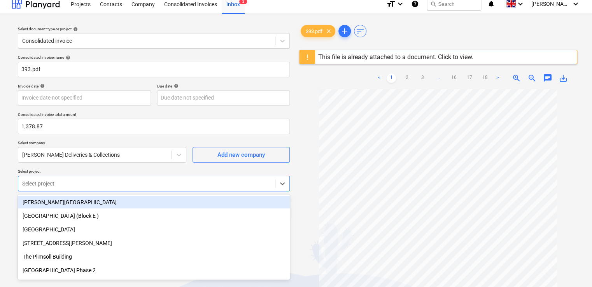
scroll to position [34, 0]
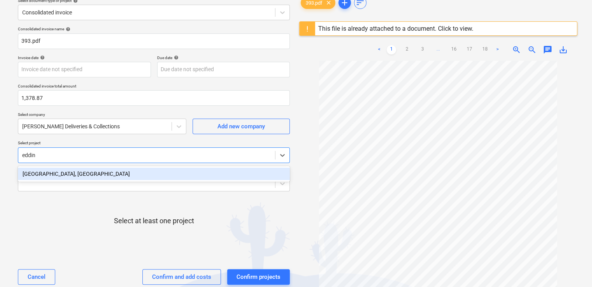
click at [98, 178] on div "[GEOGRAPHIC_DATA], [GEOGRAPHIC_DATA]" at bounding box center [154, 174] width 272 height 12
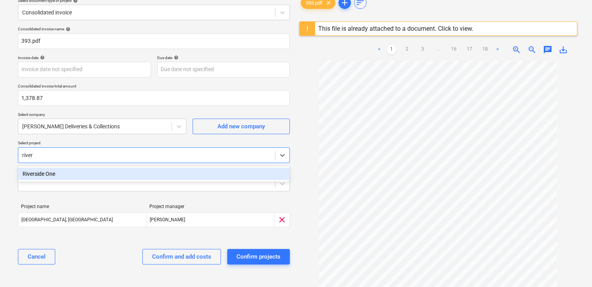
click at [98, 178] on div "Riverside One" at bounding box center [154, 174] width 272 height 12
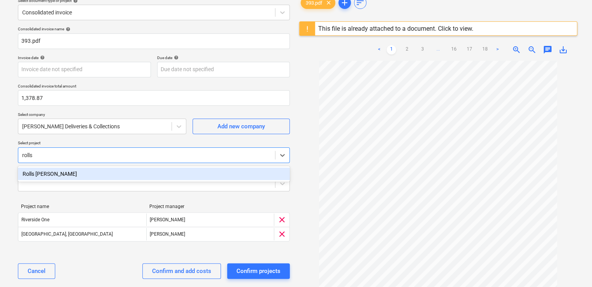
click at [98, 178] on div "Rolls [PERSON_NAME]" at bounding box center [154, 174] width 272 height 12
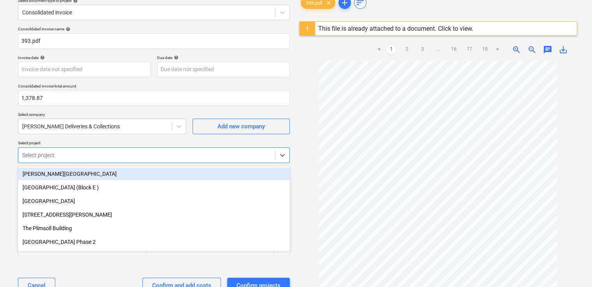
click at [82, 141] on p "Select project" at bounding box center [154, 144] width 272 height 7
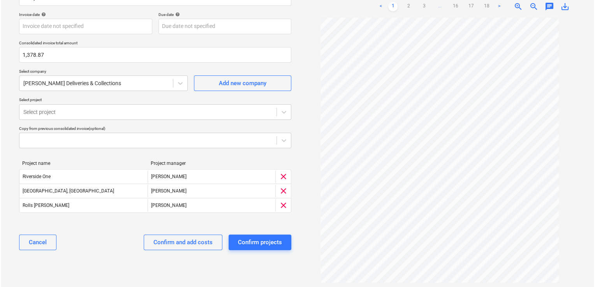
scroll to position [83, 0]
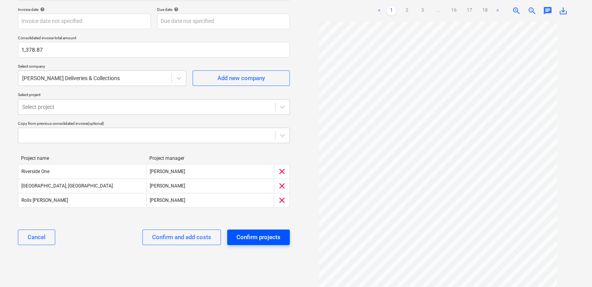
click at [272, 241] on div "Confirm projects" at bounding box center [259, 237] width 44 height 10
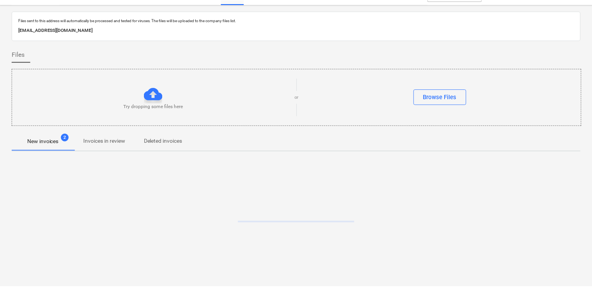
scroll to position [14, 0]
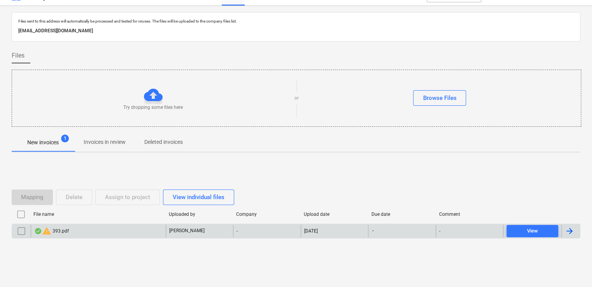
click at [126, 227] on div "warning 393.pdf" at bounding box center [98, 231] width 135 height 12
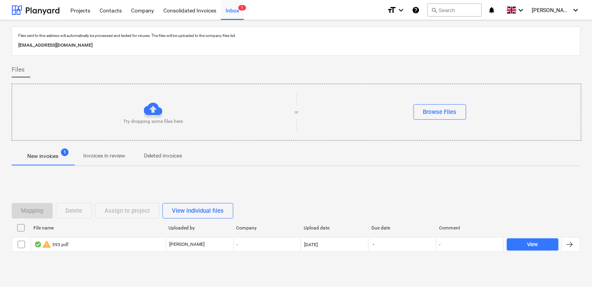
scroll to position [14, 0]
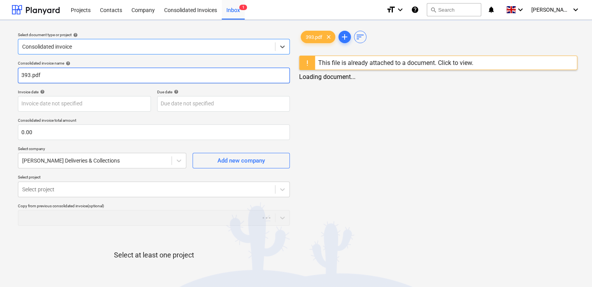
click at [52, 77] on input "393.pdf" at bounding box center [154, 76] width 272 height 16
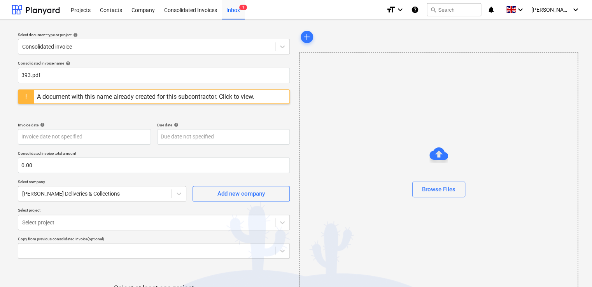
click at [132, 93] on div "A document with this name already created for this subcontractor. Click to view." at bounding box center [146, 96] width 218 height 7
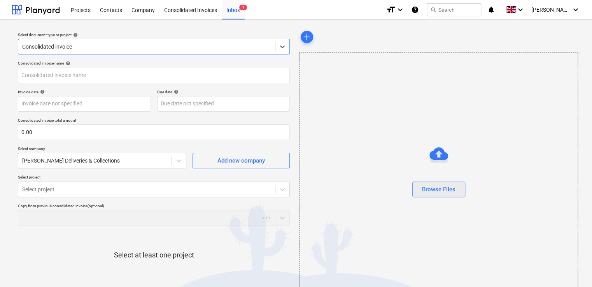
click at [437, 191] on div "Browse Files" at bounding box center [438, 189] width 33 height 10
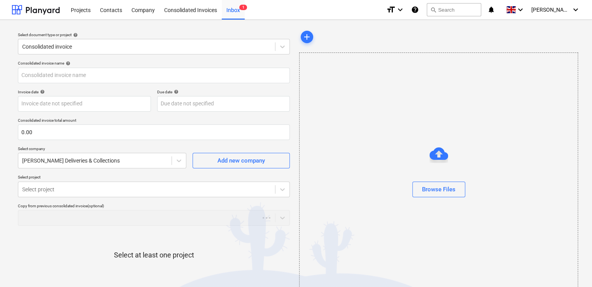
click at [450, 197] on div at bounding box center [439, 200] width 278 height 6
click at [443, 191] on div "Browse Files" at bounding box center [438, 189] width 33 height 10
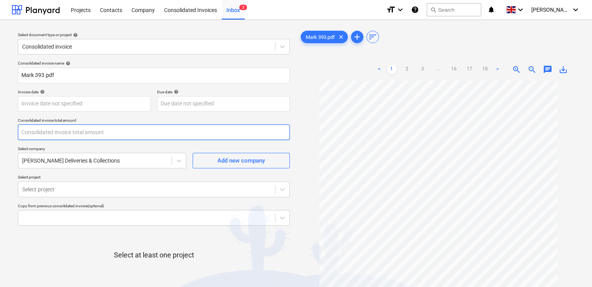
click at [47, 130] on input "text" at bounding box center [154, 133] width 272 height 16
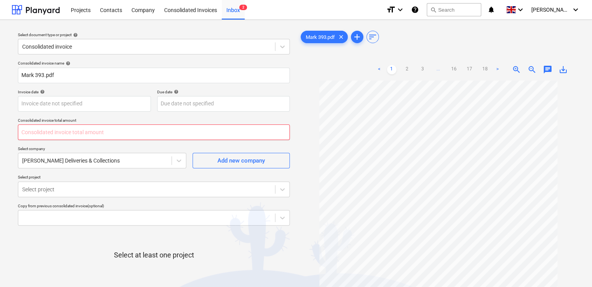
click at [75, 131] on input "text" at bounding box center [154, 133] width 272 height 16
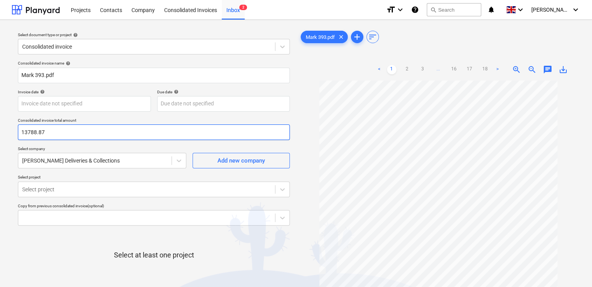
click at [32, 131] on input "13788.87" at bounding box center [154, 133] width 272 height 16
click at [84, 147] on p "Select company" at bounding box center [102, 149] width 169 height 7
click at [181, 187] on body "Projects Contacts Company Consolidated Invoices Inbox 2 format_size keyboard_ar…" at bounding box center [296, 143] width 592 height 287
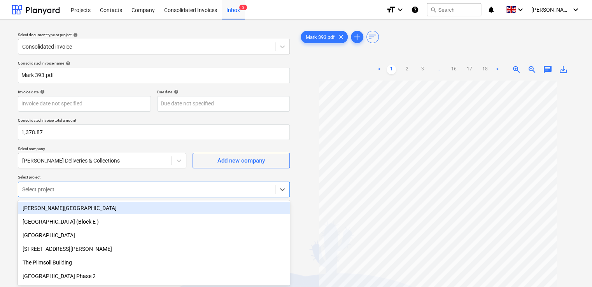
scroll to position [34, 0]
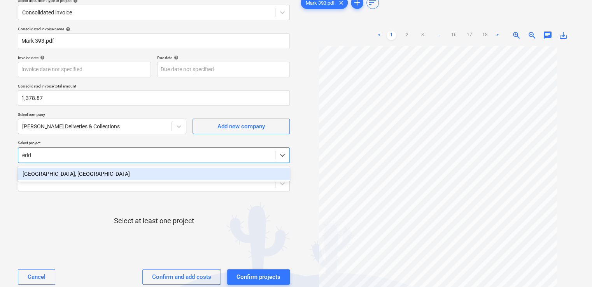
click at [177, 175] on div "[GEOGRAPHIC_DATA], [GEOGRAPHIC_DATA]" at bounding box center [154, 174] width 272 height 12
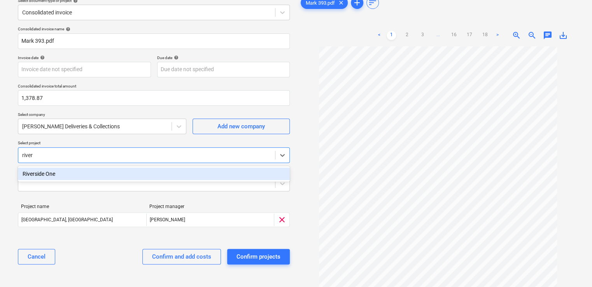
click at [177, 175] on div "Riverside One" at bounding box center [154, 174] width 272 height 12
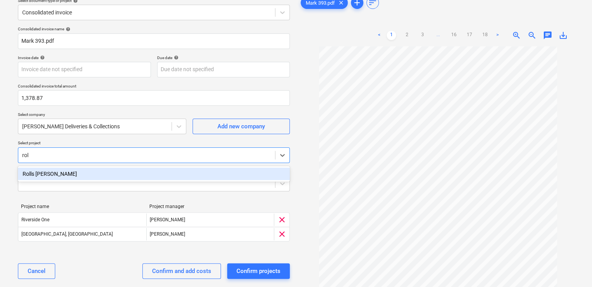
click at [152, 171] on div "Rolls [PERSON_NAME]" at bounding box center [154, 174] width 272 height 12
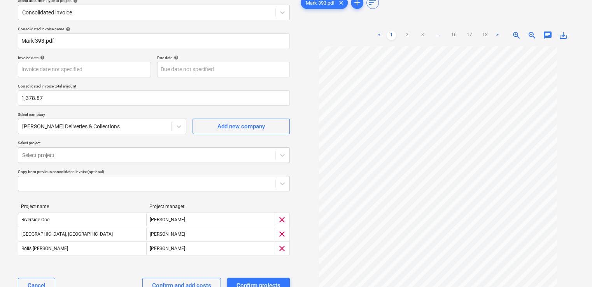
click at [111, 258] on div "Project name Project manager Riverside One G. Collins clear Eddington, Cambridg…" at bounding box center [154, 231] width 272 height 55
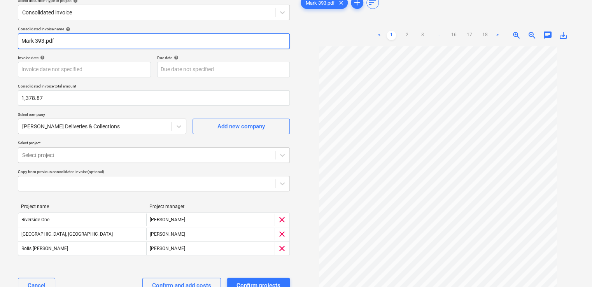
click at [71, 41] on input "Mark 393.pdf" at bounding box center [154, 41] width 272 height 16
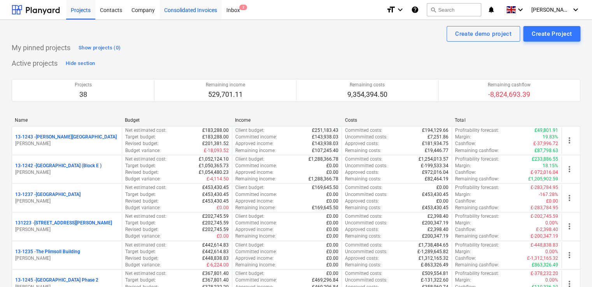
click at [187, 10] on div "Consolidated Invoices" at bounding box center [191, 10] width 62 height 20
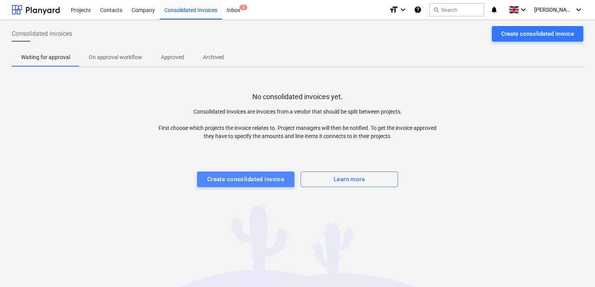
click at [240, 180] on div "Create consolidated invoice" at bounding box center [245, 179] width 77 height 10
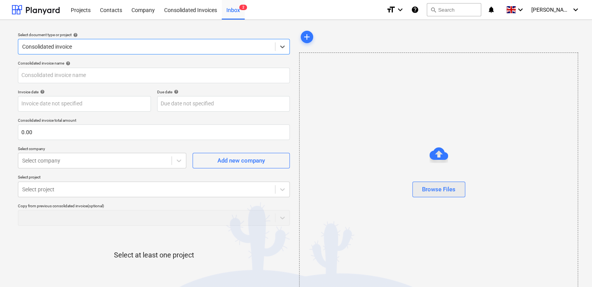
click at [448, 192] on div "Browse Files" at bounding box center [438, 189] width 33 height 10
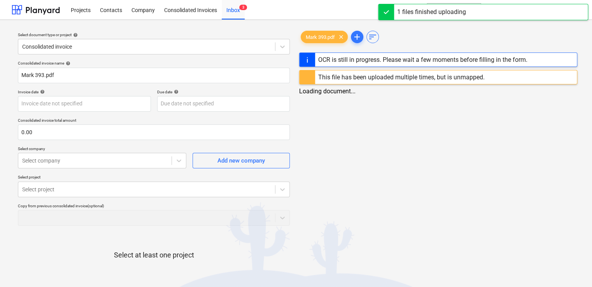
type input "Mark 393.pdf"
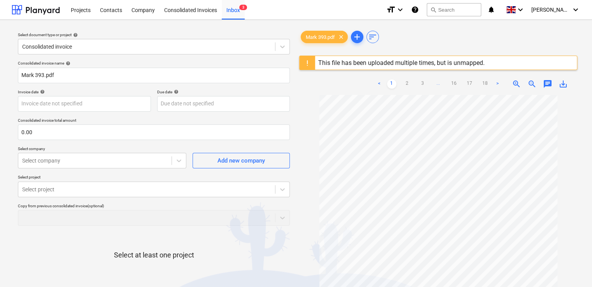
click at [430, 42] on div "Mark 393.pdf clear add sort" at bounding box center [438, 37] width 278 height 16
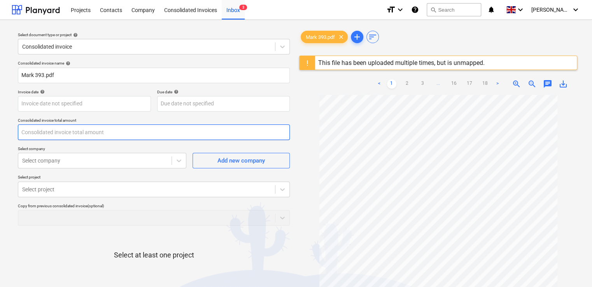
click at [48, 133] on input "text" at bounding box center [154, 133] width 272 height 16
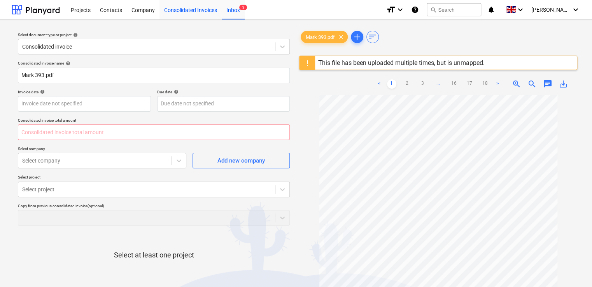
type input "0.00"
click at [43, 135] on input "text" at bounding box center [154, 133] width 272 height 16
type input "1,378.87"
click at [72, 150] on p "Select company" at bounding box center [102, 149] width 169 height 7
click at [72, 158] on div at bounding box center [95, 161] width 146 height 8
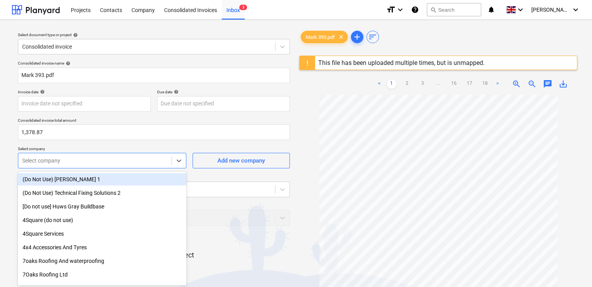
scroll to position [6, 0]
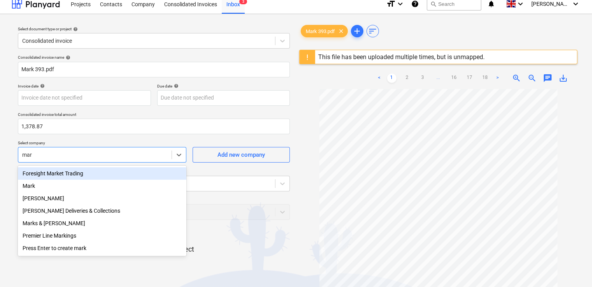
type input "mark"
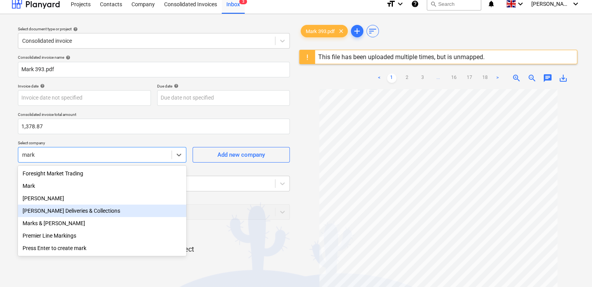
click at [69, 213] on div "[PERSON_NAME] Deliveries & Collections" at bounding box center [102, 211] width 169 height 12
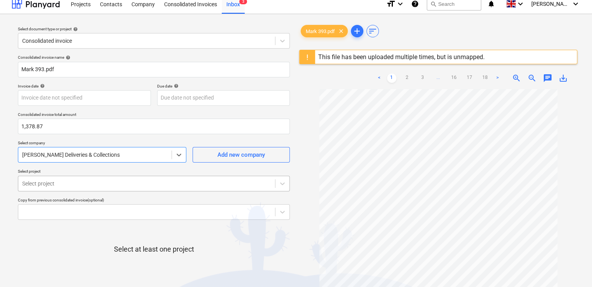
click at [69, 185] on body "Projects Contacts Company Consolidated Invoices Inbox 3 format_size keyboard_ar…" at bounding box center [296, 137] width 592 height 287
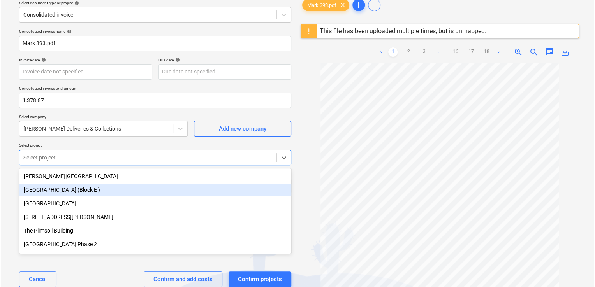
scroll to position [34, 0]
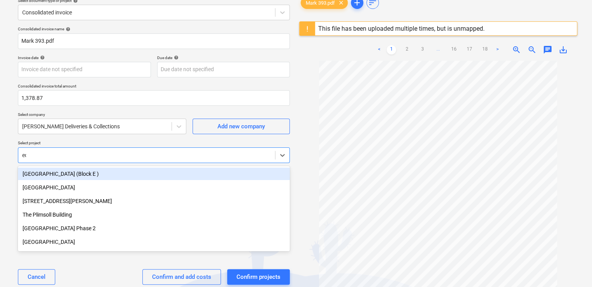
type input "edd"
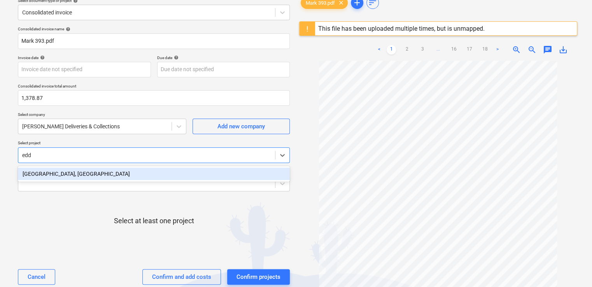
click at [65, 174] on div "[GEOGRAPHIC_DATA], [GEOGRAPHIC_DATA]" at bounding box center [154, 174] width 272 height 12
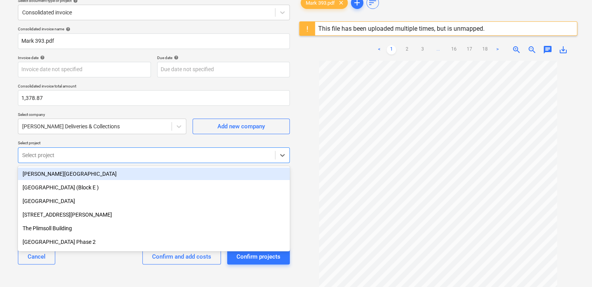
click at [62, 153] on div at bounding box center [146, 155] width 249 height 8
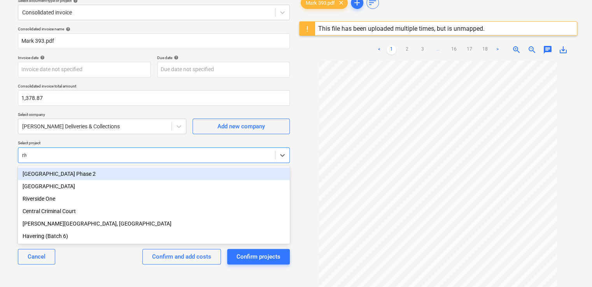
type input "rive"
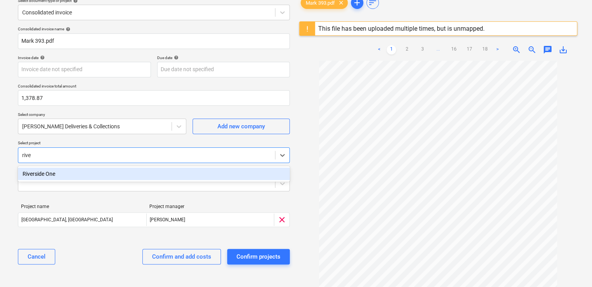
click at [54, 170] on div "Riverside One" at bounding box center [154, 174] width 272 height 12
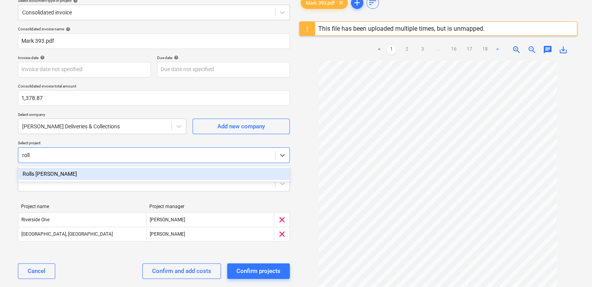
type input "rolls"
click at [54, 170] on div "Rolls [PERSON_NAME]" at bounding box center [154, 174] width 272 height 12
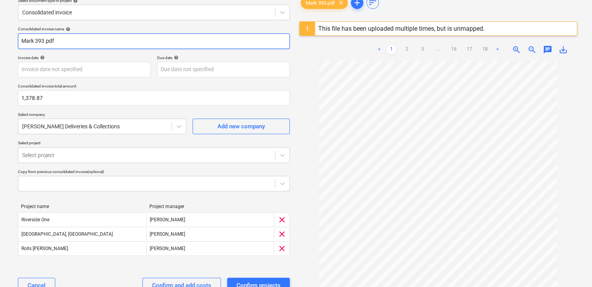
click at [69, 42] on input "Mark 393.pdf" at bounding box center [154, 41] width 272 height 16
type input "M"
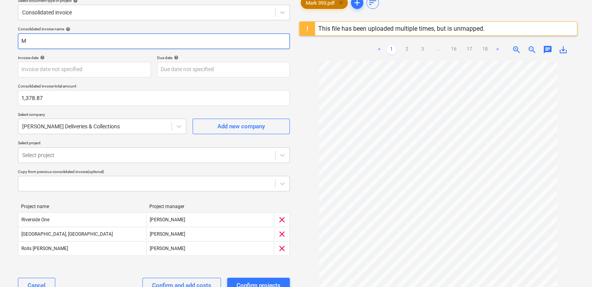
type input "M"
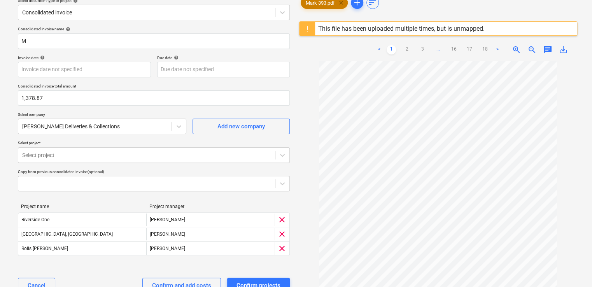
click at [344, 3] on span "clear" at bounding box center [341, 2] width 9 height 9
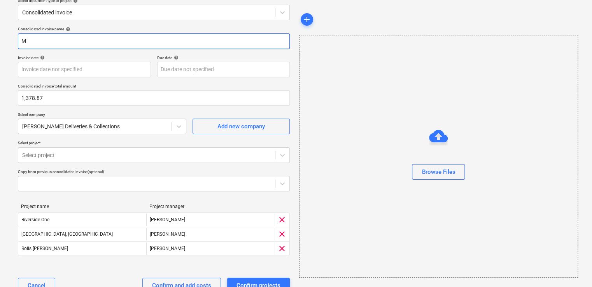
click at [35, 46] on input "M" at bounding box center [154, 41] width 272 height 16
type input "393"
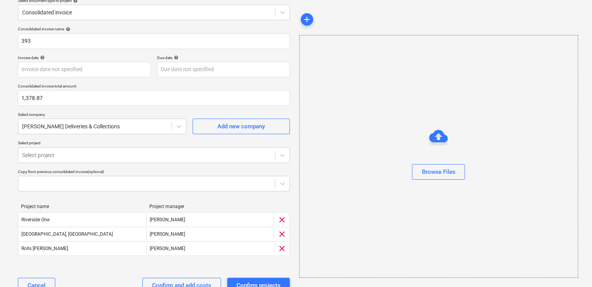
click at [90, 24] on div "Consolidated invoice name help 393 Invoice date help Press the down arrow key t…" at bounding box center [154, 162] width 278 height 279
click at [431, 172] on div "Browse Files" at bounding box center [438, 172] width 33 height 10
click at [201, 281] on div "Confirm and add costs" at bounding box center [181, 286] width 59 height 10
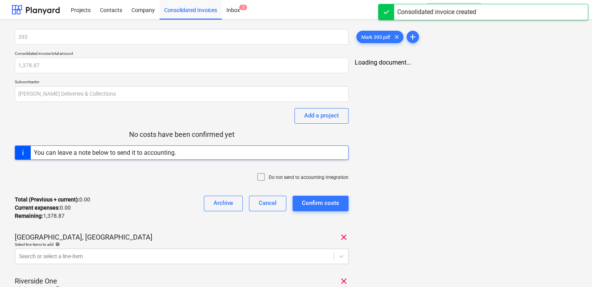
click at [149, 201] on div "Total (Previous + current) : 0.00 Current expenses : 0.00 Remaining : 1,378.87 …" at bounding box center [182, 208] width 334 height 37
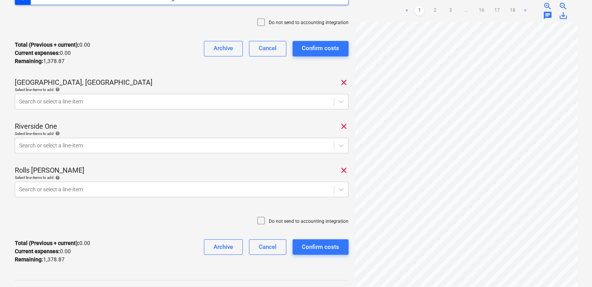
scroll to position [156, 0]
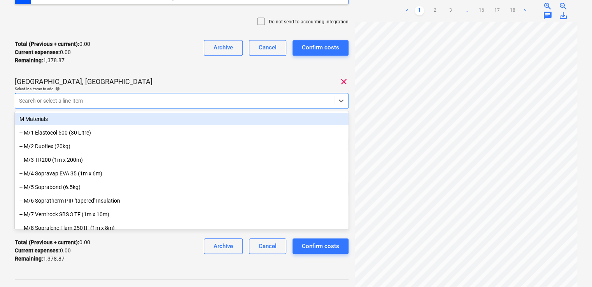
click at [87, 98] on div at bounding box center [174, 101] width 311 height 8
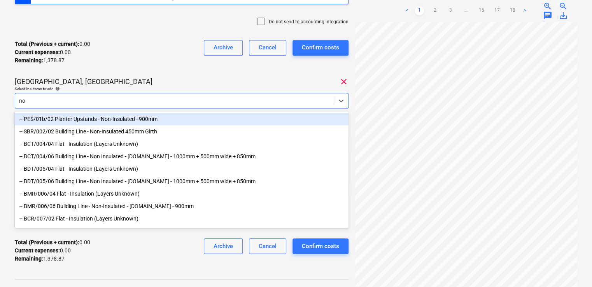
type input "non"
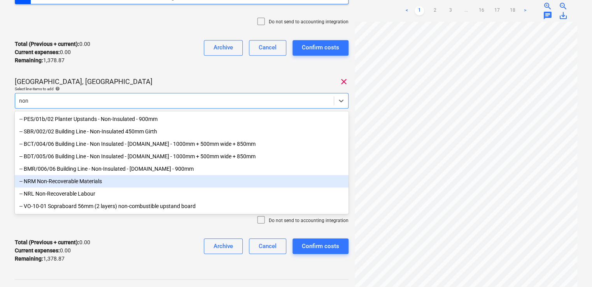
click at [72, 181] on div "-- NRM Non-Recoverable Materials" at bounding box center [182, 181] width 334 height 12
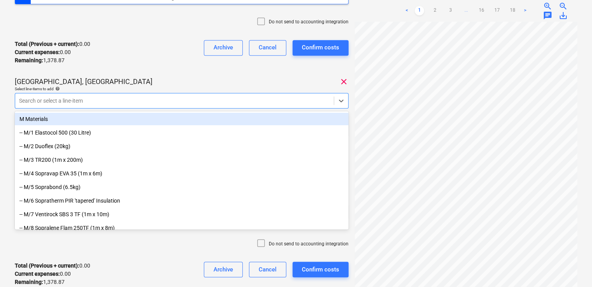
click at [125, 85] on div "Eddington, Cambridge clear" at bounding box center [182, 81] width 334 height 9
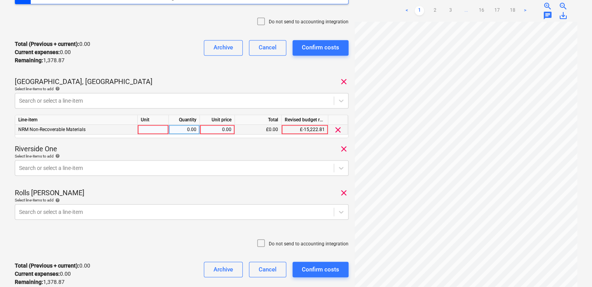
click at [218, 128] on div "0.00" at bounding box center [217, 130] width 28 height 10
type input "68.82"
click at [189, 130] on div "1.00" at bounding box center [184, 130] width 25 height 10
click at [157, 130] on div "pcs" at bounding box center [153, 130] width 31 height 10
type input "i"
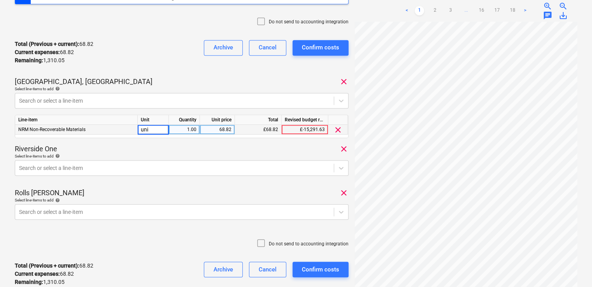
type input "unit"
click at [168, 70] on div "Total (Previous + current) : 68.82 Current expenses : 68.82 Remaining : 1,310.0…" at bounding box center [182, 52] width 334 height 37
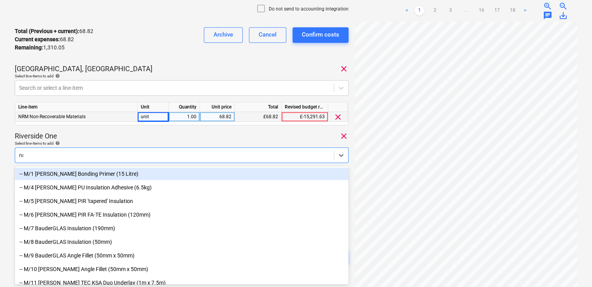
type input "non"
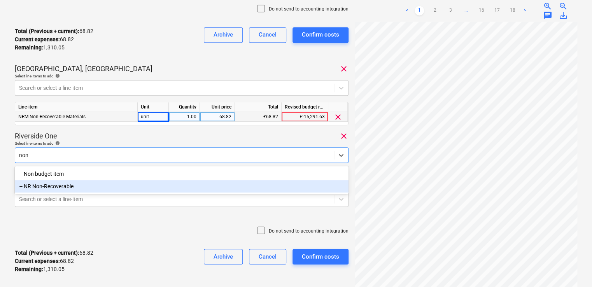
click at [104, 185] on div "-- NR Non-Recoverable" at bounding box center [182, 186] width 334 height 12
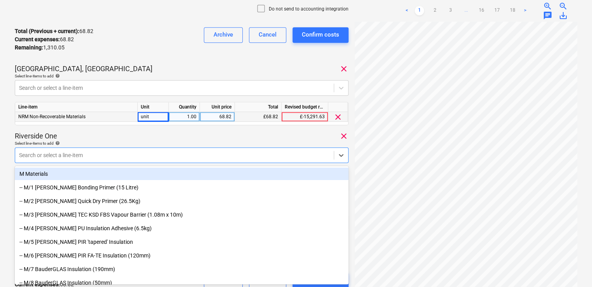
click at [152, 143] on div "Select line-items to add help" at bounding box center [182, 143] width 334 height 5
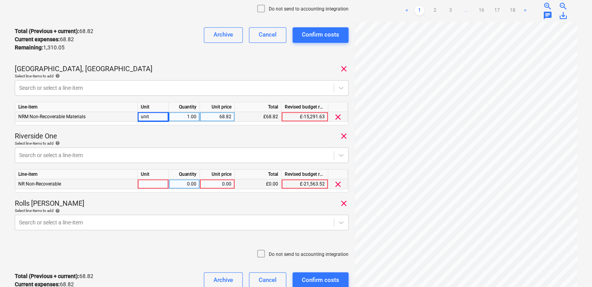
click at [149, 182] on div at bounding box center [153, 184] width 31 height 10
type input "u"
click at [156, 114] on div "unit" at bounding box center [153, 117] width 31 height 10
type input "item"
click at [151, 183] on div "pcs" at bounding box center [153, 184] width 31 height 10
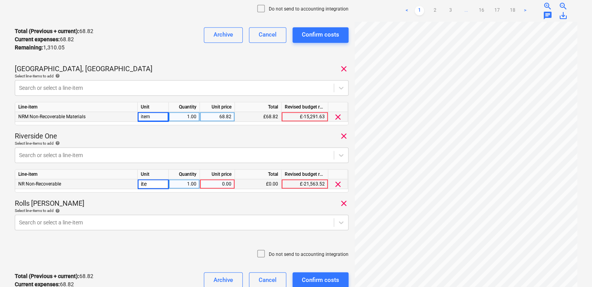
type input "item"
click at [216, 183] on div "0.00" at bounding box center [217, 184] width 28 height 10
click at [215, 186] on div "0.00" at bounding box center [217, 184] width 28 height 10
type input "34.68"
click at [186, 213] on p "Select line-items to add help" at bounding box center [182, 211] width 334 height 7
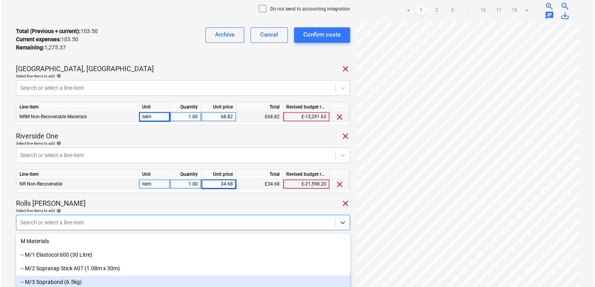
scroll to position [236, 0]
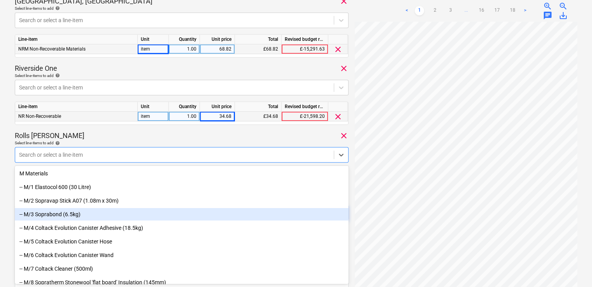
type input "non"
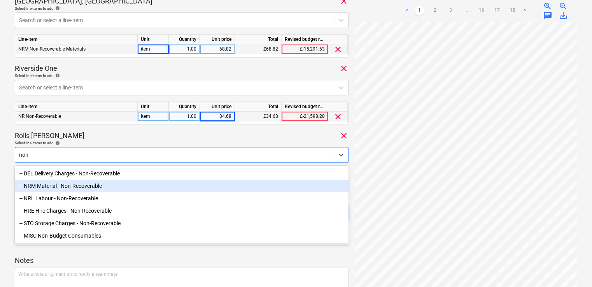
click at [114, 189] on div "-- NRM Material - Non-Recoverable" at bounding box center [182, 186] width 334 height 12
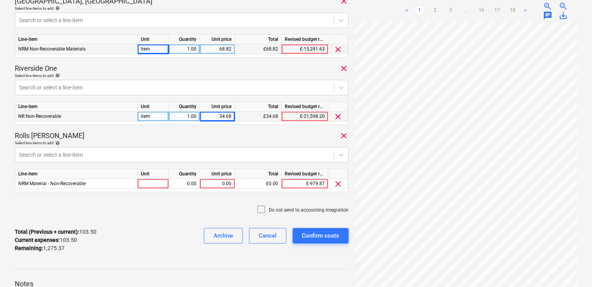
click at [145, 136] on div "Rolls Royce Chichester clear" at bounding box center [182, 135] width 334 height 9
click at [154, 186] on div at bounding box center [153, 184] width 31 height 10
type input "item"
click at [175, 186] on div "0.00" at bounding box center [184, 184] width 25 height 10
type input "1"
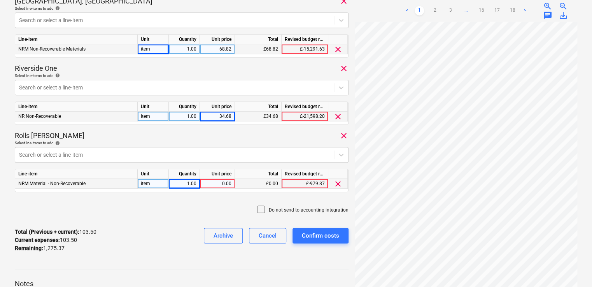
click at [207, 183] on div "0.00" at bounding box center [217, 184] width 28 height 10
click at [216, 185] on div "0.00" at bounding box center [217, 184] width 28 height 10
type input "138.99"
click at [200, 211] on div "Do not send to accounting integration" at bounding box center [182, 209] width 334 height 23
click at [265, 208] on icon at bounding box center [261, 209] width 7 height 7
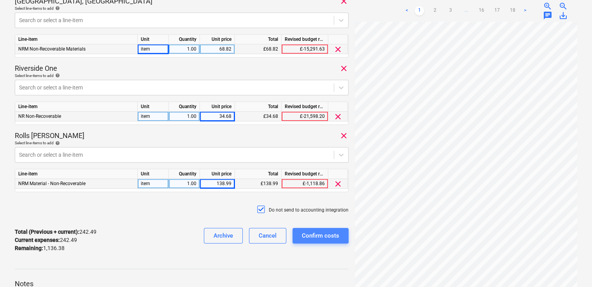
click at [314, 234] on div "Confirm costs" at bounding box center [320, 236] width 37 height 10
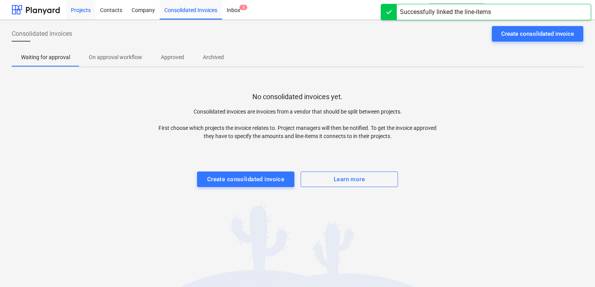
click at [89, 9] on div "Projects" at bounding box center [80, 10] width 29 height 20
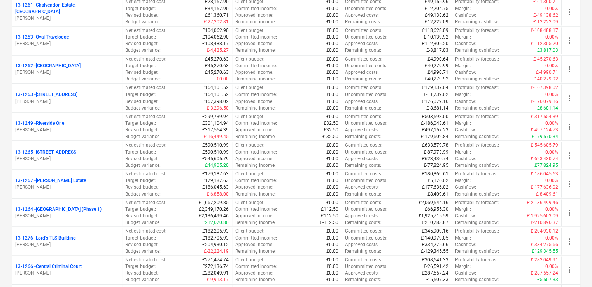
scroll to position [661, 0]
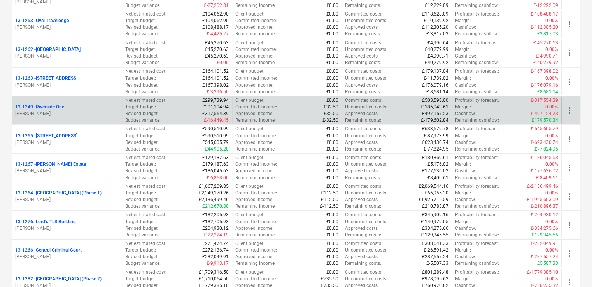
click at [105, 100] on div "13-1249 - Riverside One [PERSON_NAME]" at bounding box center [67, 110] width 110 height 27
click at [91, 104] on div "13-1249 - Riverside One" at bounding box center [67, 107] width 104 height 7
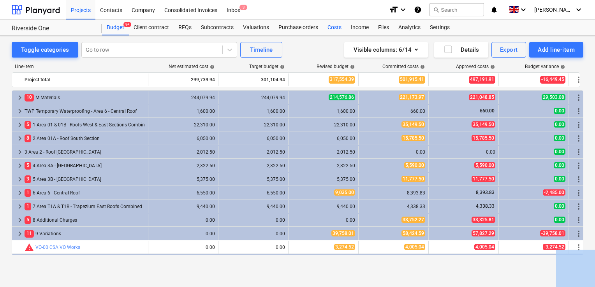
click at [337, 25] on div "Costs" at bounding box center [334, 28] width 23 height 16
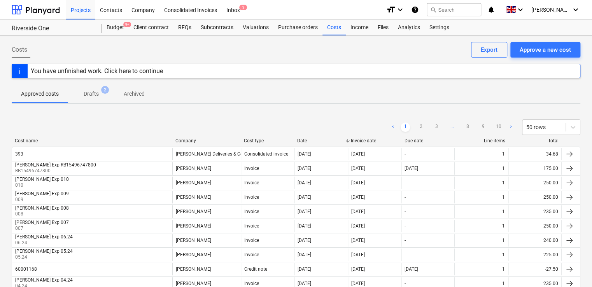
click at [344, 60] on div "Costs Approve a new cost Export" at bounding box center [296, 53] width 569 height 22
click at [459, 5] on button "search Search" at bounding box center [454, 9] width 54 height 13
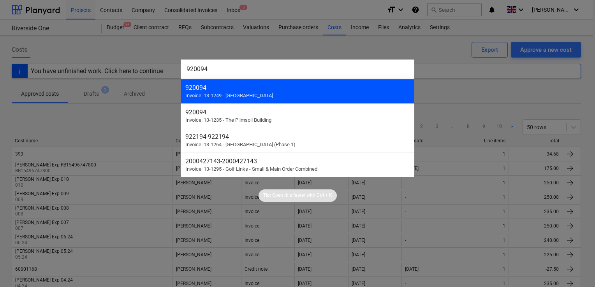
type input "920094"
click at [202, 85] on div "920094" at bounding box center [297, 87] width 224 height 7
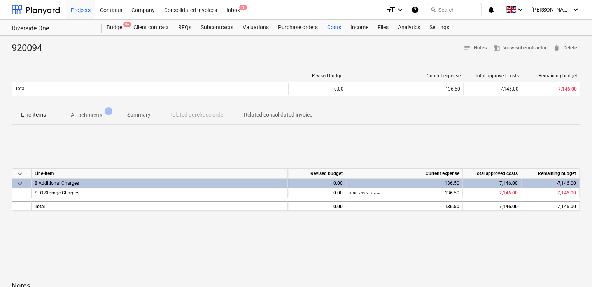
click at [80, 118] on p "Attachments" at bounding box center [87, 115] width 32 height 8
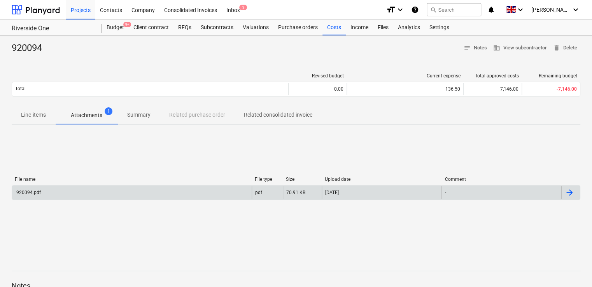
click at [38, 190] on div "920094.pdf" at bounding box center [28, 192] width 26 height 5
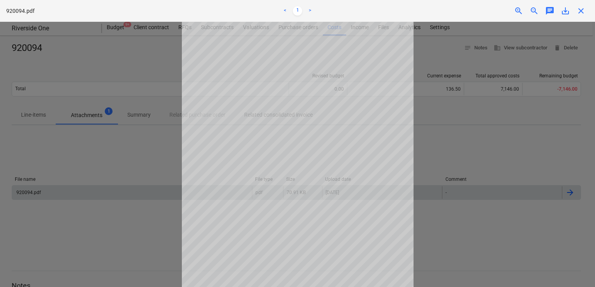
click at [444, 158] on div at bounding box center [297, 154] width 595 height 265
click at [579, 8] on span "close" at bounding box center [580, 10] width 9 height 9
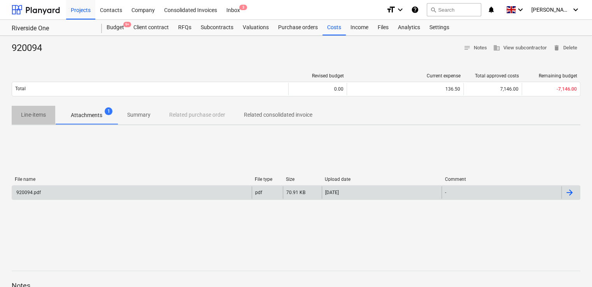
click at [37, 111] on p "Line-items" at bounding box center [33, 115] width 25 height 8
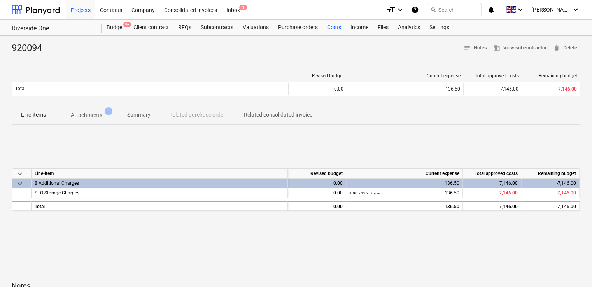
click at [71, 181] on div "8 Additional Charges" at bounding box center [160, 183] width 250 height 9
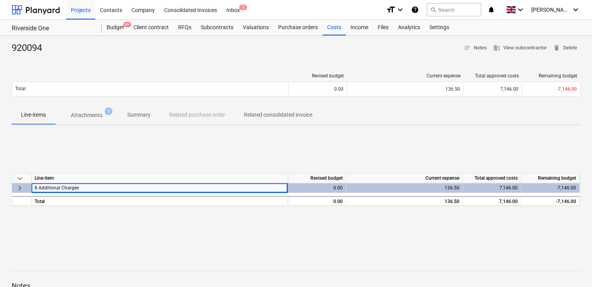
click at [119, 163] on div "keyboard_arrow_down Line-item Revised budget Current expense Total approved cos…" at bounding box center [296, 190] width 569 height 117
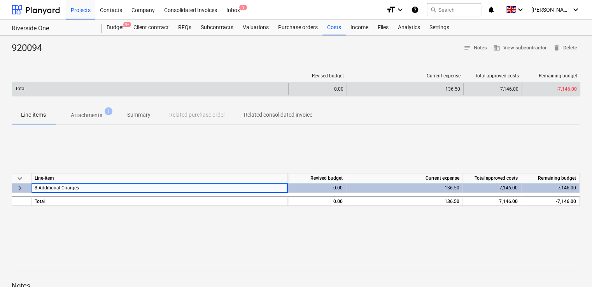
click at [394, 85] on div "136.50" at bounding box center [405, 89] width 117 height 12
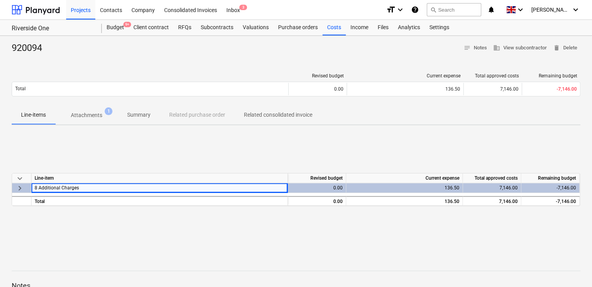
click at [458, 55] on div at bounding box center [296, 57] width 569 height 6
click at [273, 160] on div "keyboard_arrow_down Line-item Revised budget Current expense Total approved cos…" at bounding box center [296, 190] width 569 height 117
click at [142, 113] on p "Summary" at bounding box center [138, 115] width 23 height 8
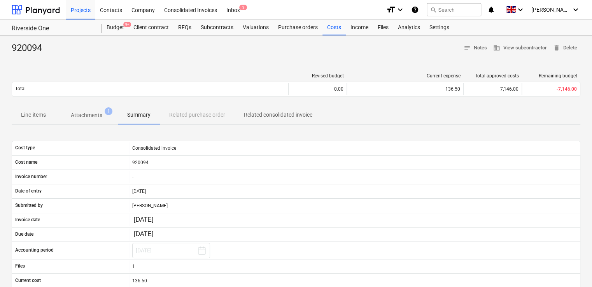
click at [39, 111] on p "Line-items" at bounding box center [33, 115] width 25 height 8
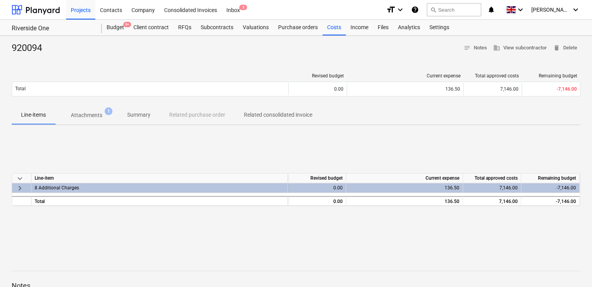
click at [411, 64] on div "920094 notes Notes business View subcontractor delete Delete Revised budget Cur…" at bounding box center [296, 203] width 592 height 334
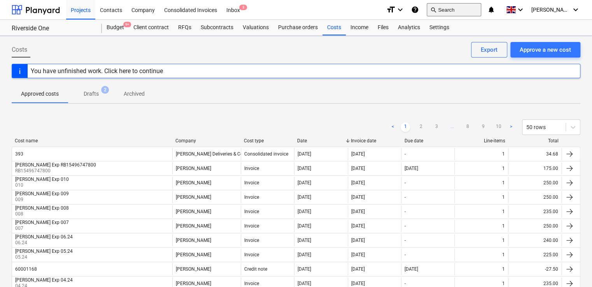
click at [437, 9] on span "search" at bounding box center [433, 10] width 6 height 6
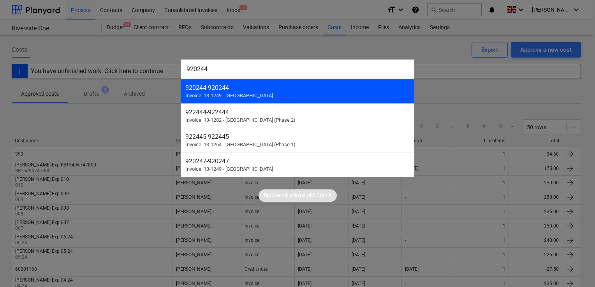
type input "920244"
click at [256, 86] on div "920244 - 920244" at bounding box center [297, 87] width 224 height 7
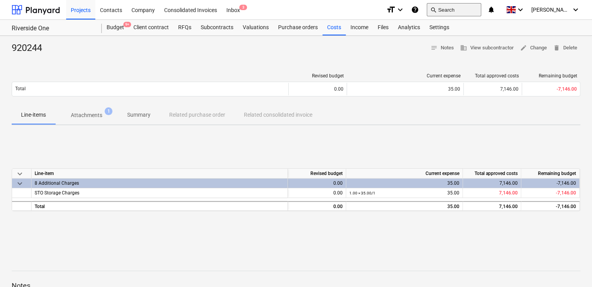
click at [462, 9] on button "search Search" at bounding box center [454, 9] width 54 height 13
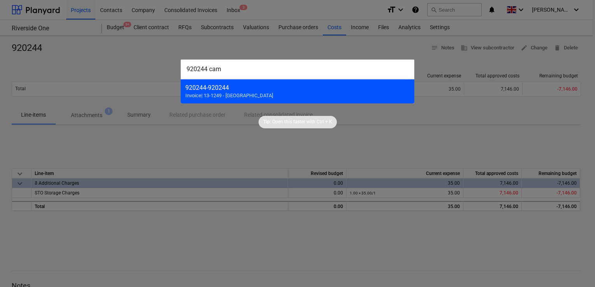
type input "920244 cam"
click at [266, 89] on div "920244 - 920244" at bounding box center [297, 87] width 224 height 7
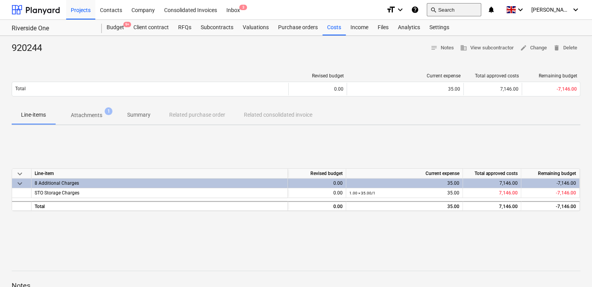
click at [468, 12] on button "search Search" at bounding box center [454, 9] width 54 height 13
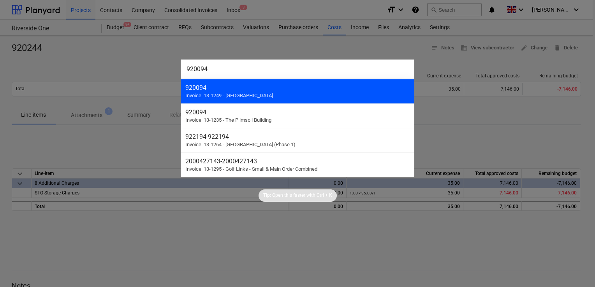
type input "920094"
click at [279, 100] on div "920094 Invoice | 13-1249 - Riverside One" at bounding box center [298, 91] width 234 height 25
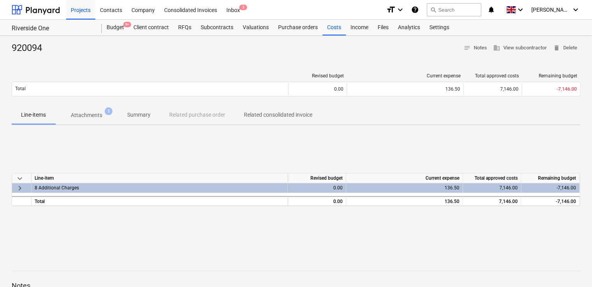
click at [344, 35] on div "Riverside One Riverside One Budget 9+ Client contract RFQs Subcontracts Valuati…" at bounding box center [296, 28] width 592 height 16
click at [429, 56] on div at bounding box center [296, 57] width 569 height 6
click at [392, 54] on div at bounding box center [296, 57] width 569 height 6
click at [232, 11] on div "Inbox 3" at bounding box center [233, 10] width 23 height 20
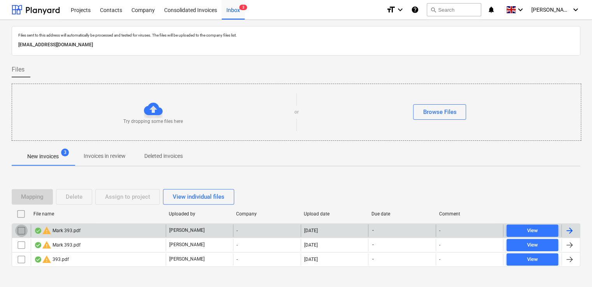
click at [19, 232] on input "checkbox" at bounding box center [21, 231] width 12 height 12
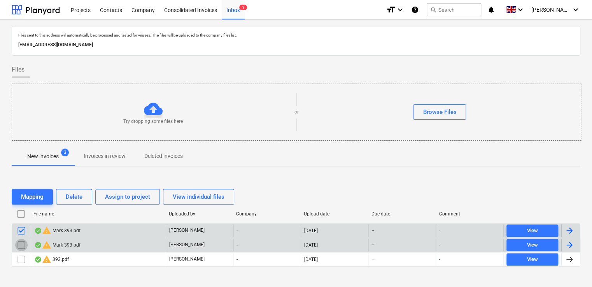
click at [19, 242] on input "checkbox" at bounding box center [21, 245] width 12 height 12
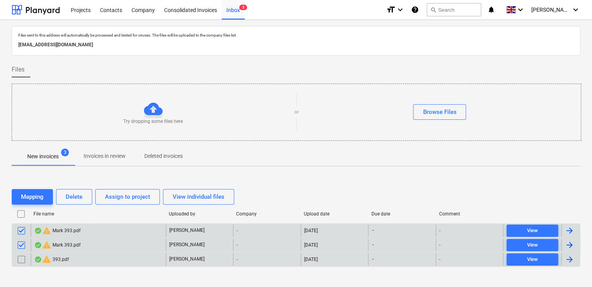
click at [19, 264] on input "checkbox" at bounding box center [21, 259] width 12 height 12
click at [79, 196] on div "Delete" at bounding box center [74, 197] width 17 height 10
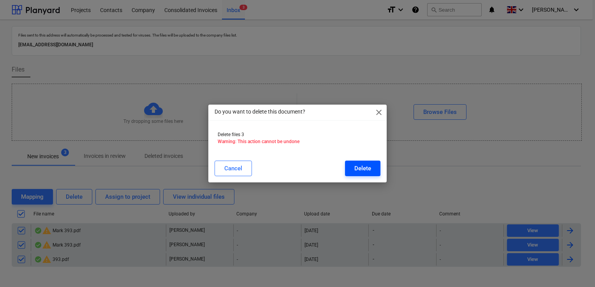
click at [353, 163] on button "Delete" at bounding box center [362, 169] width 35 height 16
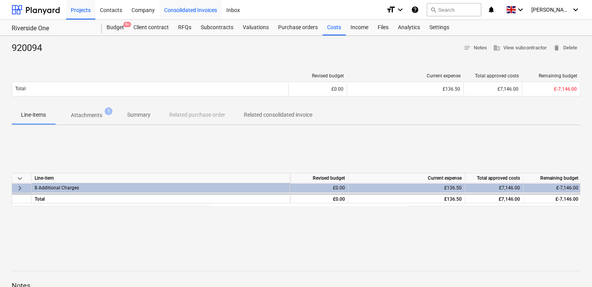
click at [189, 13] on div "Consolidated Invoices" at bounding box center [191, 10] width 62 height 20
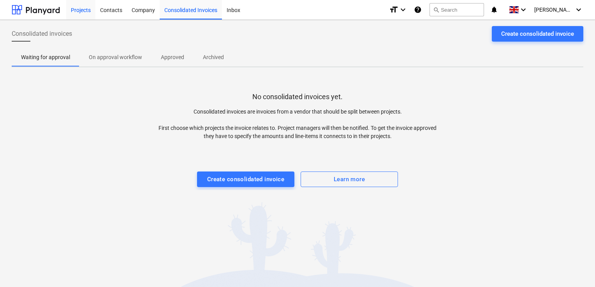
click at [87, 11] on div "Projects" at bounding box center [80, 10] width 29 height 20
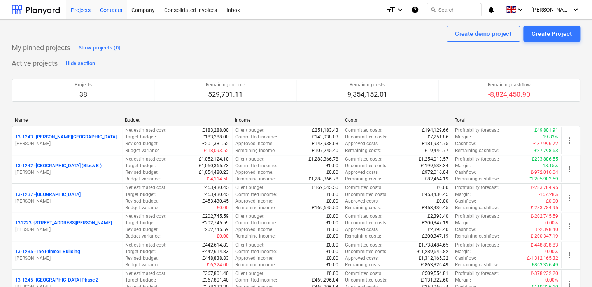
click at [112, 7] on div "Contacts" at bounding box center [111, 10] width 32 height 20
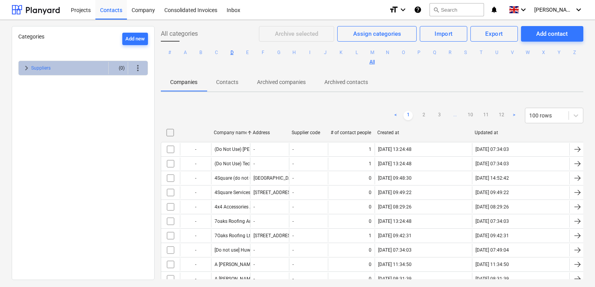
click at [237, 53] on button "D" at bounding box center [231, 52] width 9 height 9
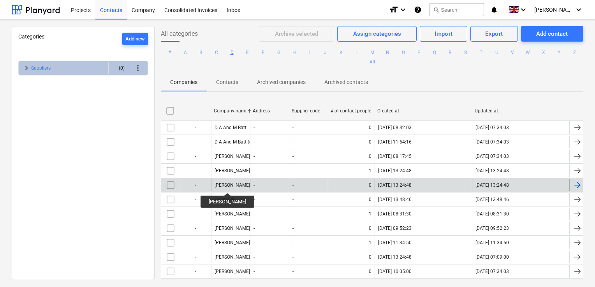
click at [221, 186] on div "[PERSON_NAME]" at bounding box center [231, 185] width 35 height 5
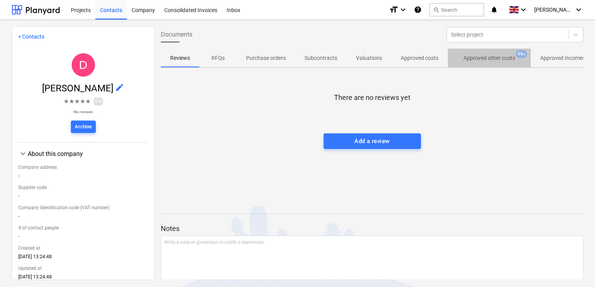
click at [476, 56] on p "Approved other costs" at bounding box center [489, 58] width 52 height 8
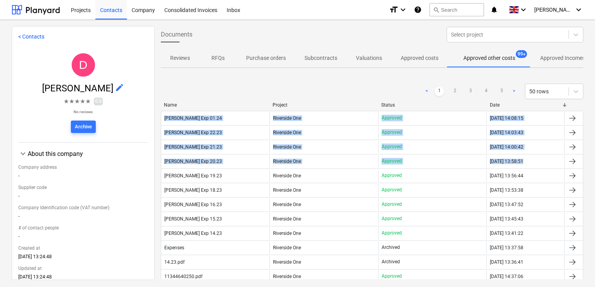
drag, startPoint x: 587, startPoint y: 81, endPoint x: 590, endPoint y: 158, distance: 77.5
click at [590, 158] on div "< Contacts D Dan Costin edit ★ ★ ★ ★ ★ 0.0 No reviews Archive keyboard_arrow_do…" at bounding box center [297, 153] width 595 height 267
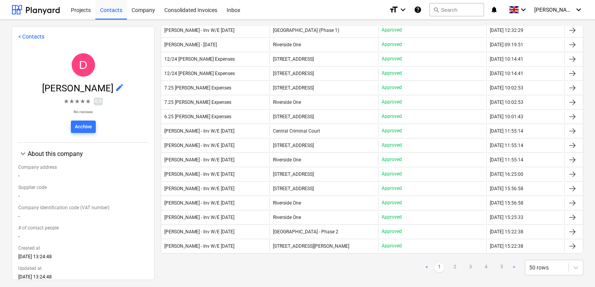
scroll to position [580, 0]
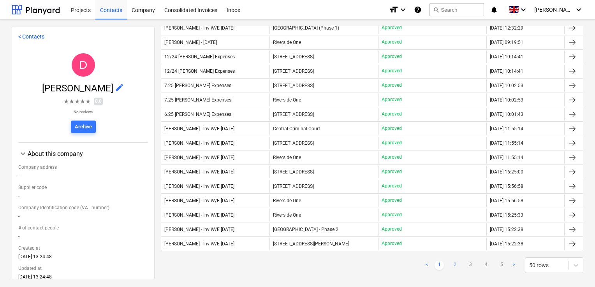
click at [450, 262] on link "2" at bounding box center [454, 265] width 9 height 9
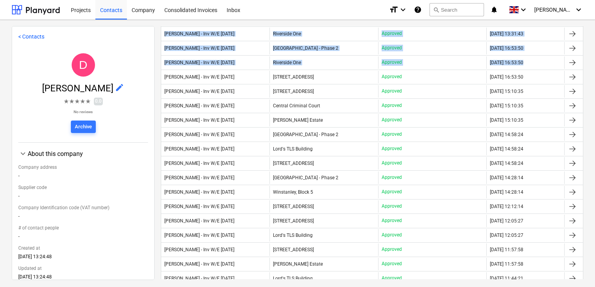
scroll to position [56, 0]
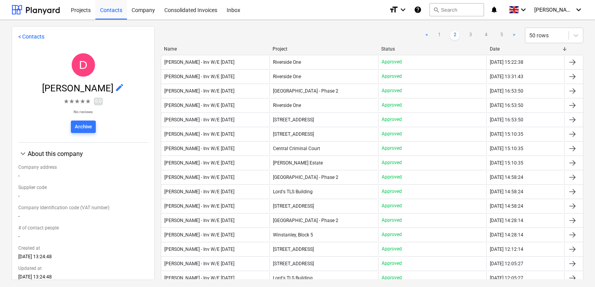
click at [265, 32] on div "< 1 2 3 4 5 > 50 rows" at bounding box center [372, 36] width 422 height 16
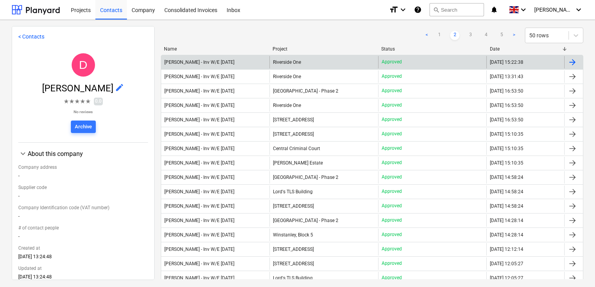
click at [232, 60] on div "Dan Costin - Inv W/E Sun 12.01.2025" at bounding box center [199, 62] width 70 height 5
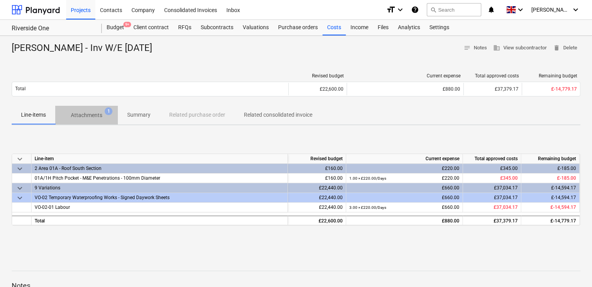
click at [90, 112] on p "Attachments" at bounding box center [87, 115] width 32 height 8
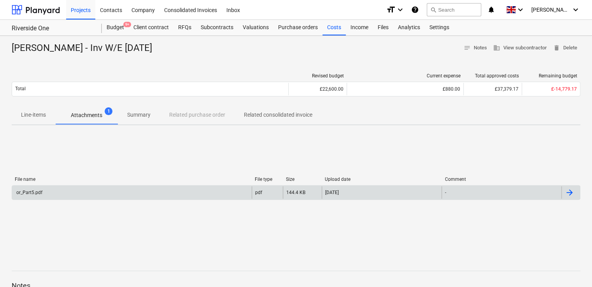
click at [23, 194] on div "or_Part5.pdf" at bounding box center [28, 192] width 27 height 5
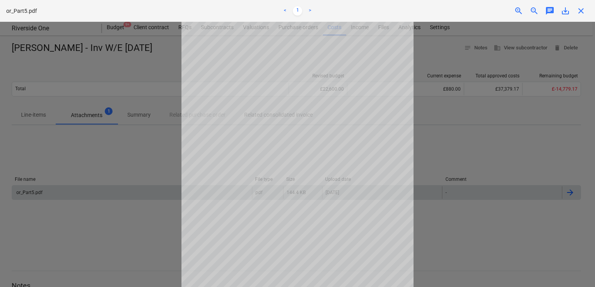
scroll to position [20, 0]
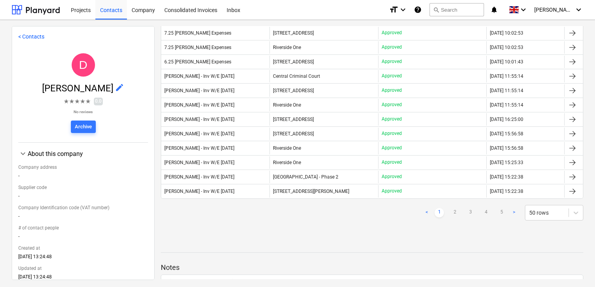
scroll to position [631, 0]
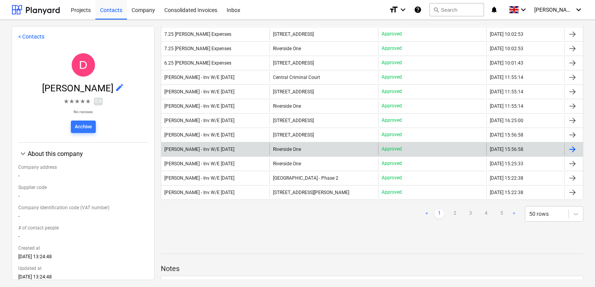
click at [215, 150] on div "Dan Costin - Inv W/E Sun 26.01.2025" at bounding box center [215, 149] width 108 height 12
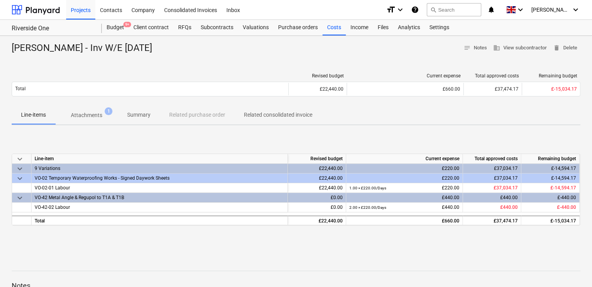
click at [99, 114] on p "Attachments" at bounding box center [87, 115] width 32 height 8
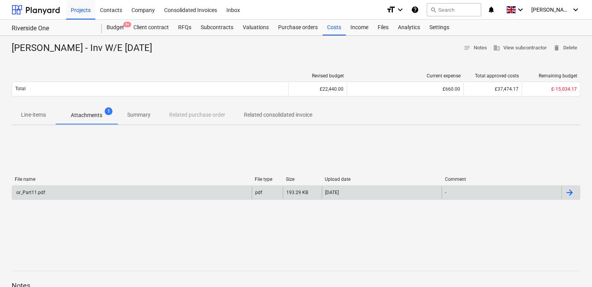
click at [36, 195] on div "or_Part11.pdf" at bounding box center [30, 192] width 30 height 5
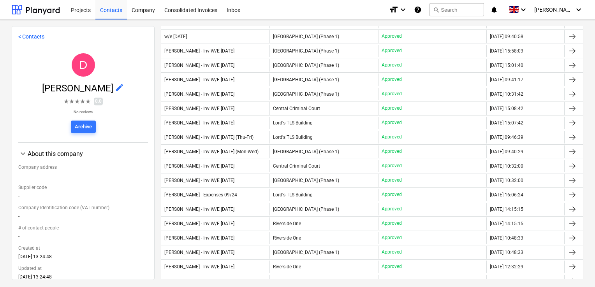
scroll to position [317, 0]
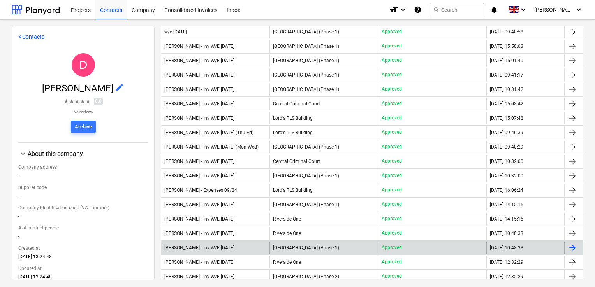
click at [267, 242] on div "Daniel Costin - Inv W/E Sun 20/04/2025" at bounding box center [215, 248] width 108 height 12
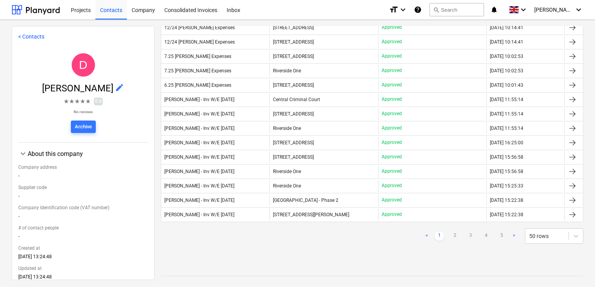
scroll to position [613, 0]
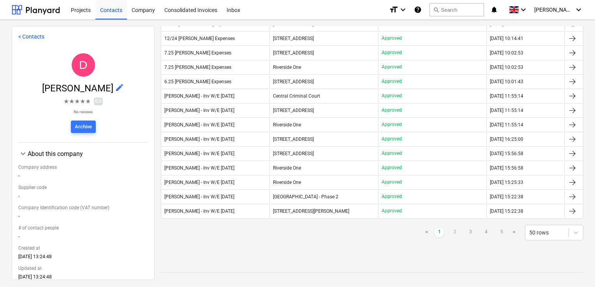
click at [450, 228] on link "2" at bounding box center [454, 232] width 9 height 9
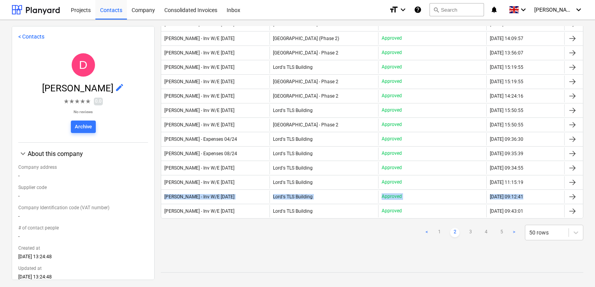
drag, startPoint x: 586, startPoint y: 197, endPoint x: 584, endPoint y: 182, distance: 15.7
click at [584, 182] on div "Documents Select project Reviews RFQs Purchase orders Subcontracts Valuations A…" at bounding box center [372, 152] width 435 height 253
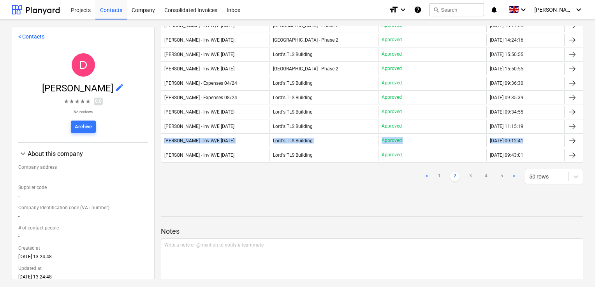
scroll to position [694, 0]
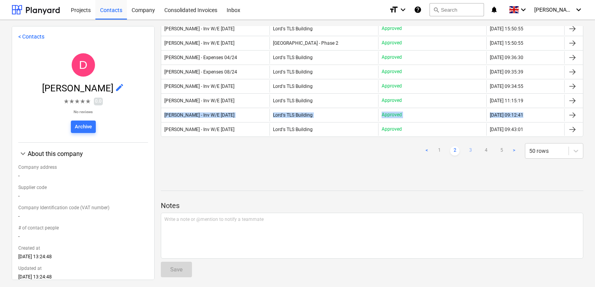
click at [467, 146] on link "3" at bounding box center [469, 150] width 9 height 9
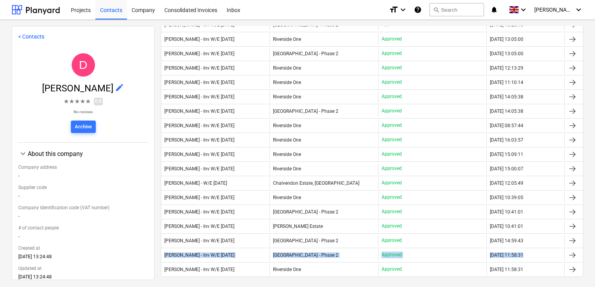
scroll to position [538, 0]
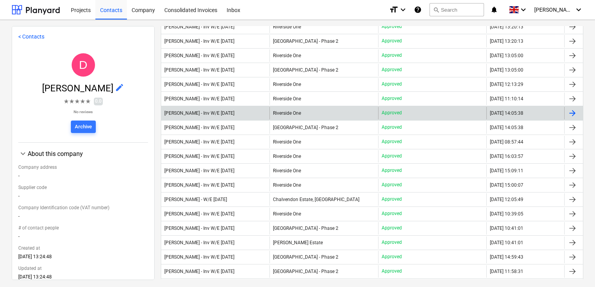
click at [229, 111] on div "Daniel Costin - Inv W/E Sun 24.09.2024" at bounding box center [199, 113] width 70 height 5
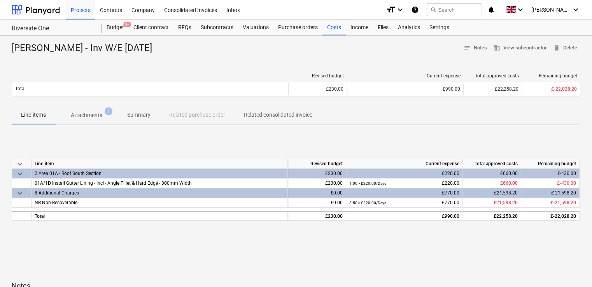
click at [80, 116] on p "Attachments" at bounding box center [87, 115] width 32 height 8
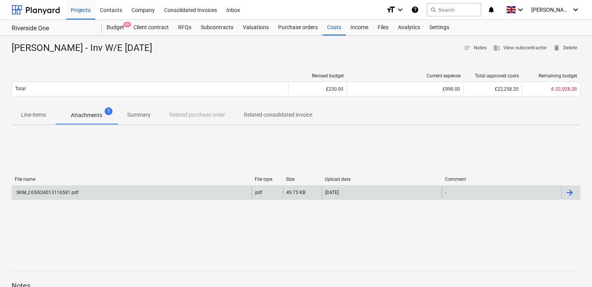
click at [58, 192] on div "SKM_C650i24013116581.pdf" at bounding box center [46, 192] width 63 height 5
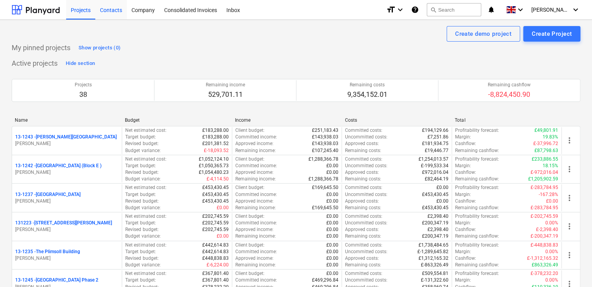
click at [115, 12] on div "Contacts" at bounding box center [111, 10] width 32 height 20
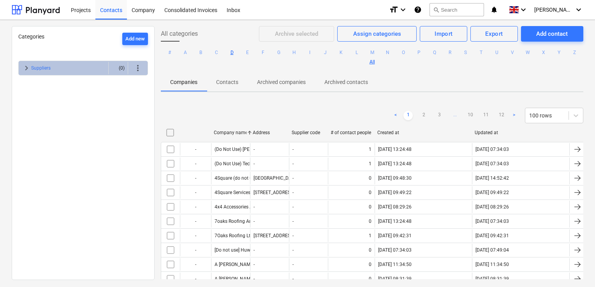
click at [237, 53] on button "D" at bounding box center [231, 52] width 9 height 9
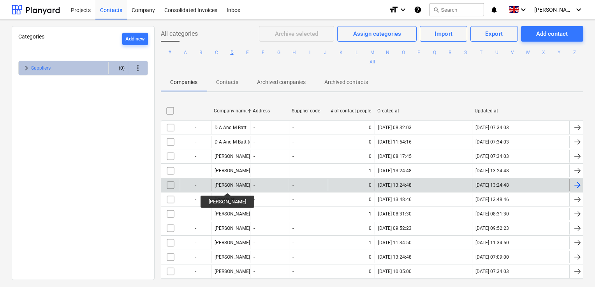
click at [221, 186] on div "[PERSON_NAME]" at bounding box center [231, 185] width 35 height 5
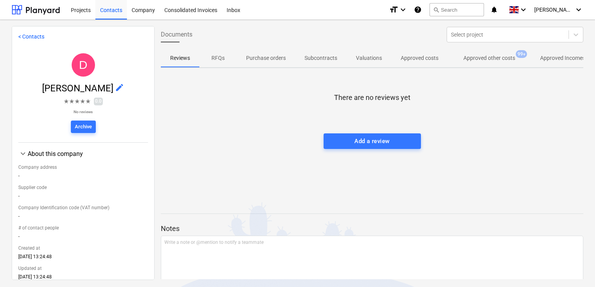
click at [464, 60] on p "Approved other costs" at bounding box center [489, 58] width 52 height 8
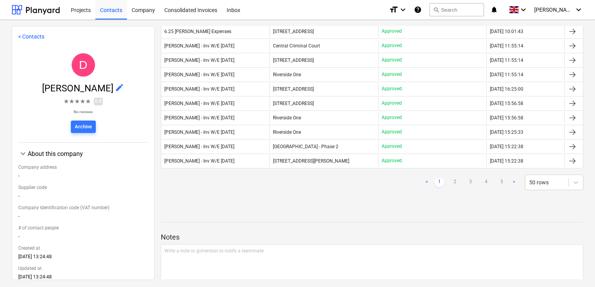
scroll to position [666, 0]
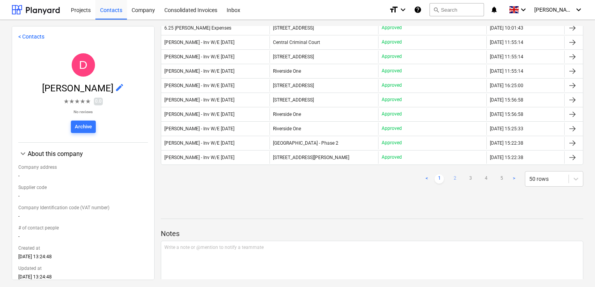
click at [451, 174] on link "2" at bounding box center [454, 178] width 9 height 9
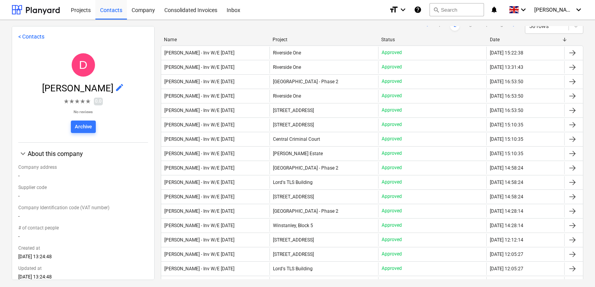
scroll to position [63, 0]
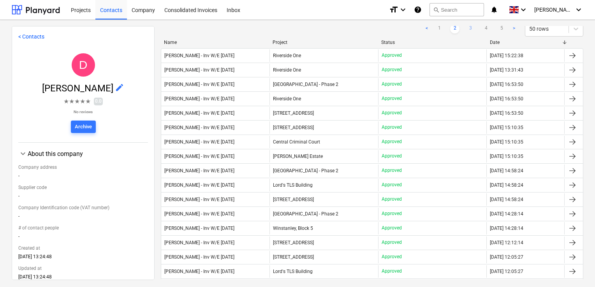
click at [468, 29] on link "3" at bounding box center [469, 28] width 9 height 9
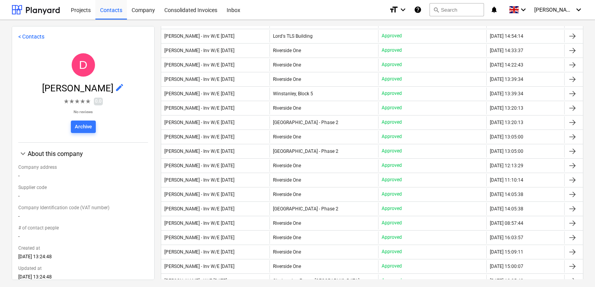
scroll to position [459, 0]
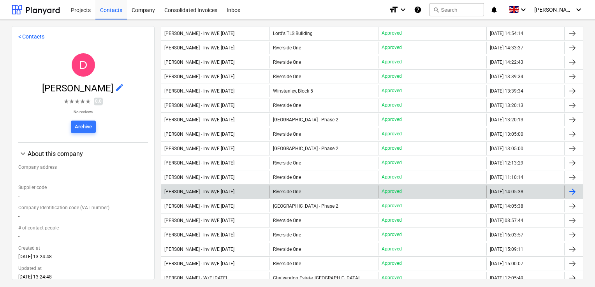
click at [234, 189] on div "[PERSON_NAME] - Inv W/E [DATE]" at bounding box center [199, 191] width 70 height 5
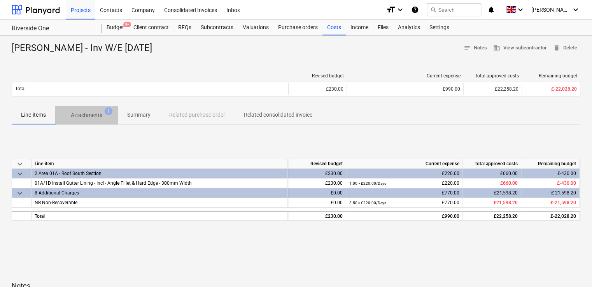
click at [90, 117] on p "Attachments" at bounding box center [87, 115] width 32 height 8
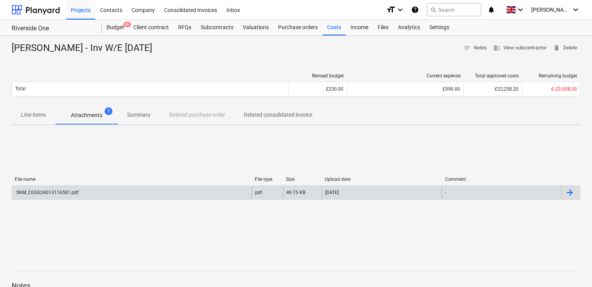
click at [48, 190] on div "SKM_C650i24013116581.pdf" at bounding box center [46, 192] width 63 height 5
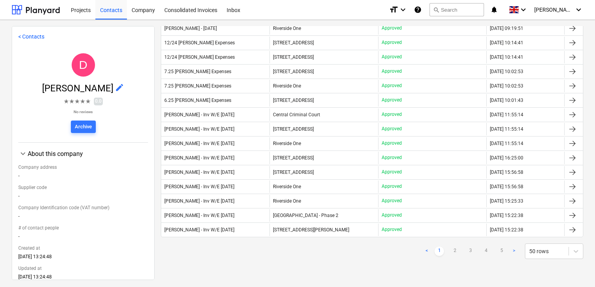
scroll to position [694, 0]
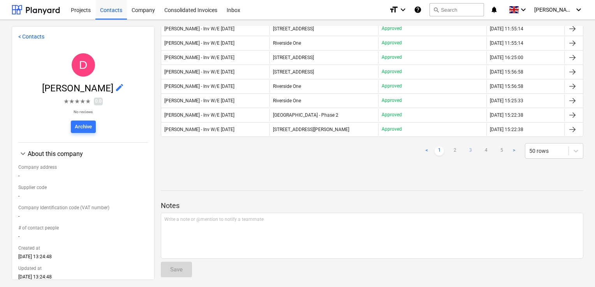
click at [465, 146] on link "3" at bounding box center [469, 150] width 9 height 9
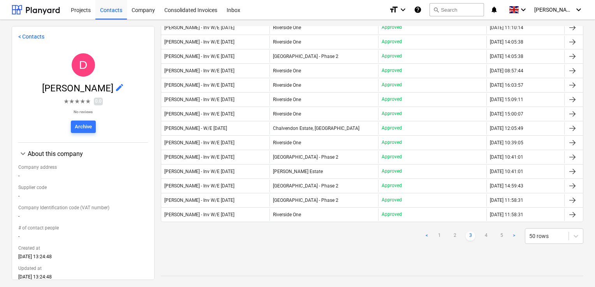
scroll to position [612, 0]
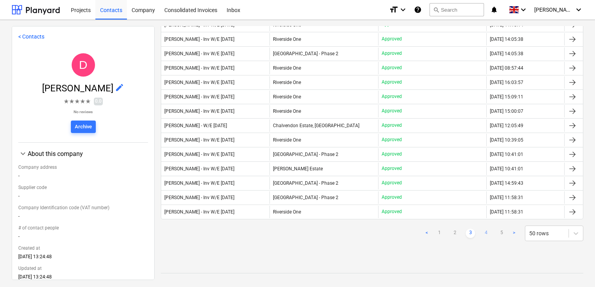
click at [483, 229] on link "4" at bounding box center [485, 233] width 9 height 9
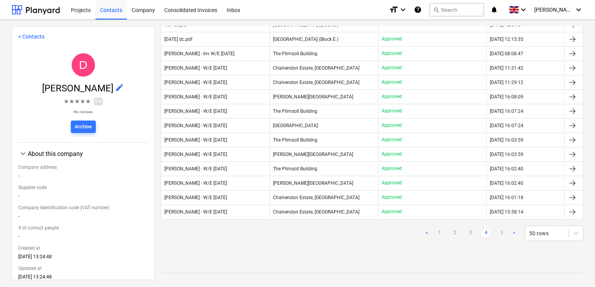
click at [497, 229] on link "5" at bounding box center [501, 233] width 9 height 9
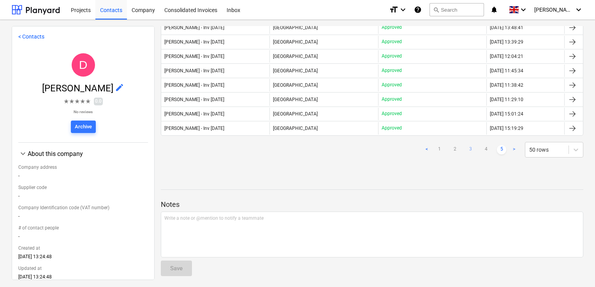
click at [467, 146] on link "3" at bounding box center [469, 149] width 9 height 9
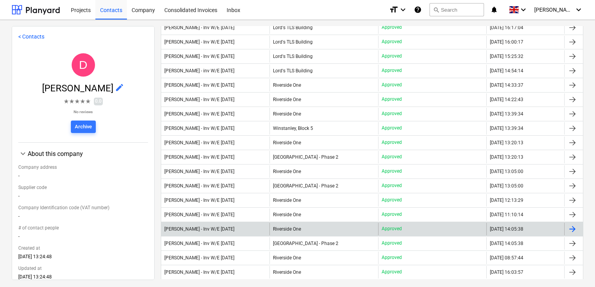
click at [220, 228] on div "Daniel Costin - Inv W/E Sun 24.09.2024" at bounding box center [215, 229] width 108 height 12
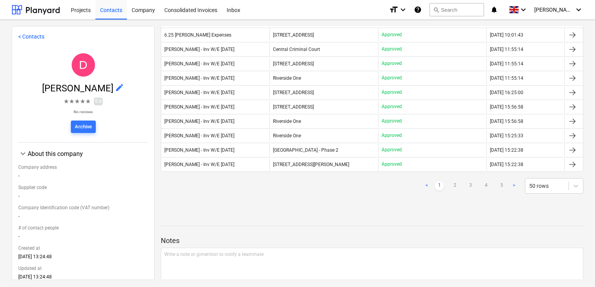
scroll to position [685, 0]
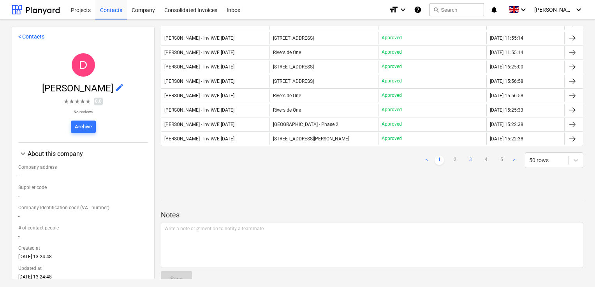
click at [467, 156] on link "3" at bounding box center [469, 160] width 9 height 9
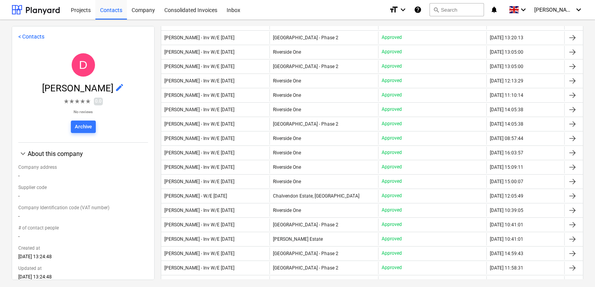
scroll to position [539, 0]
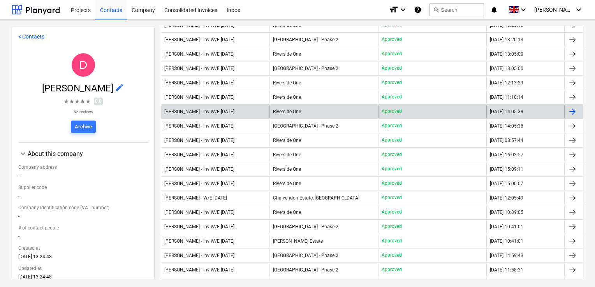
click at [254, 108] on div "Daniel Costin - Inv W/E Sun 24.09.2024" at bounding box center [215, 111] width 108 height 12
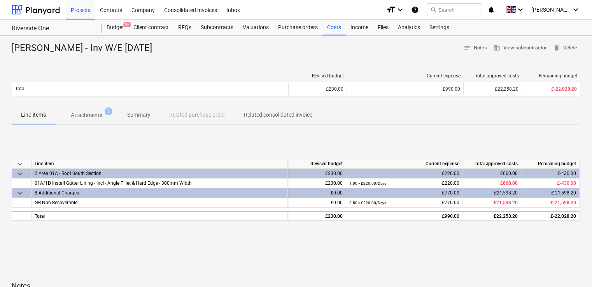
click at [84, 115] on p "Attachments" at bounding box center [87, 115] width 32 height 8
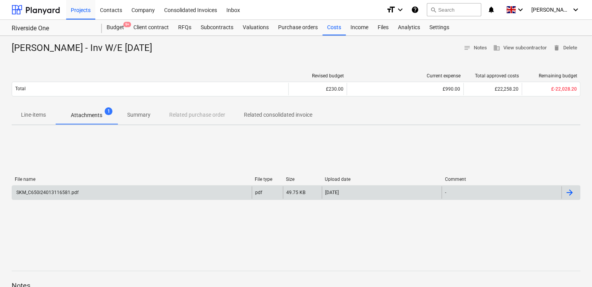
click at [48, 194] on div "SKM_C650i24013116581.pdf" at bounding box center [46, 192] width 63 height 5
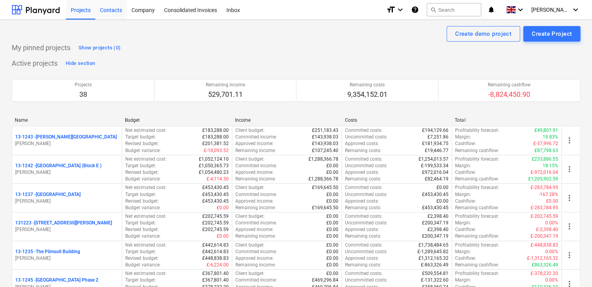
click at [105, 8] on div "Contacts" at bounding box center [111, 10] width 32 height 20
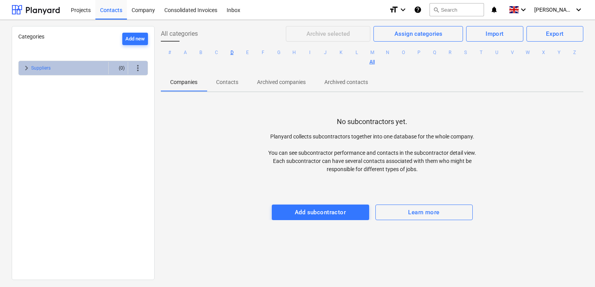
click at [237, 53] on button "D" at bounding box center [231, 52] width 9 height 9
click at [215, 83] on span "Contacts" at bounding box center [227, 82] width 41 height 13
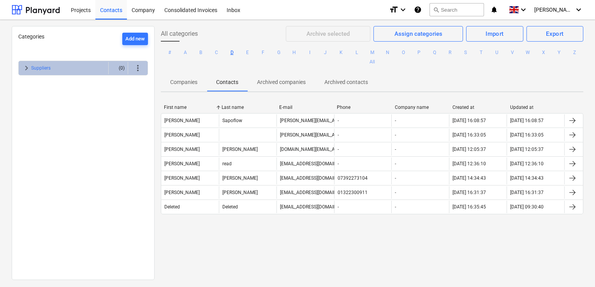
click at [236, 55] on button "D" at bounding box center [231, 52] width 9 height 9
click at [237, 52] on button "D" at bounding box center [231, 52] width 9 height 9
click at [198, 86] on span "Companies" at bounding box center [184, 82] width 46 height 13
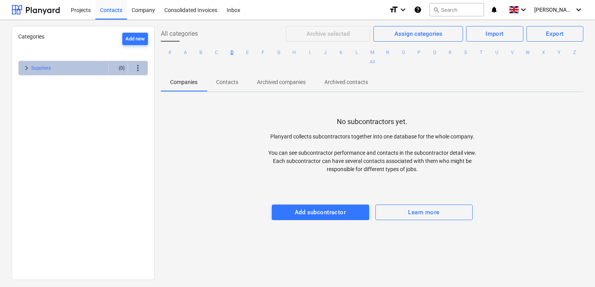
click at [236, 53] on button "D" at bounding box center [231, 52] width 9 height 9
click at [111, 13] on div "Contacts" at bounding box center [111, 10] width 32 height 20
click at [237, 54] on button "D" at bounding box center [231, 52] width 9 height 9
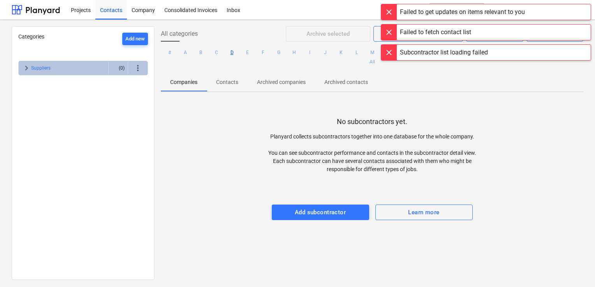
click at [241, 47] on ul "# A B C D E F G H I J K L M N O P Q R S T U V W X Y Z All" at bounding box center [372, 57] width 422 height 31
click at [236, 51] on button "D" at bounding box center [231, 52] width 9 height 9
click at [395, 57] on div at bounding box center [389, 53] width 16 height 16
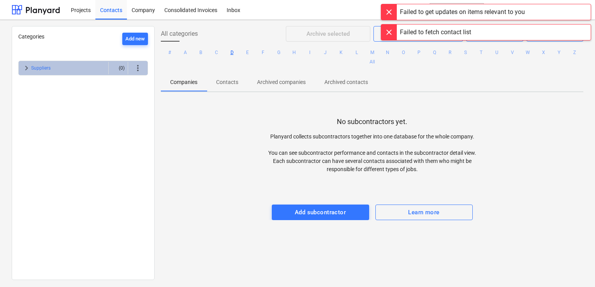
click at [388, 30] on div at bounding box center [389, 33] width 16 height 16
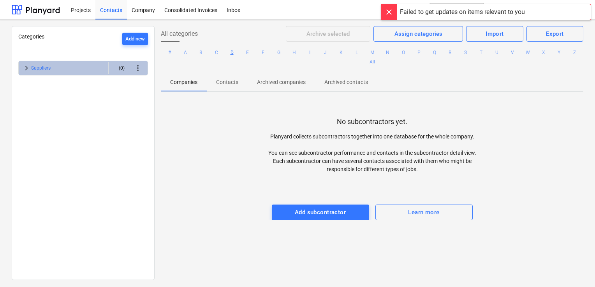
click at [387, 16] on div at bounding box center [389, 12] width 16 height 16
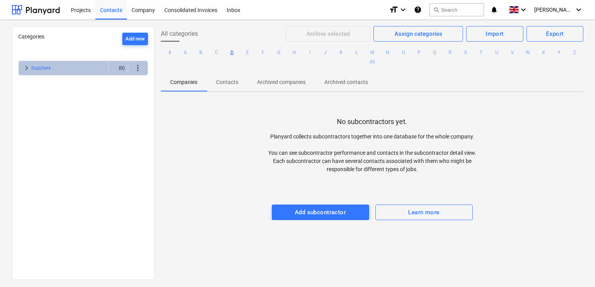
click at [234, 49] on button "D" at bounding box center [231, 52] width 9 height 9
click at [229, 88] on span "Contacts" at bounding box center [227, 82] width 41 height 13
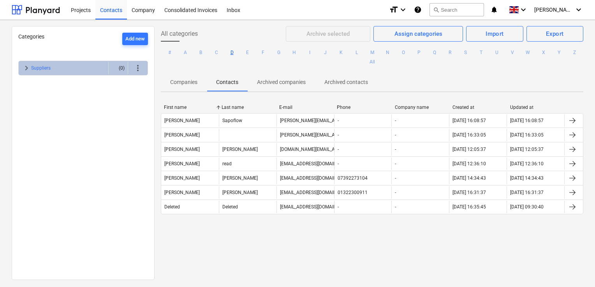
click at [237, 51] on button "D" at bounding box center [231, 52] width 9 height 9
click at [188, 82] on p "Companies" at bounding box center [183, 82] width 27 height 8
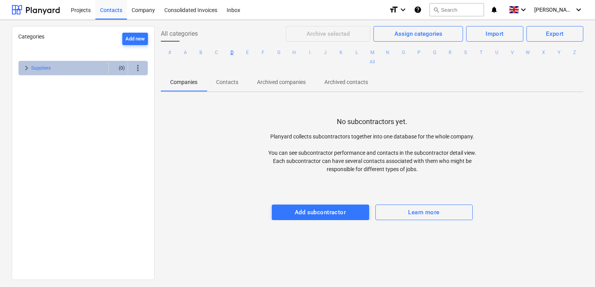
click at [236, 52] on button "D" at bounding box center [231, 52] width 9 height 9
click at [116, 8] on div "Contacts" at bounding box center [111, 10] width 32 height 20
click at [223, 81] on p "Contacts" at bounding box center [227, 82] width 22 height 8
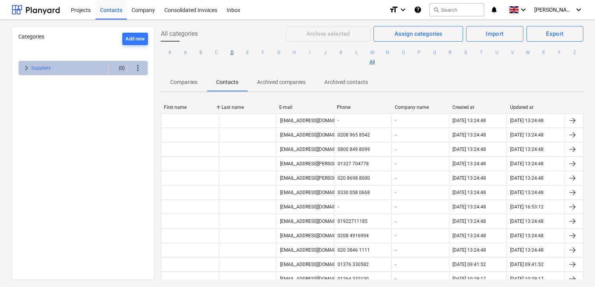
click at [236, 50] on button "D" at bounding box center [231, 52] width 9 height 9
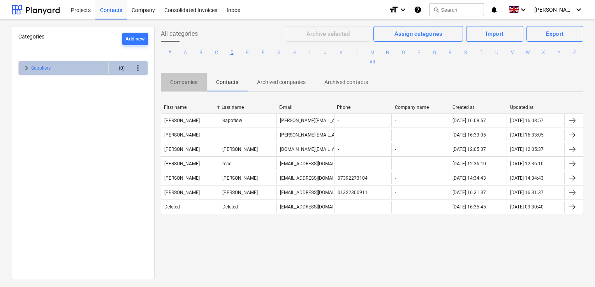
click at [187, 83] on p "Companies" at bounding box center [183, 82] width 27 height 8
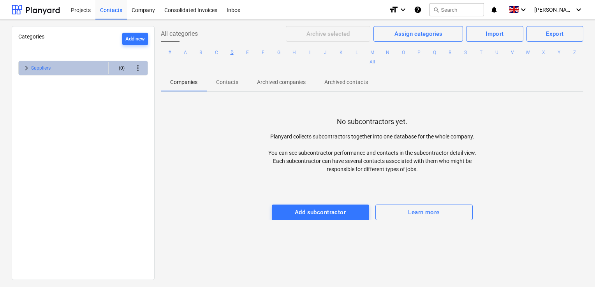
click at [237, 52] on button "D" at bounding box center [231, 52] width 9 height 9
click at [30, 69] on span "keyboard_arrow_right" at bounding box center [26, 67] width 9 height 9
click at [29, 69] on span "keyboard_arrow_down" at bounding box center [26, 67] width 9 height 9
click at [51, 46] on div "Categories Add new" at bounding box center [83, 42] width 130 height 19
click at [177, 84] on p "Companies" at bounding box center [183, 82] width 27 height 8
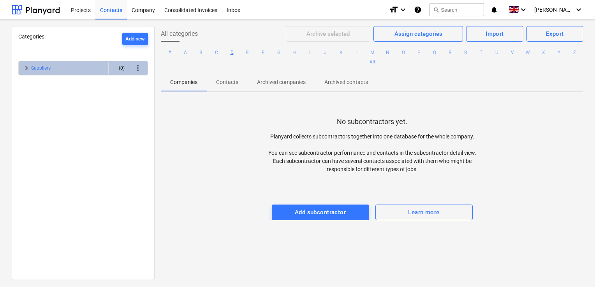
click at [237, 52] on button "D" at bounding box center [231, 52] width 9 height 9
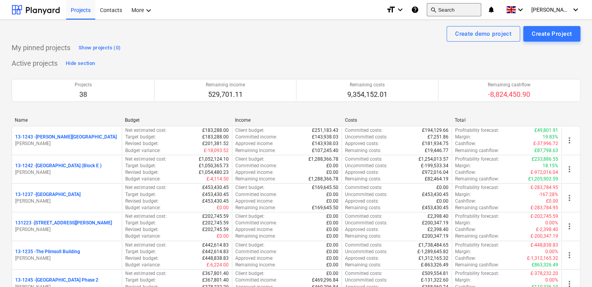
click at [453, 12] on button "search Search" at bounding box center [454, 9] width 54 height 13
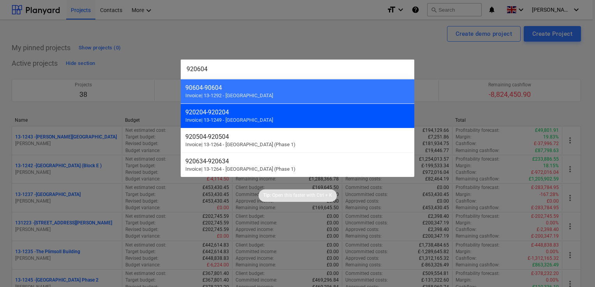
type input "920604"
click at [232, 119] on span "Invoice | 13-1249 - [GEOGRAPHIC_DATA]" at bounding box center [229, 120] width 88 height 6
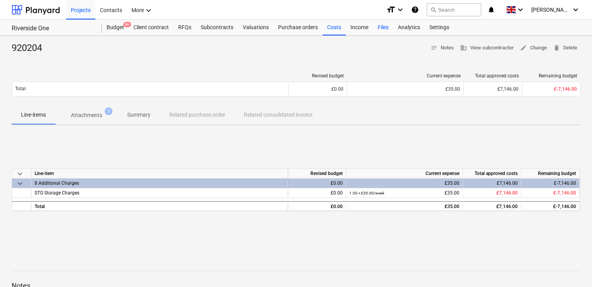
click at [380, 26] on div "Files" at bounding box center [383, 28] width 20 height 16
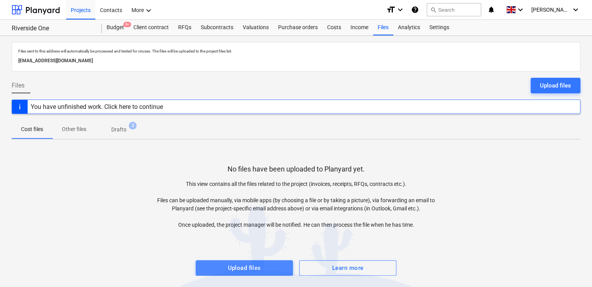
click at [241, 267] on div "Upload files" at bounding box center [244, 268] width 33 height 10
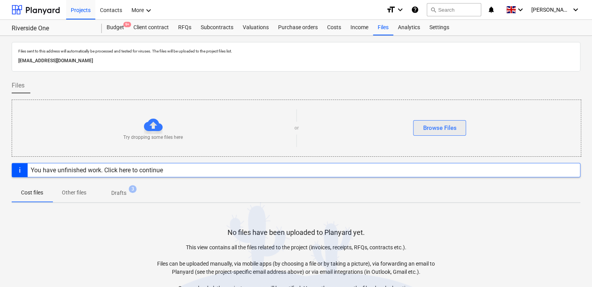
click at [425, 132] on div "Browse Files" at bounding box center [439, 128] width 33 height 10
click at [433, 127] on div "Browse Files" at bounding box center [439, 128] width 33 height 10
